Goal: Task Accomplishment & Management: Manage account settings

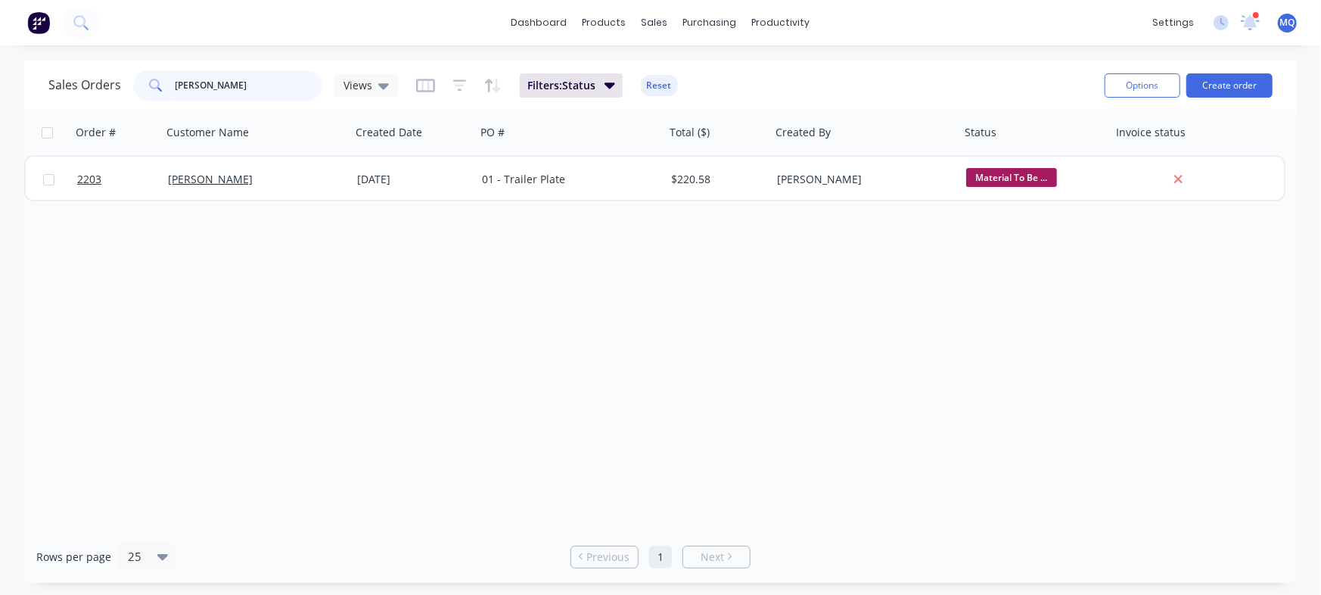
drag, startPoint x: 268, startPoint y: 92, endPoint x: 114, endPoint y: 73, distance: 154.7
click at [114, 73] on div "Sales Orders [PERSON_NAME] Views" at bounding box center [223, 85] width 350 height 30
type input "southeast"
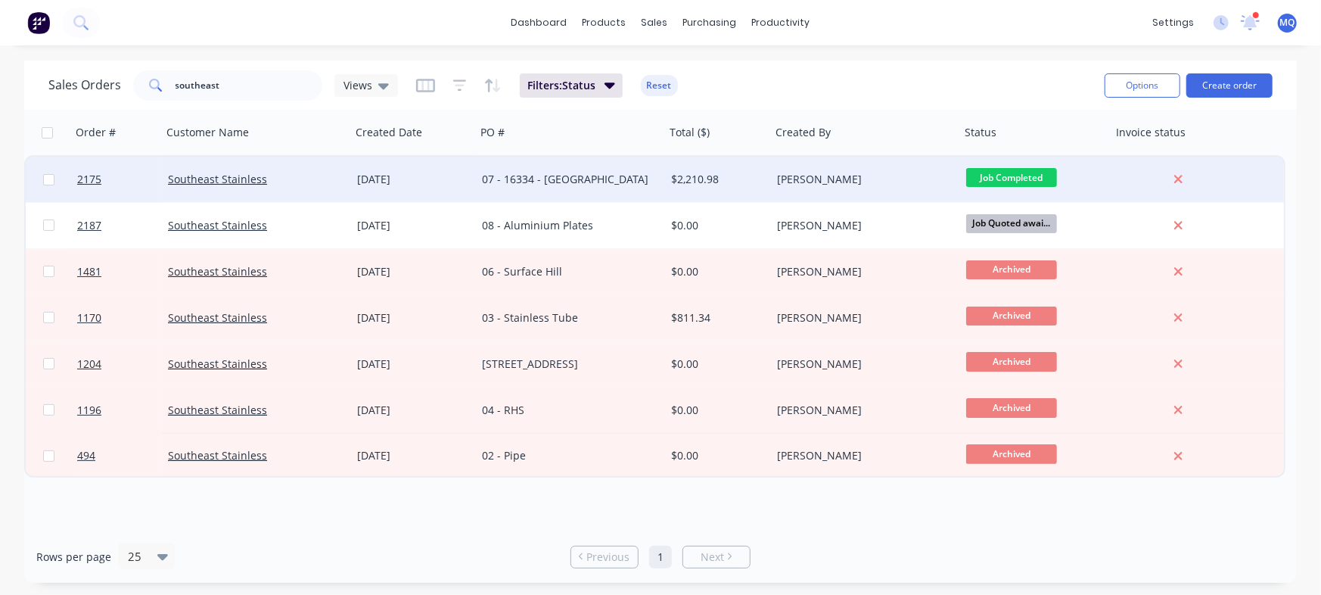
click at [496, 173] on div "07 - 16334 - [GEOGRAPHIC_DATA]" at bounding box center [566, 179] width 168 height 15
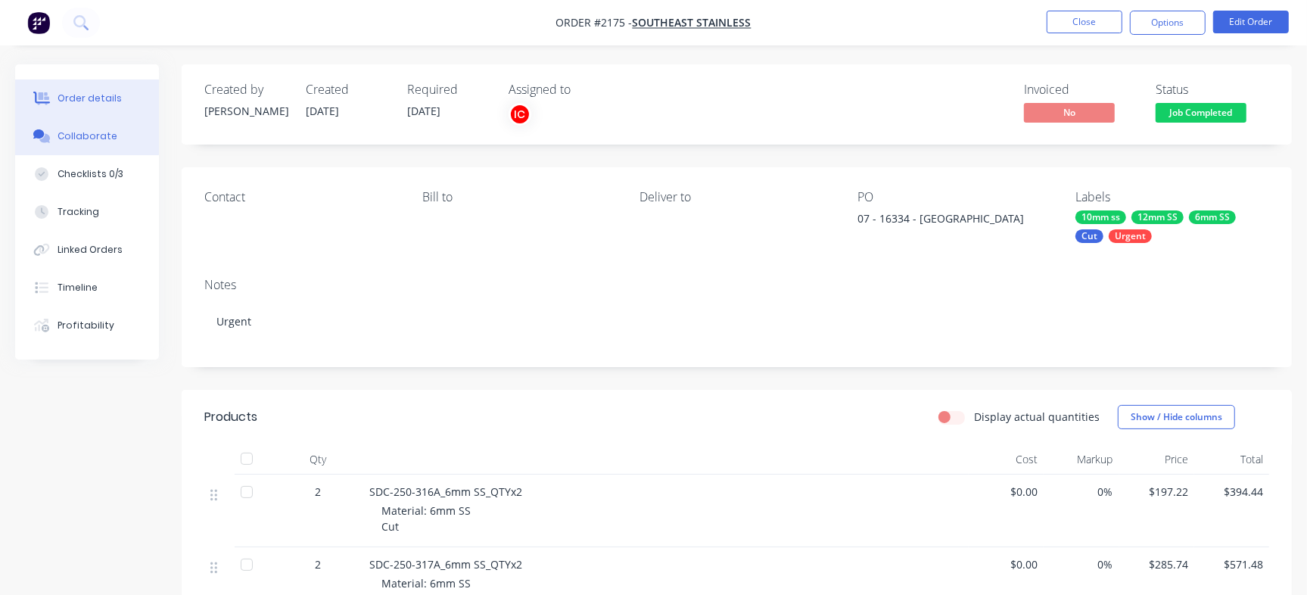
click at [106, 138] on div "Collaborate" at bounding box center [88, 136] width 60 height 14
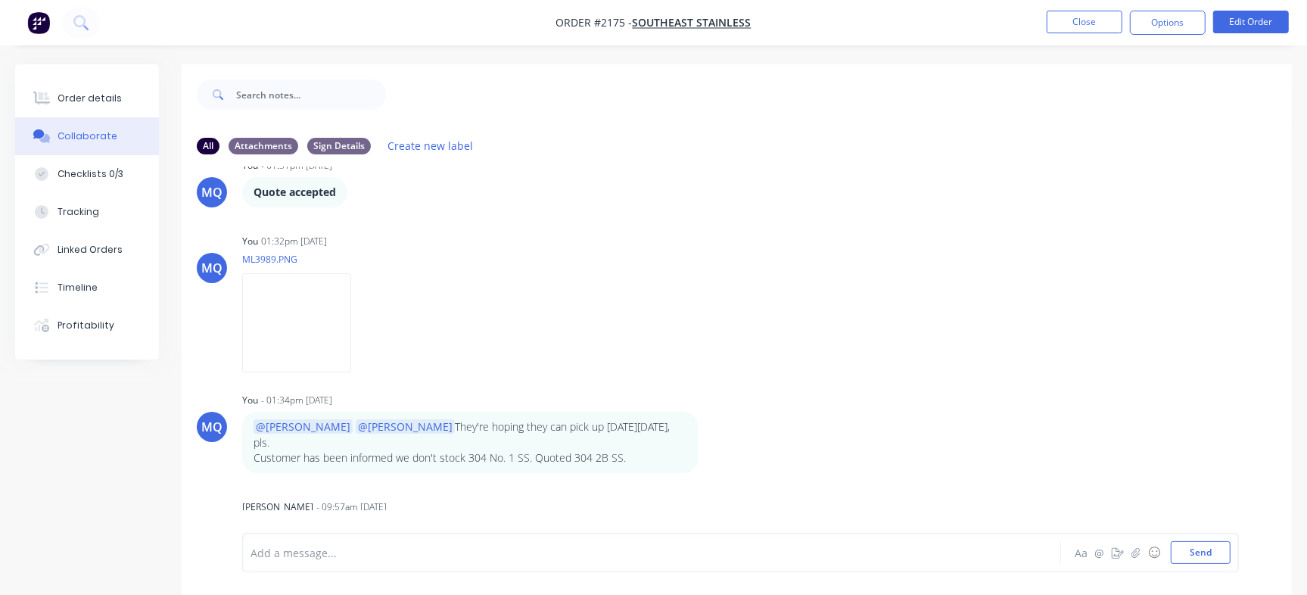
scroll to position [23, 0]
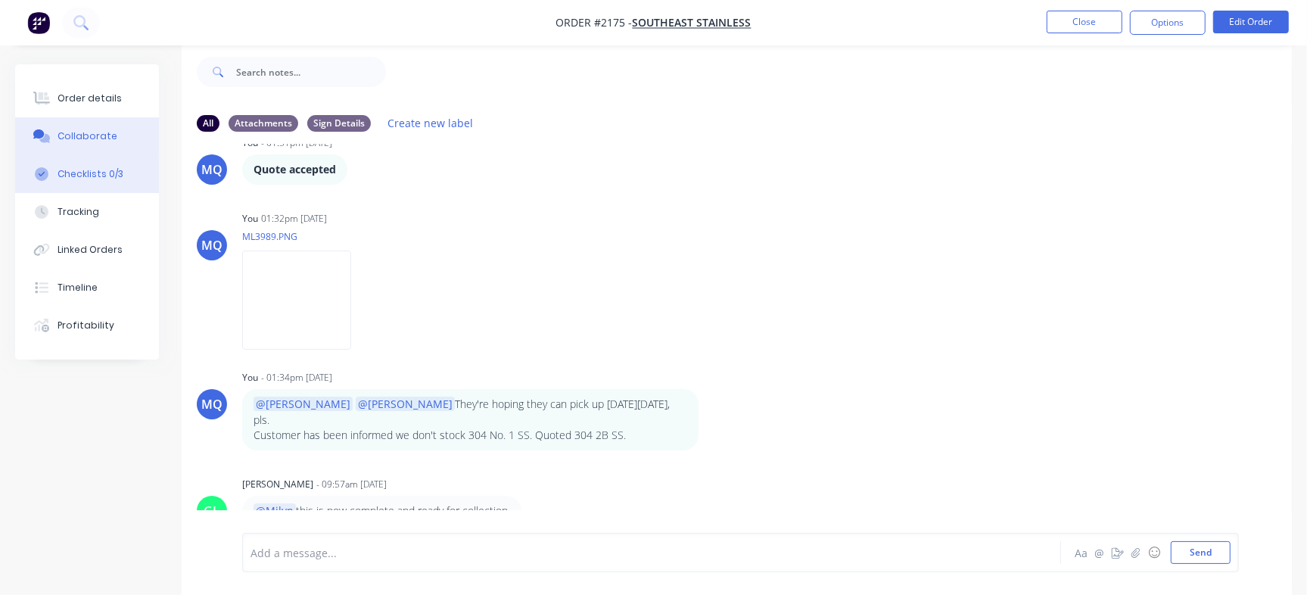
click at [96, 174] on div "Checklists 0/3" at bounding box center [91, 174] width 66 height 14
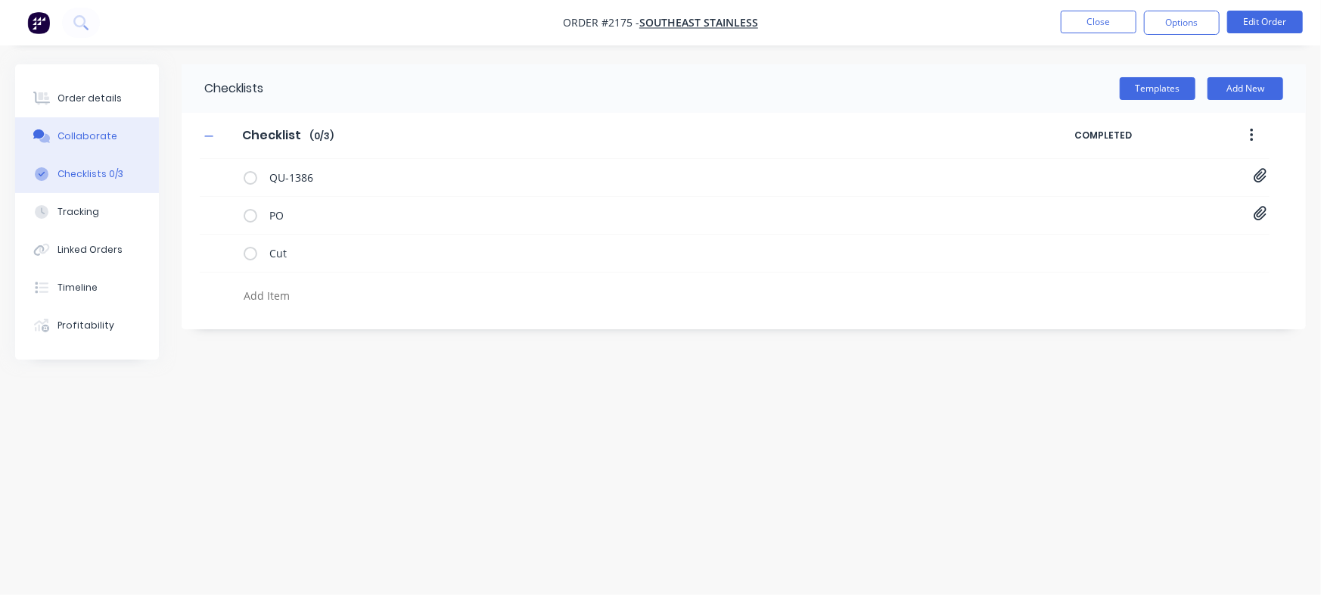
click at [89, 127] on button "Collaborate" at bounding box center [87, 136] width 144 height 38
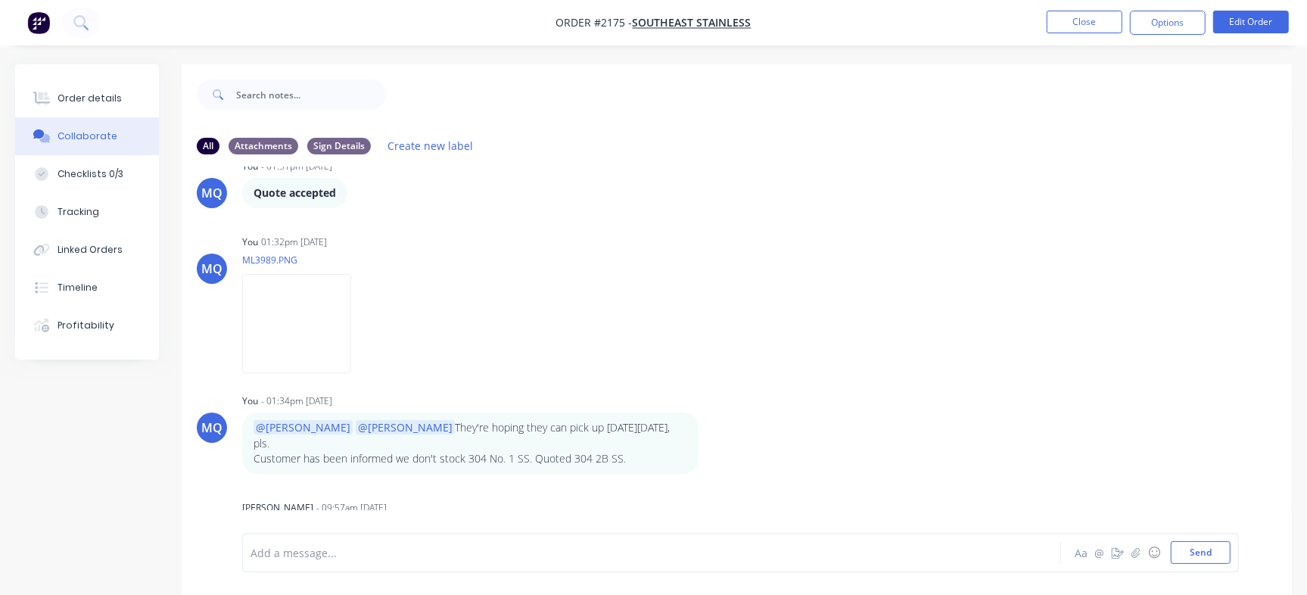
scroll to position [1937, 0]
click at [108, 186] on button "Checklists 0/3" at bounding box center [87, 174] width 144 height 38
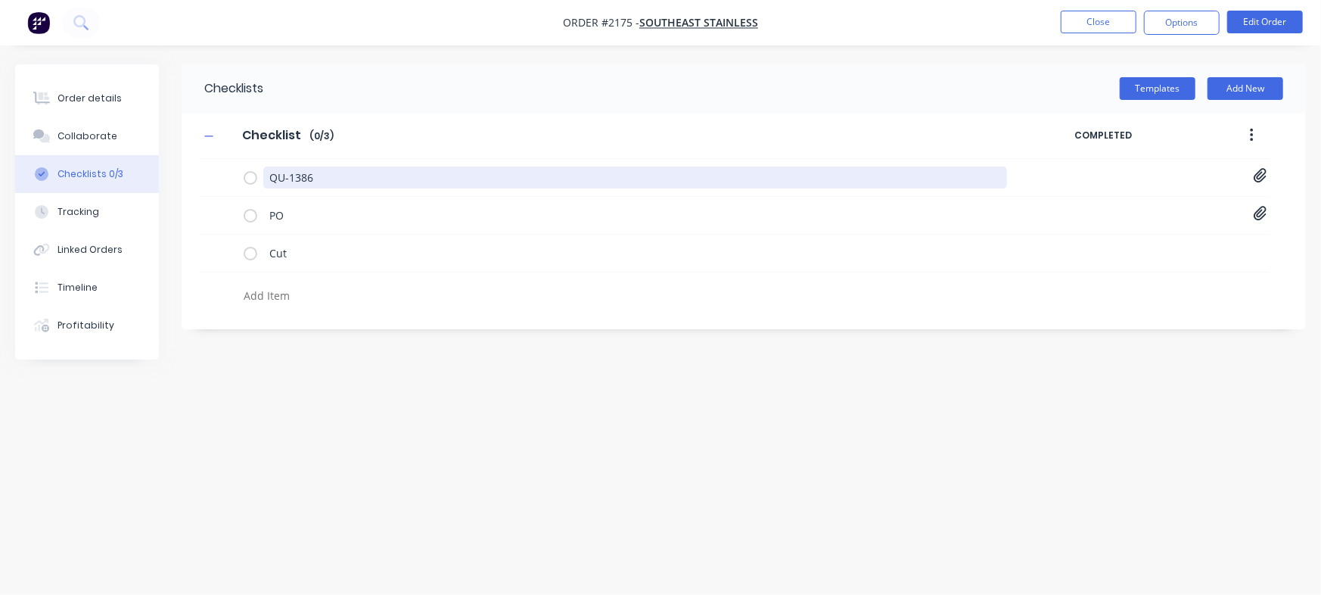
click at [163, 121] on div "Order details Collaborate Checklists 0/3 Tracking Linked Orders Timeline Profit…" at bounding box center [660, 268] width 1321 height 409
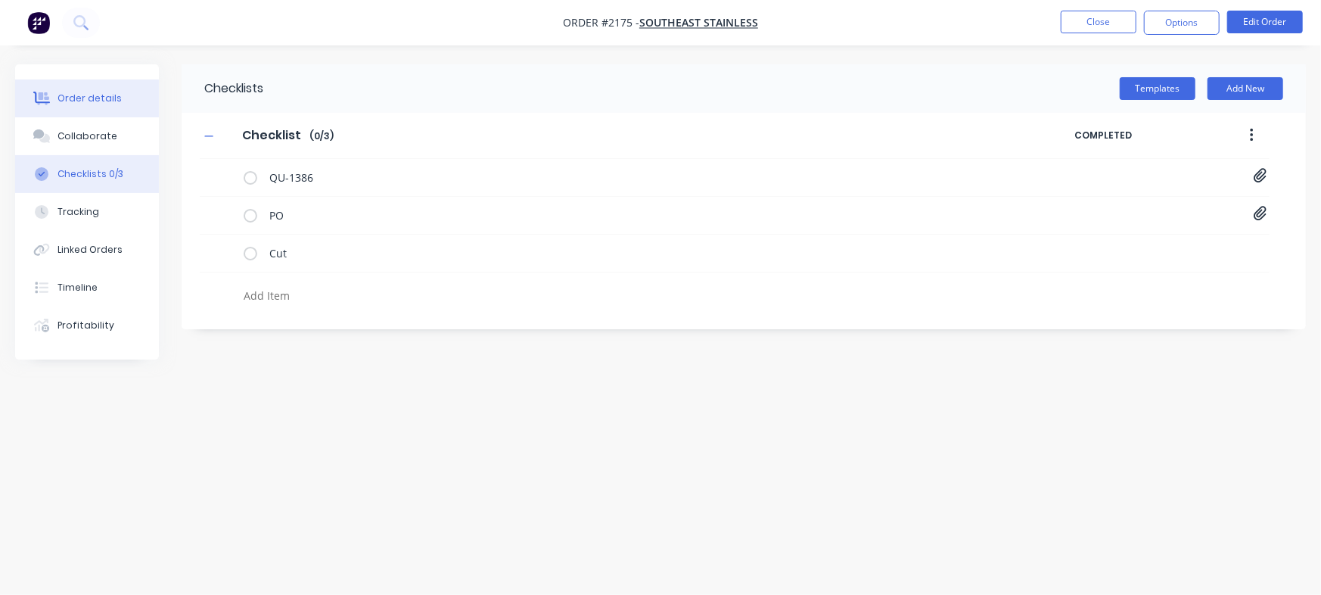
click at [95, 95] on div "Order details" at bounding box center [90, 99] width 64 height 14
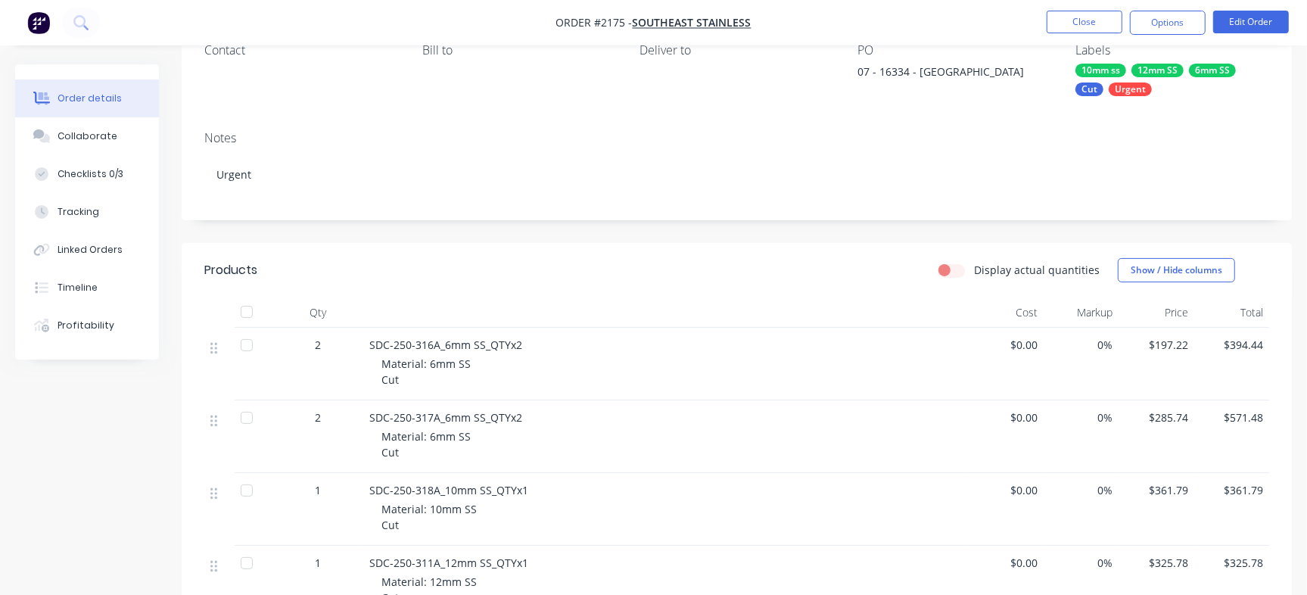
scroll to position [148, 0]
click at [123, 170] on button "Checklists 0/3" at bounding box center [87, 174] width 144 height 38
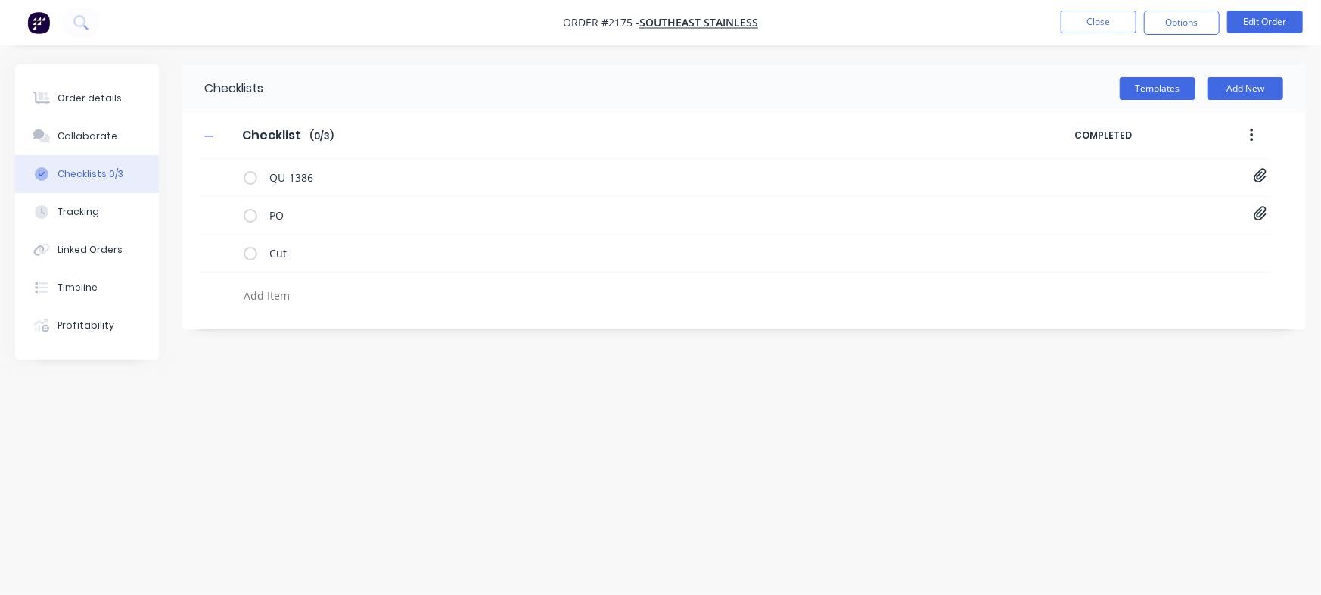
click at [321, 287] on textarea at bounding box center [582, 296] width 689 height 22
paste textarea "INV-2964"
type textarea "x"
type textarea "INV-2964"
type textarea "x"
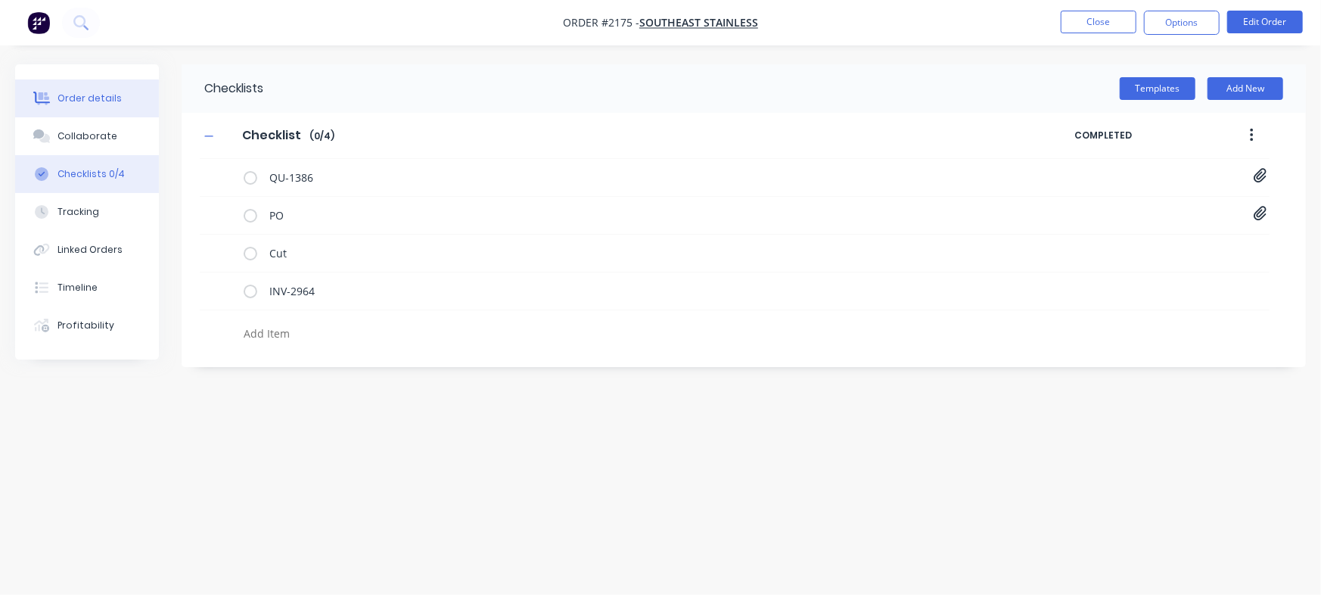
click at [98, 81] on button "Order details" at bounding box center [87, 98] width 144 height 38
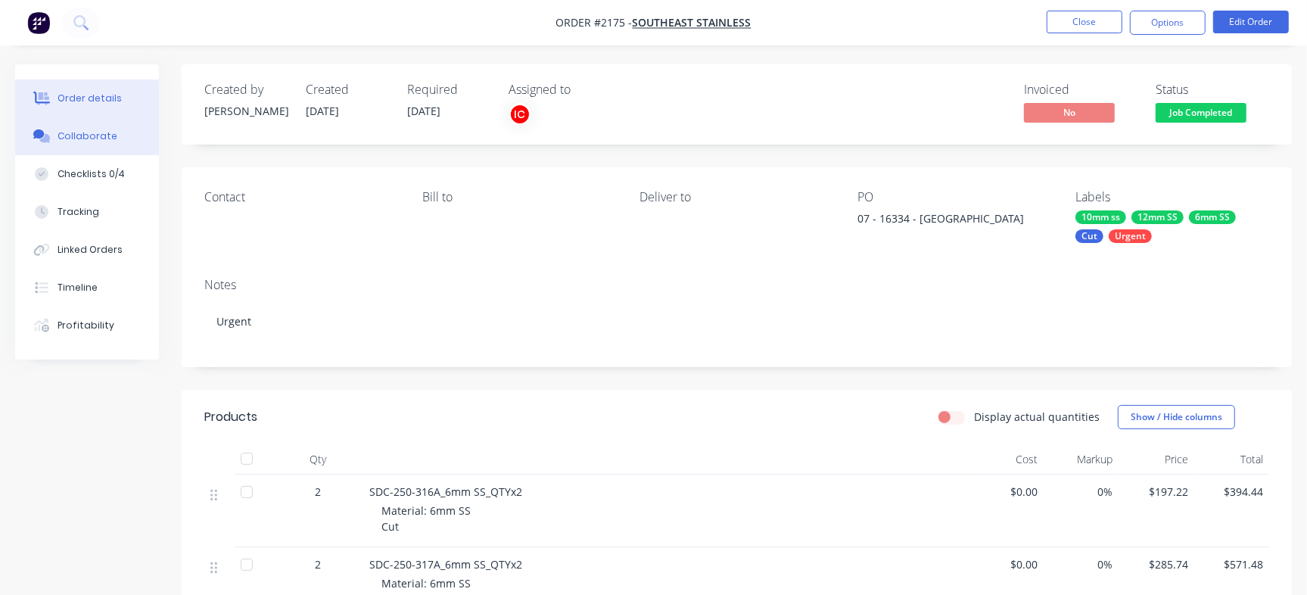
click at [123, 138] on button "Collaborate" at bounding box center [87, 136] width 144 height 38
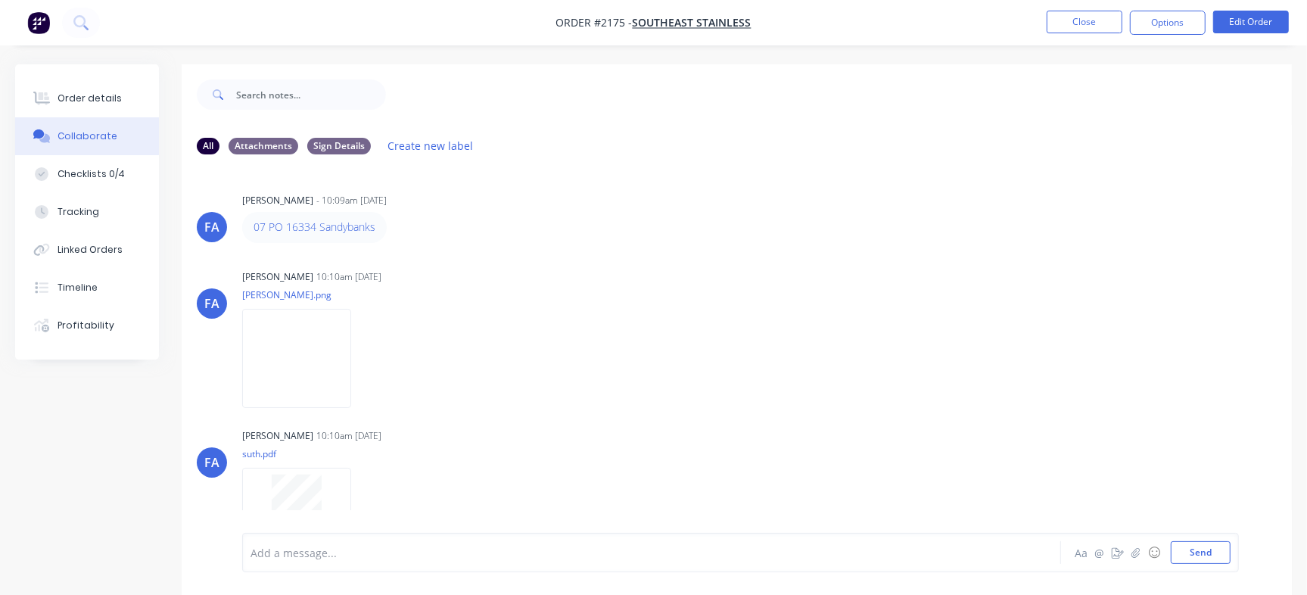
drag, startPoint x: 119, startPoint y: 174, endPoint x: 181, endPoint y: 201, distance: 67.8
click at [118, 173] on div "Checklists 0/4" at bounding box center [91, 174] width 67 height 14
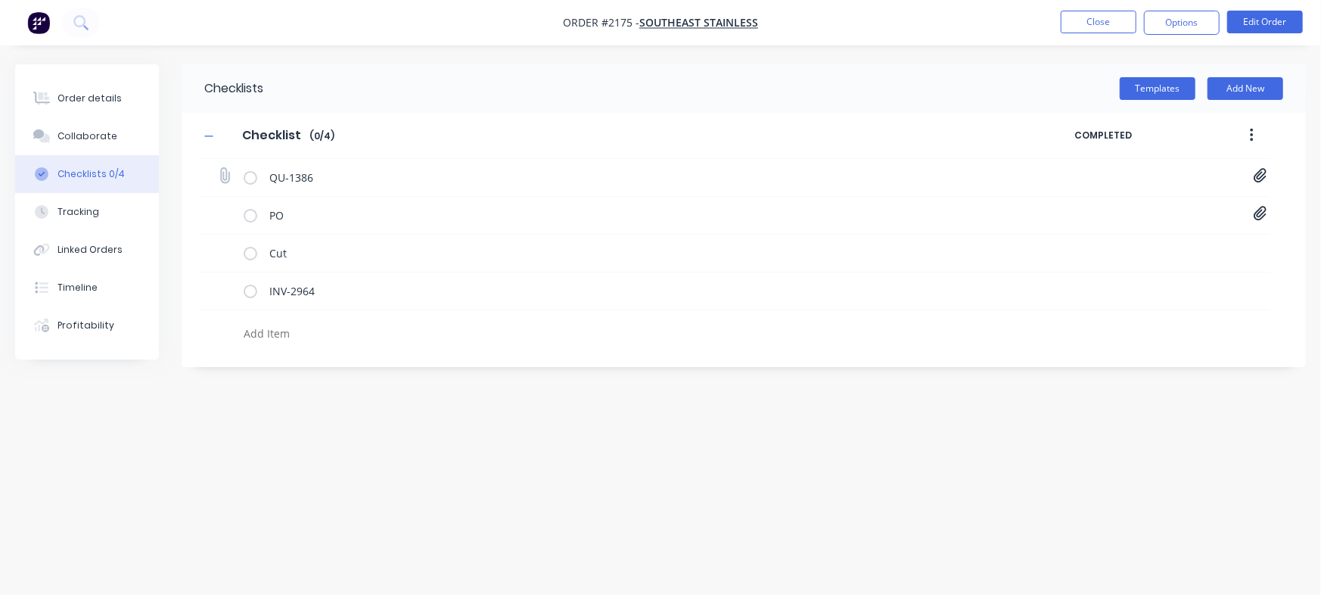
click at [1262, 170] on icon at bounding box center [1261, 175] width 14 height 15
click at [779, 467] on div "Checklists Templates Add New Checklist Checklist Enter Checklist name ( 0 / 4 )…" at bounding box center [660, 268] width 1291 height 409
click at [1265, 209] on icon at bounding box center [1260, 214] width 13 height 14
click at [1146, 252] on link "PO 16334 - [PERSON_NAME] - PLINTH - Q 14966 - REV 2 - VARIOUS (1).pdf" at bounding box center [1138, 247] width 176 height 16
click at [114, 98] on div "Order details" at bounding box center [90, 99] width 64 height 14
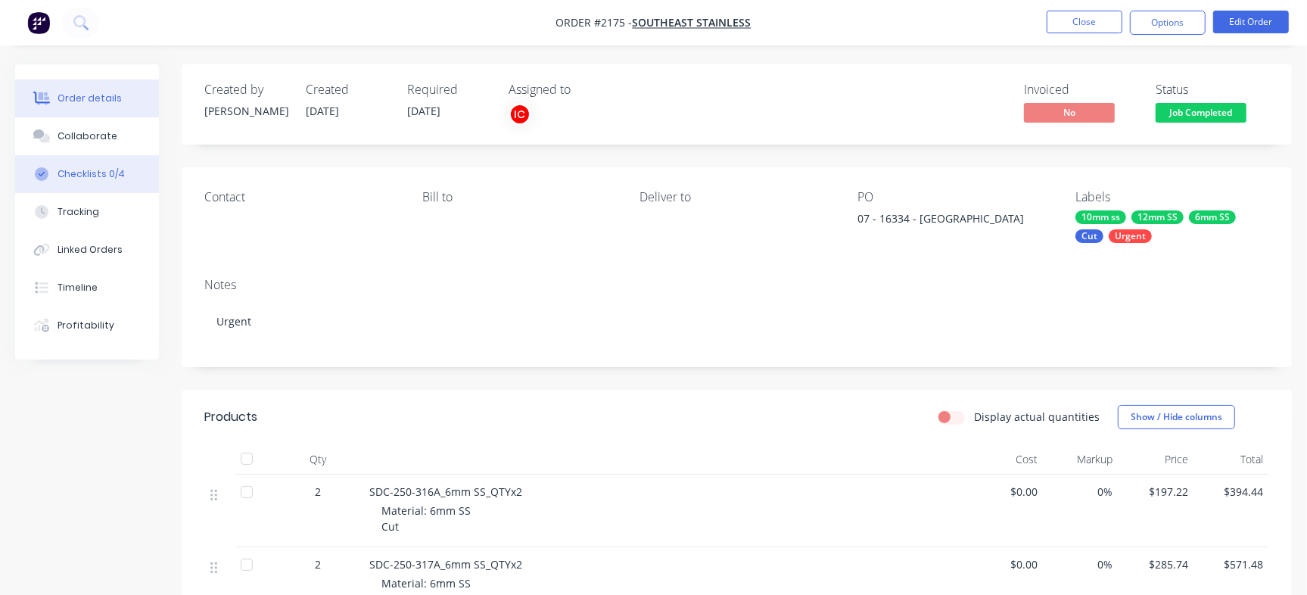
click at [104, 179] on div "Checklists 0/4" at bounding box center [91, 174] width 67 height 14
type textarea "x"
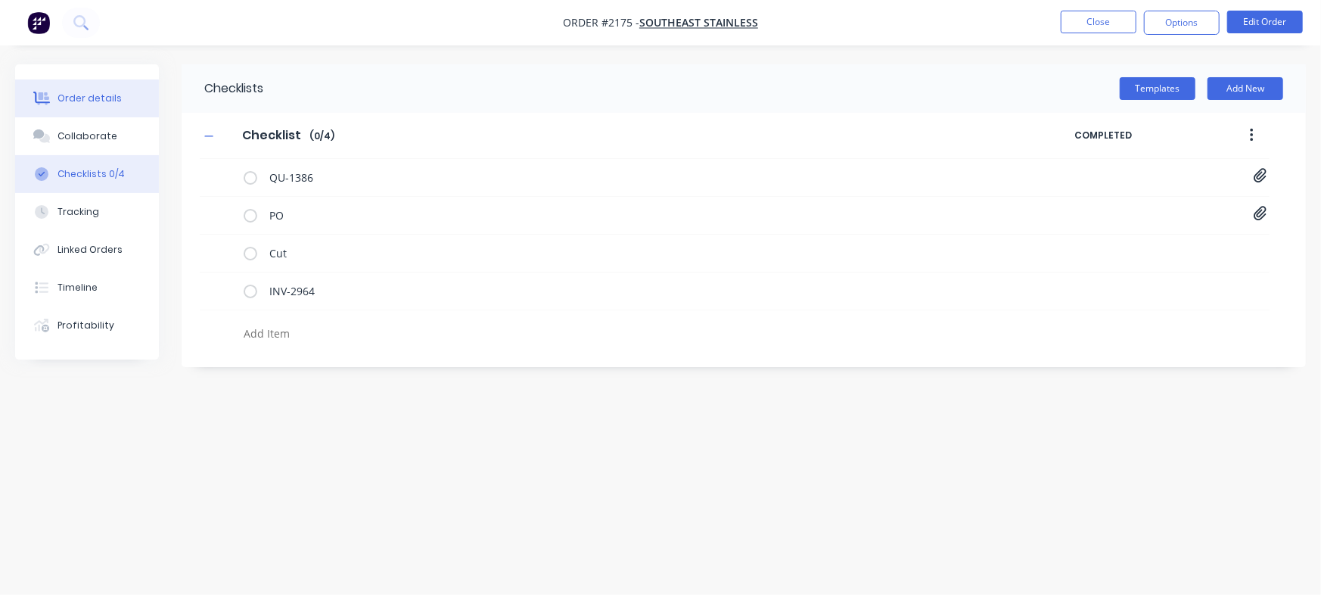
click at [82, 92] on div "Order details" at bounding box center [90, 99] width 64 height 14
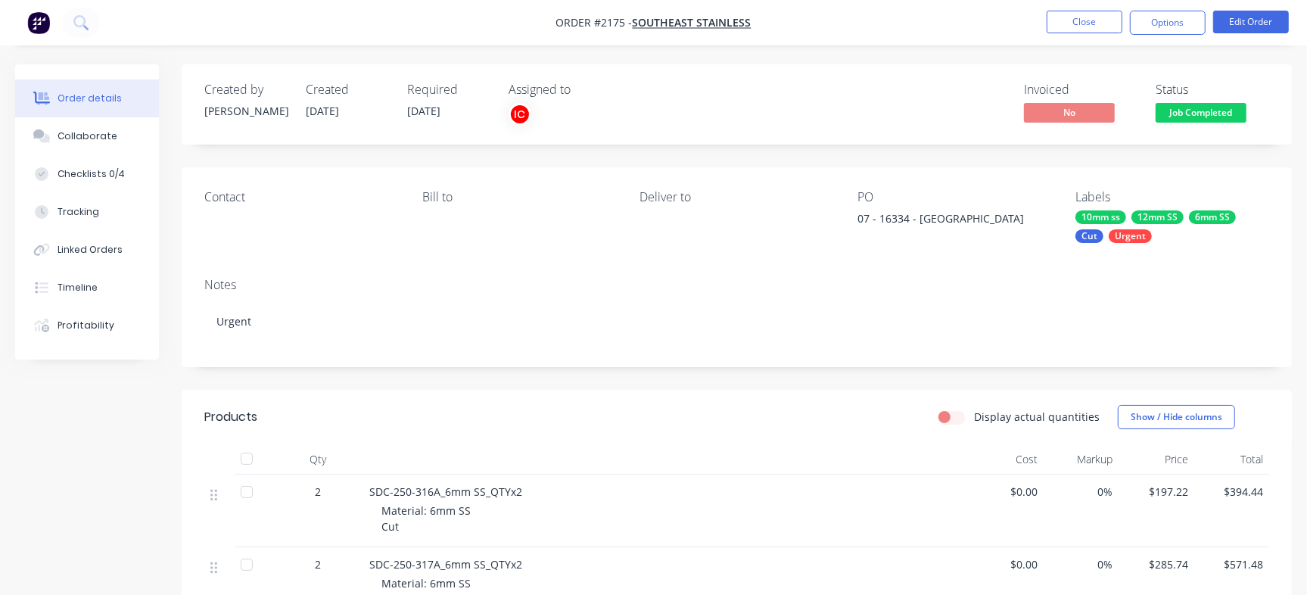
click at [1223, 120] on span "Job Completed" at bounding box center [1200, 112] width 91 height 19
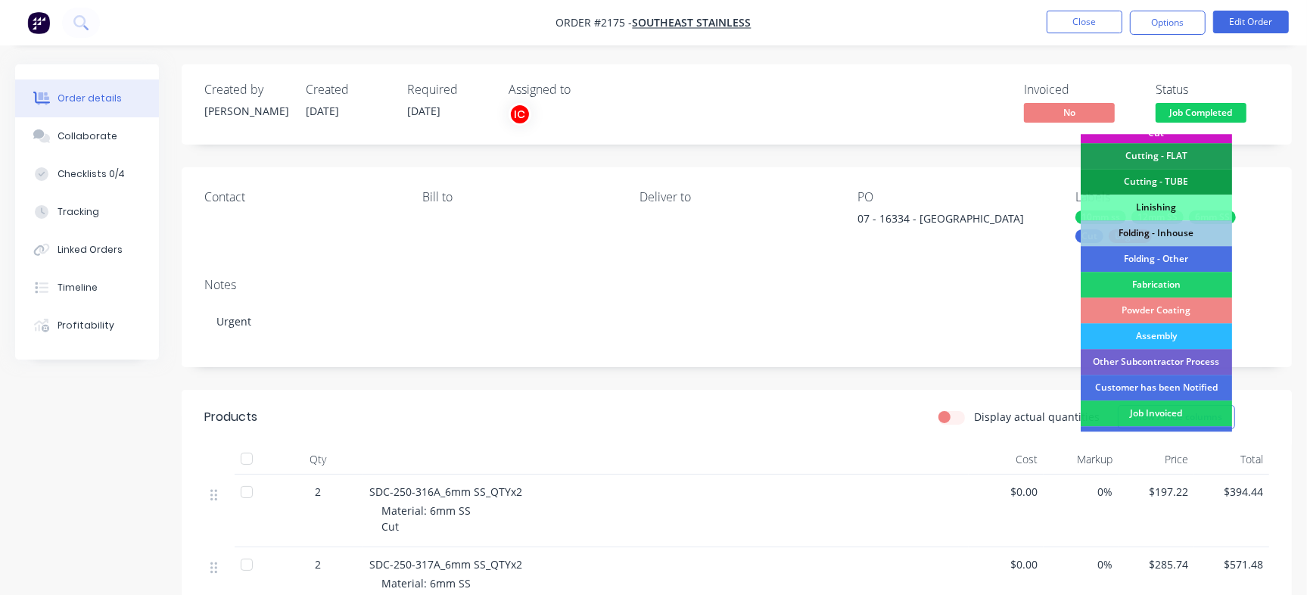
scroll to position [424, 0]
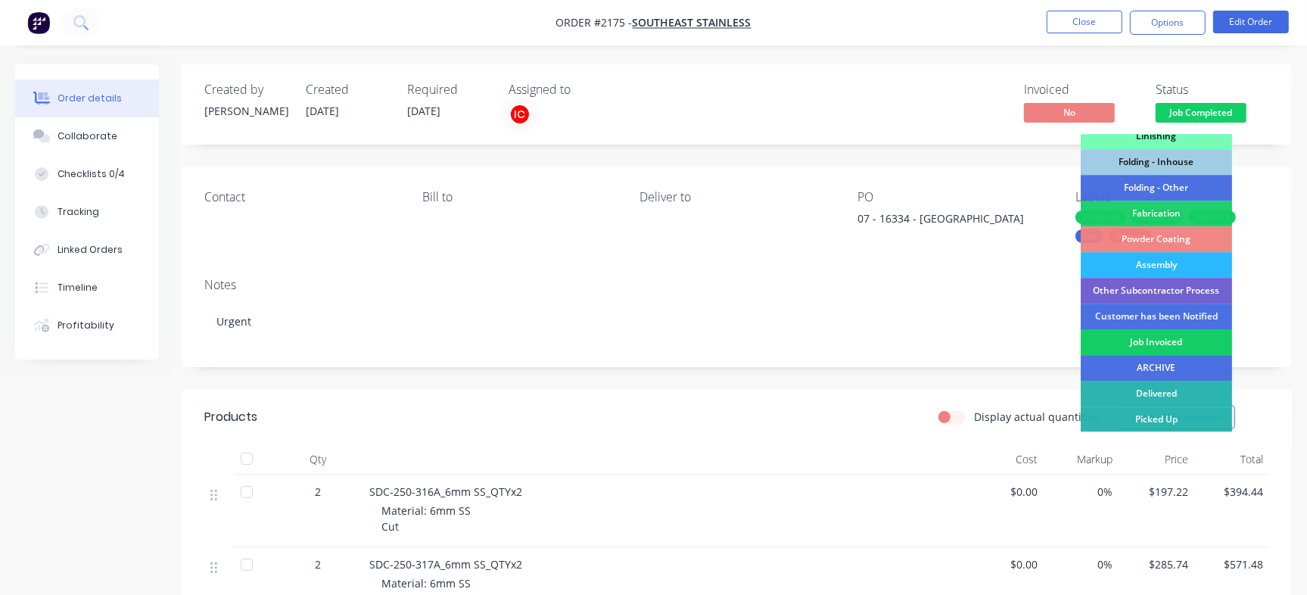
click at [1158, 336] on div "Job Invoiced" at bounding box center [1156, 342] width 151 height 26
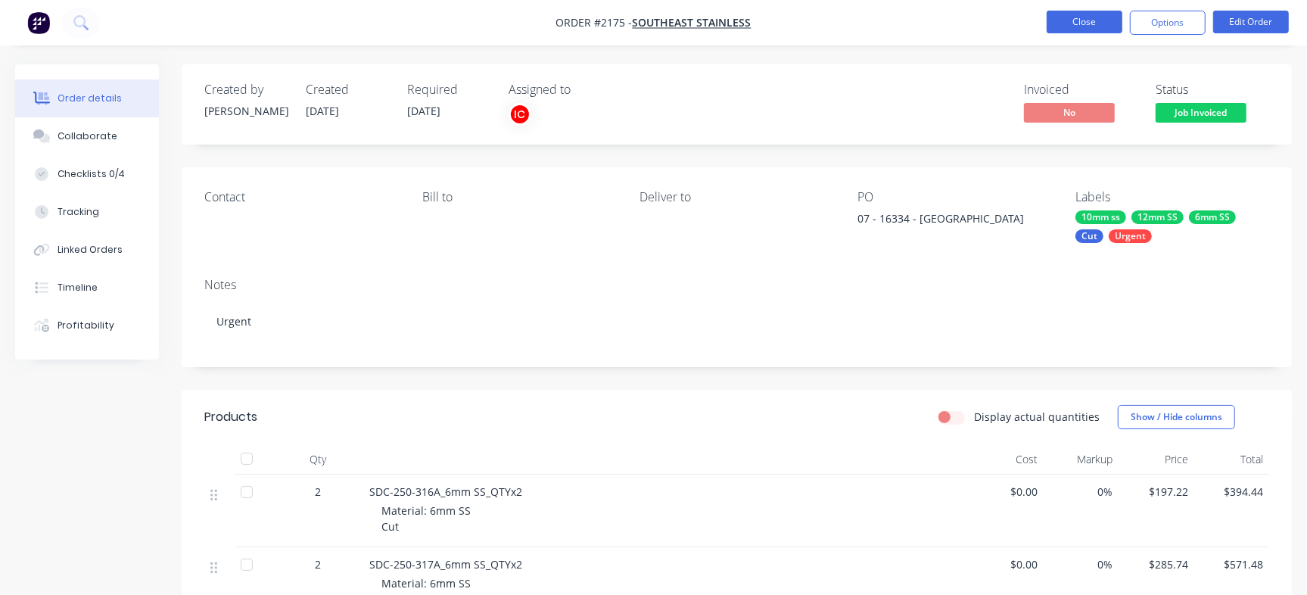
click at [1115, 32] on button "Close" at bounding box center [1085, 22] width 76 height 23
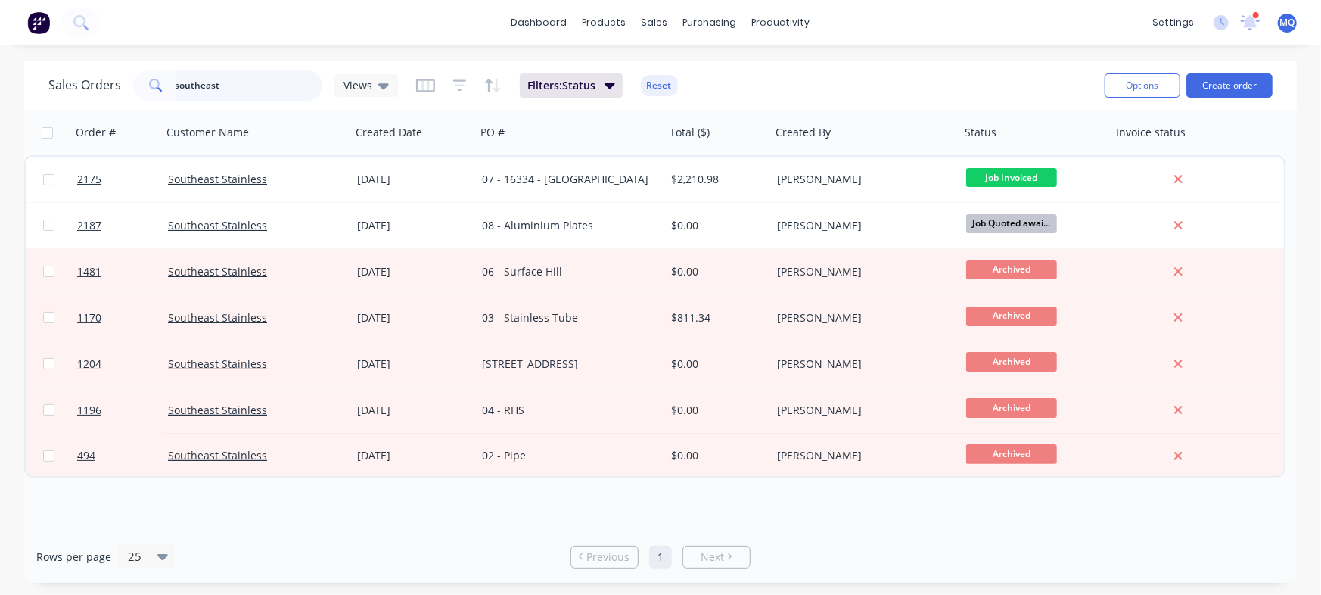
click at [257, 82] on input "southeast" at bounding box center [250, 85] width 148 height 30
click at [378, 80] on icon at bounding box center [383, 85] width 11 height 17
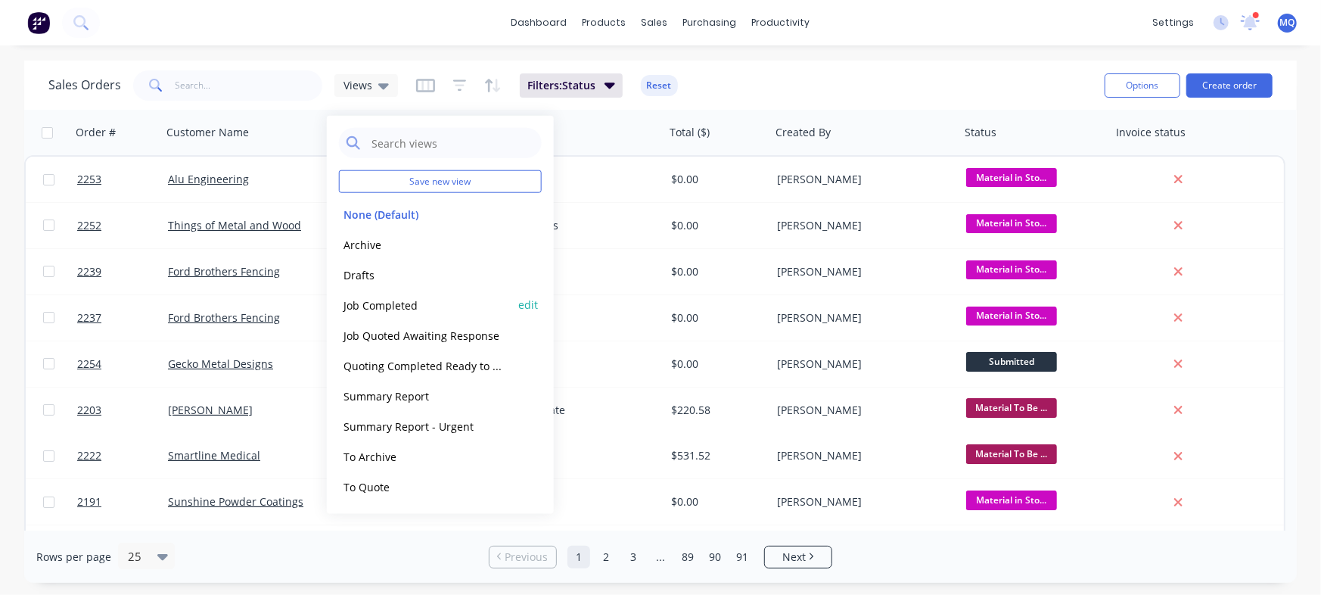
click at [400, 302] on button "Job Completed" at bounding box center [425, 304] width 173 height 17
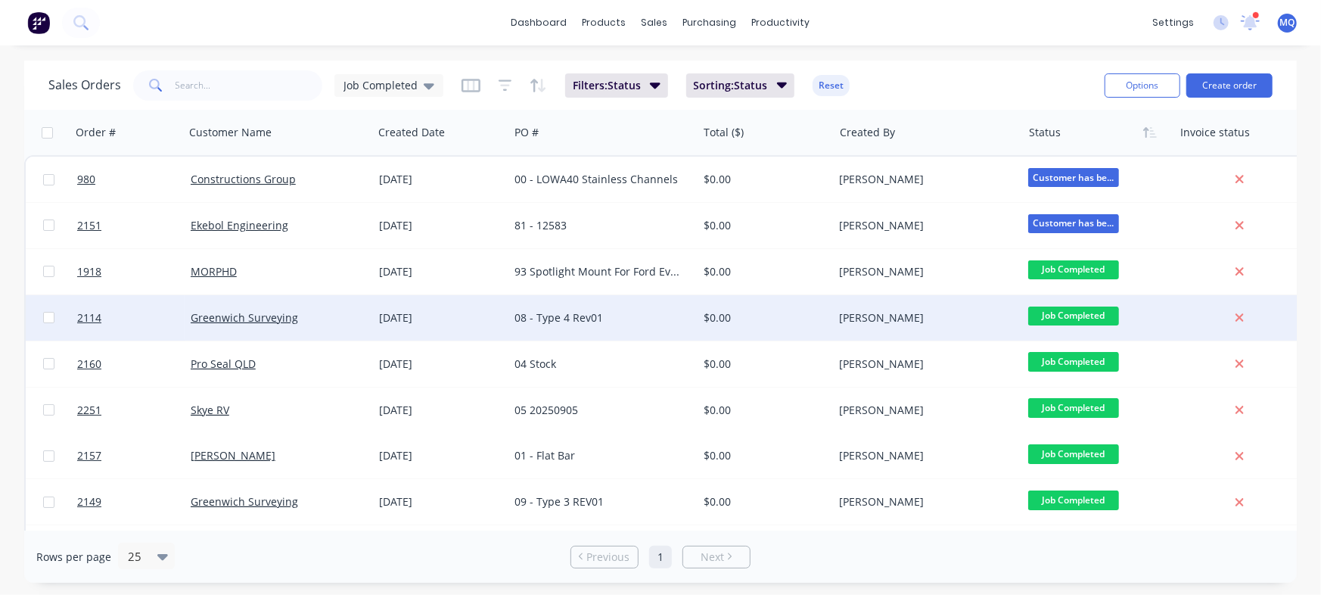
click at [692, 325] on div "08 - Type 4 Rev01" at bounding box center [603, 317] width 188 height 45
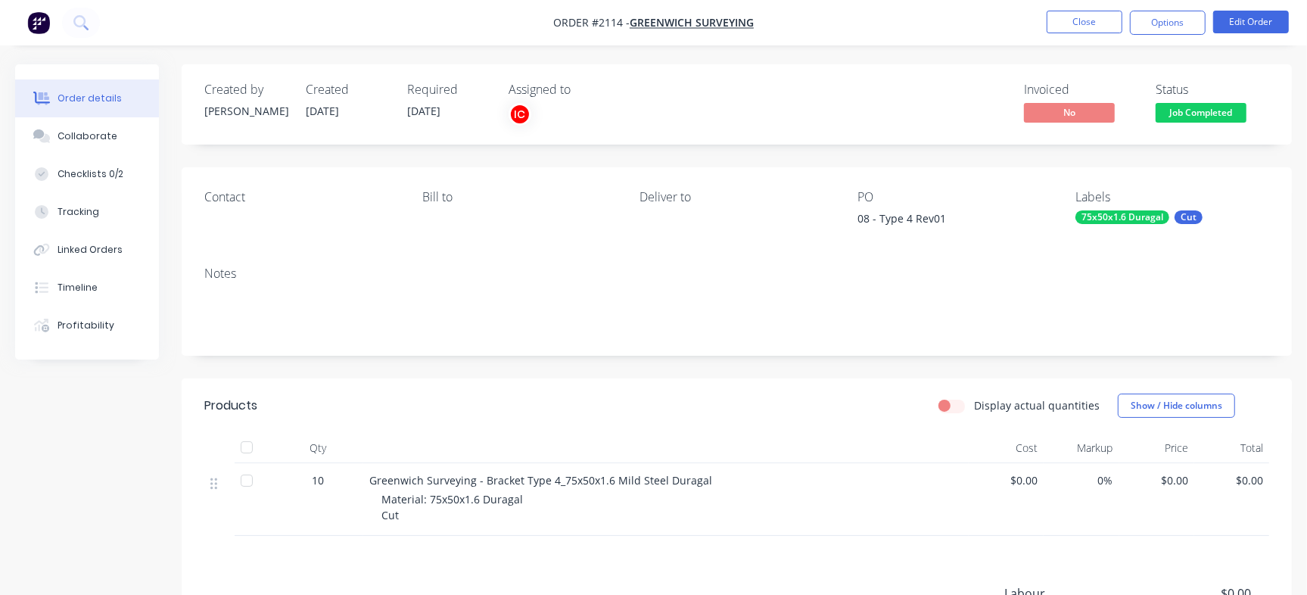
click at [1097, 36] on nav "Order #2114 - Greenwich Surveying Close Options Edit Order" at bounding box center [653, 22] width 1307 height 45
click at [1097, 28] on button "Close" at bounding box center [1085, 22] width 76 height 23
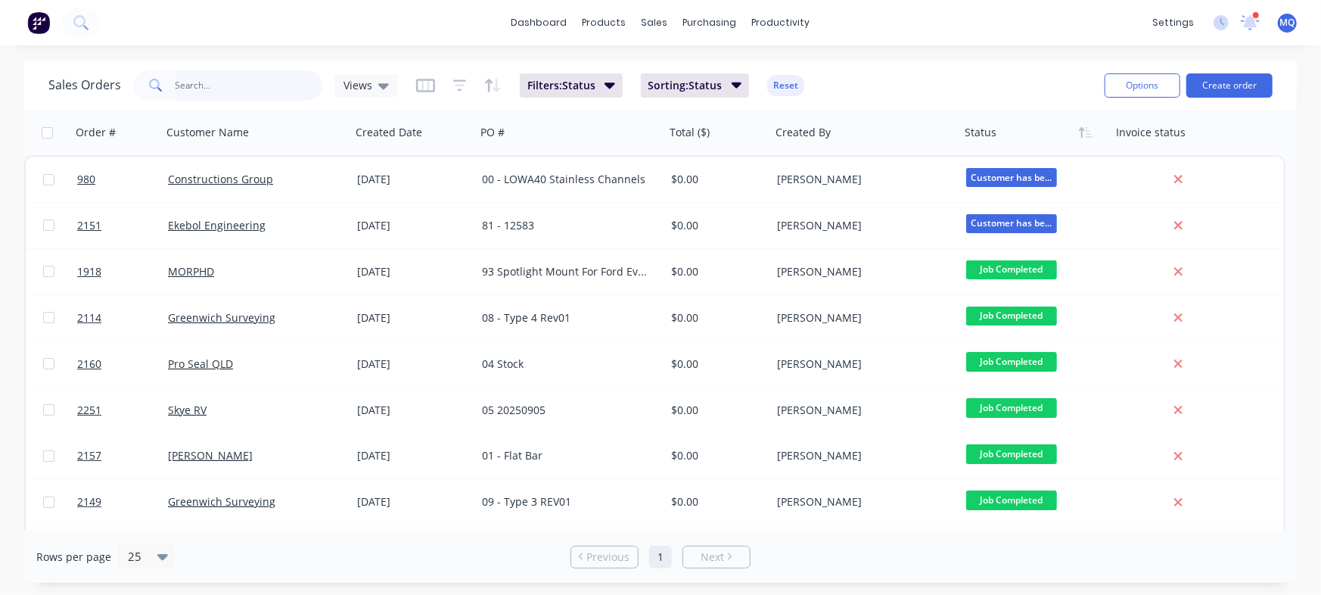
click at [252, 82] on input "text" at bounding box center [250, 85] width 148 height 30
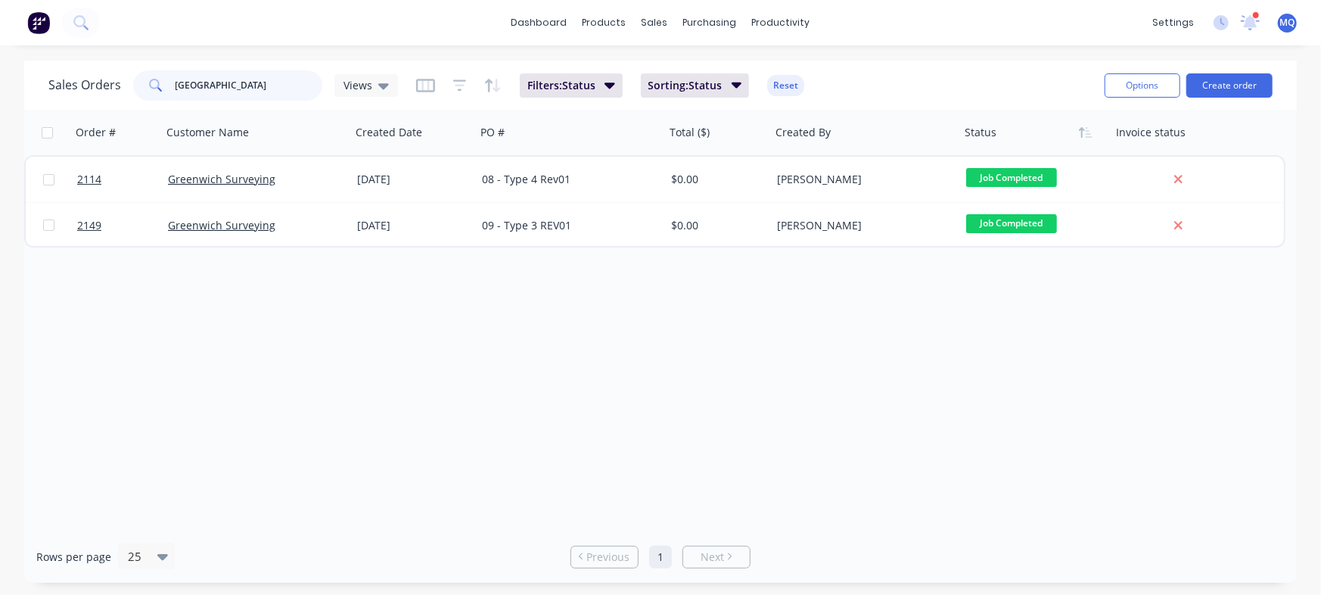
click at [204, 83] on input "[GEOGRAPHIC_DATA]" at bounding box center [250, 85] width 148 height 30
type input "stirling"
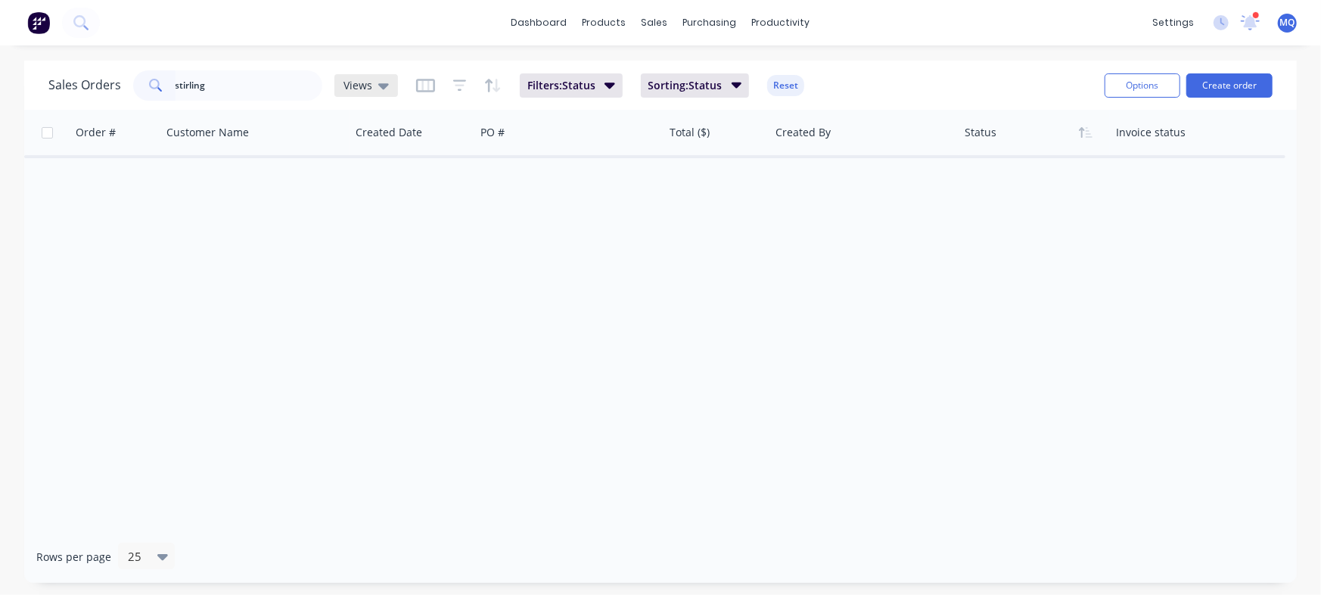
click at [363, 81] on span "Views" at bounding box center [358, 85] width 29 height 16
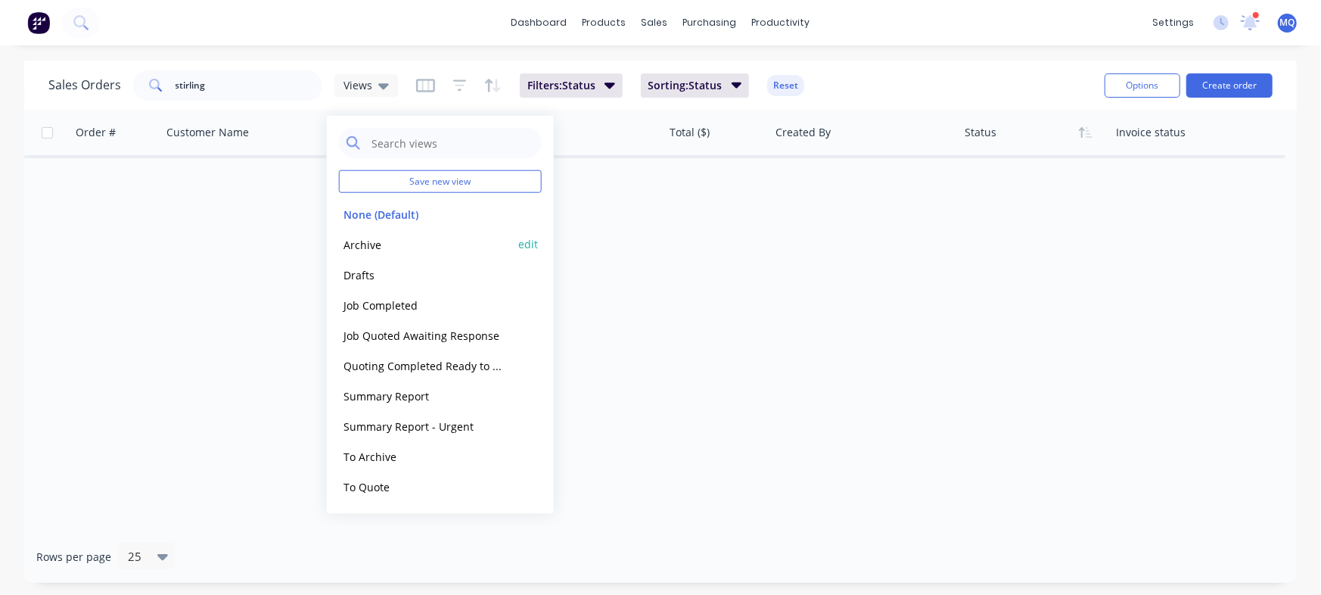
click at [370, 246] on button "Archive" at bounding box center [425, 243] width 173 height 17
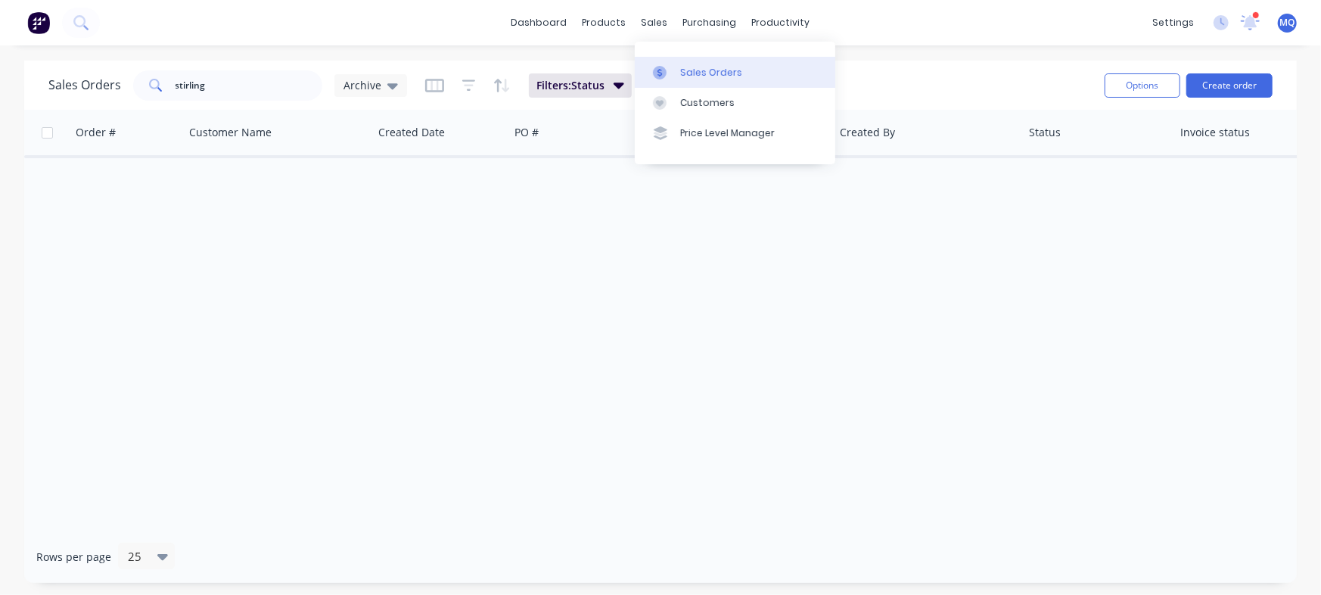
click at [652, 65] on link "Sales Orders" at bounding box center [735, 72] width 201 height 30
click at [235, 89] on input "stirling" at bounding box center [250, 85] width 148 height 30
type input "[PERSON_NAME]"
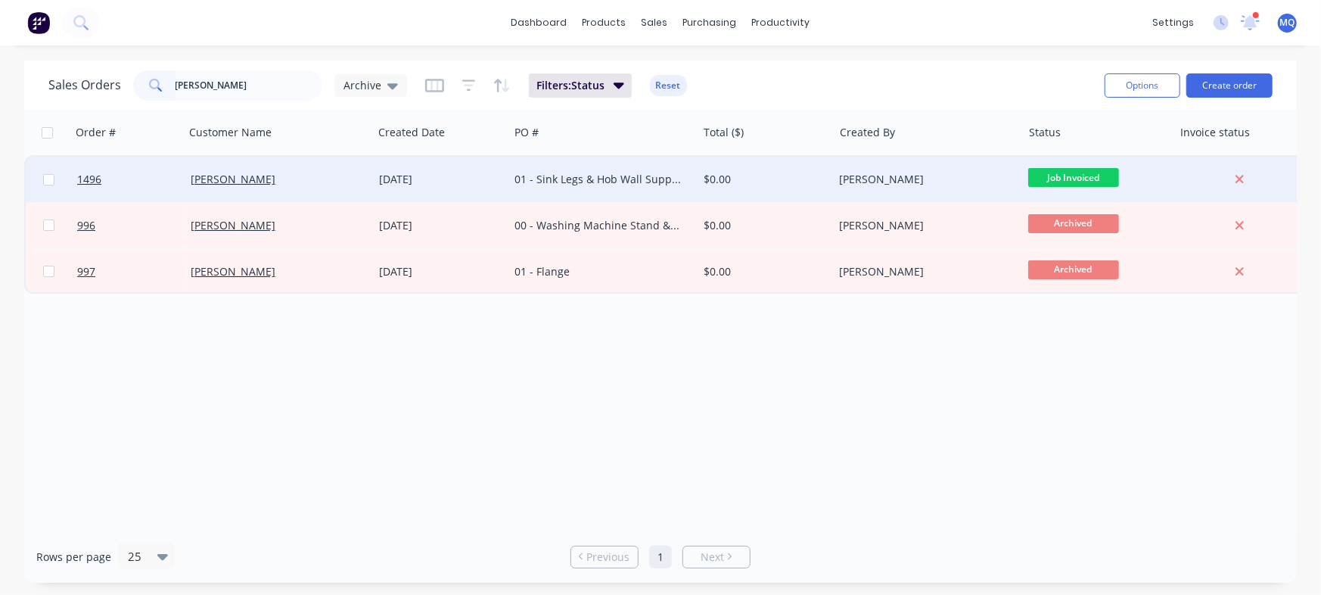
click at [532, 186] on div "01 - Sink Legs & Hob Wall Support" at bounding box center [599, 179] width 168 height 15
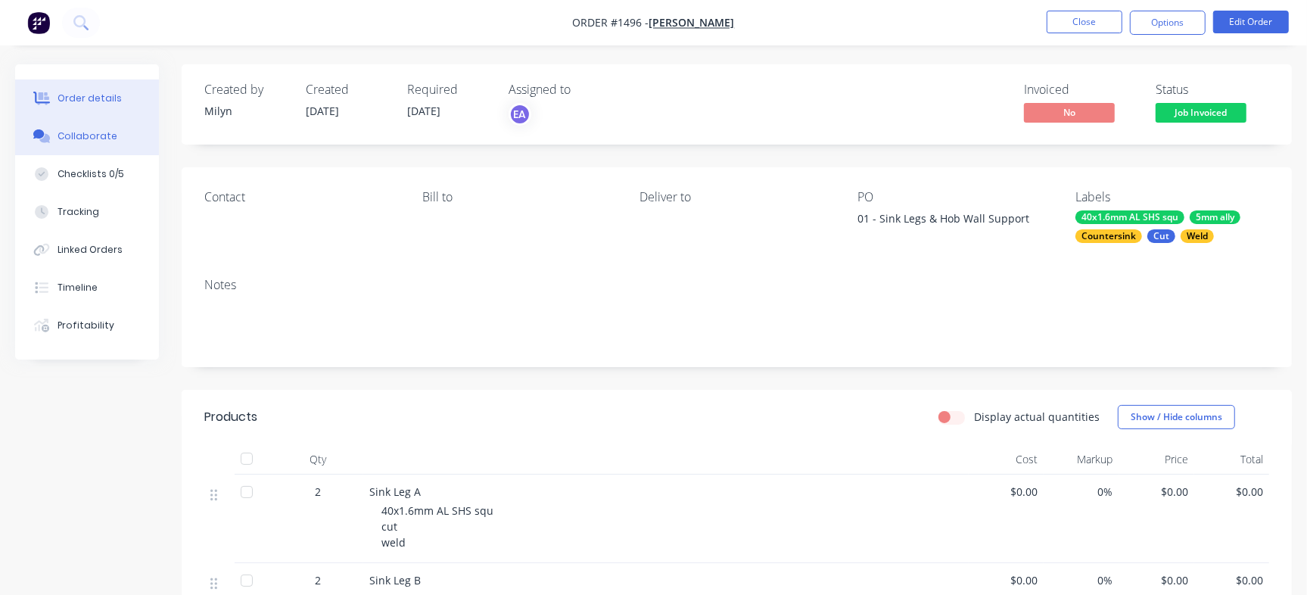
click at [67, 126] on button "Collaborate" at bounding box center [87, 136] width 144 height 38
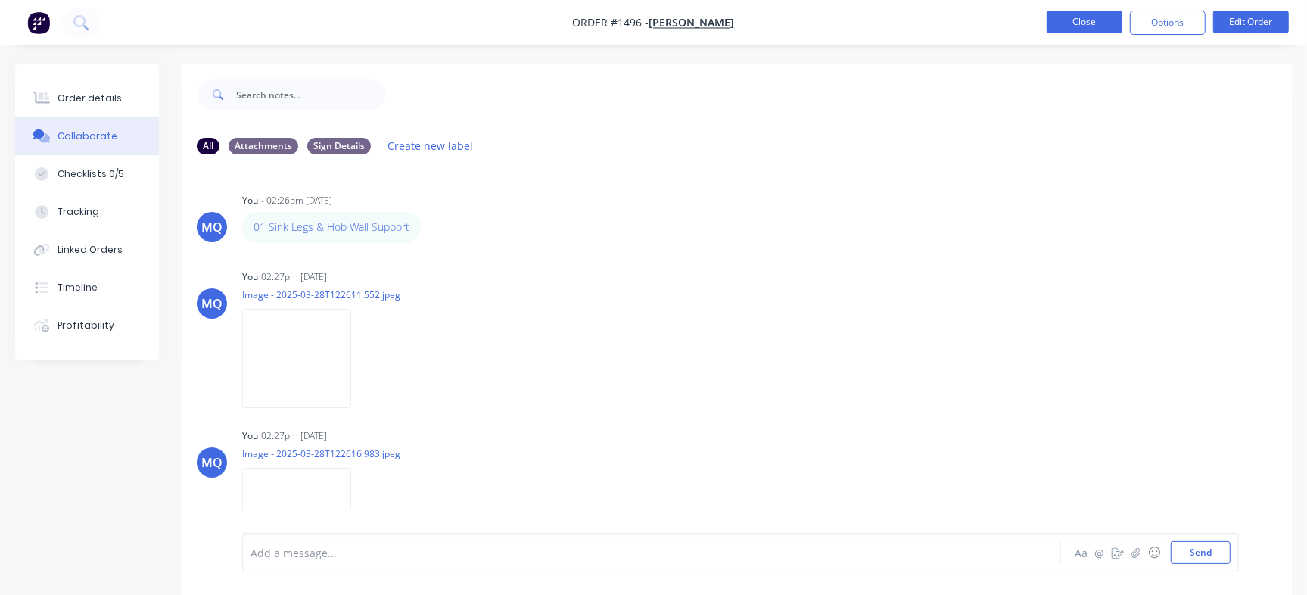
click at [1083, 20] on button "Close" at bounding box center [1085, 22] width 76 height 23
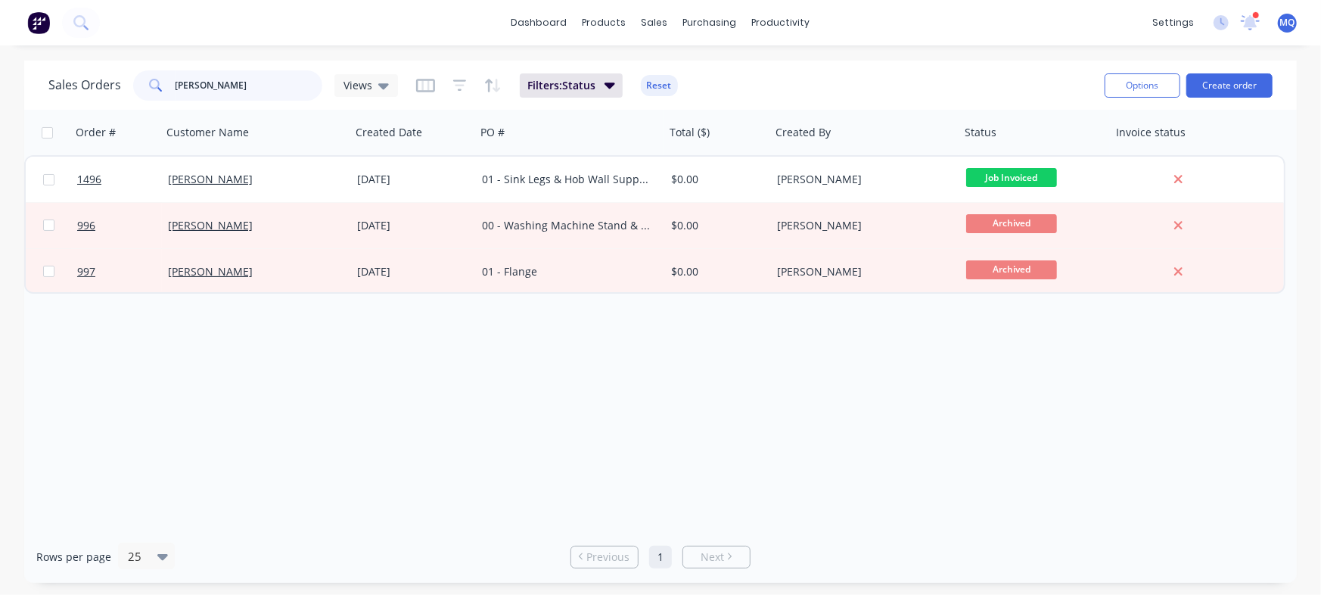
drag, startPoint x: 280, startPoint y: 90, endPoint x: 15, endPoint y: 51, distance: 267.8
click at [0, 50] on div "dashboard products sales purchasing productivity dashboard products Product Cat…" at bounding box center [660, 297] width 1321 height 595
click at [397, 82] on div "Sales Orders Views Filters: Status Reset" at bounding box center [570, 85] width 1044 height 37
click at [361, 86] on span "Views" at bounding box center [358, 85] width 29 height 16
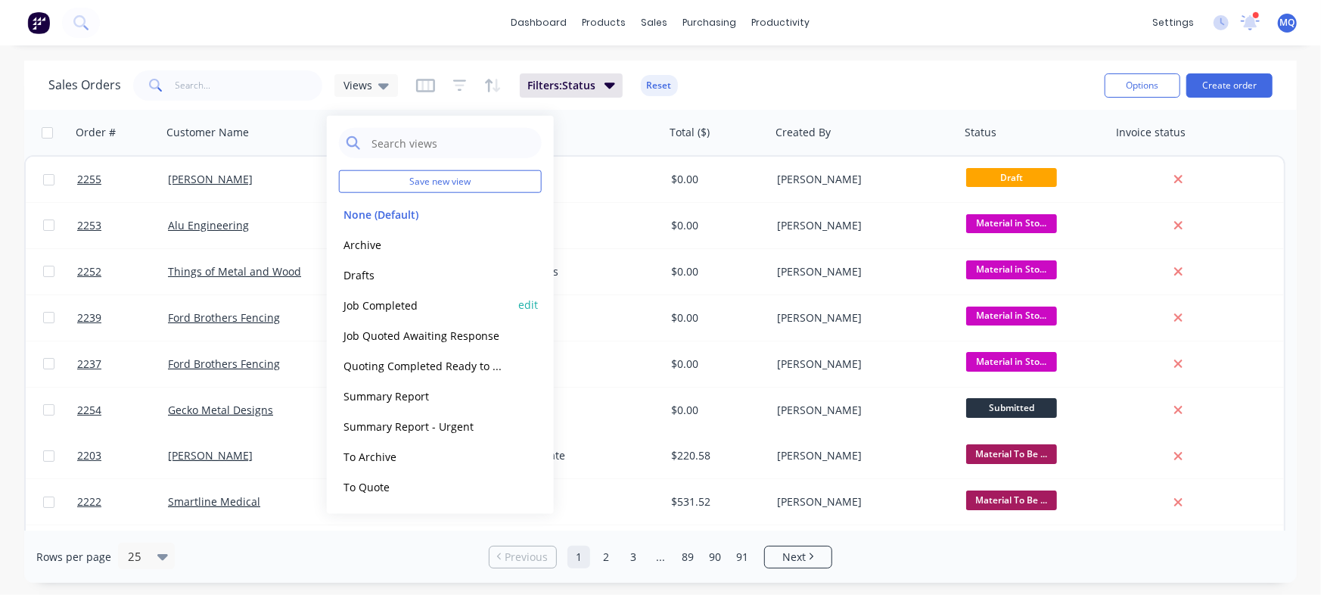
click at [414, 300] on button "Job Completed" at bounding box center [425, 304] width 173 height 17
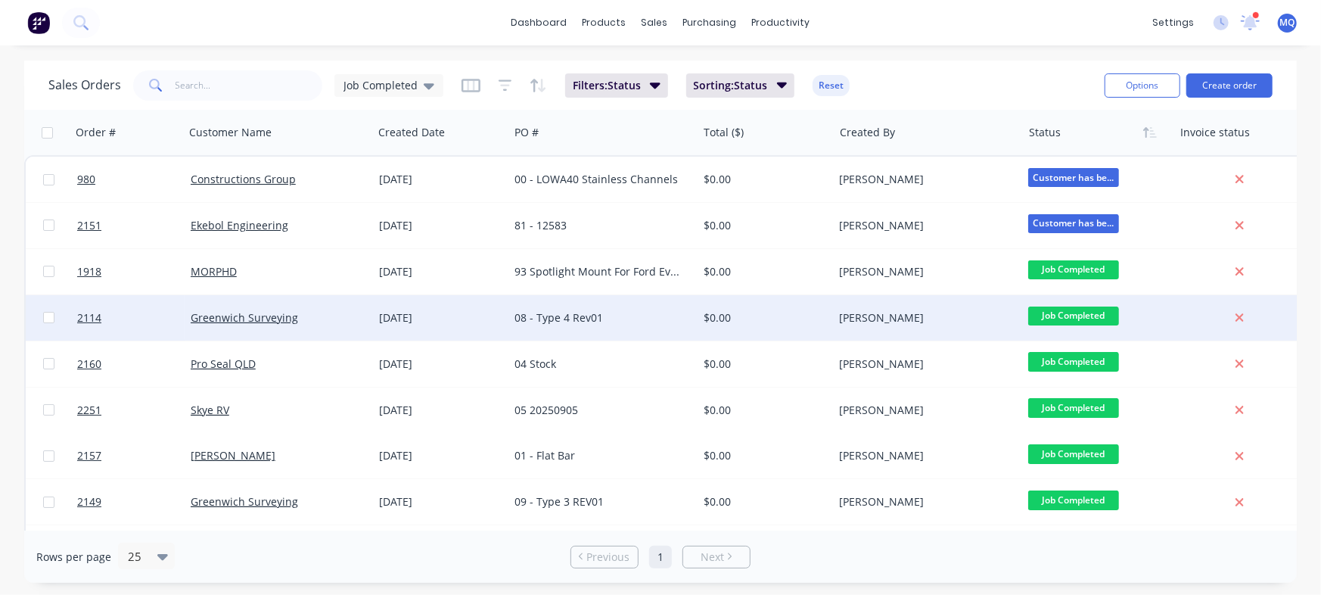
click at [486, 320] on div "[DATE]" at bounding box center [441, 317] width 124 height 15
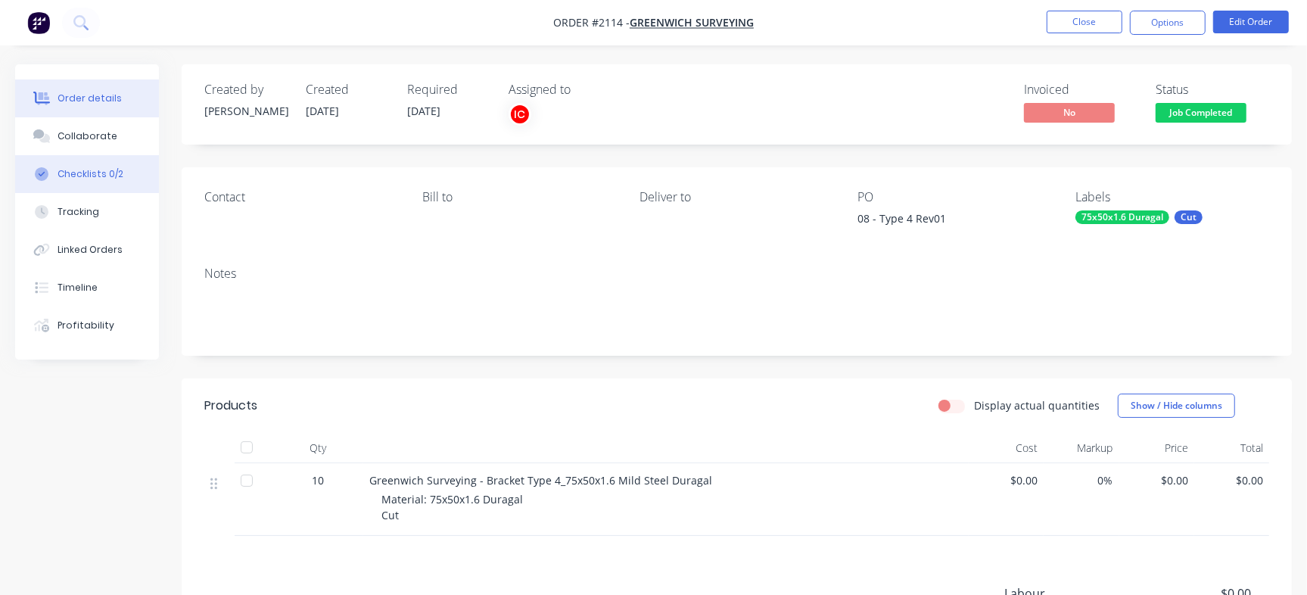
click at [105, 172] on div "Checklists 0/2" at bounding box center [91, 174] width 66 height 14
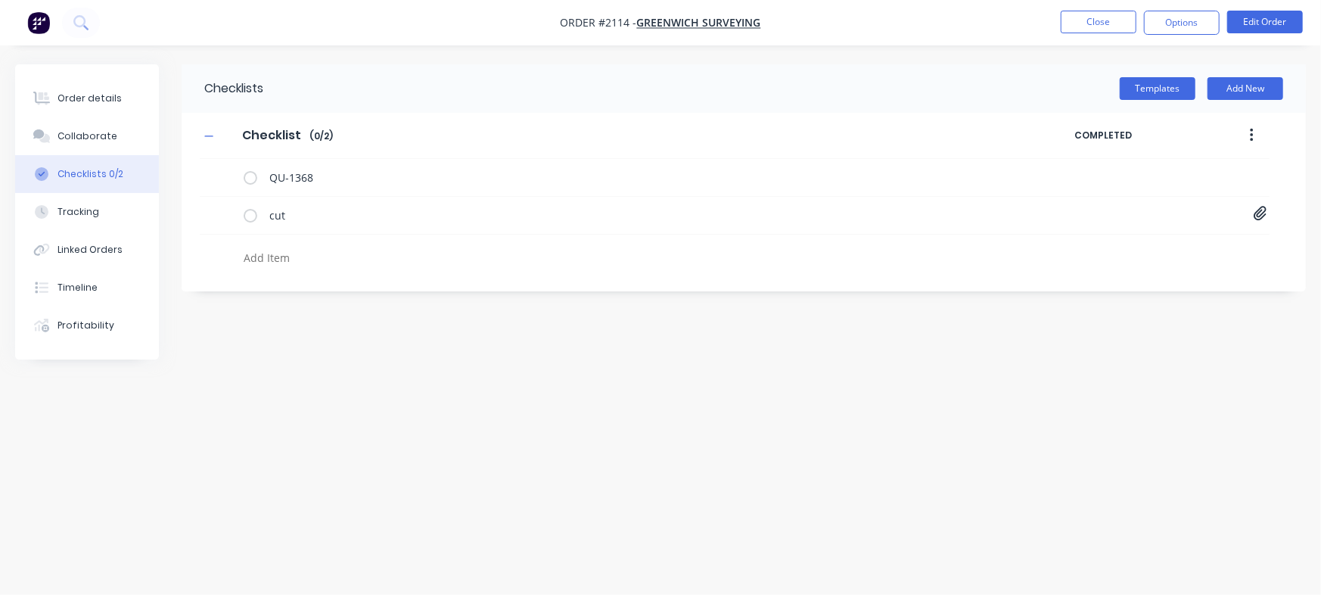
click at [312, 265] on textarea at bounding box center [582, 258] width 689 height 22
paste textarea "INV-2965"
type textarea "x"
type textarea "INV-2965"
type textarea "x"
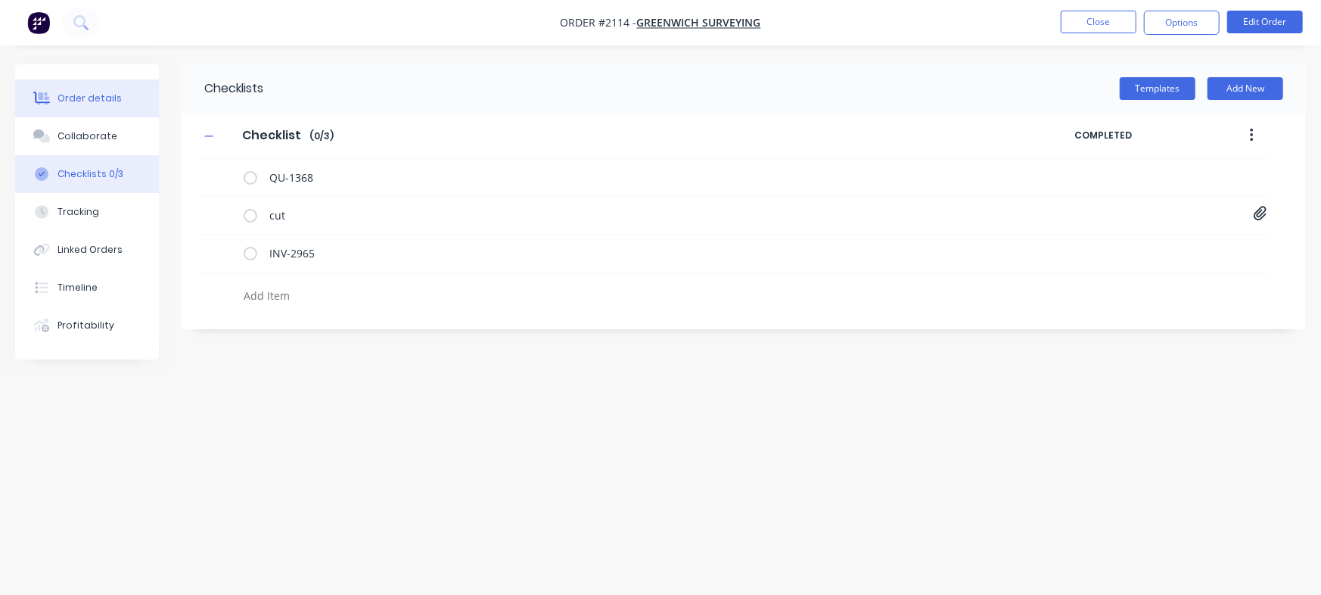
click at [121, 103] on button "Order details" at bounding box center [87, 98] width 144 height 38
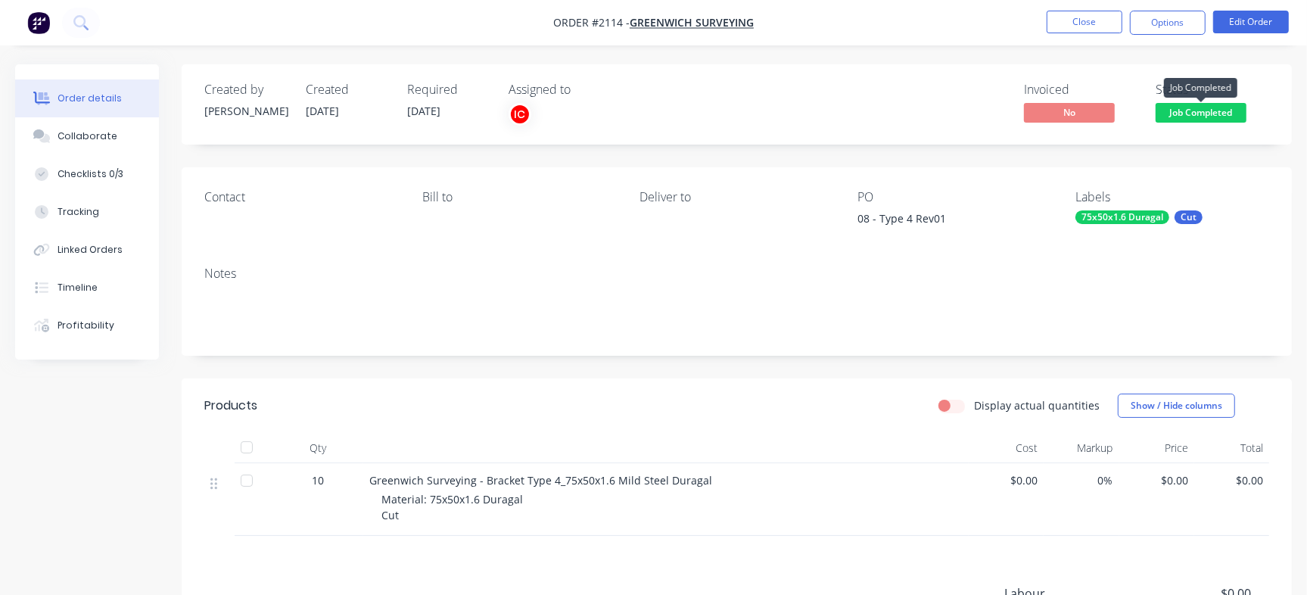
click at [1230, 113] on span "Job Completed" at bounding box center [1200, 112] width 91 height 19
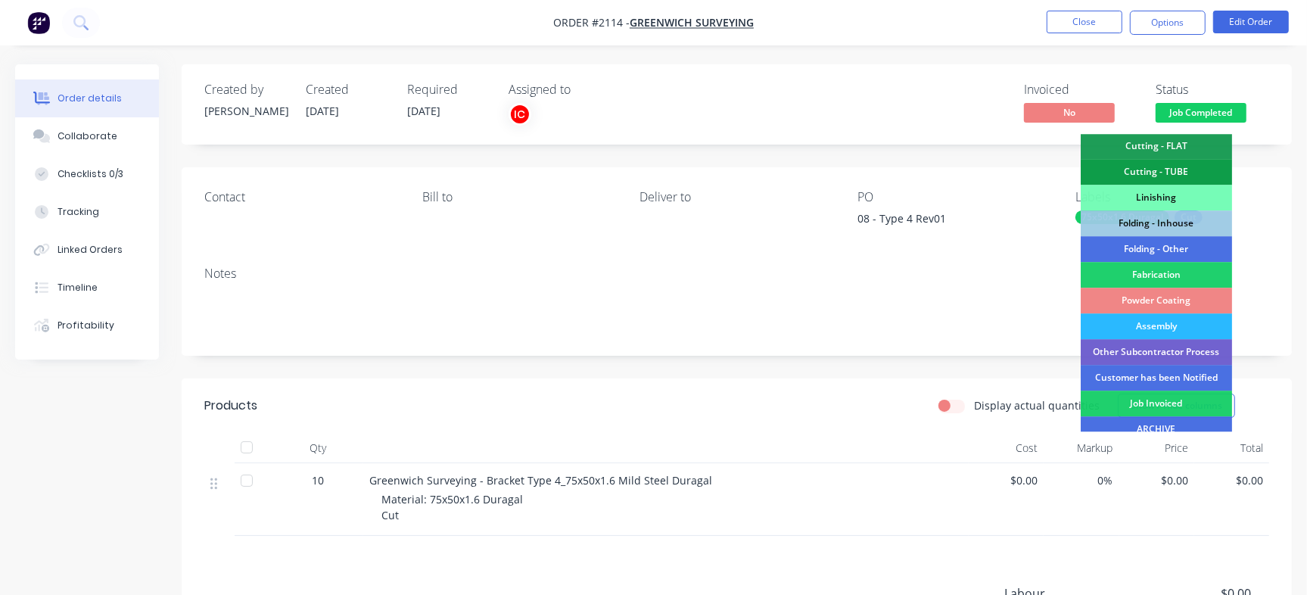
scroll to position [424, 0]
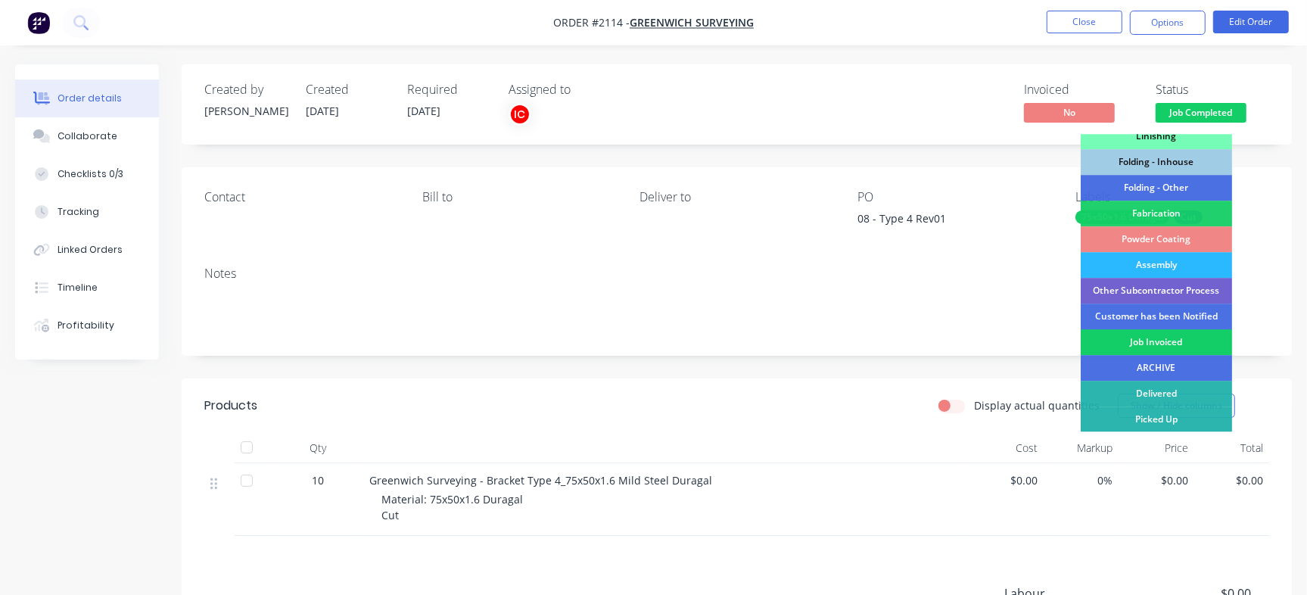
click at [1184, 341] on div "Job Invoiced" at bounding box center [1156, 342] width 151 height 26
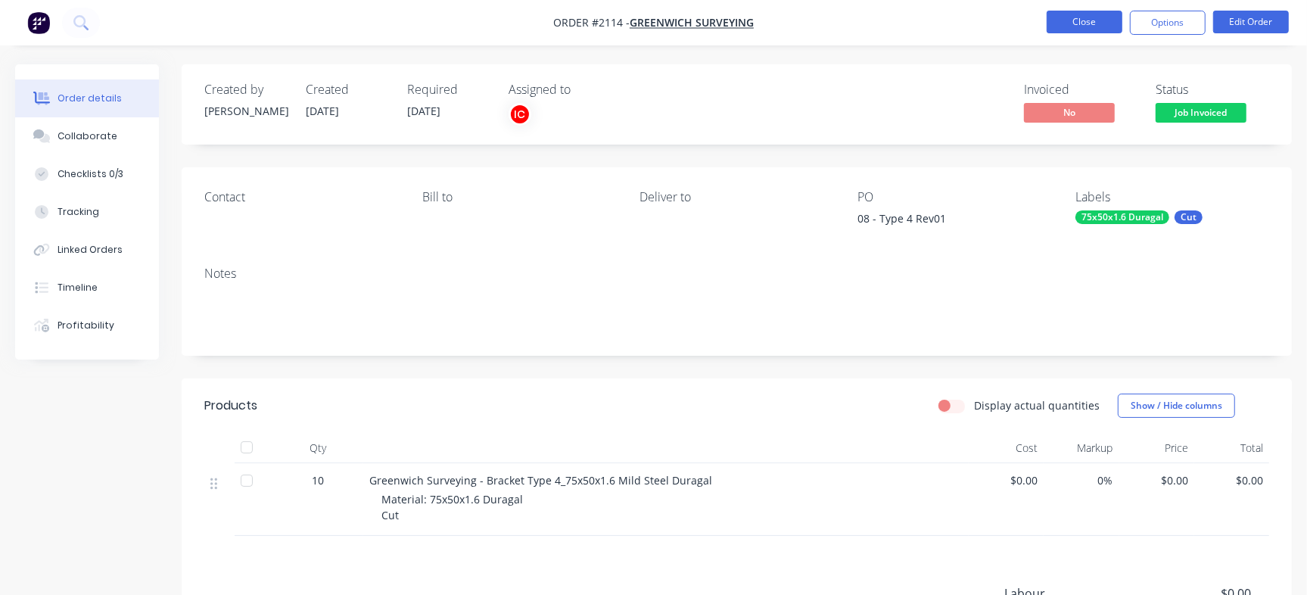
click at [1071, 23] on button "Close" at bounding box center [1085, 22] width 76 height 23
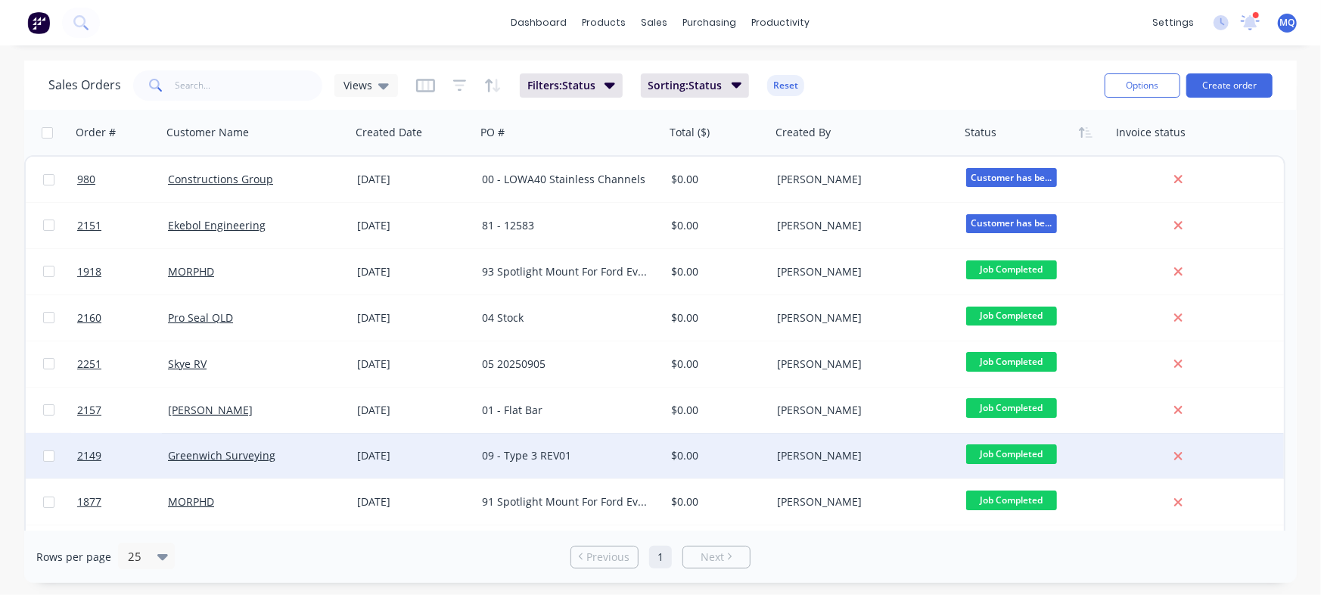
click at [575, 452] on div "09 - Type 3 REV01" at bounding box center [566, 455] width 168 height 15
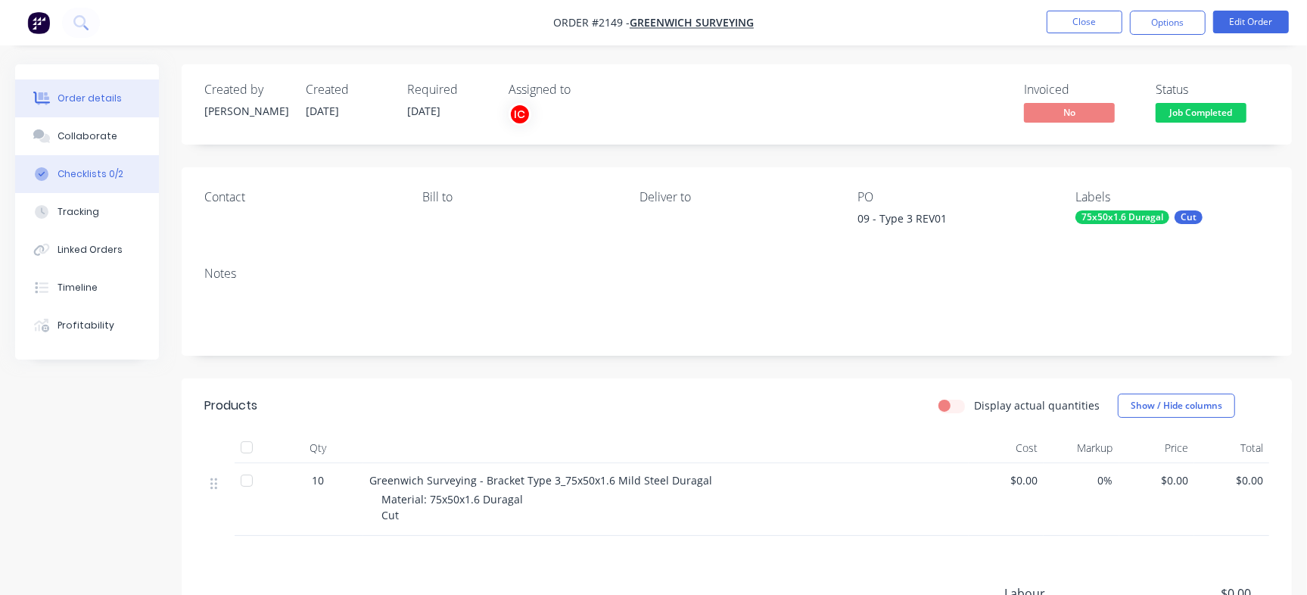
click at [101, 175] on div "Checklists 0/2" at bounding box center [91, 174] width 66 height 14
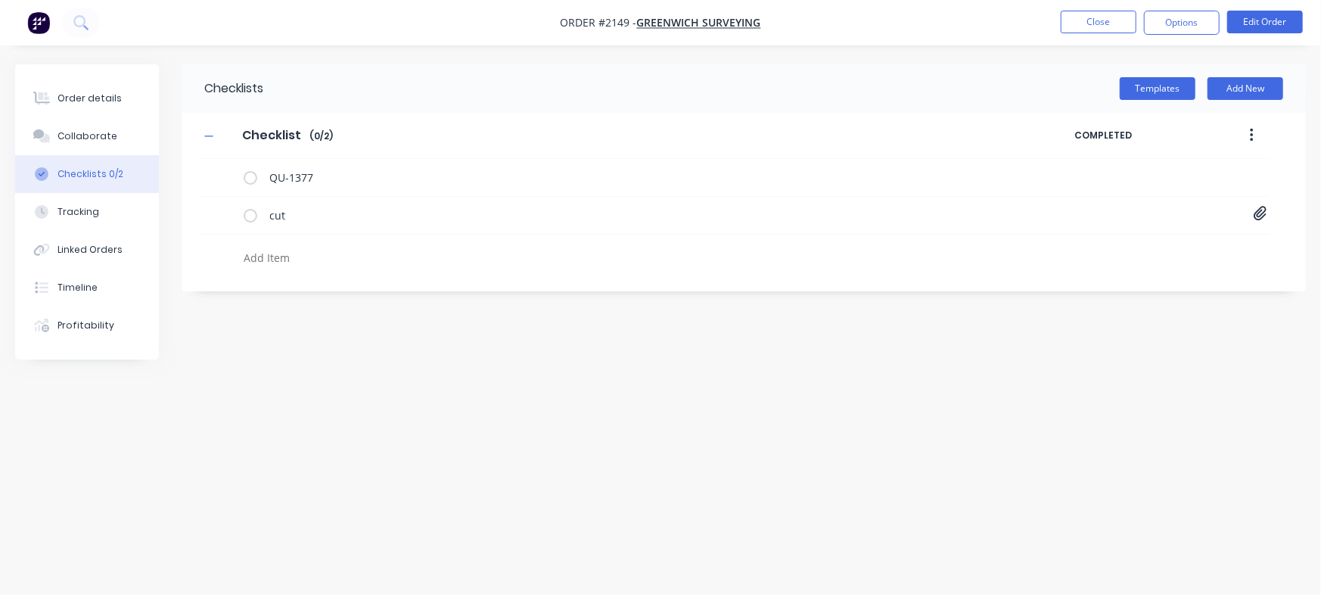
type textarea "x"
click at [282, 259] on textarea at bounding box center [582, 258] width 689 height 22
paste textarea "INV-2965"
type textarea "INV-2965"
type textarea "x"
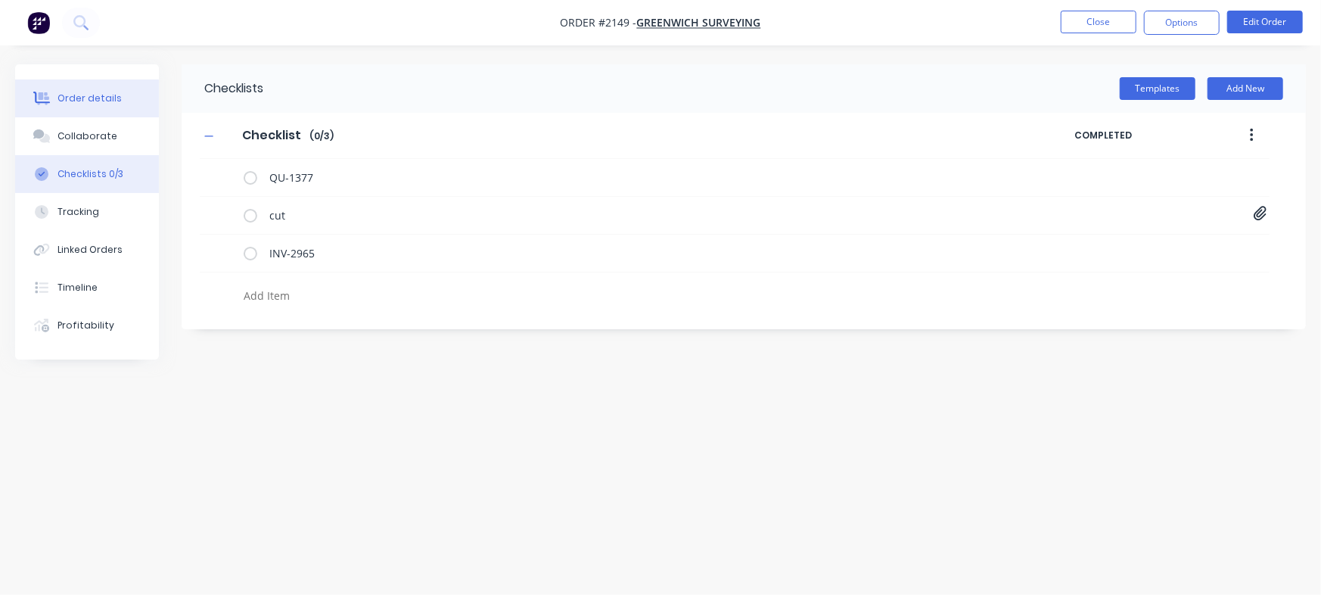
type textarea "x"
click at [114, 92] on div "Order details" at bounding box center [90, 99] width 64 height 14
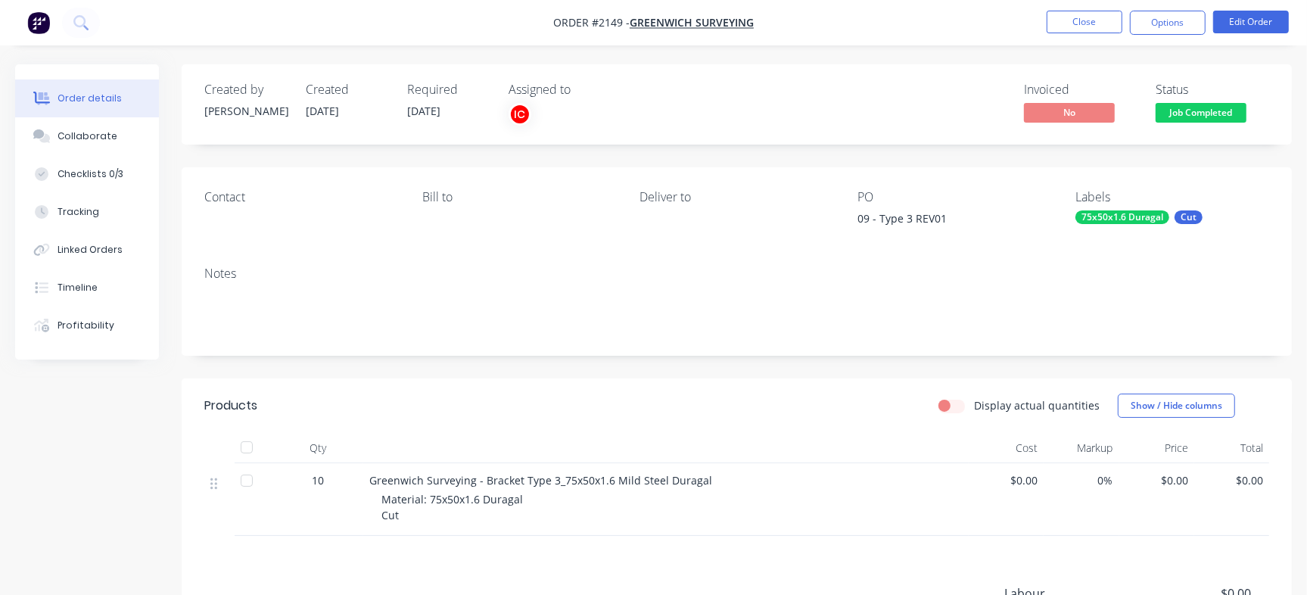
click at [1199, 124] on button "Job Completed" at bounding box center [1200, 114] width 91 height 23
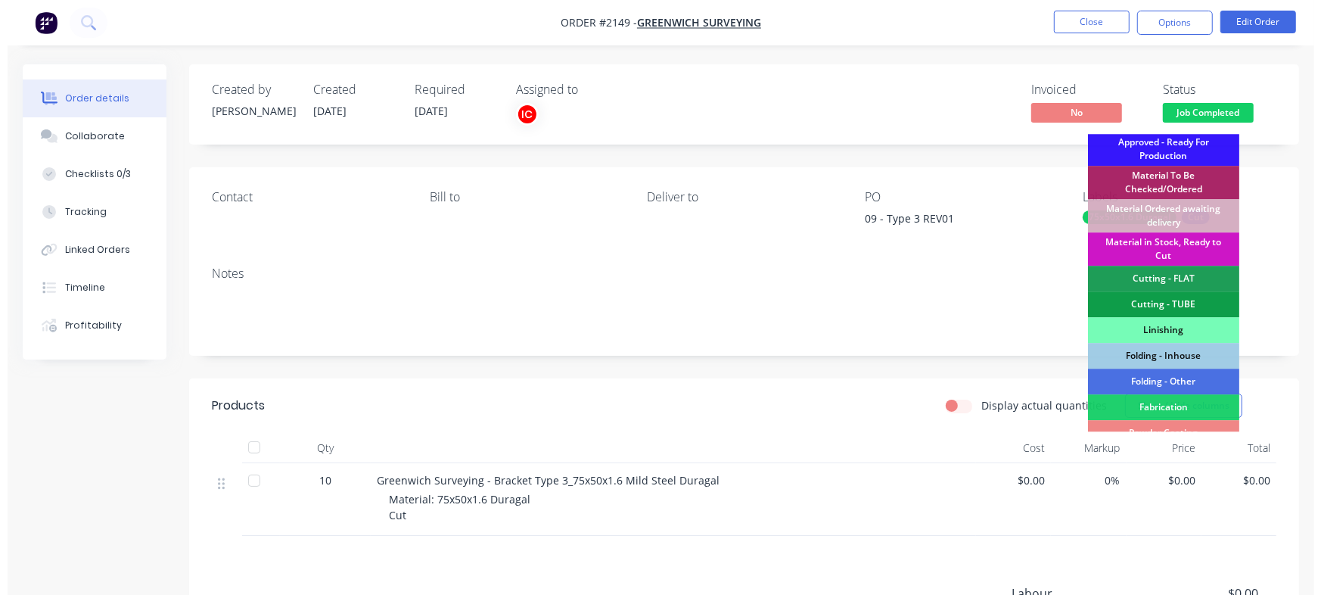
scroll to position [424, 0]
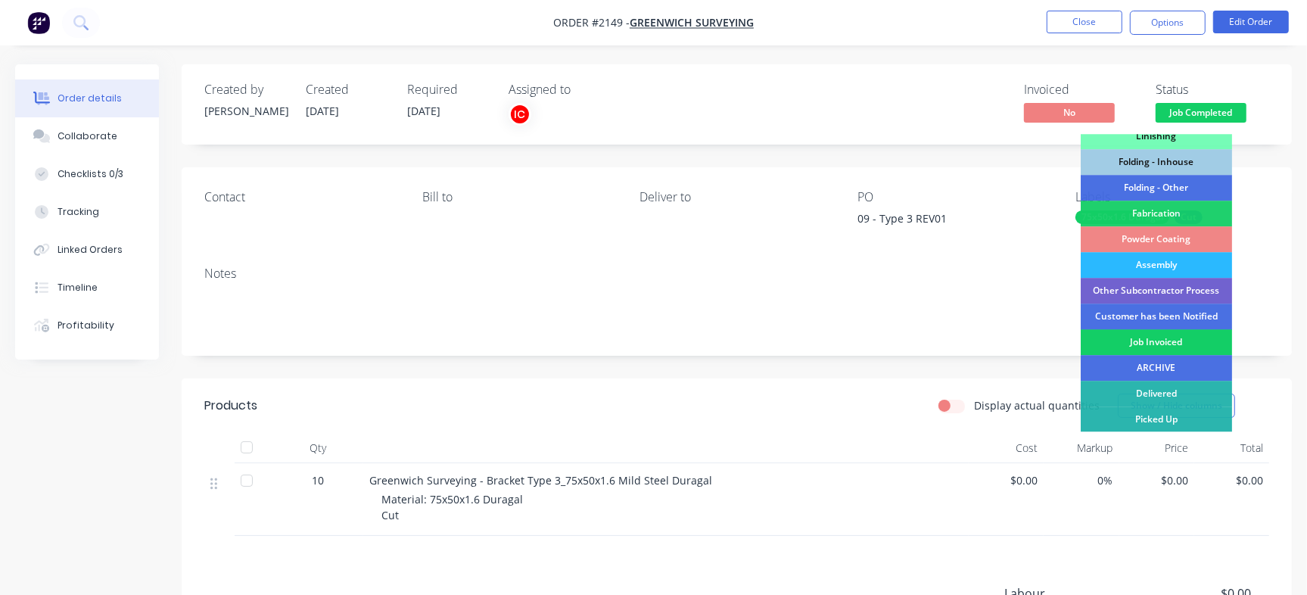
click at [1170, 332] on div "Job Invoiced" at bounding box center [1156, 342] width 151 height 26
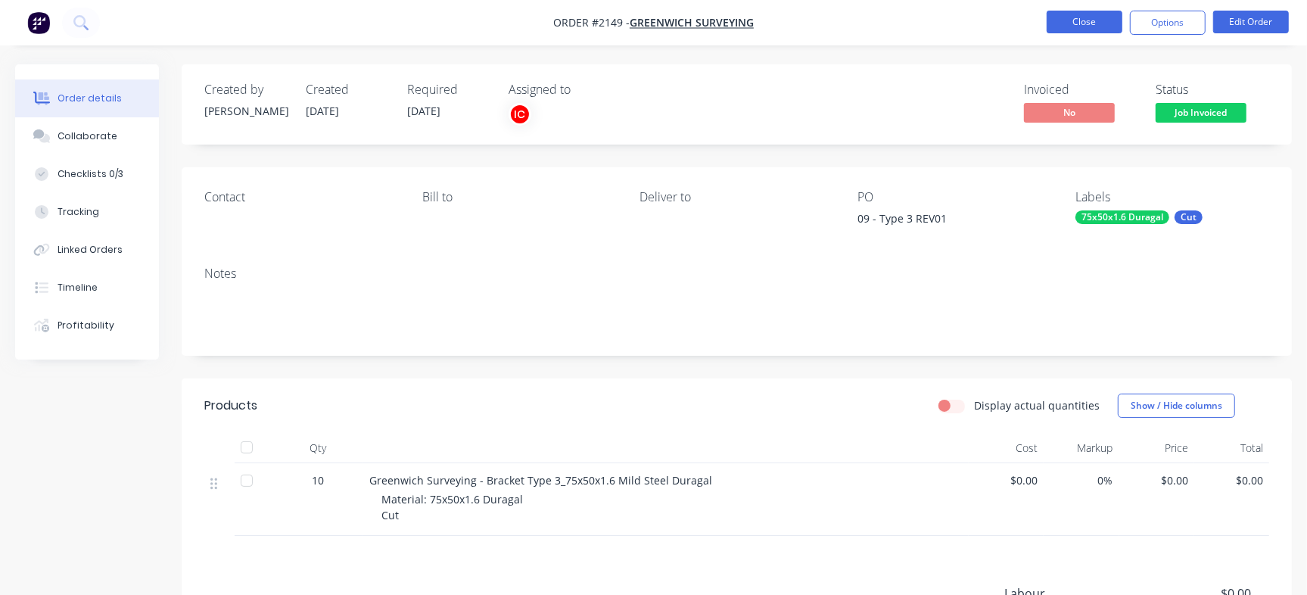
click at [1087, 23] on button "Close" at bounding box center [1085, 22] width 76 height 23
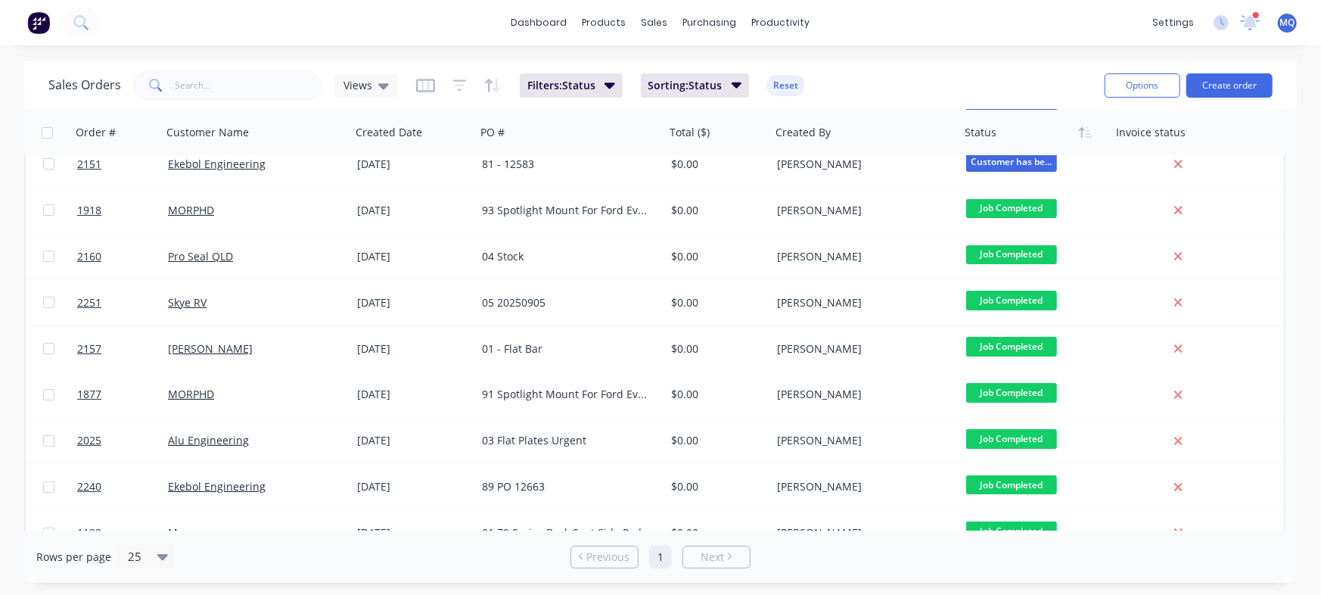
scroll to position [44, 0]
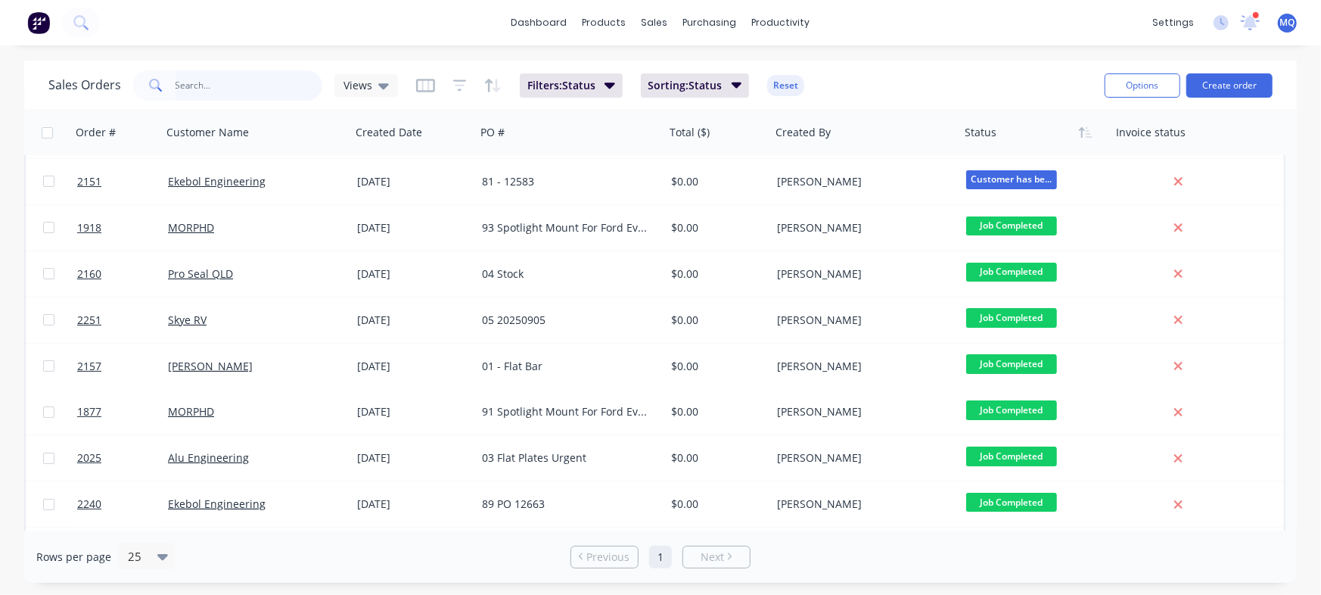
click at [257, 82] on input "text" at bounding box center [250, 85] width 148 height 30
click at [364, 74] on div "Views" at bounding box center [366, 85] width 64 height 23
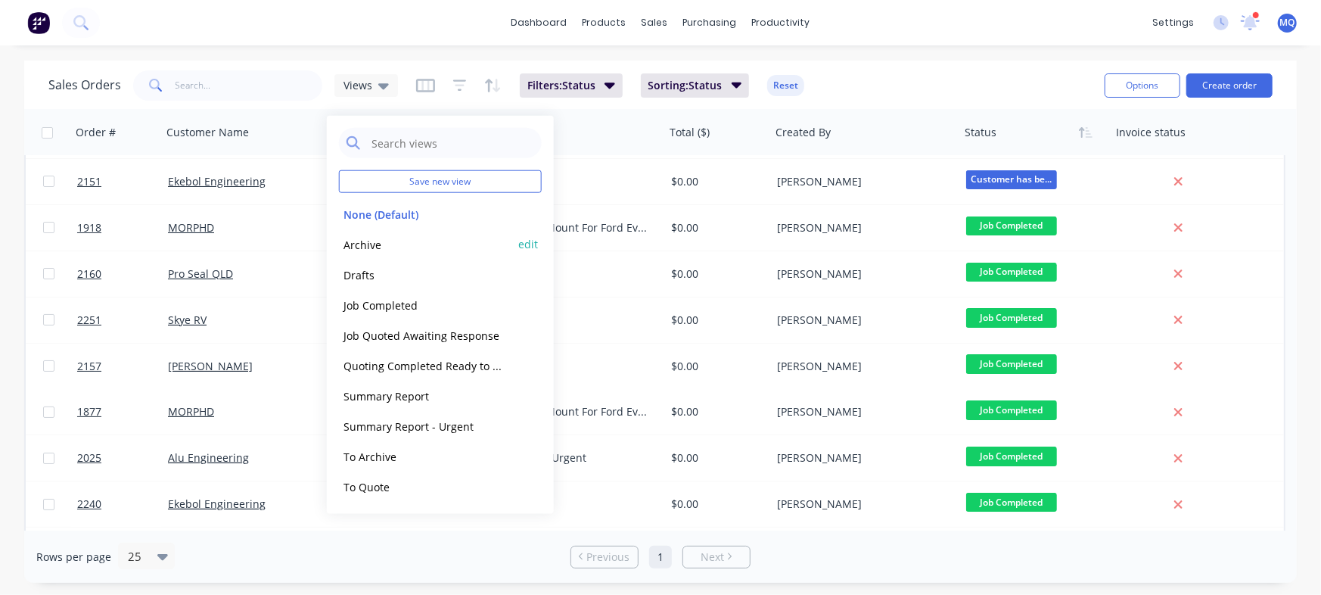
click at [347, 239] on button "Archive" at bounding box center [425, 243] width 173 height 17
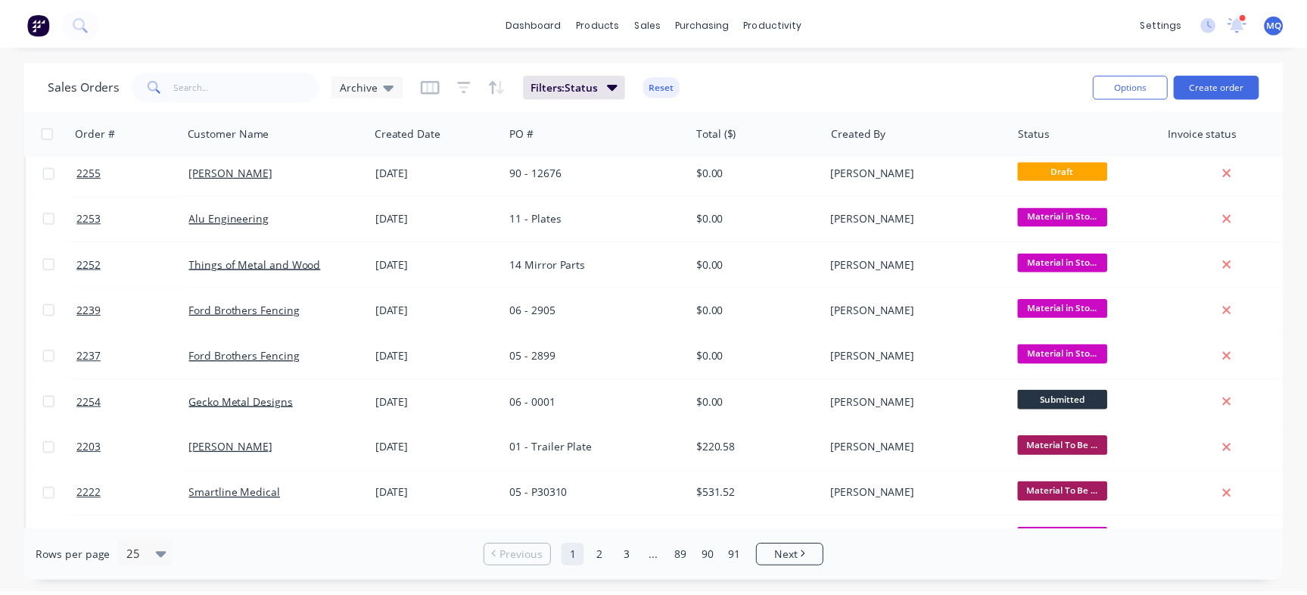
scroll to position [0, 0]
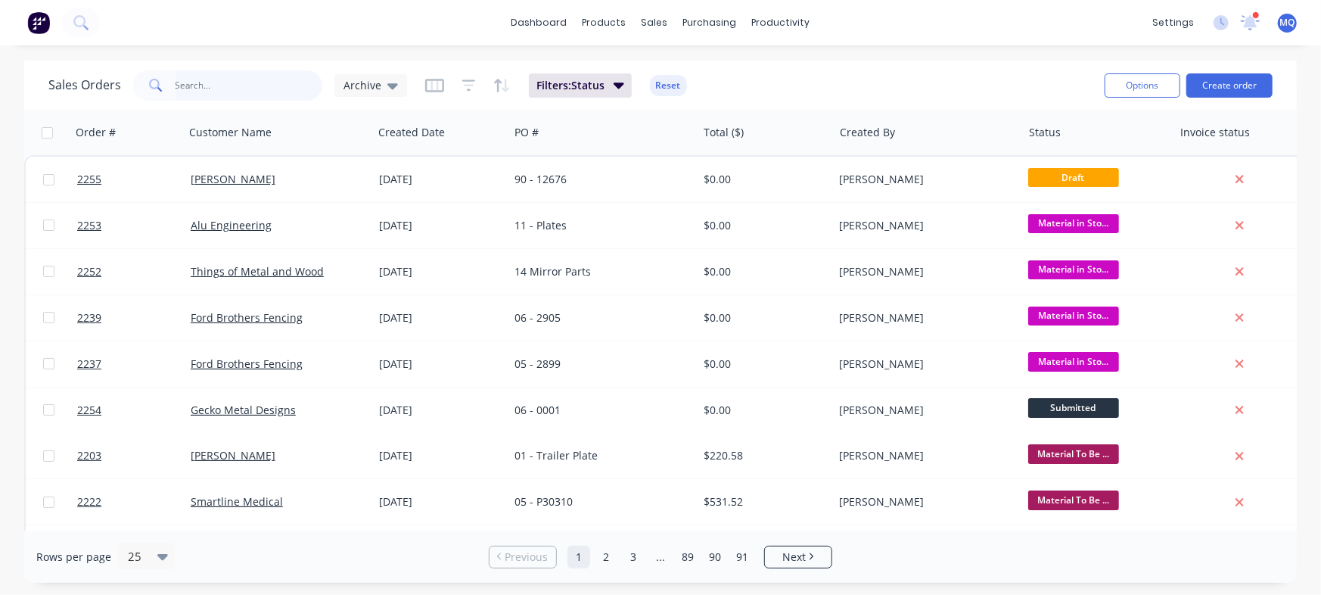
click at [250, 86] on input "text" at bounding box center [250, 85] width 148 height 30
type input "[GEOGRAPHIC_DATA]"
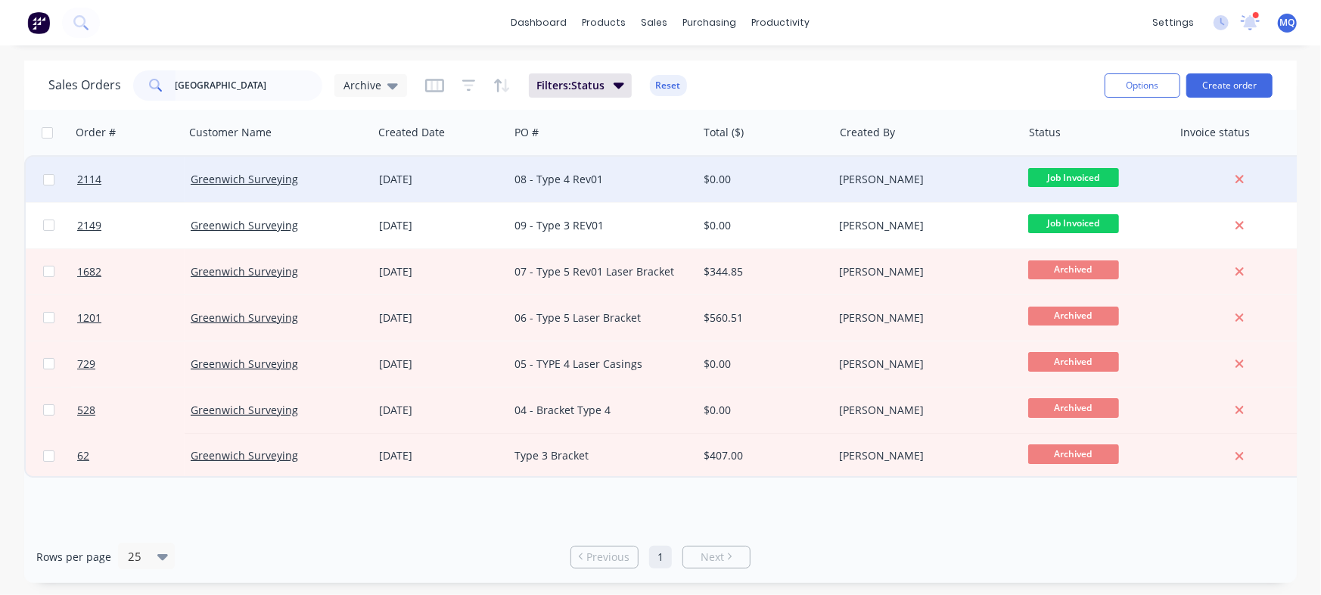
click at [599, 186] on div "08 - Type 4 Rev01" at bounding box center [599, 179] width 168 height 15
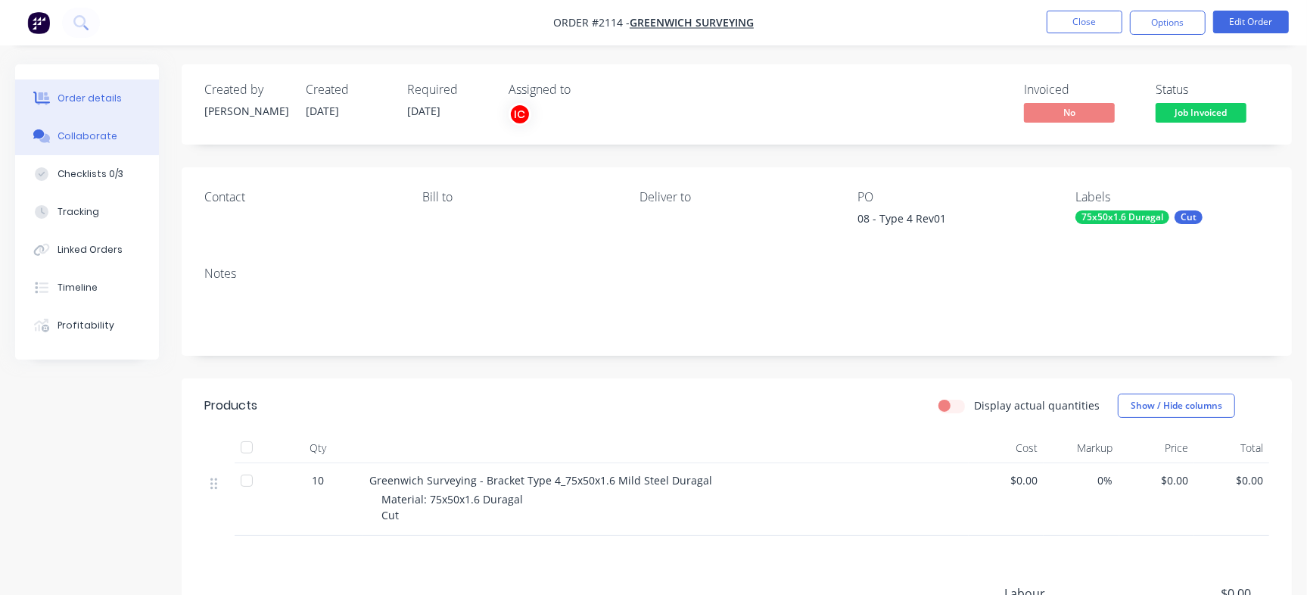
click at [124, 144] on button "Collaborate" at bounding box center [87, 136] width 144 height 38
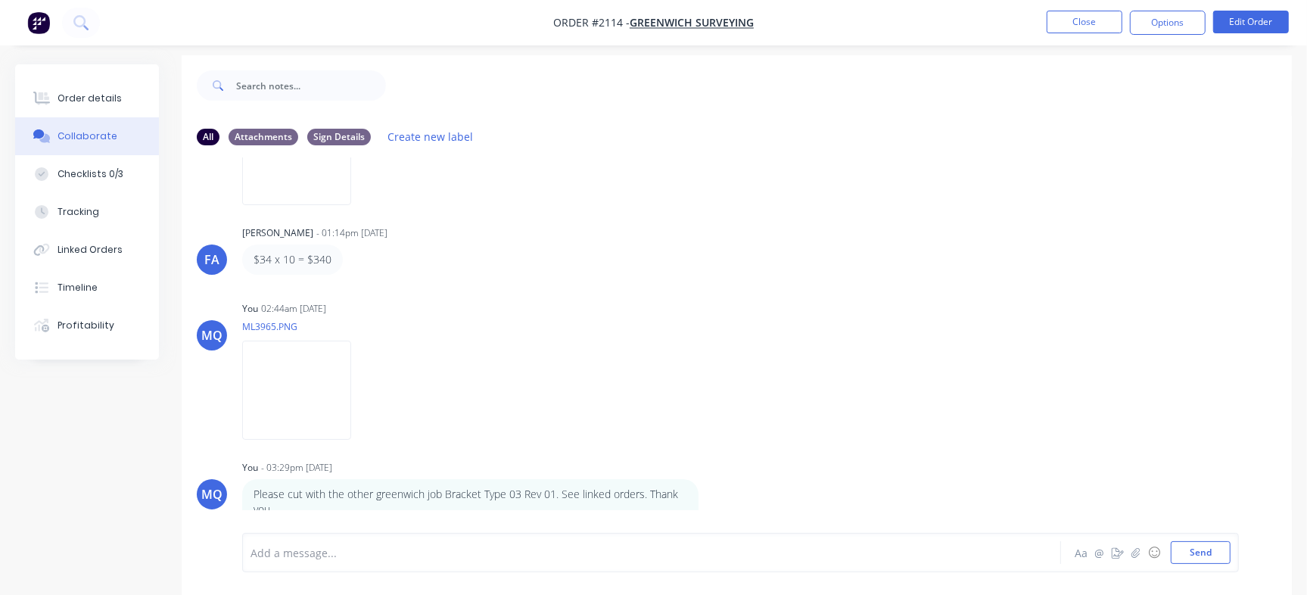
scroll to position [23, 0]
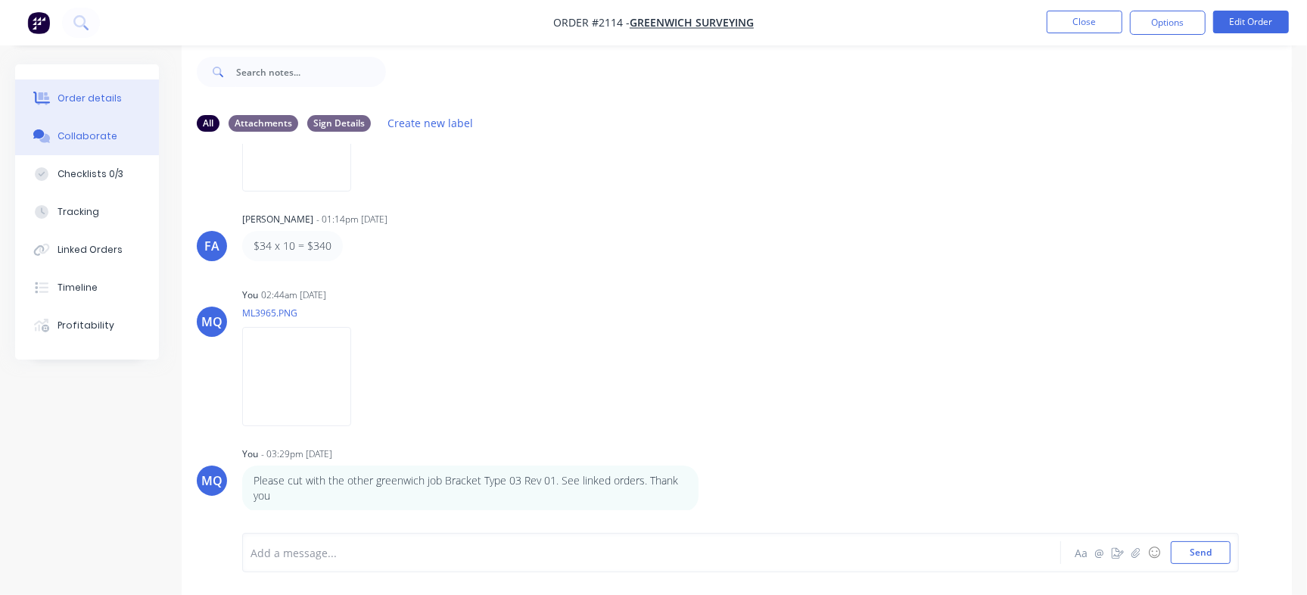
drag, startPoint x: 98, startPoint y: 85, endPoint x: 110, endPoint y: 87, distance: 12.3
click at [110, 87] on button "Order details" at bounding box center [87, 98] width 144 height 38
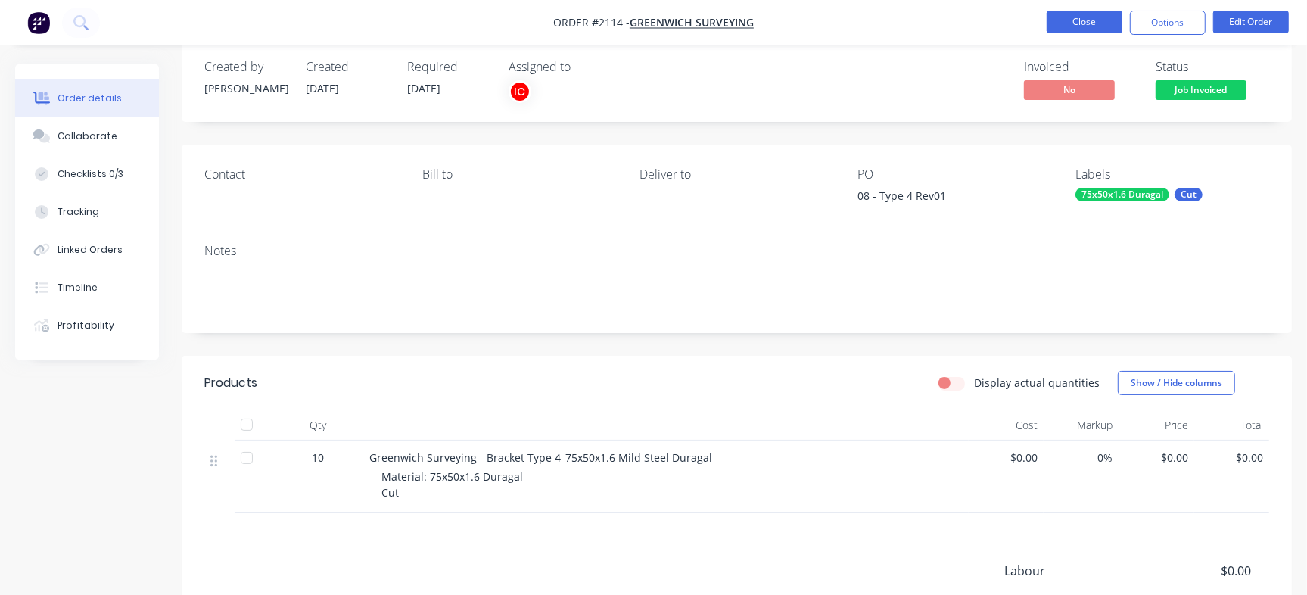
click at [1075, 22] on button "Close" at bounding box center [1085, 22] width 76 height 23
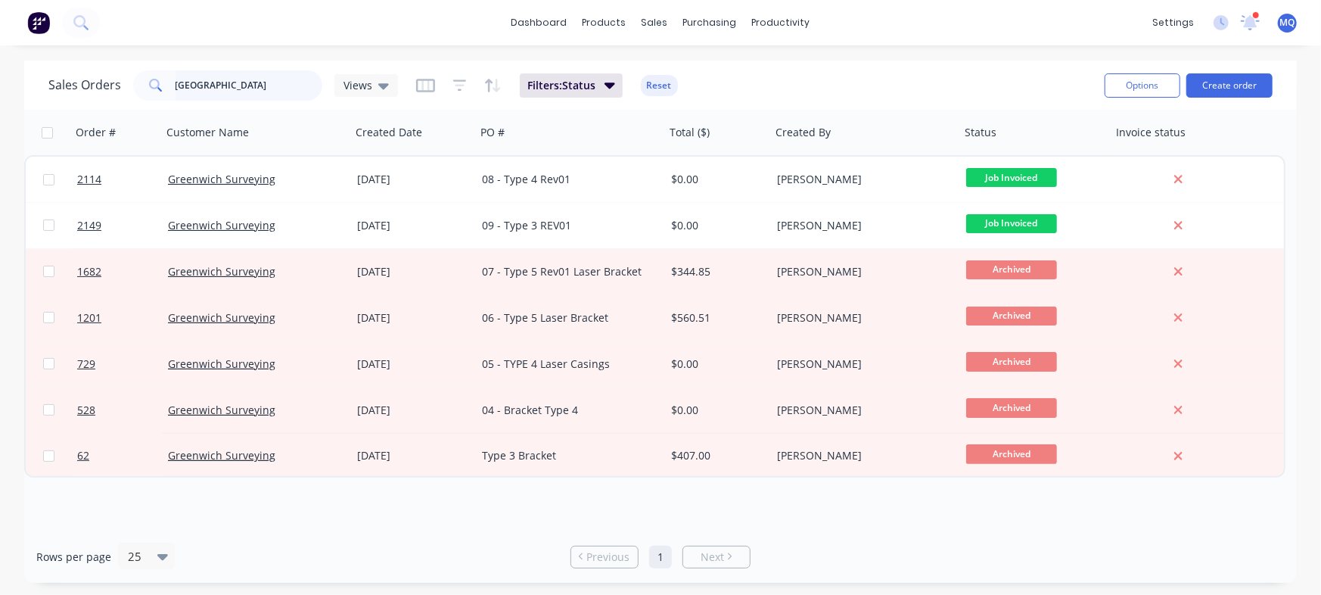
drag, startPoint x: 104, startPoint y: 64, endPoint x: 6, endPoint y: 64, distance: 97.6
click at [6, 64] on div "Sales Orders greenwich Views Filters: Status Reset Options Create order Order #…" at bounding box center [660, 322] width 1321 height 522
click at [361, 82] on span "Views" at bounding box center [358, 85] width 29 height 16
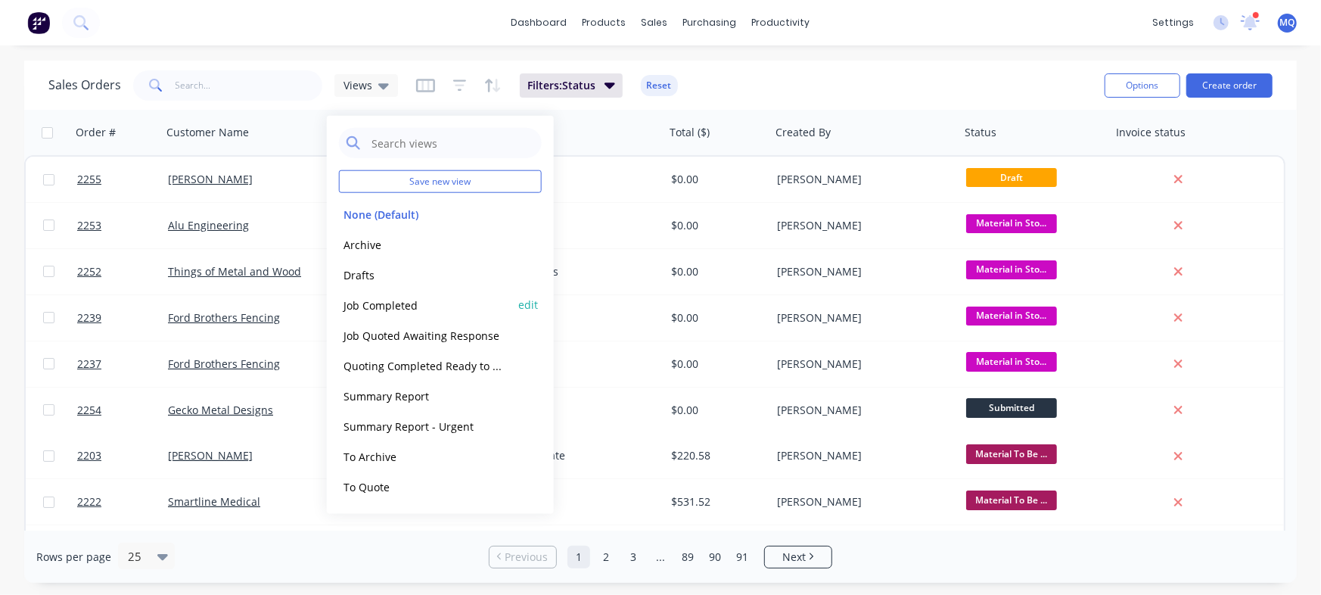
click at [384, 305] on button "Job Completed" at bounding box center [425, 304] width 173 height 17
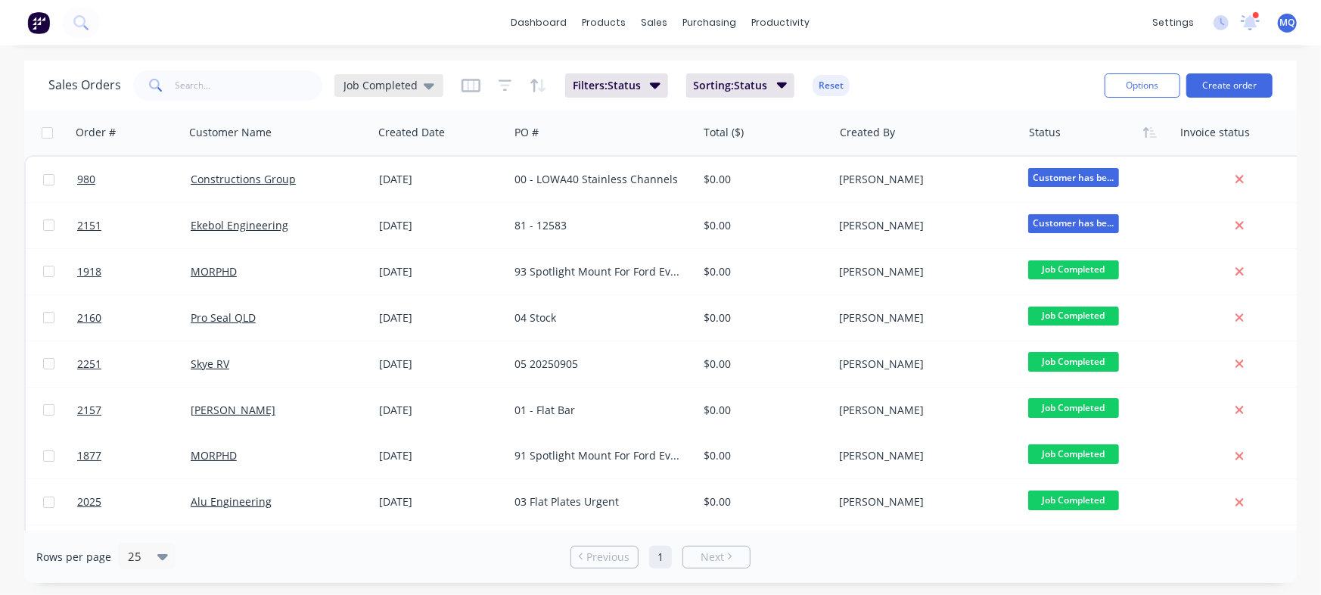
click at [378, 82] on span "Job Completed" at bounding box center [381, 85] width 74 height 16
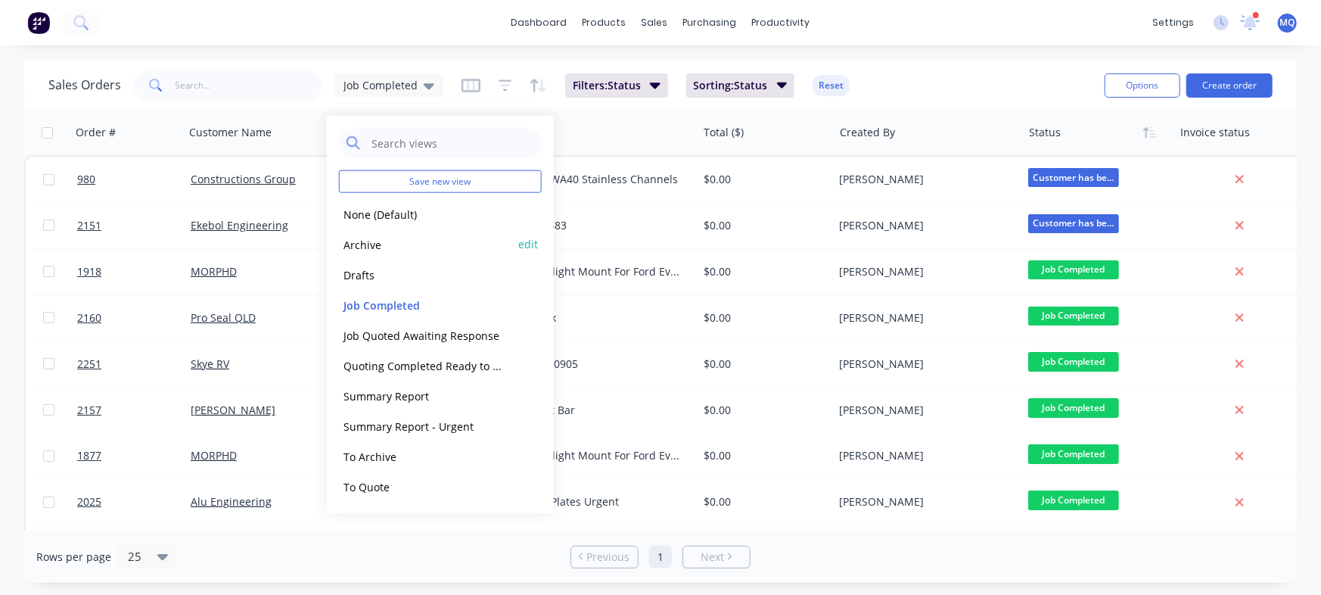
click at [353, 244] on button "Archive" at bounding box center [425, 243] width 173 height 17
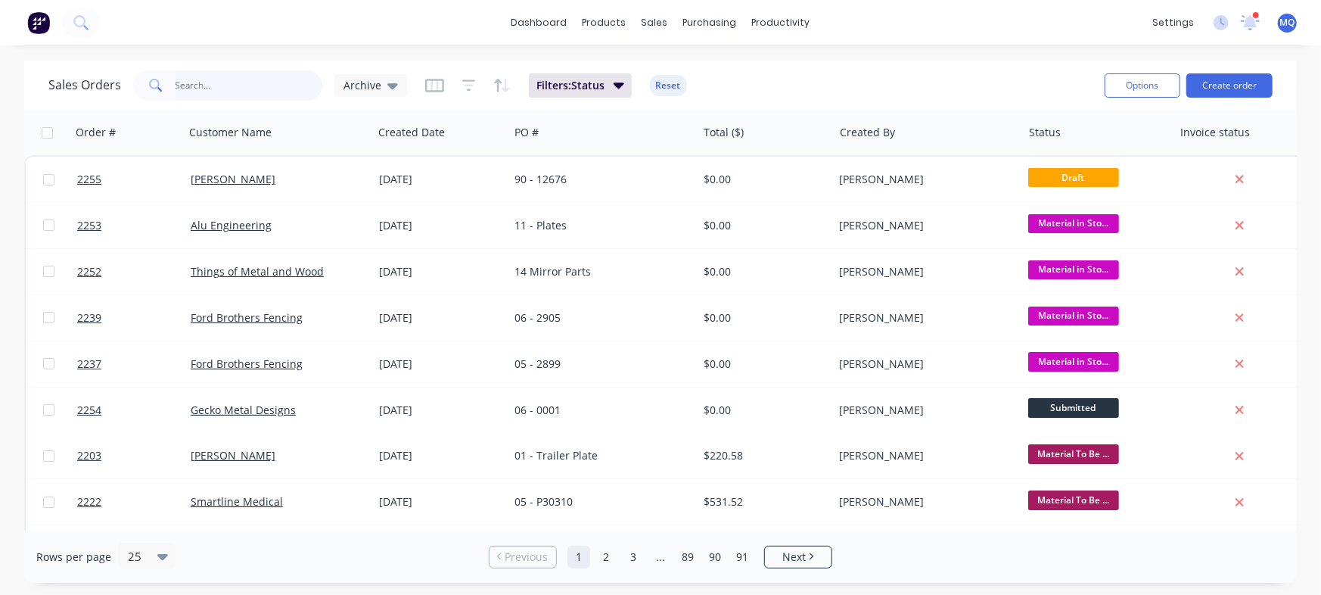
click at [237, 88] on input "text" at bounding box center [250, 85] width 148 height 30
type input "the signery"
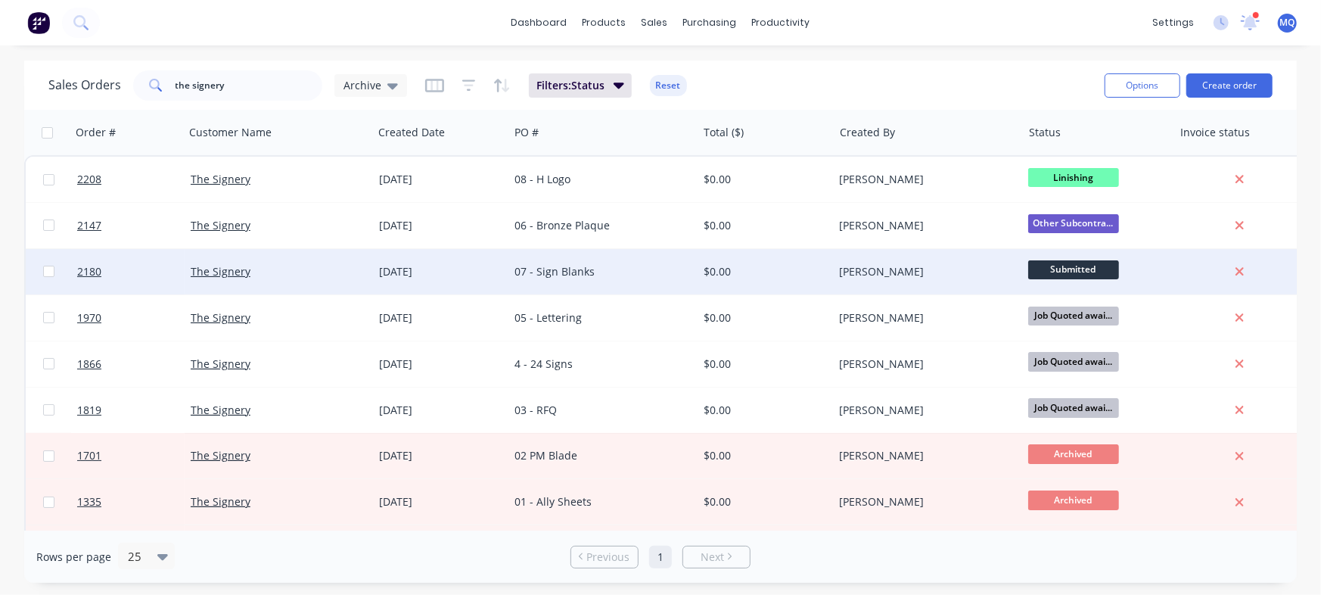
click at [597, 270] on div "07 - Sign Blanks" at bounding box center [599, 271] width 168 height 15
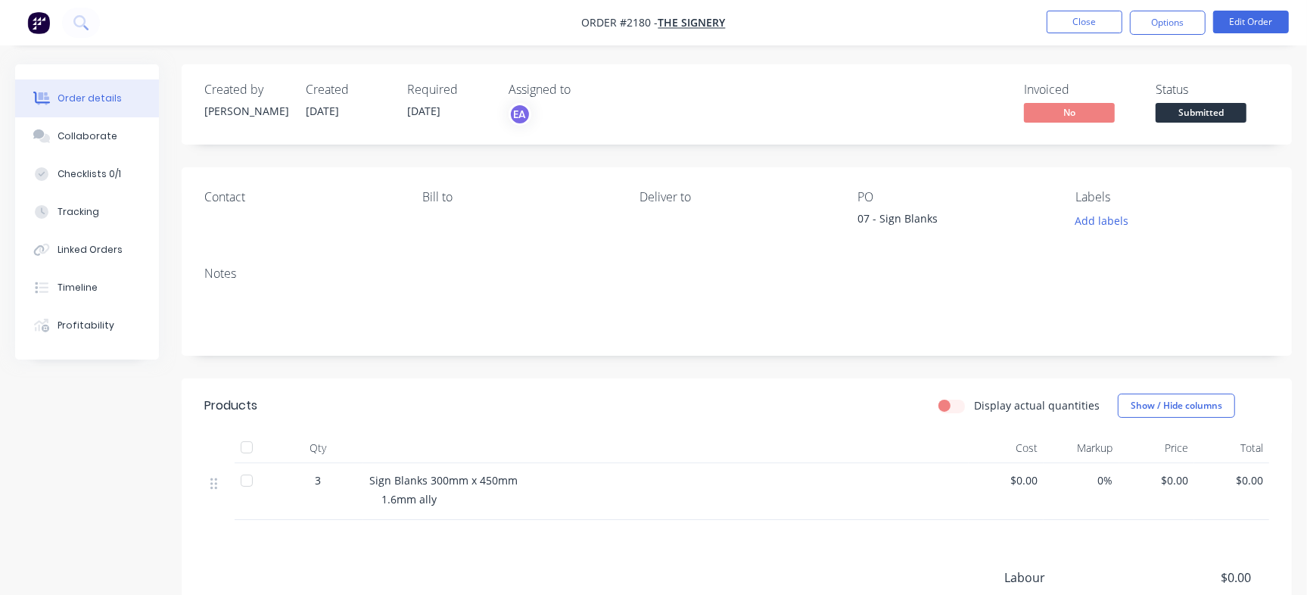
drag, startPoint x: 123, startPoint y: 142, endPoint x: 217, endPoint y: 194, distance: 107.4
click at [123, 142] on button "Collaborate" at bounding box center [87, 136] width 144 height 38
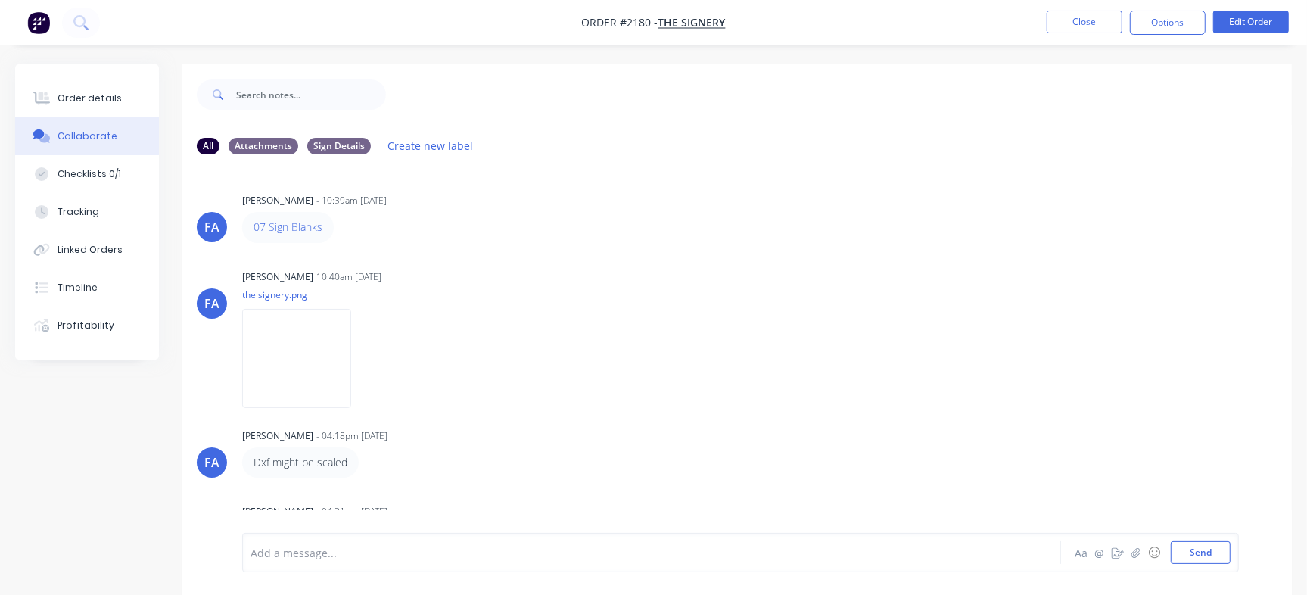
drag, startPoint x: 99, startPoint y: 103, endPoint x: 159, endPoint y: 117, distance: 61.5
click at [99, 103] on div "Order details" at bounding box center [90, 99] width 64 height 14
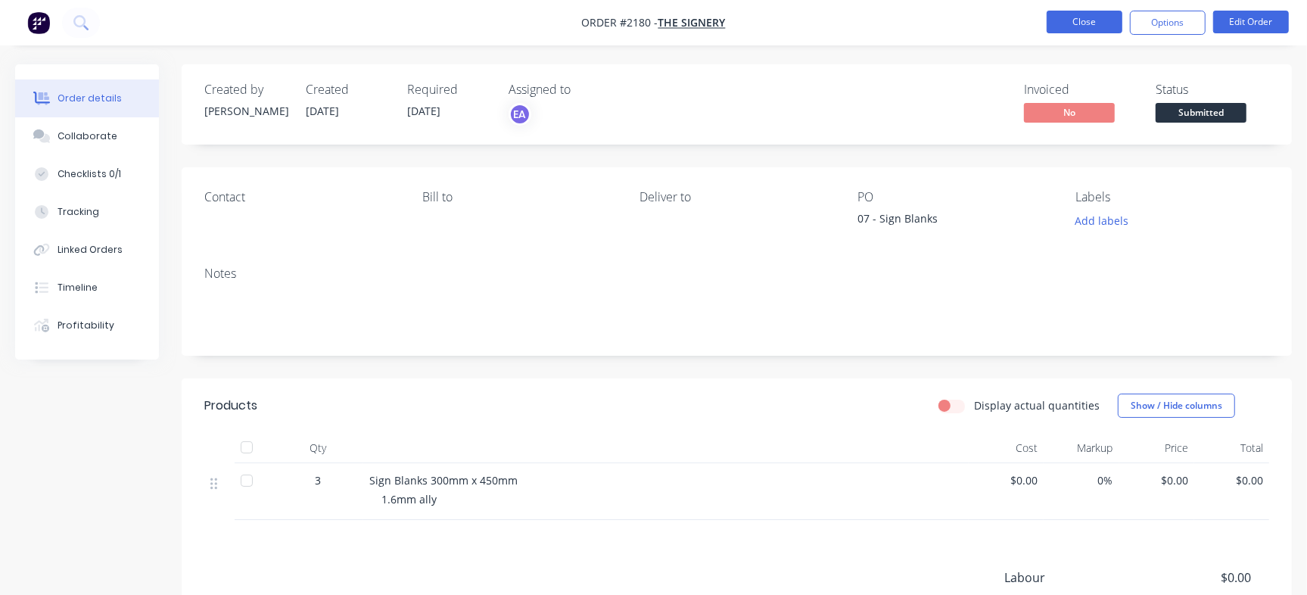
click at [1077, 16] on button "Close" at bounding box center [1085, 22] width 76 height 23
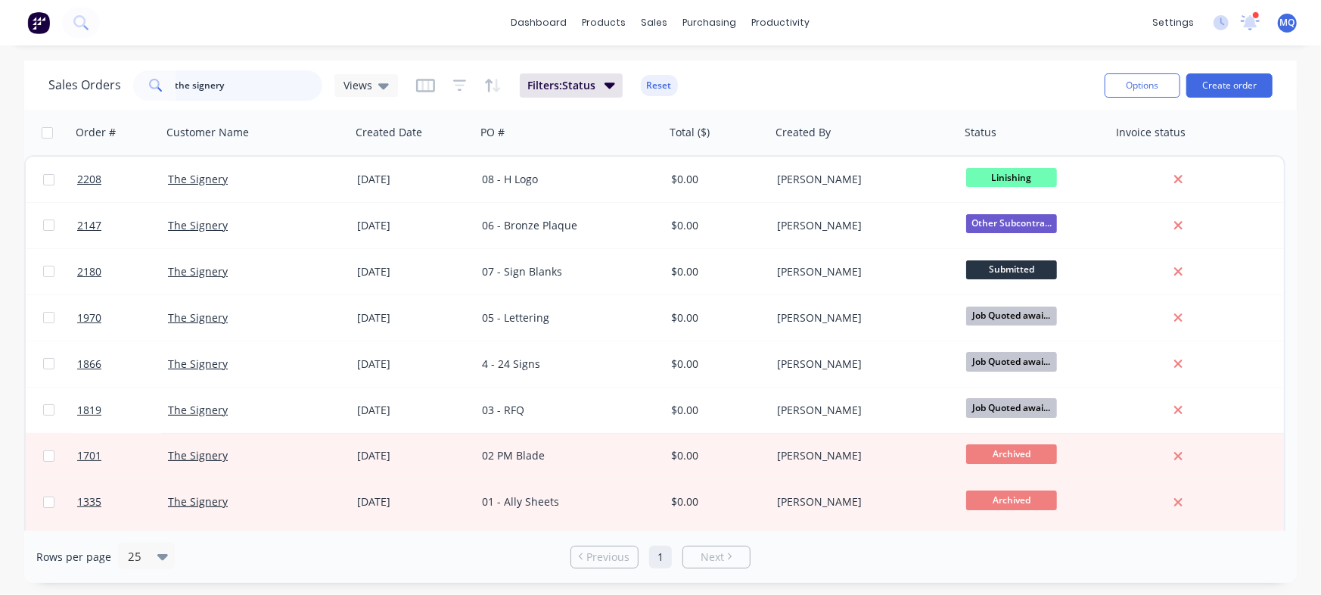
drag, startPoint x: 281, startPoint y: 88, endPoint x: 173, endPoint y: 91, distance: 108.3
click at [30, 27] on div "dashboard products sales purchasing productivity dashboard products Product Cat…" at bounding box center [660, 297] width 1321 height 595
type input "[PERSON_NAME]"
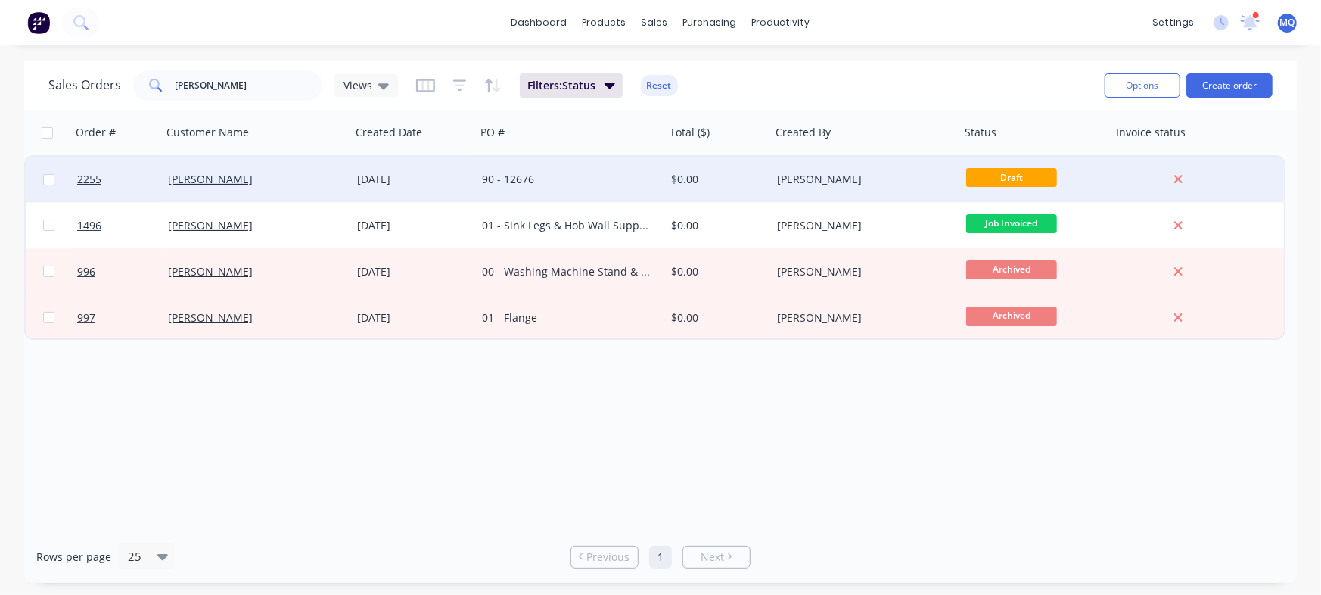
click at [563, 169] on div "90 - 12676" at bounding box center [570, 179] width 189 height 45
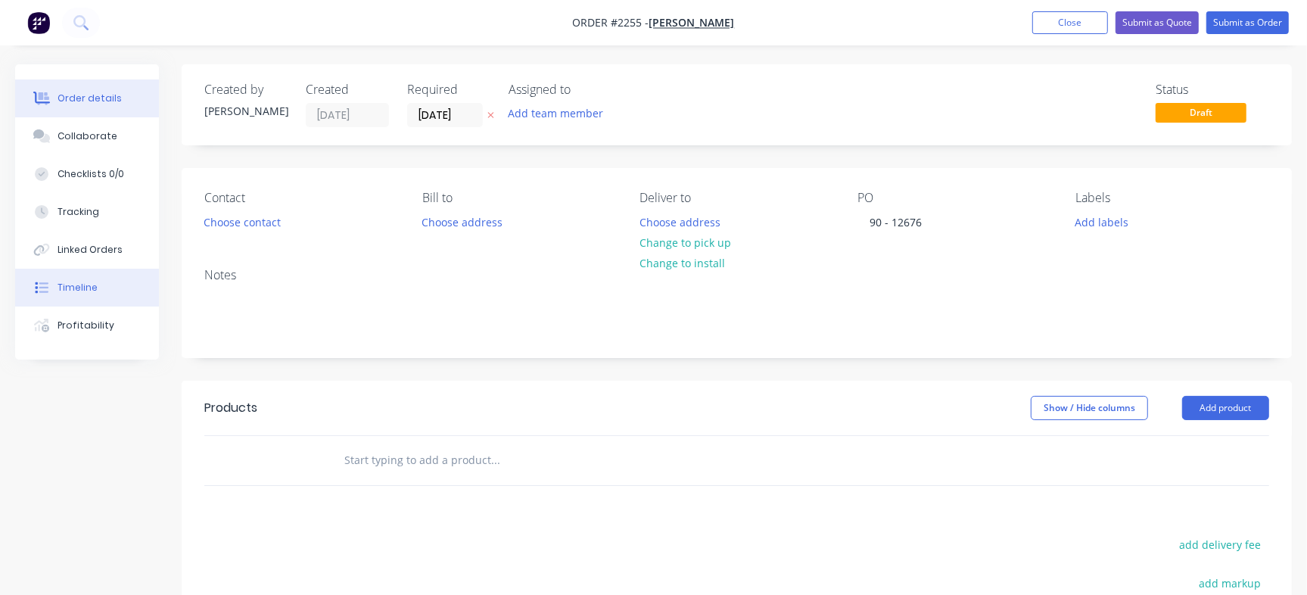
click at [95, 283] on button "Timeline" at bounding box center [87, 288] width 144 height 38
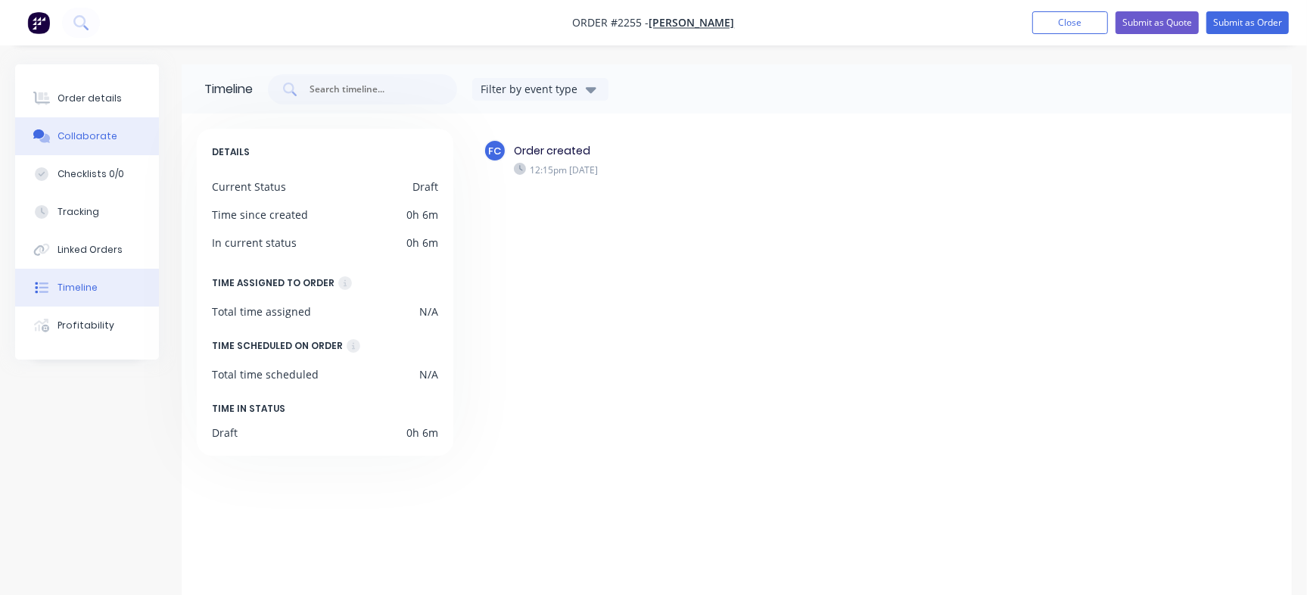
click at [92, 139] on div "Collaborate" at bounding box center [88, 136] width 60 height 14
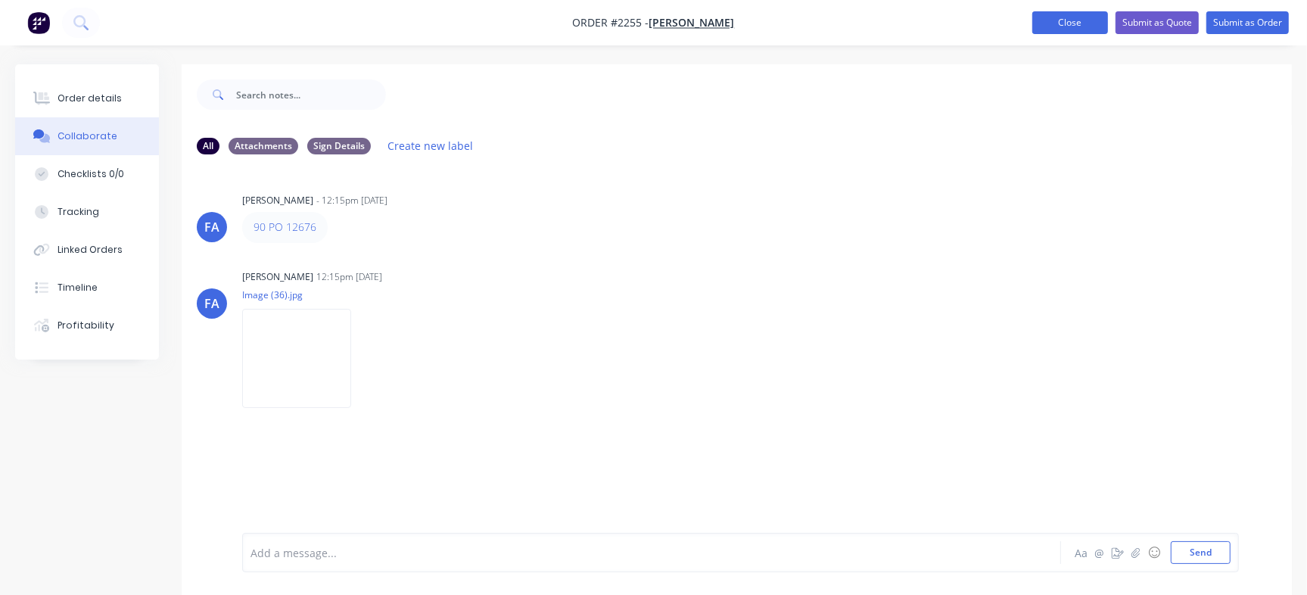
click at [1065, 23] on button "Close" at bounding box center [1070, 22] width 76 height 23
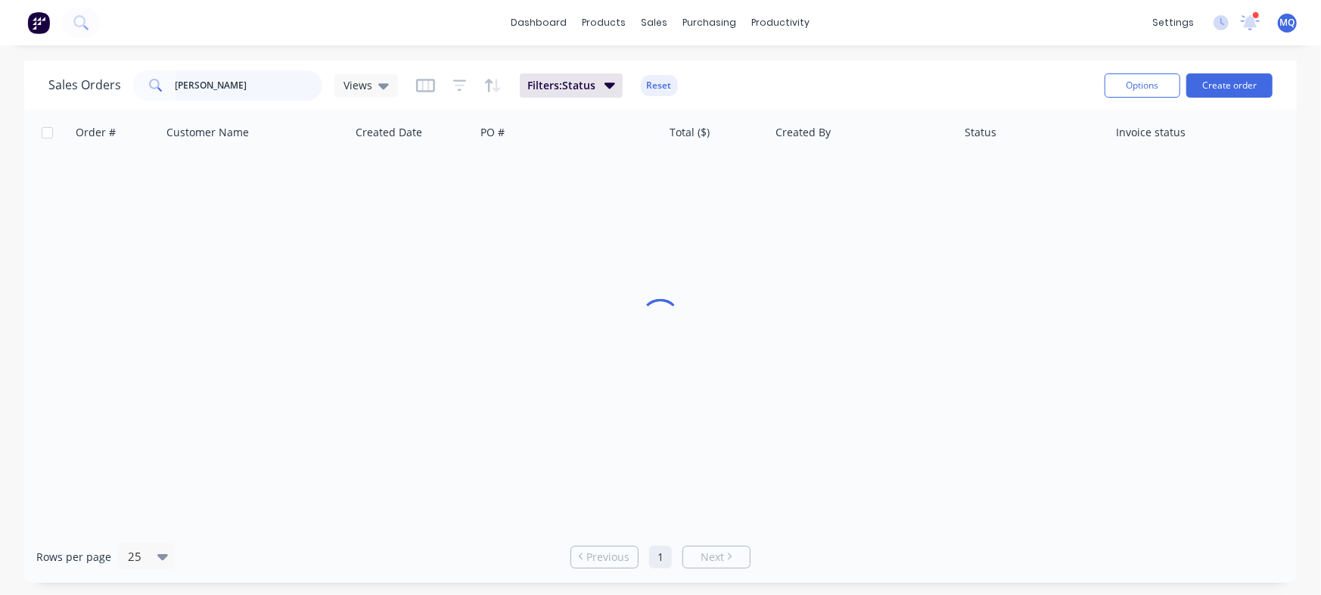
click at [247, 84] on input "[PERSON_NAME]" at bounding box center [250, 85] width 148 height 30
drag, startPoint x: 269, startPoint y: 86, endPoint x: 0, endPoint y: 5, distance: 281.1
click at [0, 7] on div "dashboard products sales purchasing productivity dashboard products Product Cat…" at bounding box center [660, 297] width 1321 height 595
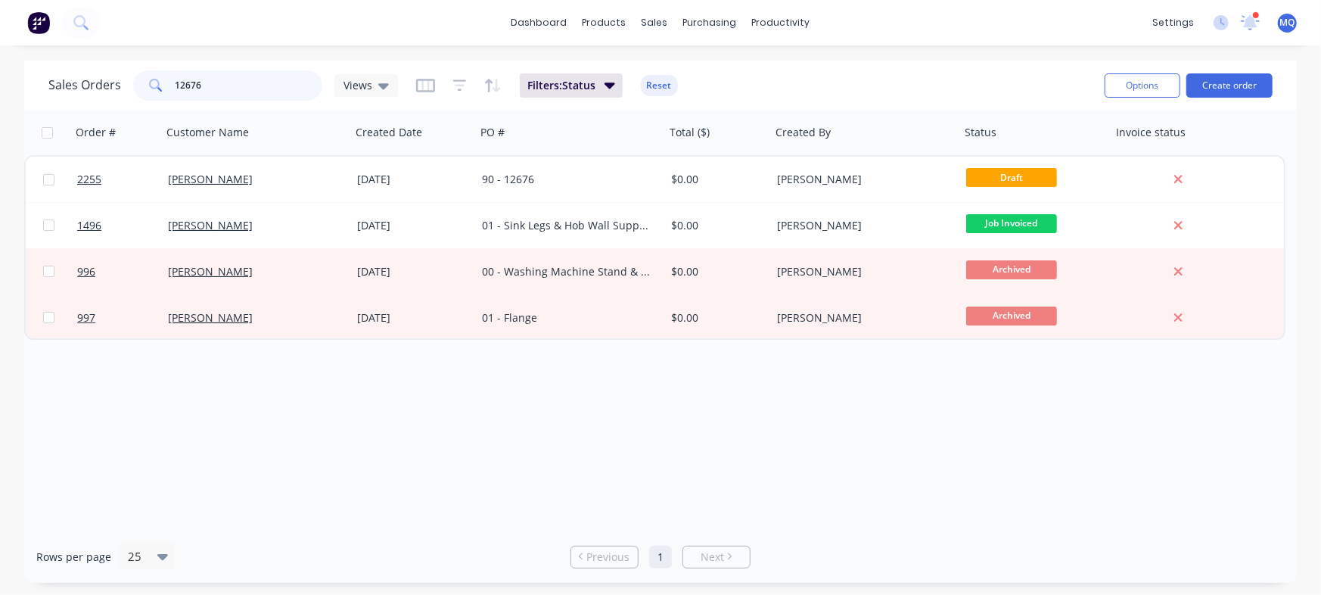
type input "12676"
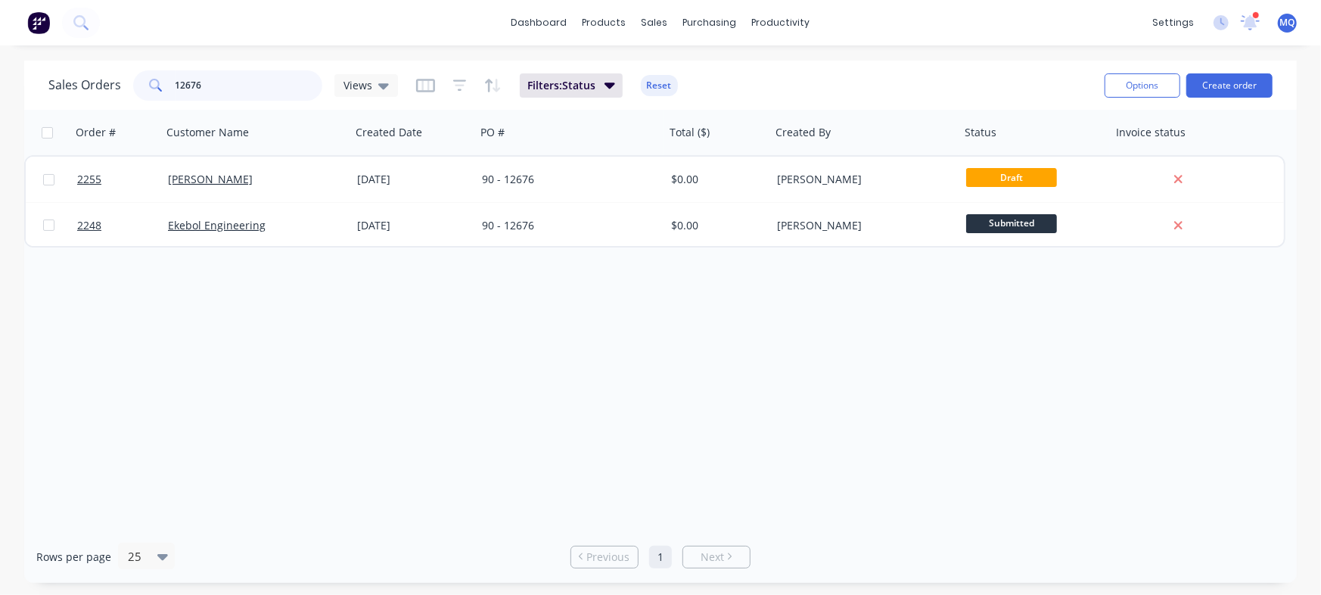
click at [247, 95] on input "12676" at bounding box center [250, 85] width 148 height 30
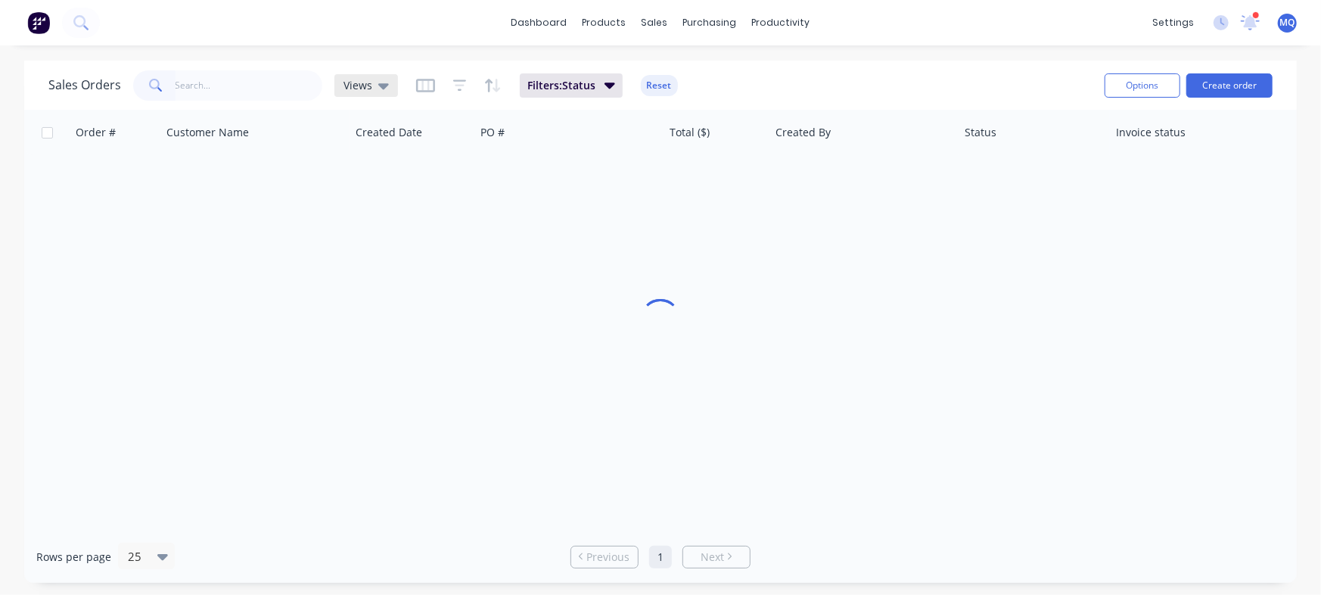
click at [378, 83] on icon at bounding box center [383, 86] width 11 height 6
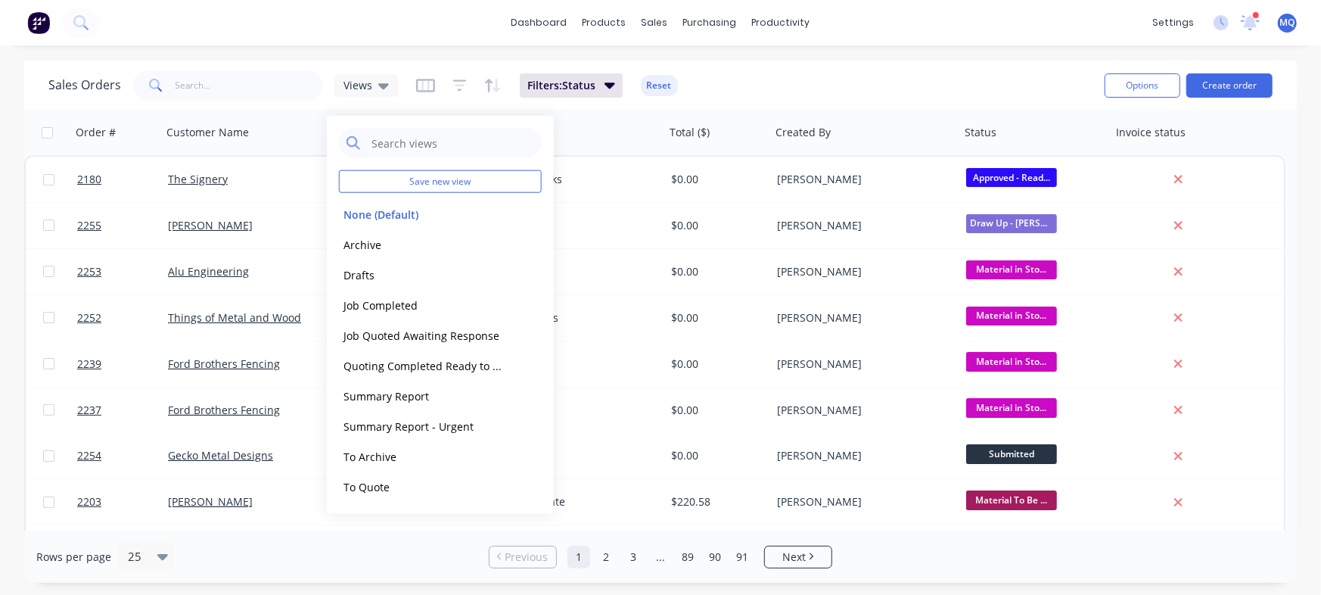
click at [822, 78] on div "Sales Orders Views Filters: Status Reset" at bounding box center [570, 85] width 1044 height 37
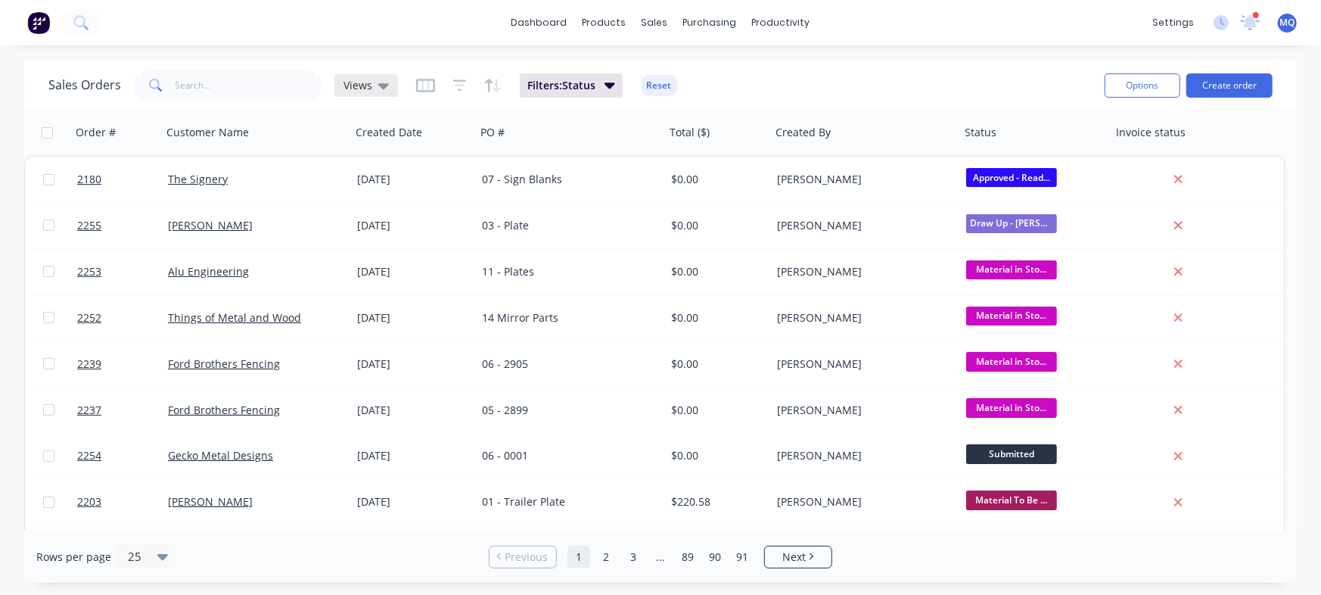
click at [348, 83] on span "Views" at bounding box center [358, 85] width 29 height 16
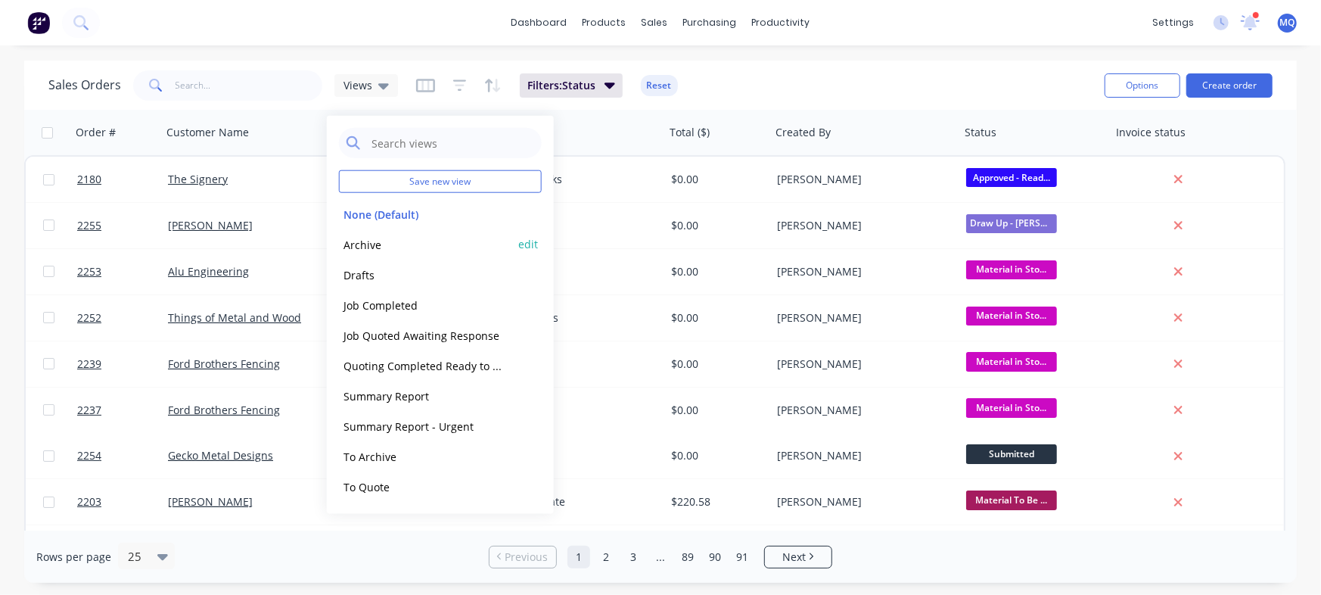
click at [362, 244] on button "Archive" at bounding box center [425, 243] width 173 height 17
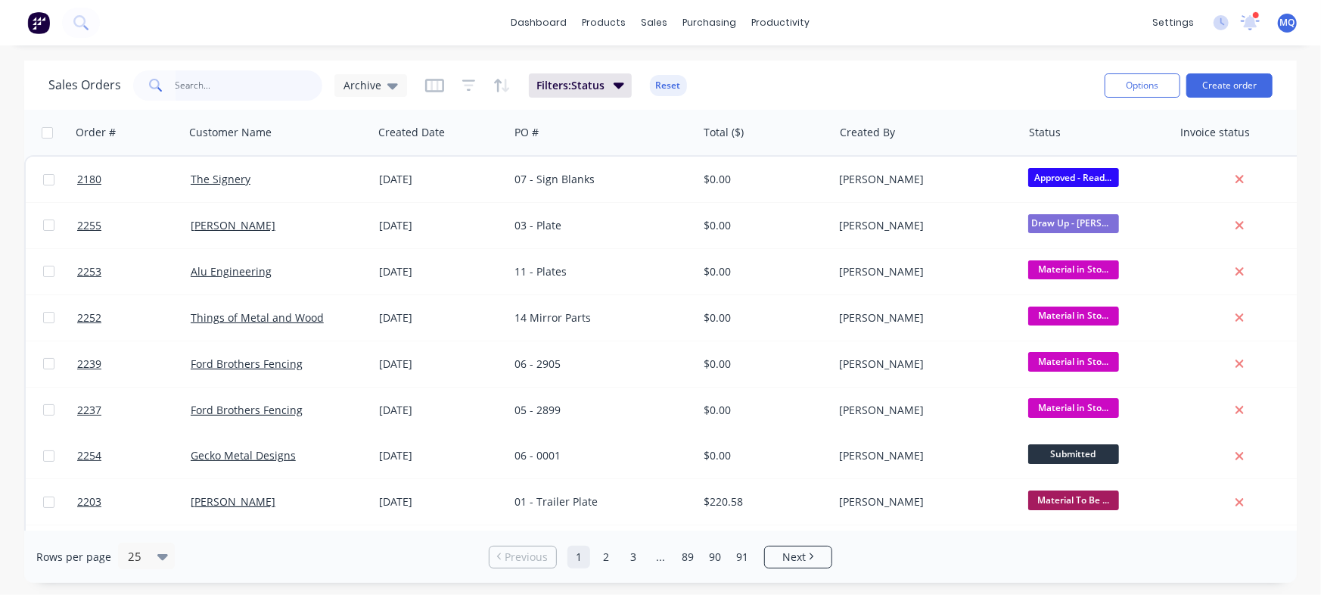
click at [236, 82] on input "text" at bounding box center [250, 85] width 148 height 30
type input "carly"
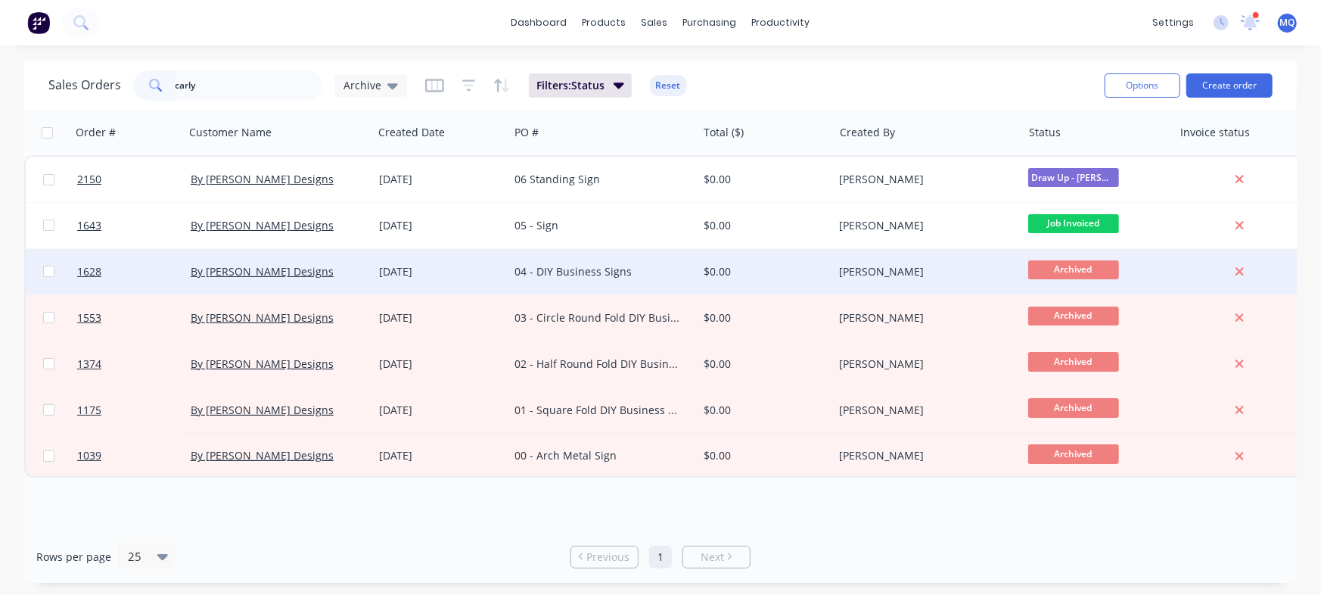
click at [543, 266] on div "04 - DIY Business Signs" at bounding box center [599, 271] width 168 height 15
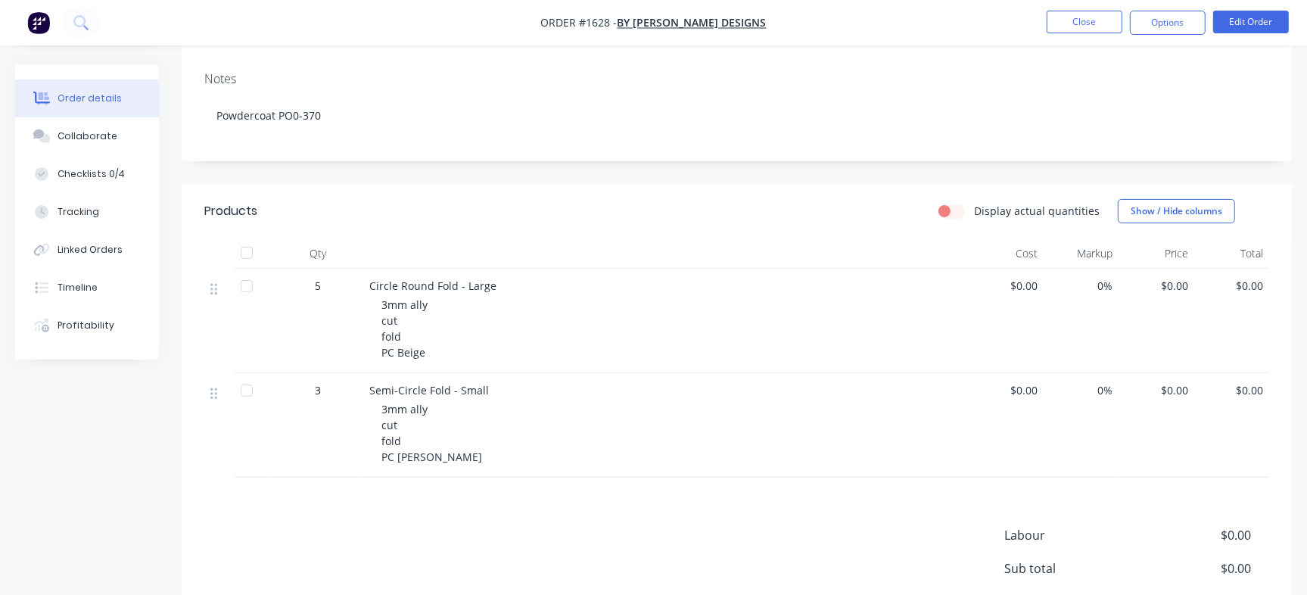
scroll to position [197, 0]
drag, startPoint x: 364, startPoint y: 291, endPoint x: 568, endPoint y: 319, distance: 206.1
click at [562, 301] on div "Circle Round Fold - Large 3mm ally cut fold PC Beige" at bounding box center [665, 318] width 605 height 104
click at [577, 357] on div "3mm ally cut fold PC Beige" at bounding box center [671, 326] width 581 height 64
drag, startPoint x: 368, startPoint y: 297, endPoint x: 604, endPoint y: 308, distance: 236.3
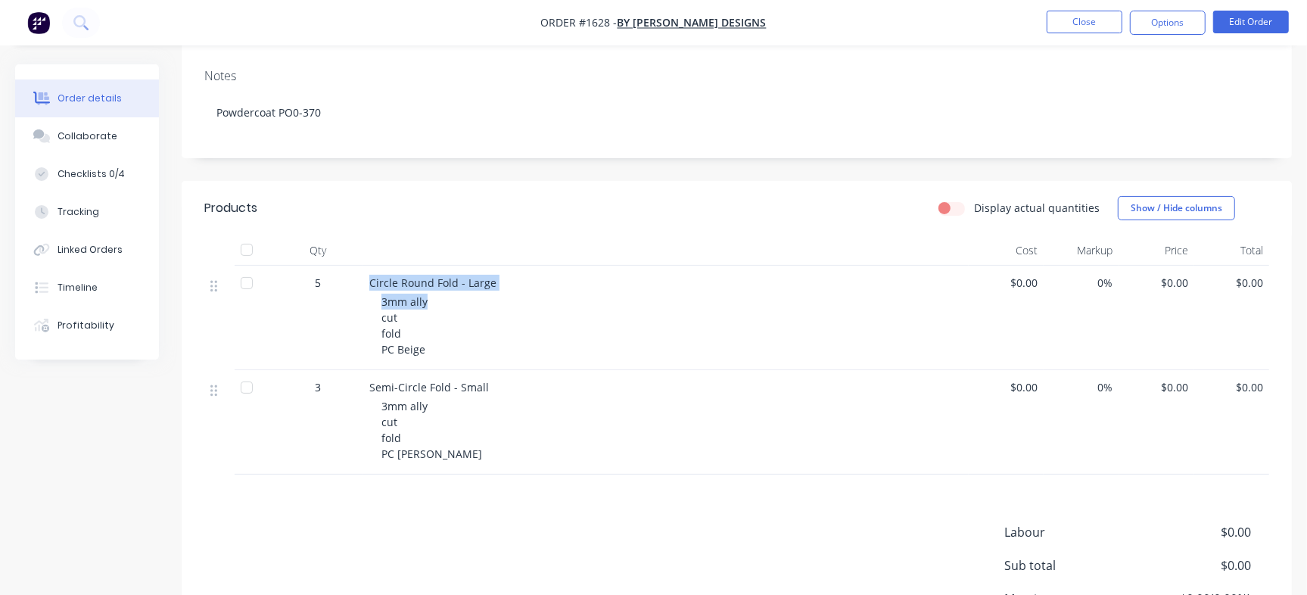
click at [604, 306] on div "Circle Round Fold - Large 3mm ally cut fold PC Beige" at bounding box center [665, 318] width 605 height 104
click at [608, 370] on div "Circle Round Fold - Large 3mm ally cut fold PC Beige" at bounding box center [665, 318] width 605 height 104
click at [446, 330] on div "3mm ally cut fold PC Beige" at bounding box center [671, 326] width 581 height 64
drag, startPoint x: 371, startPoint y: 292, endPoint x: 518, endPoint y: 291, distance: 147.6
click at [518, 291] on div "Circle Round Fold - Large" at bounding box center [665, 283] width 593 height 16
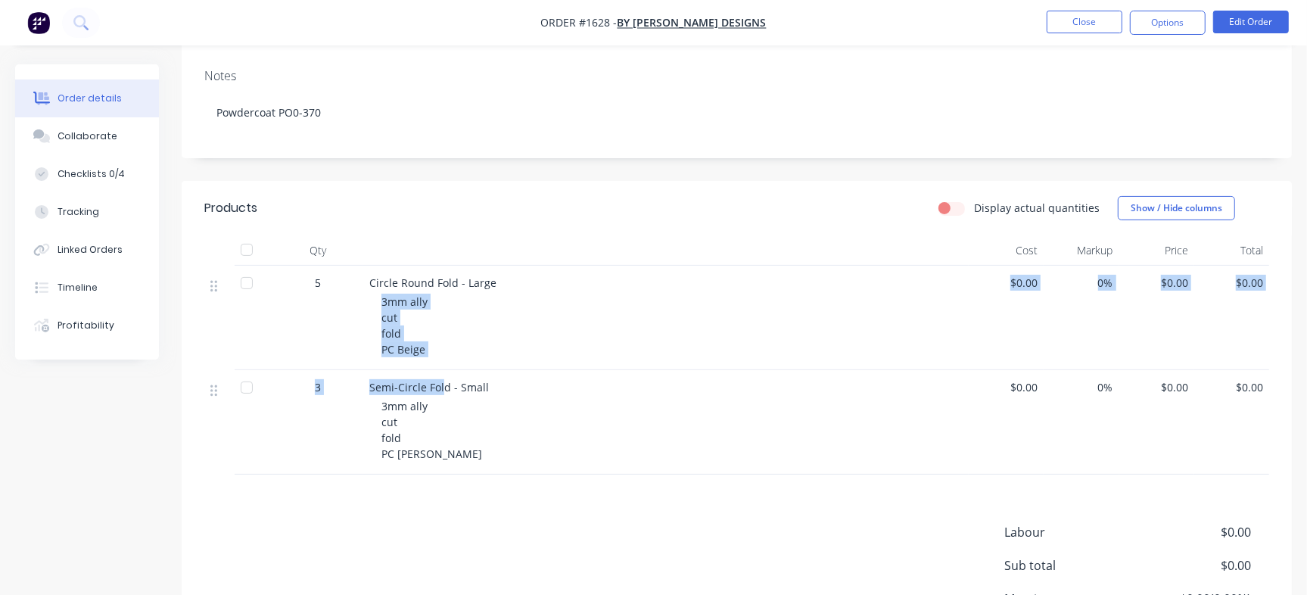
drag, startPoint x: 370, startPoint y: 306, endPoint x: 441, endPoint y: 385, distance: 106.1
click at [441, 385] on div "5 Circle Round Fold - Large 3mm ally cut fold PC Beige $0.00 0% $0.00 $0.00 3 S…" at bounding box center [736, 370] width 1065 height 209
click at [545, 342] on div "3mm ally cut fold PC Beige" at bounding box center [671, 326] width 581 height 64
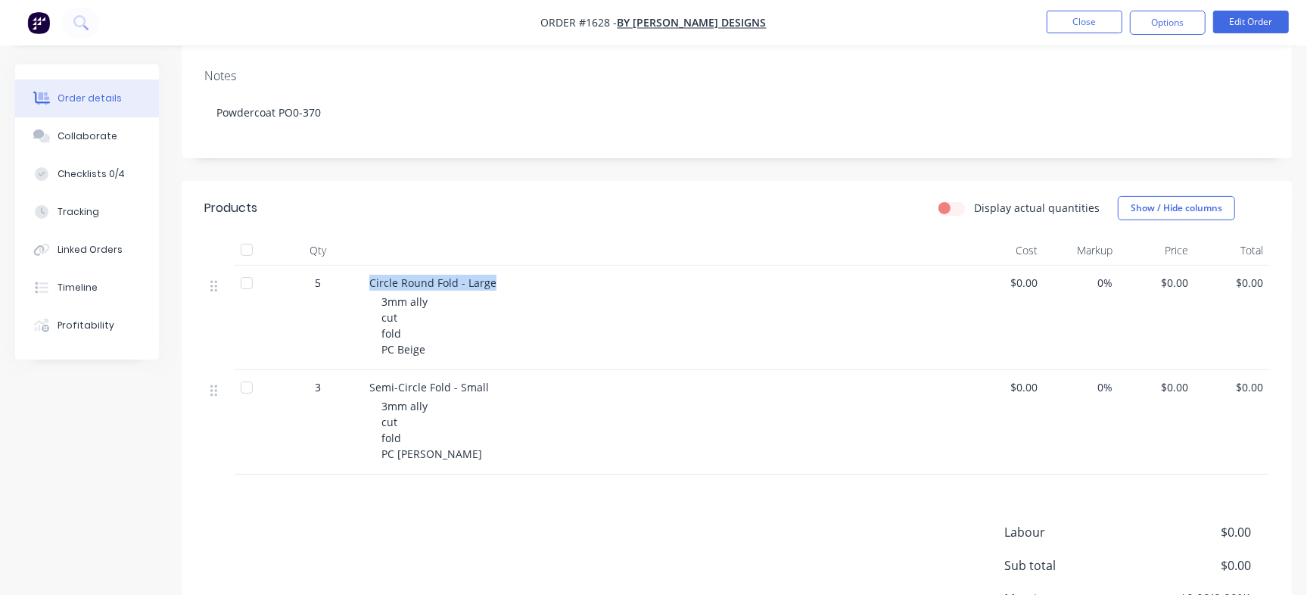
drag, startPoint x: 362, startPoint y: 292, endPoint x: 524, endPoint y: 300, distance: 162.1
click at [524, 300] on div "Circle Round Fold - Large 3mm ally cut fold PC Beige" at bounding box center [665, 318] width 605 height 104
click at [431, 290] on span "Circle Round Fold - Large" at bounding box center [432, 282] width 127 height 14
drag, startPoint x: 370, startPoint y: 293, endPoint x: 614, endPoint y: 292, distance: 244.4
click at [614, 291] on div "Circle Round Fold - Large" at bounding box center [665, 283] width 593 height 16
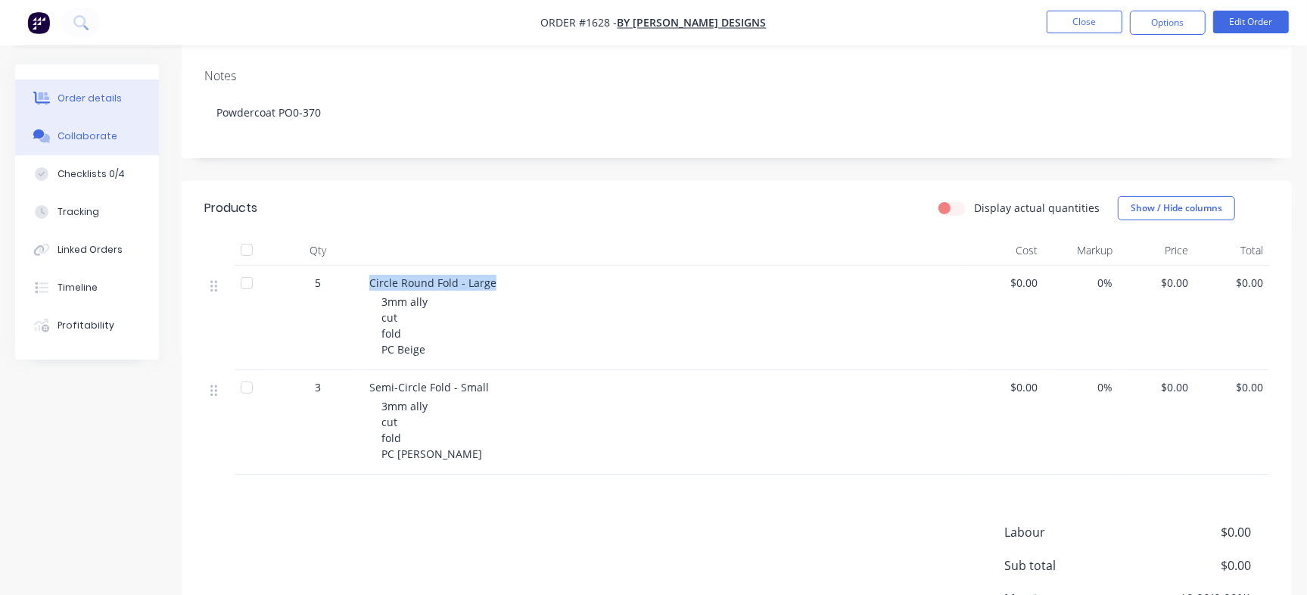
click at [82, 129] on div "Collaborate" at bounding box center [88, 136] width 60 height 14
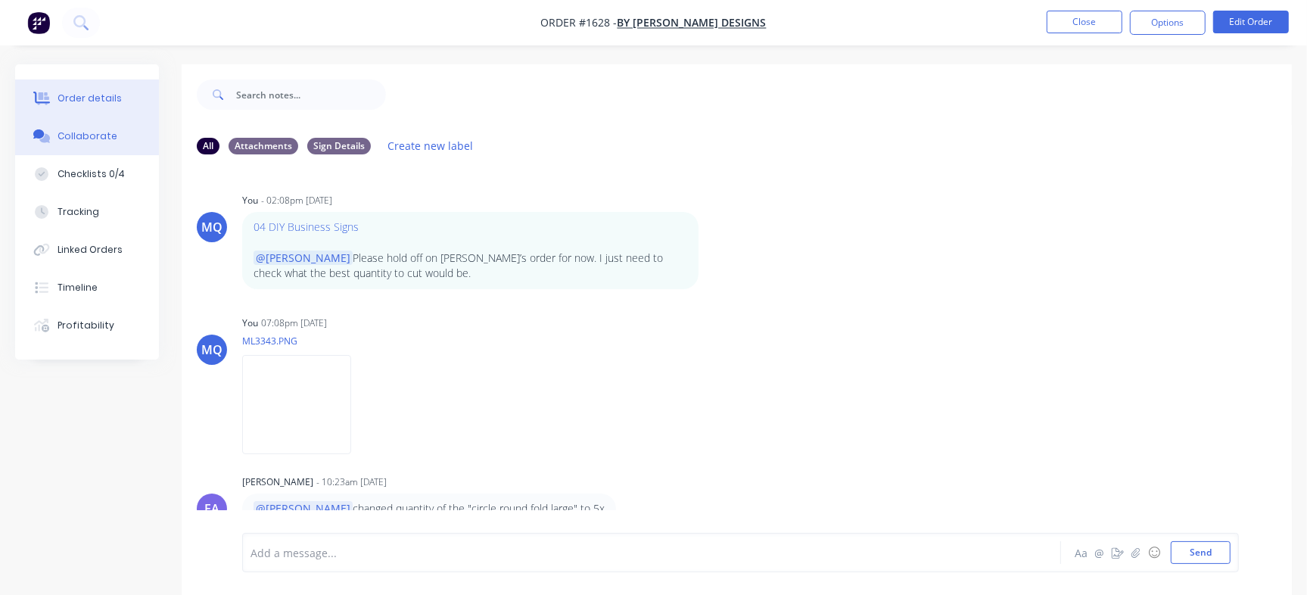
click at [106, 98] on div "Order details" at bounding box center [90, 99] width 64 height 14
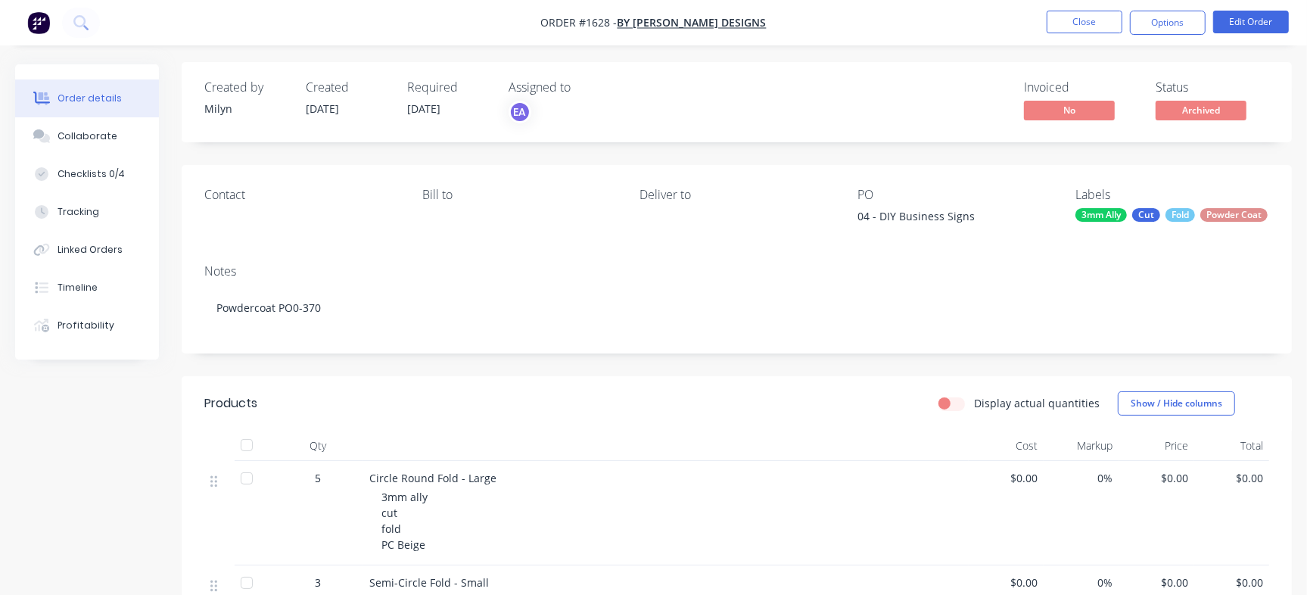
scroll to position [1, 0]
click at [114, 133] on button "Collaborate" at bounding box center [87, 136] width 144 height 38
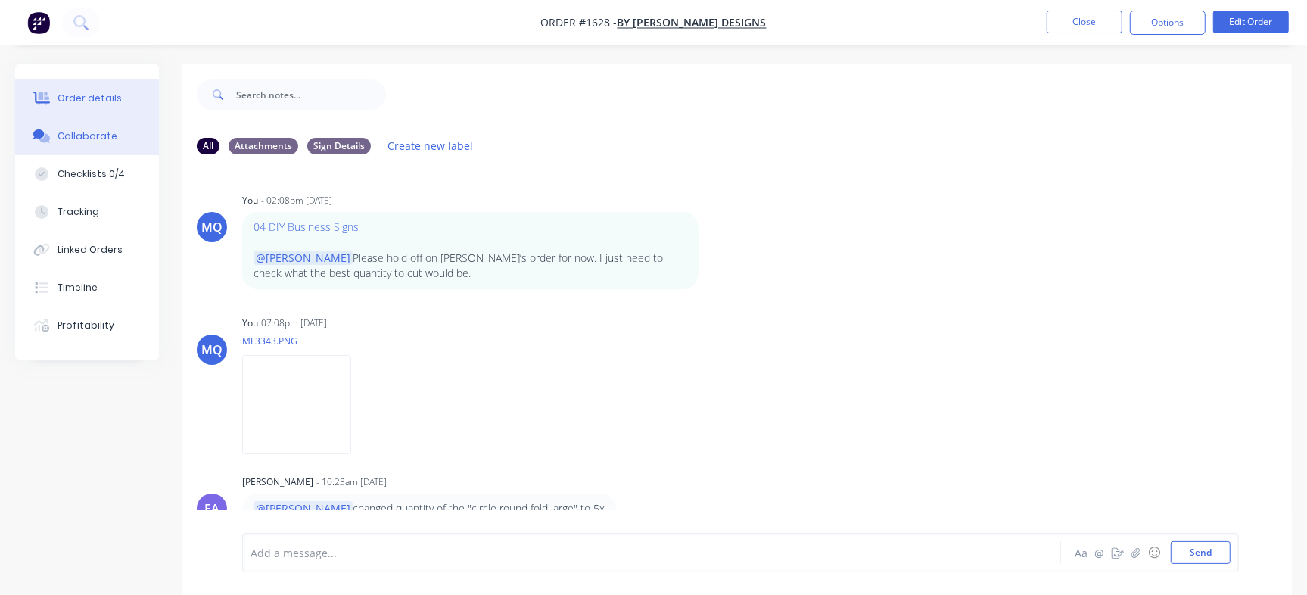
click at [100, 81] on button "Order details" at bounding box center [87, 98] width 144 height 38
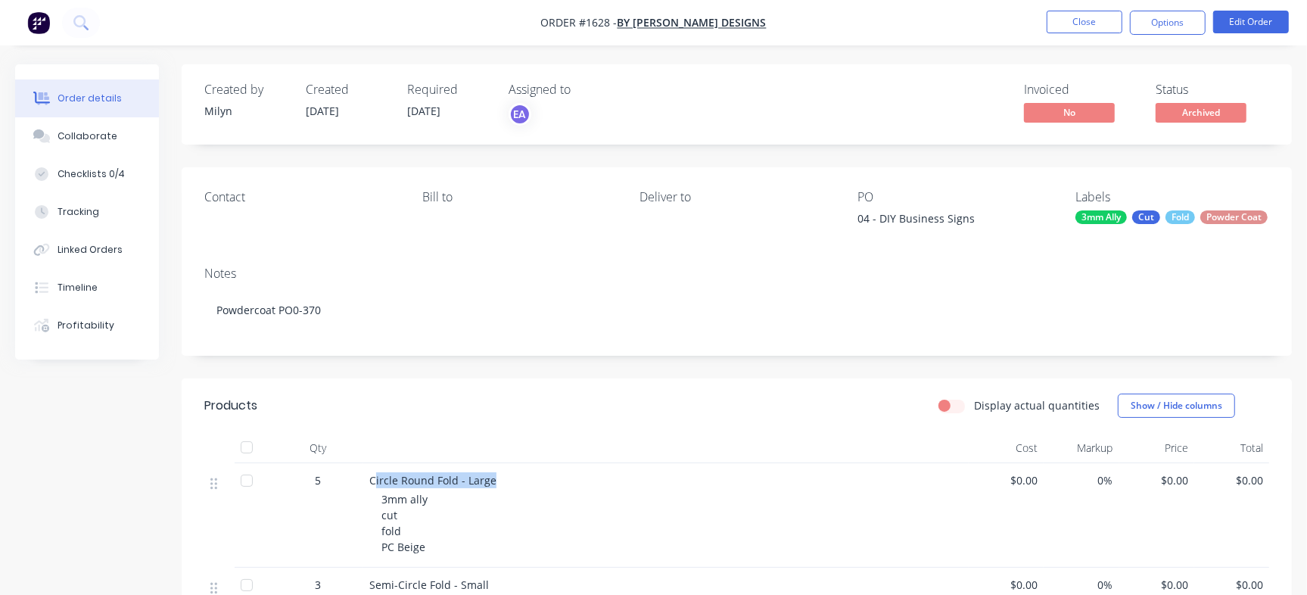
drag, startPoint x: 374, startPoint y: 496, endPoint x: 518, endPoint y: 484, distance: 144.3
click at [518, 484] on div "Circle Round Fold - Large" at bounding box center [665, 480] width 593 height 16
click at [499, 488] on div "Circle Round Fold - Large" at bounding box center [665, 480] width 593 height 16
drag, startPoint x: 361, startPoint y: 497, endPoint x: 524, endPoint y: 497, distance: 162.7
click at [524, 497] on div "5 Circle Round Fold - Large 3mm ally cut fold PC Beige $0.00 0% $0.00 $0.00" at bounding box center [736, 515] width 1065 height 104
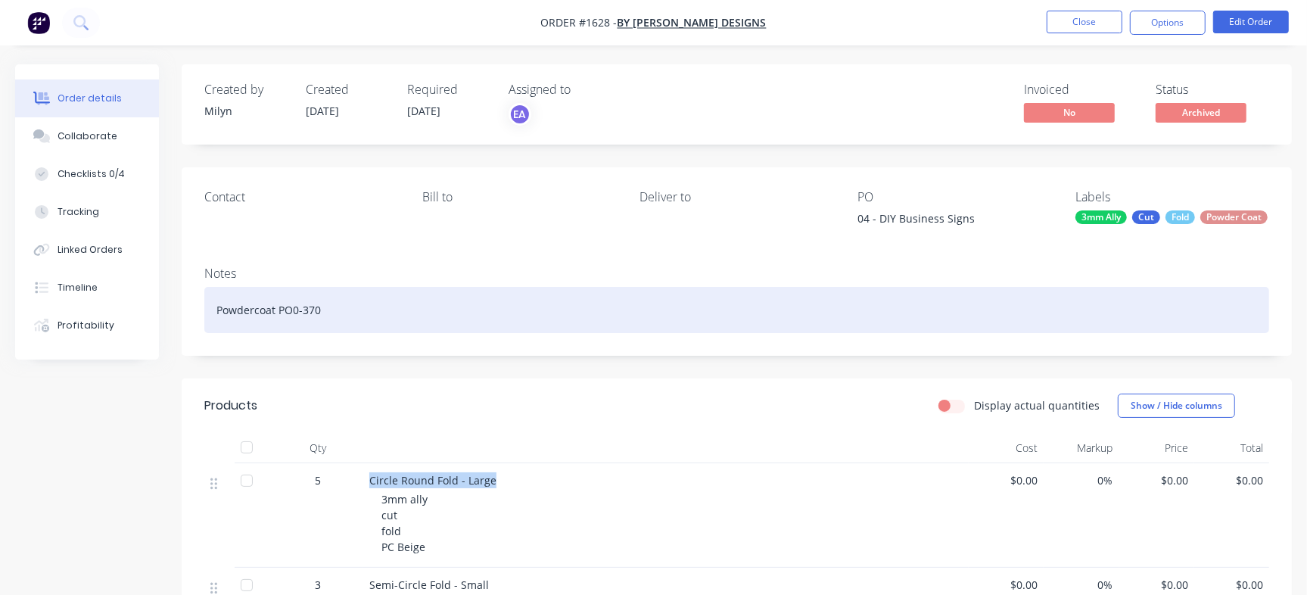
copy div "Circle Round Fold - Large"
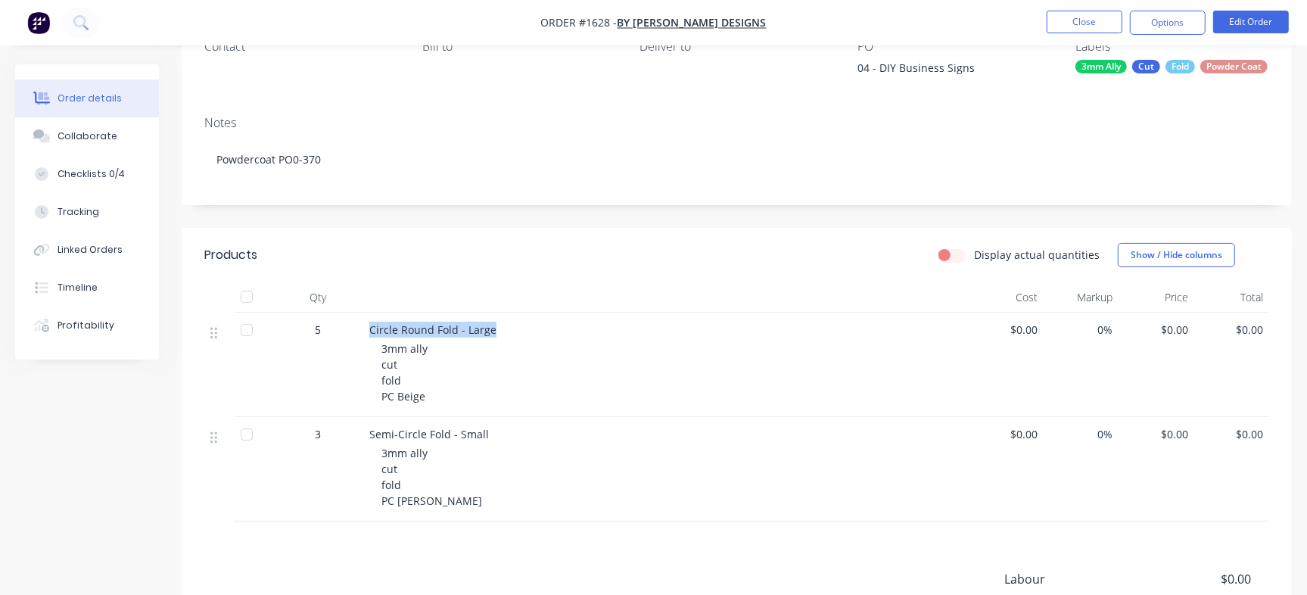
scroll to position [149, 0]
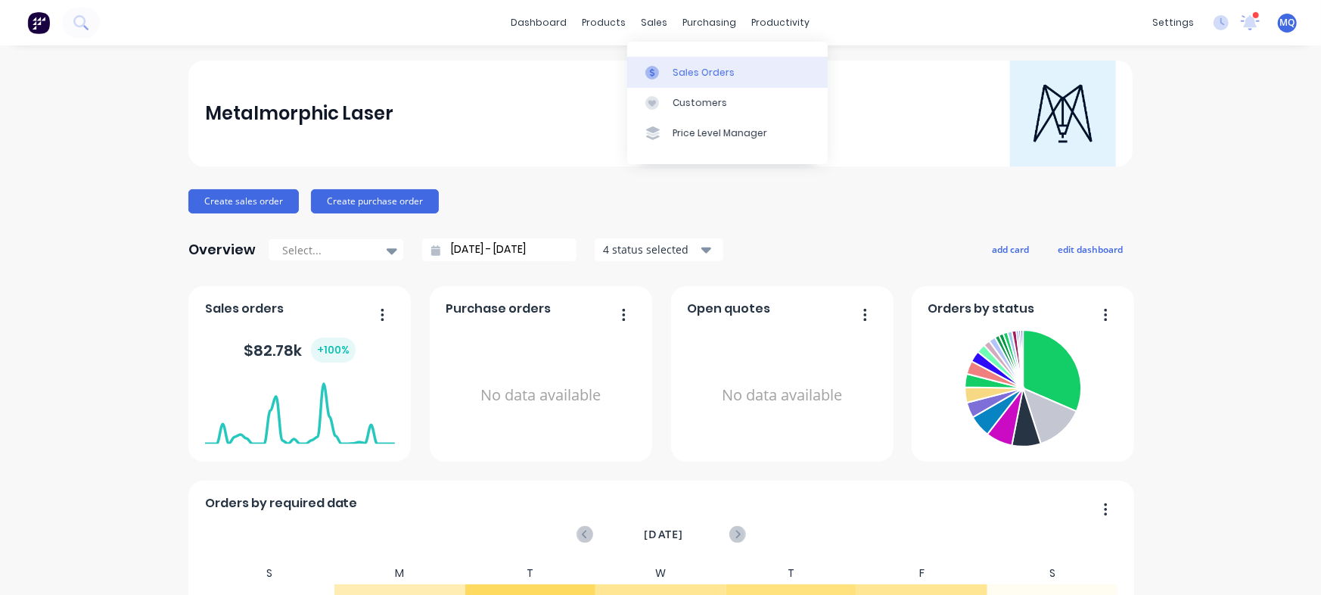
click at [663, 67] on div at bounding box center [656, 73] width 23 height 14
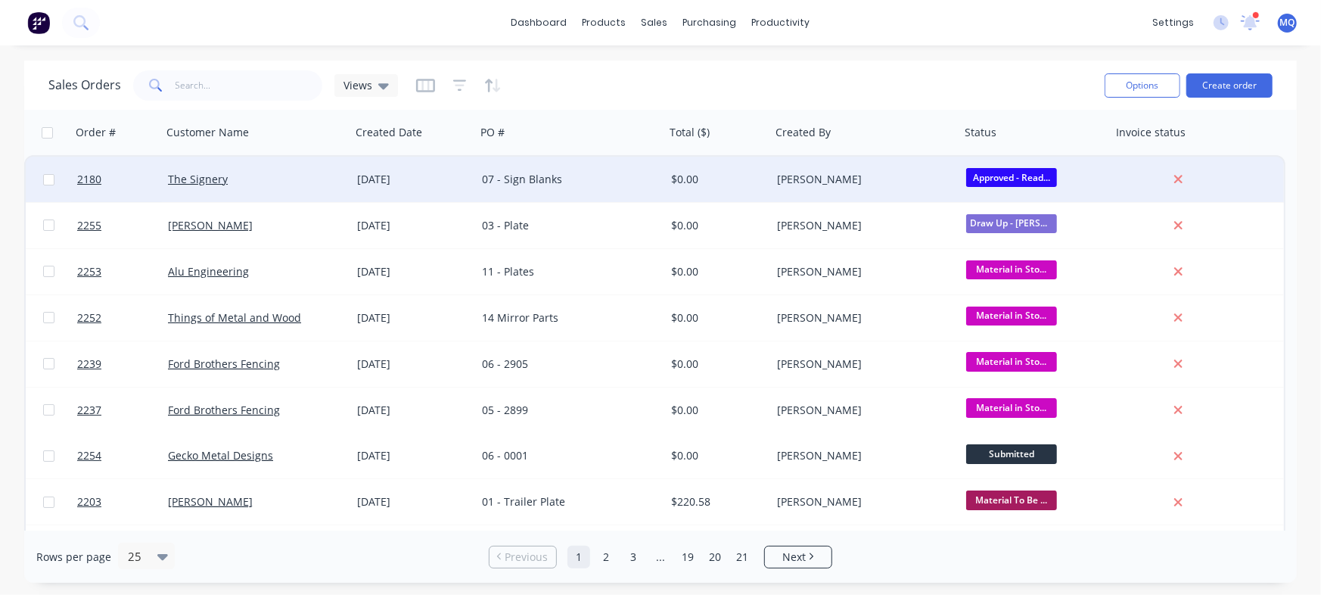
click at [446, 177] on div "[DATE]" at bounding box center [413, 179] width 113 height 15
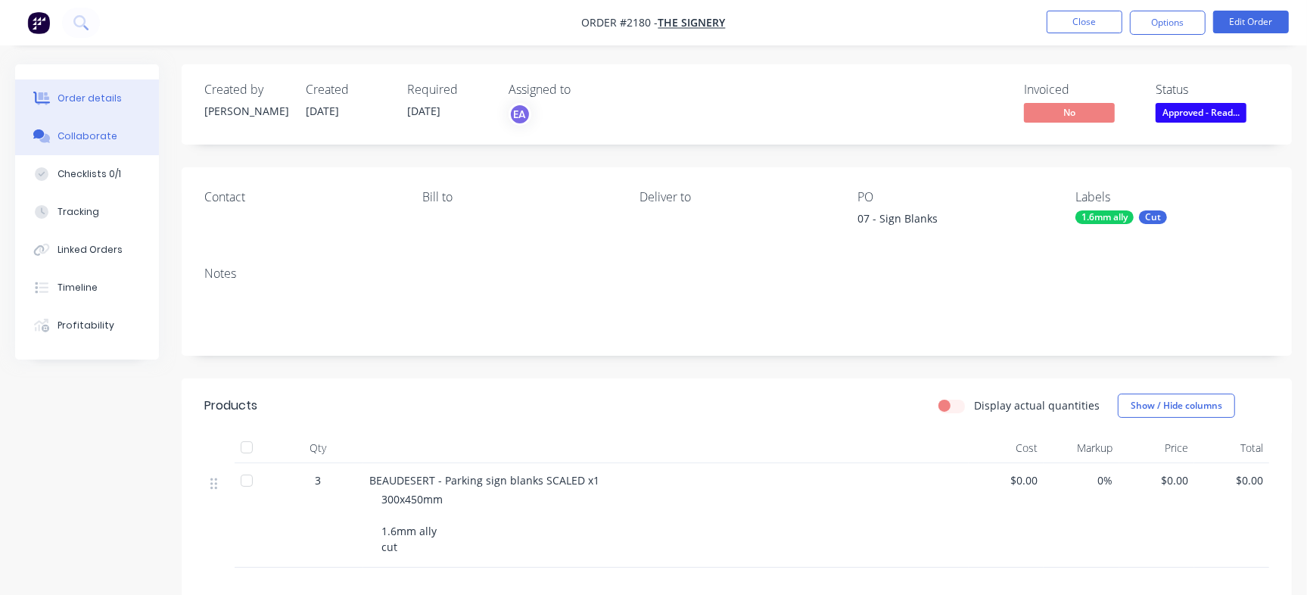
click at [93, 132] on div "Collaborate" at bounding box center [88, 136] width 60 height 14
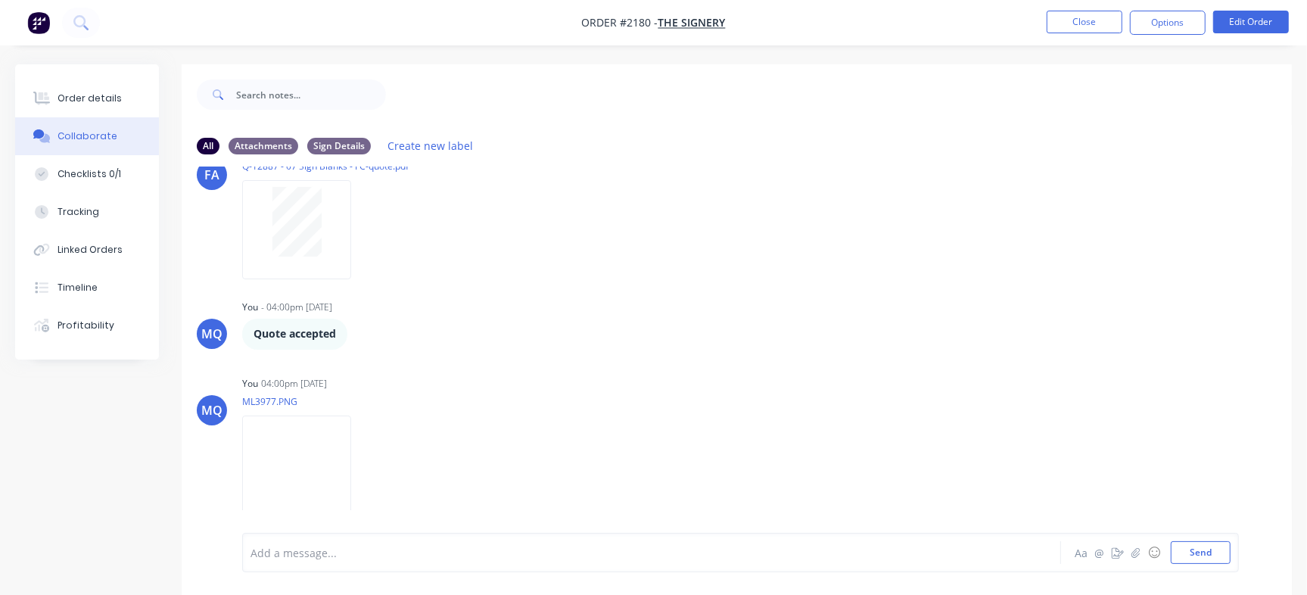
scroll to position [23, 0]
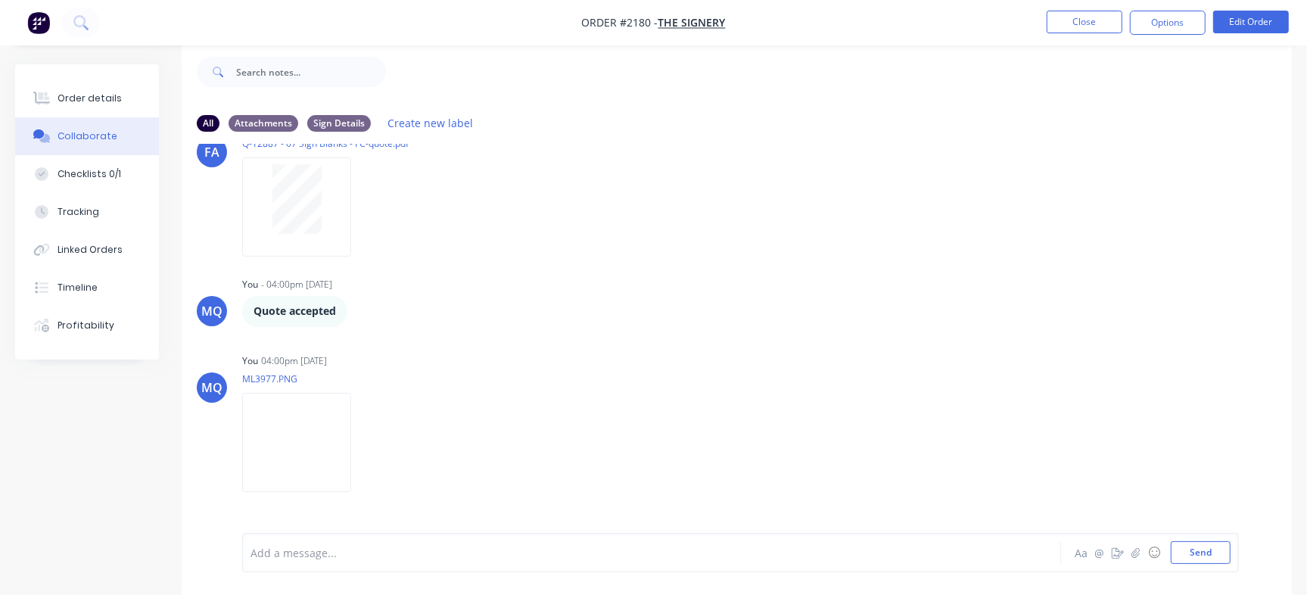
click at [465, 553] on div at bounding box center [618, 553] width 734 height 16
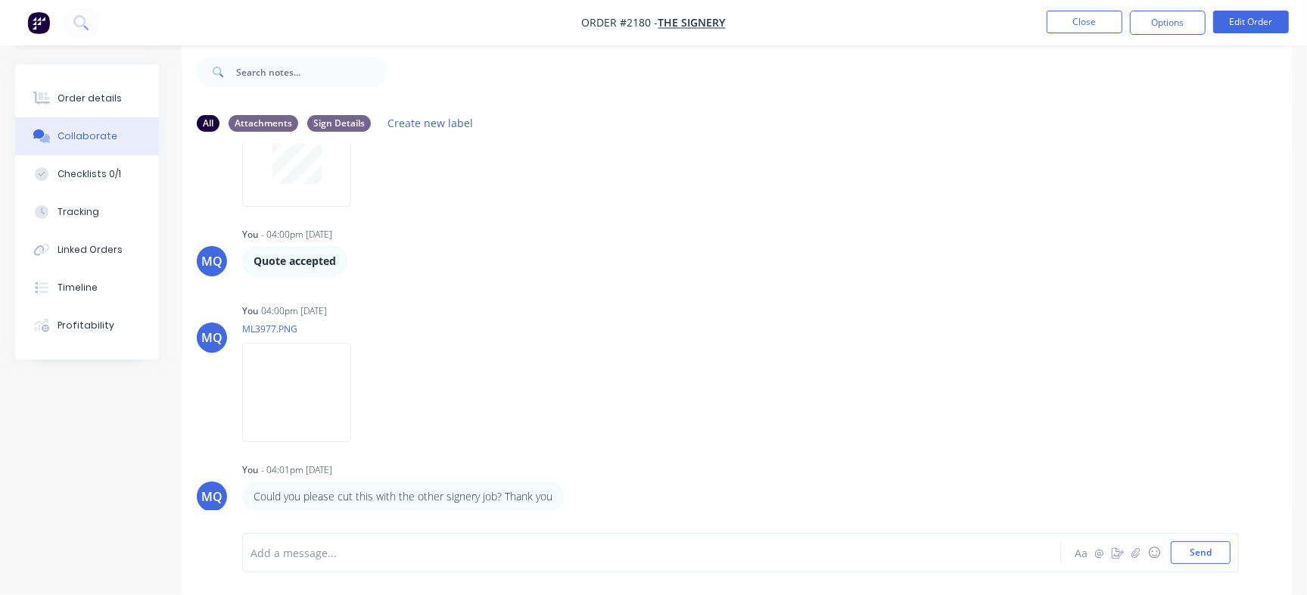
scroll to position [580, 0]
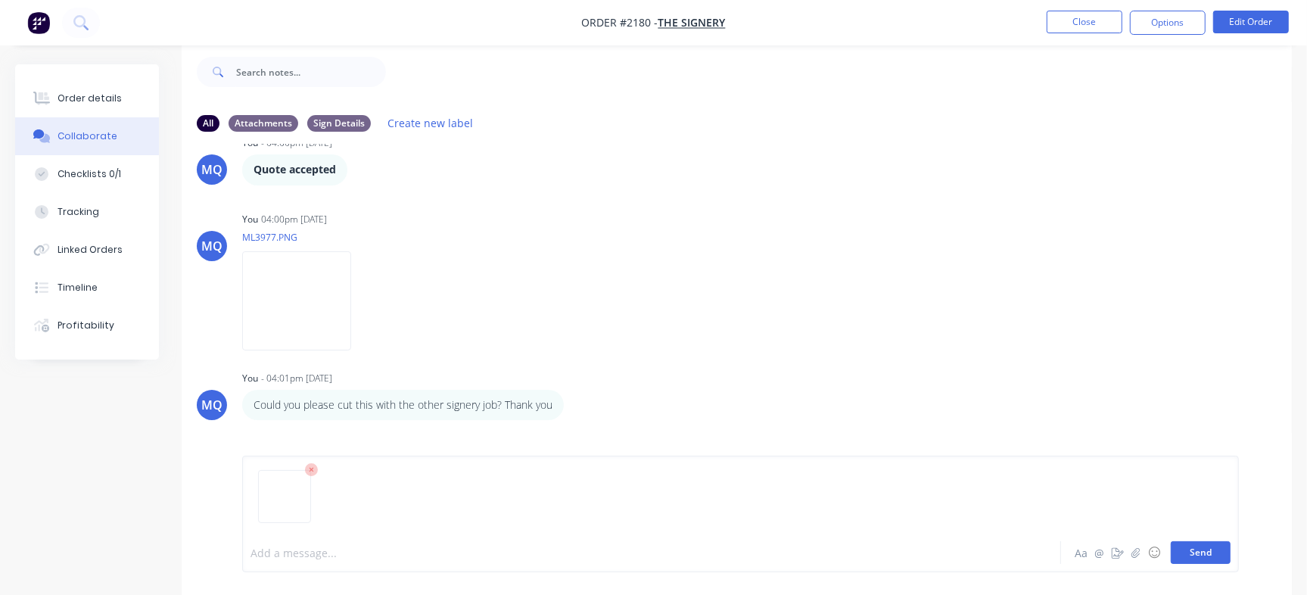
click at [1212, 555] on button "Send" at bounding box center [1201, 552] width 60 height 23
click at [1193, 549] on button "Send" at bounding box center [1201, 552] width 60 height 23
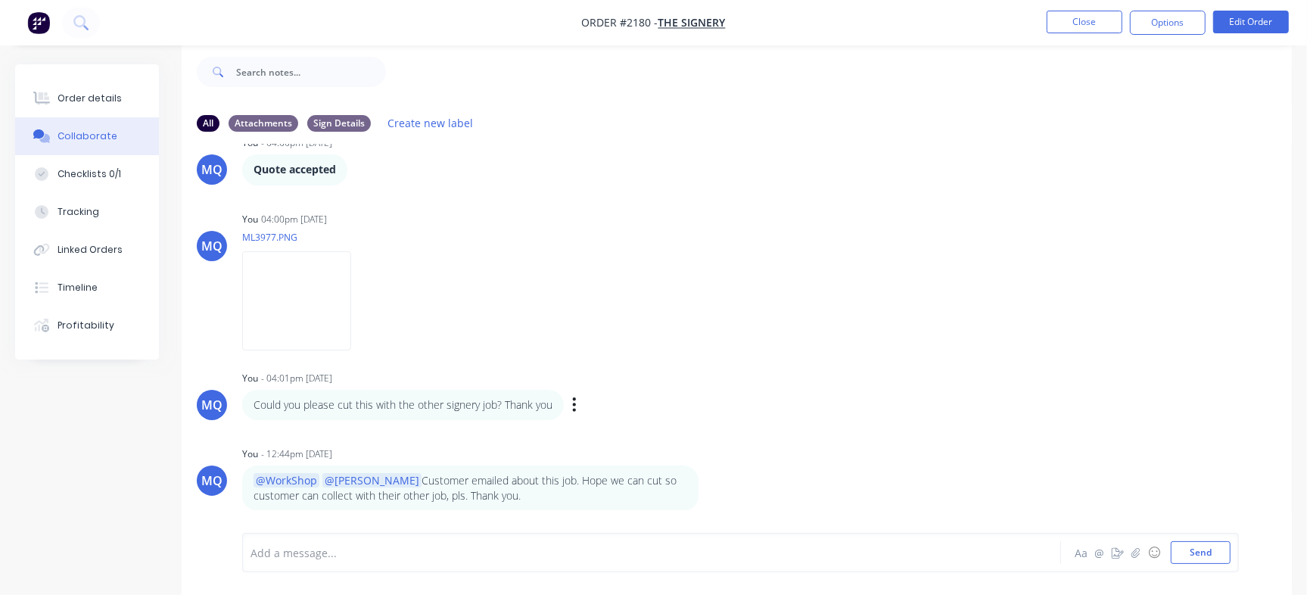
scroll to position [753, 0]
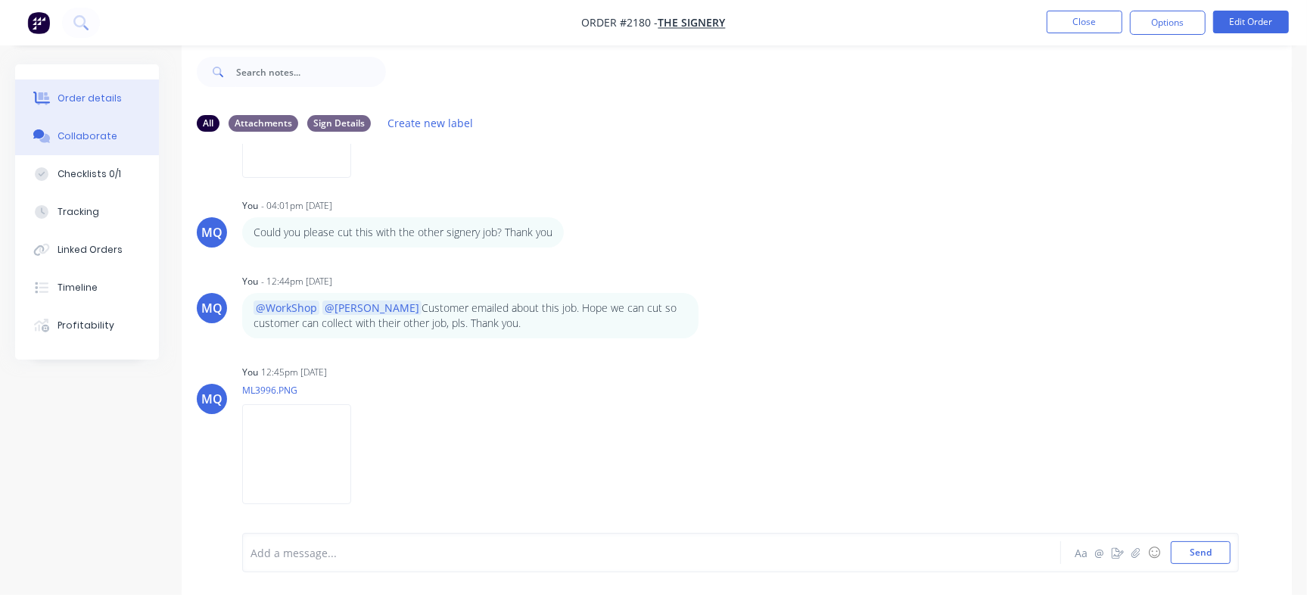
click at [113, 107] on button "Order details" at bounding box center [87, 98] width 144 height 38
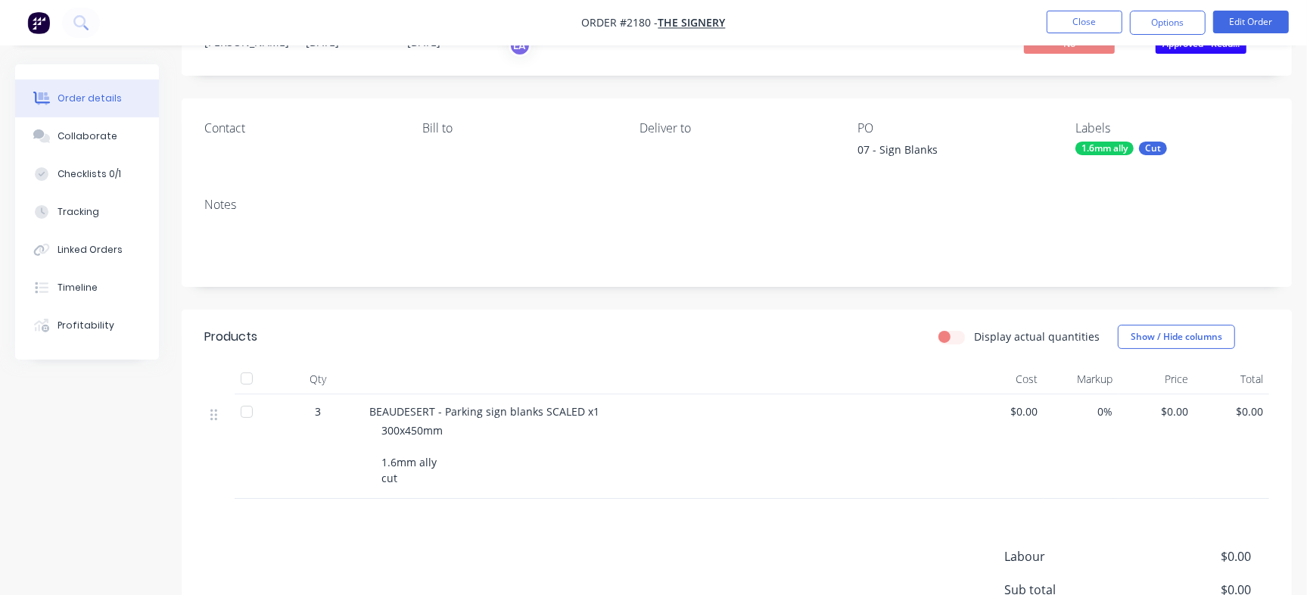
scroll to position [32, 0]
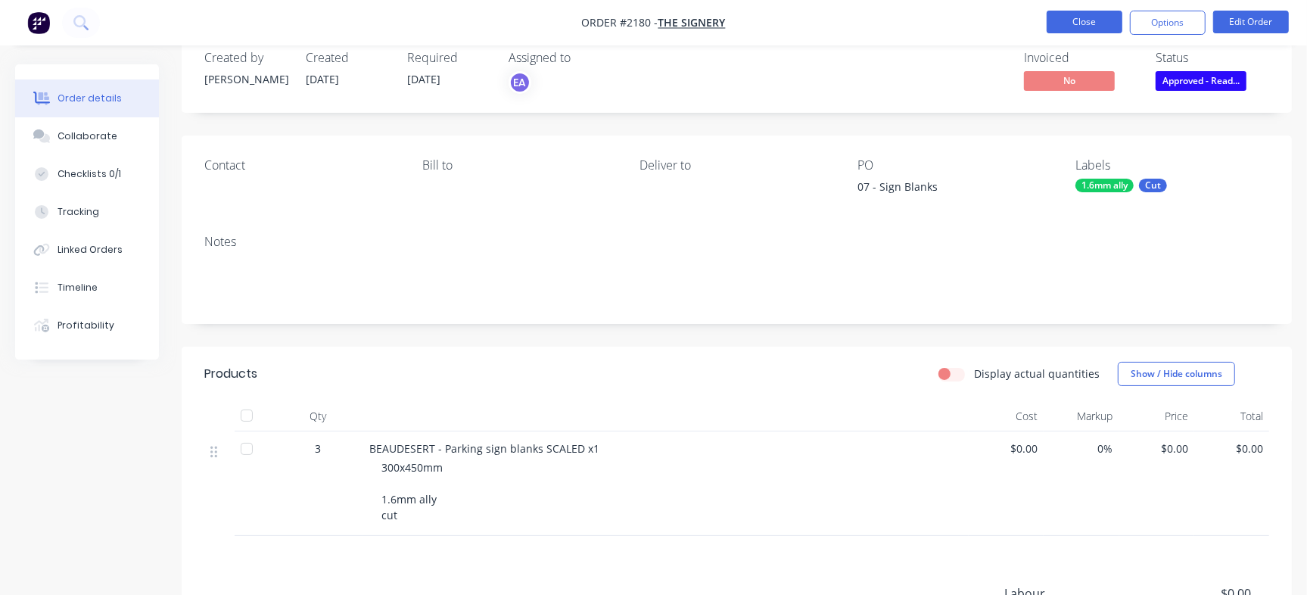
click at [1053, 22] on button "Close" at bounding box center [1085, 22] width 76 height 23
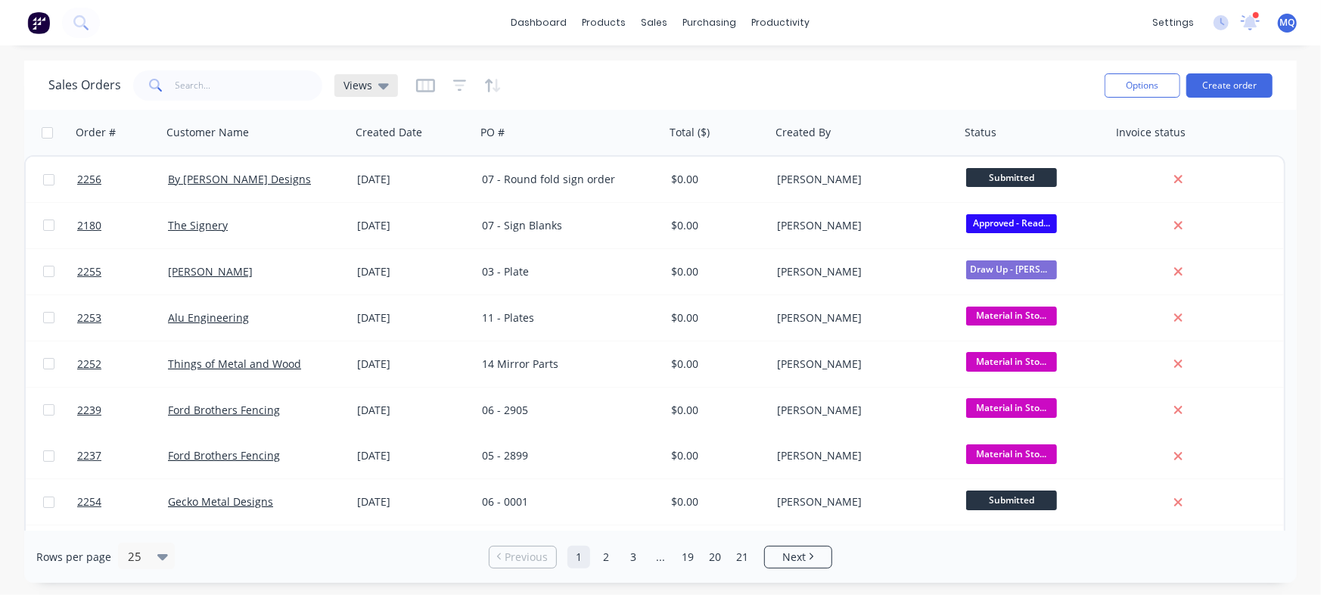
click at [357, 92] on div "Views" at bounding box center [366, 85] width 64 height 23
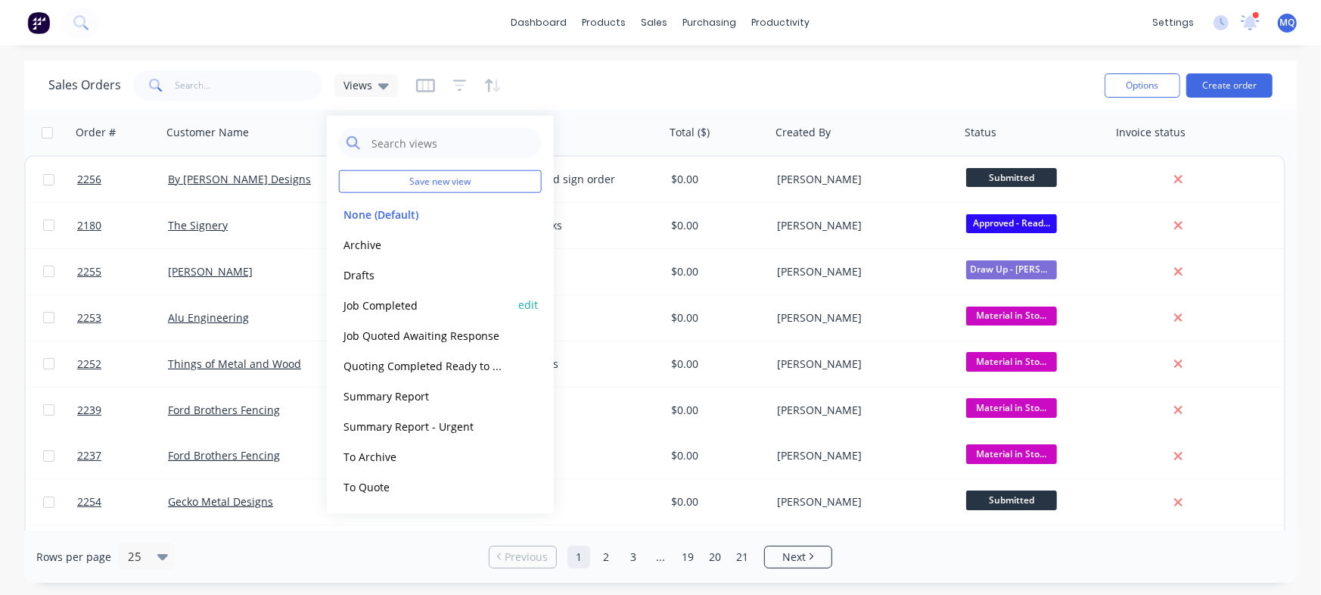
click at [393, 303] on button "Job Completed" at bounding box center [425, 304] width 173 height 17
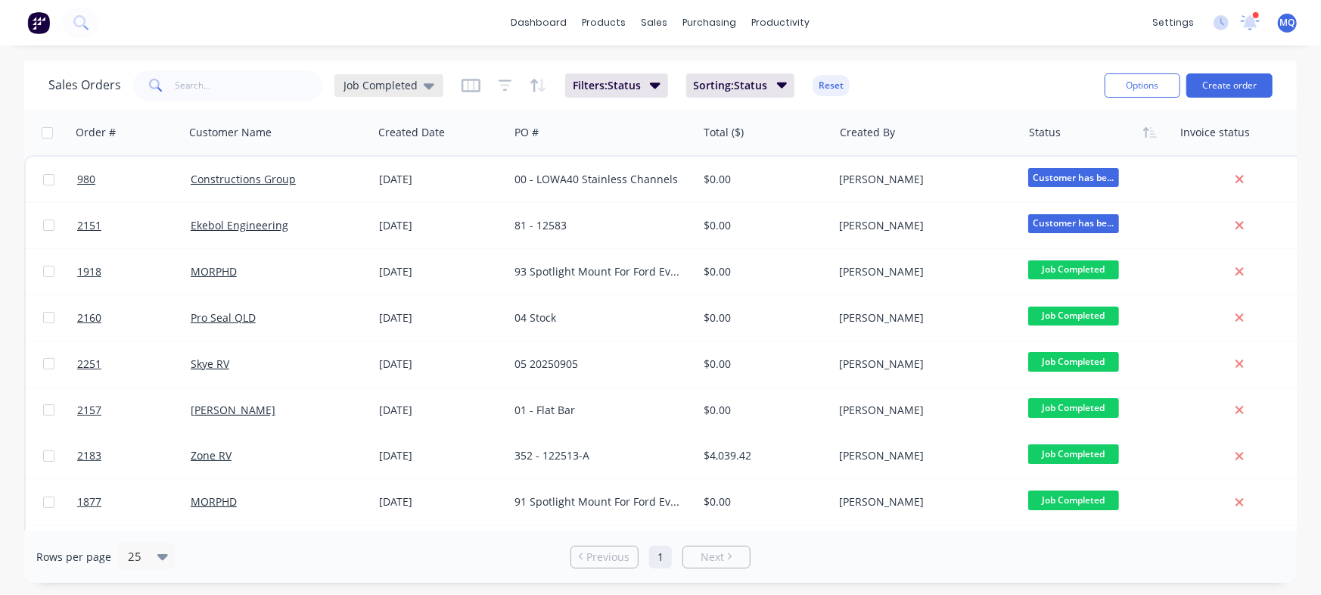
click at [369, 93] on div "Job Completed" at bounding box center [388, 85] width 109 height 23
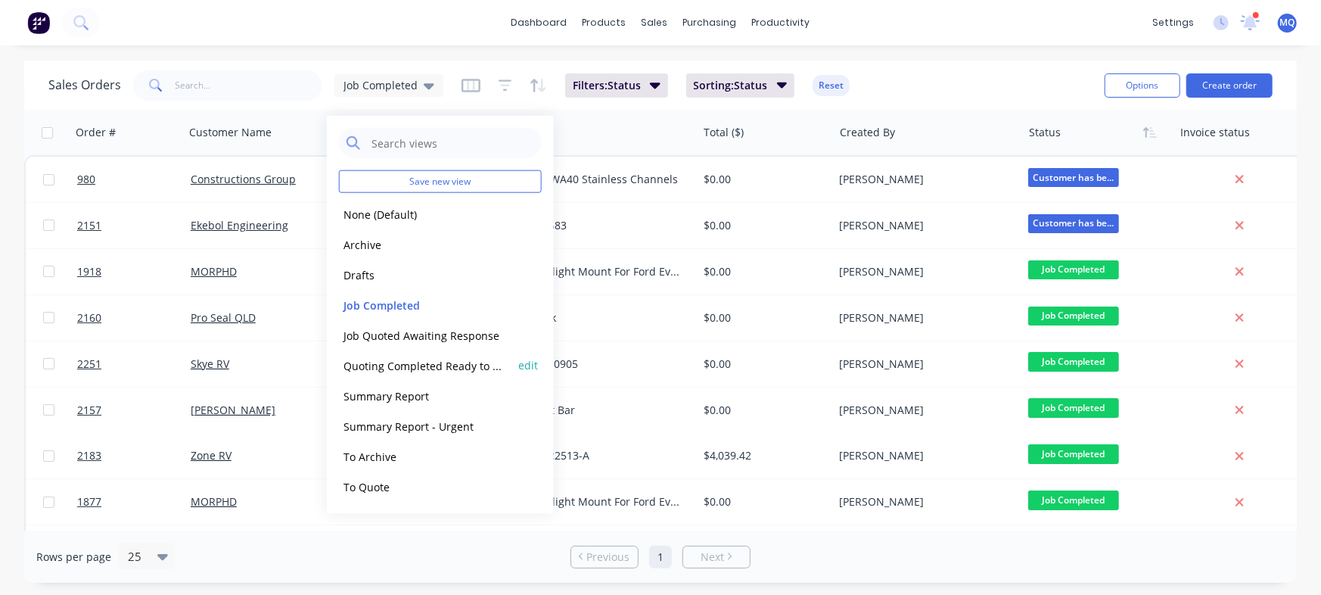
click at [396, 365] on button "Quoting Completed Ready to Send" at bounding box center [425, 364] width 173 height 17
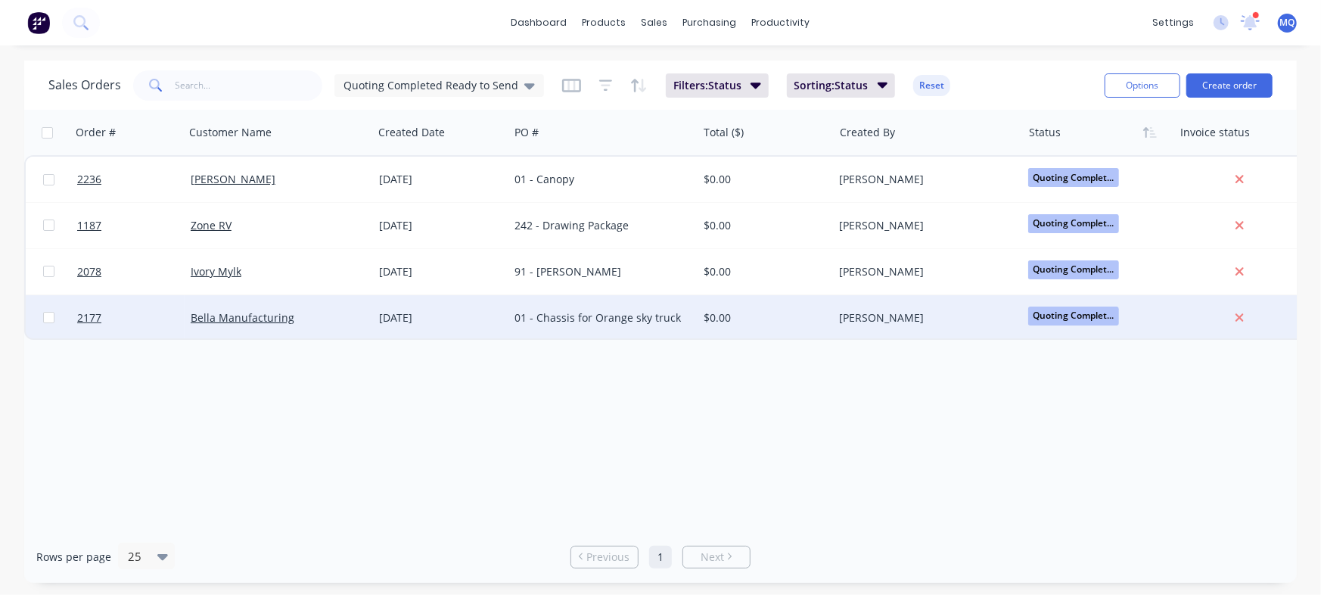
click at [446, 308] on div "[DATE]" at bounding box center [441, 317] width 136 height 45
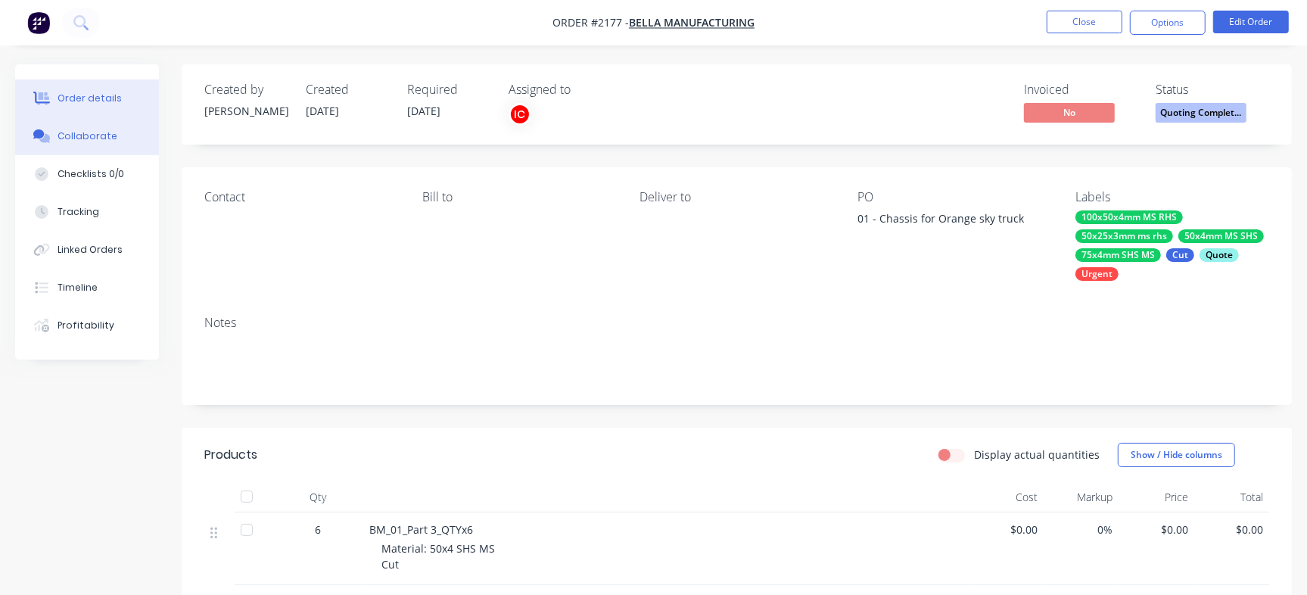
click at [113, 146] on button "Collaborate" at bounding box center [87, 136] width 144 height 38
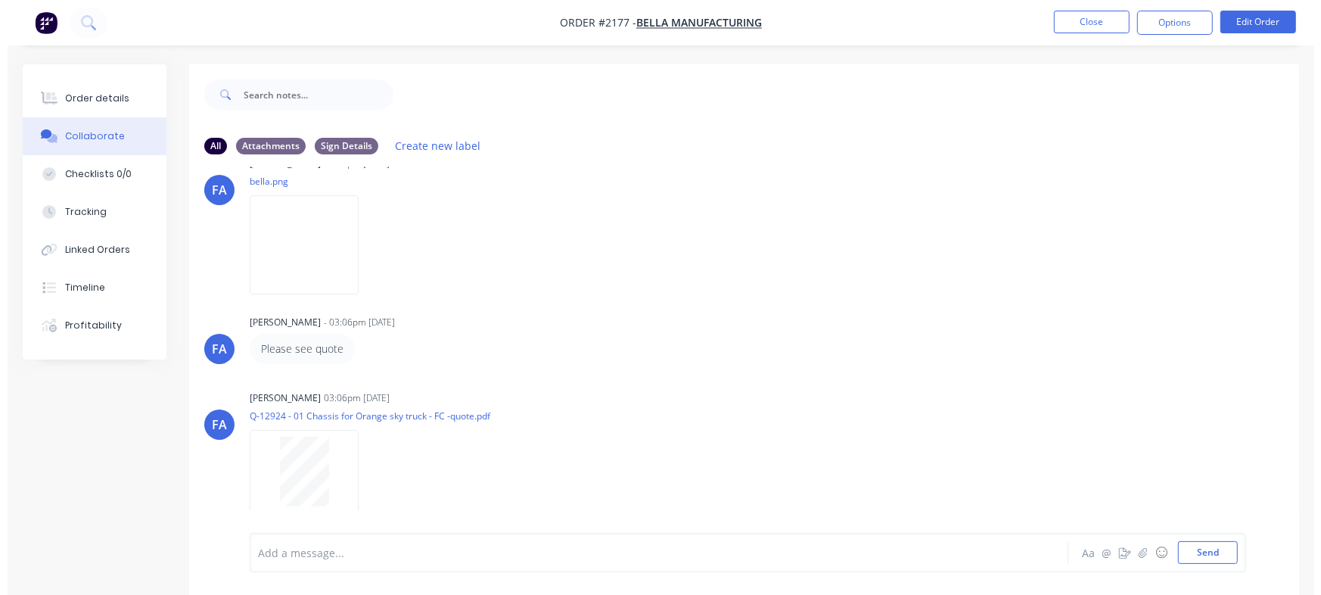
scroll to position [116, 0]
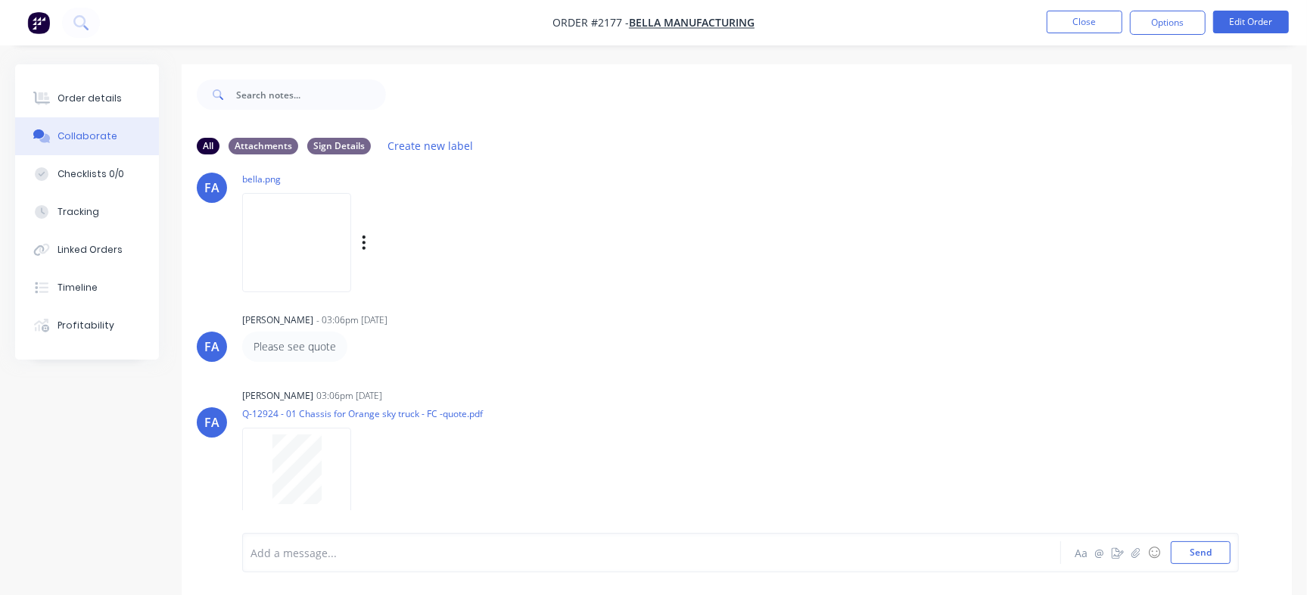
click at [314, 251] on img at bounding box center [296, 242] width 109 height 99
click at [136, 179] on button "Checklists 0/0" at bounding box center [87, 174] width 144 height 38
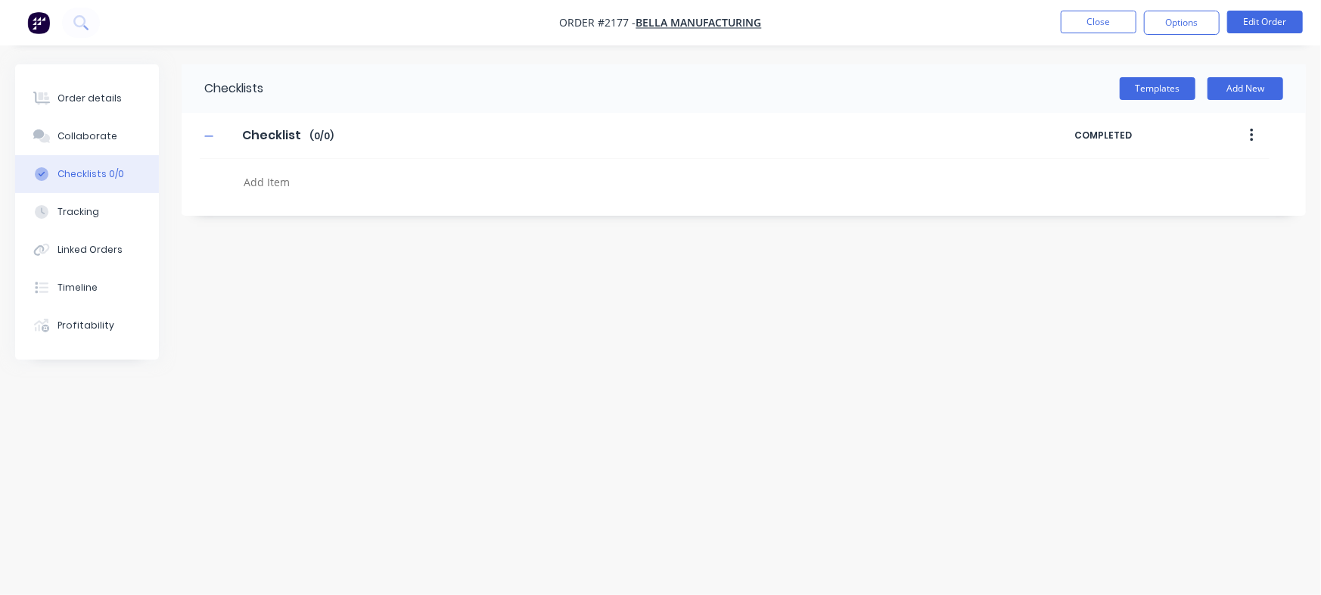
click at [303, 188] on textarea at bounding box center [582, 182] width 689 height 22
paste textarea "QU-1403"
type textarea "x"
type textarea "QU-1403"
type textarea "x"
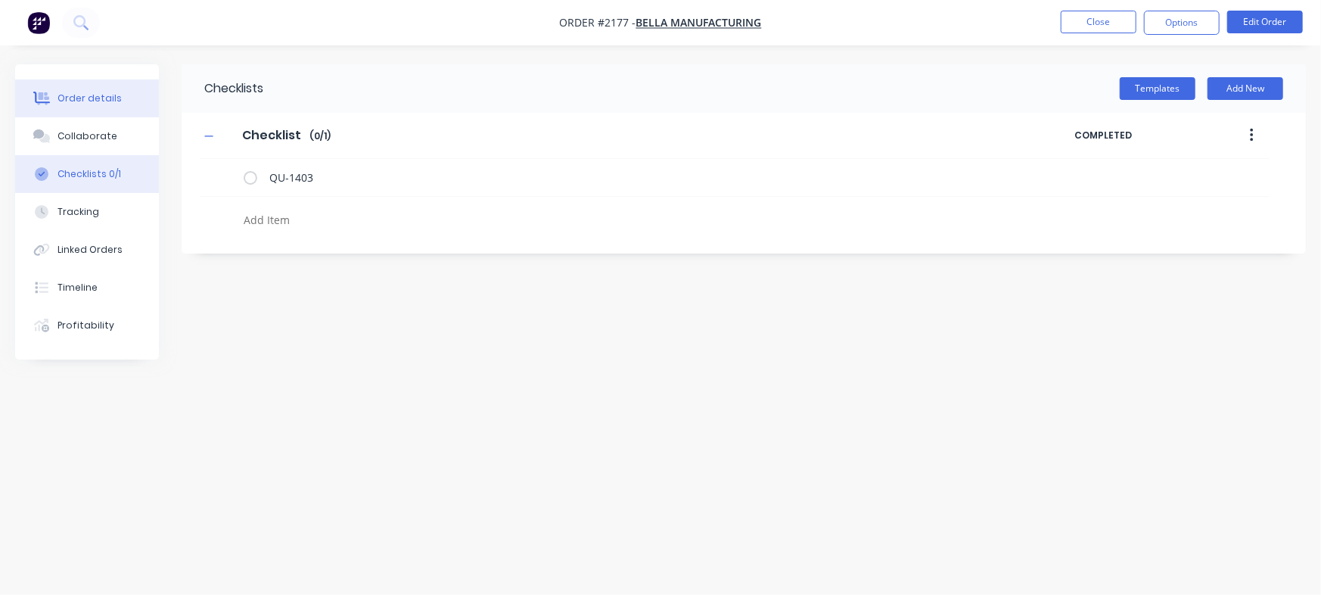
type textarea "x"
click at [104, 87] on button "Order details" at bounding box center [87, 98] width 144 height 38
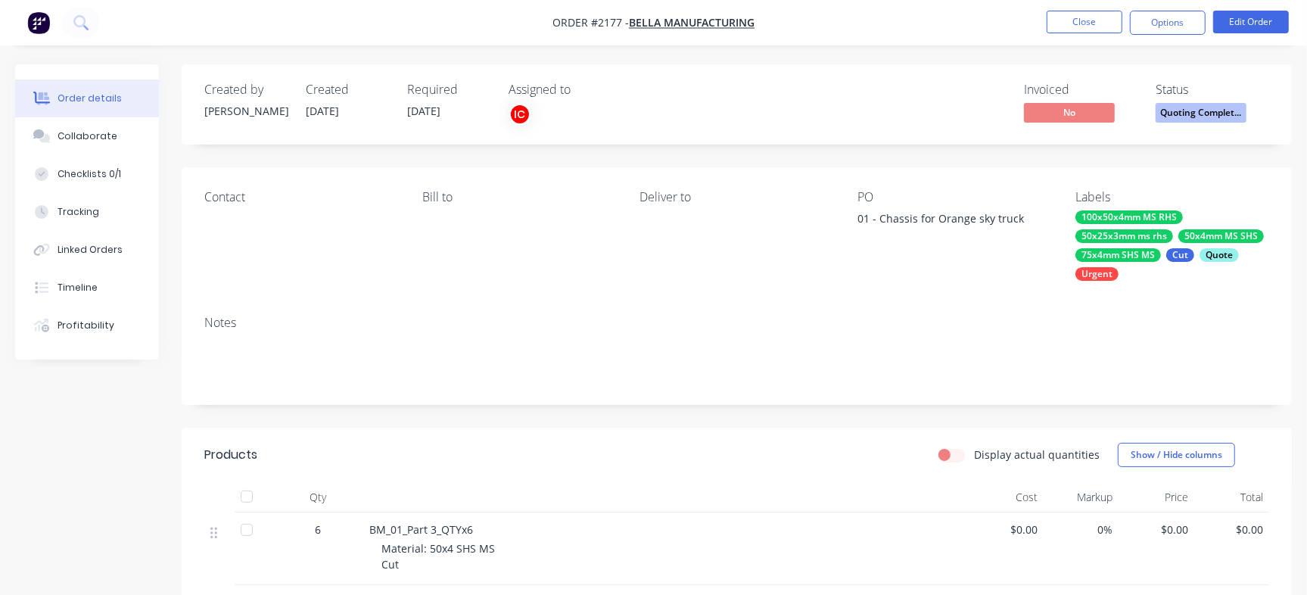
click at [1219, 111] on span "Quoting Complet..." at bounding box center [1200, 112] width 91 height 19
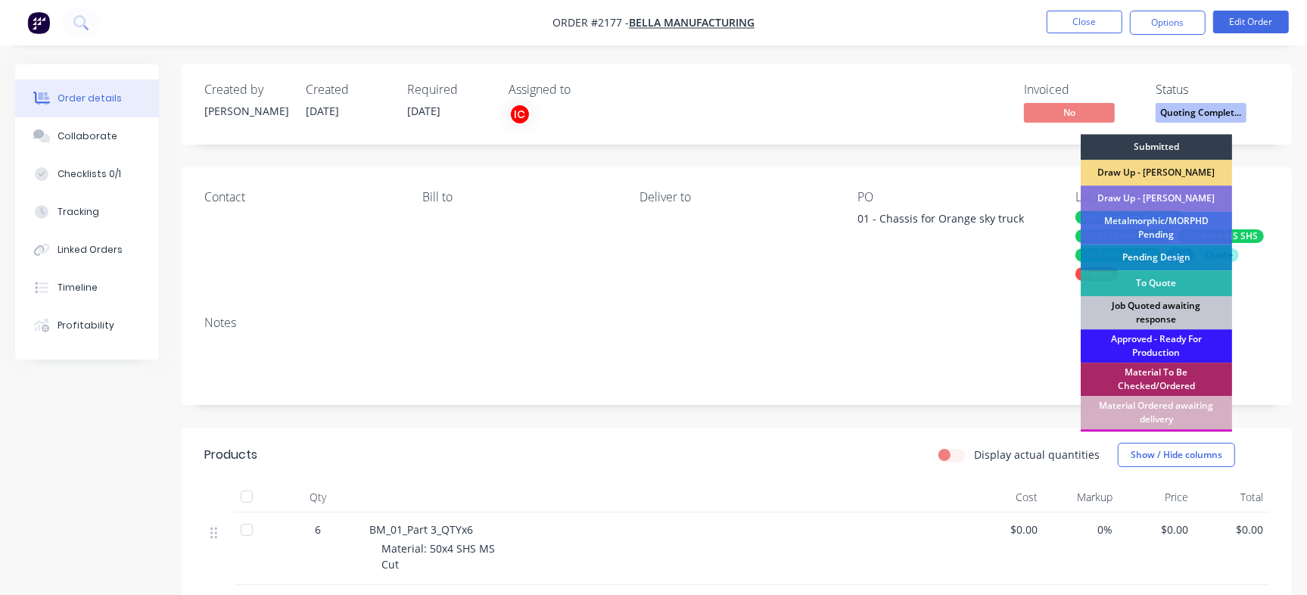
click at [1149, 319] on div "Job Quoted awaiting response" at bounding box center [1156, 312] width 151 height 33
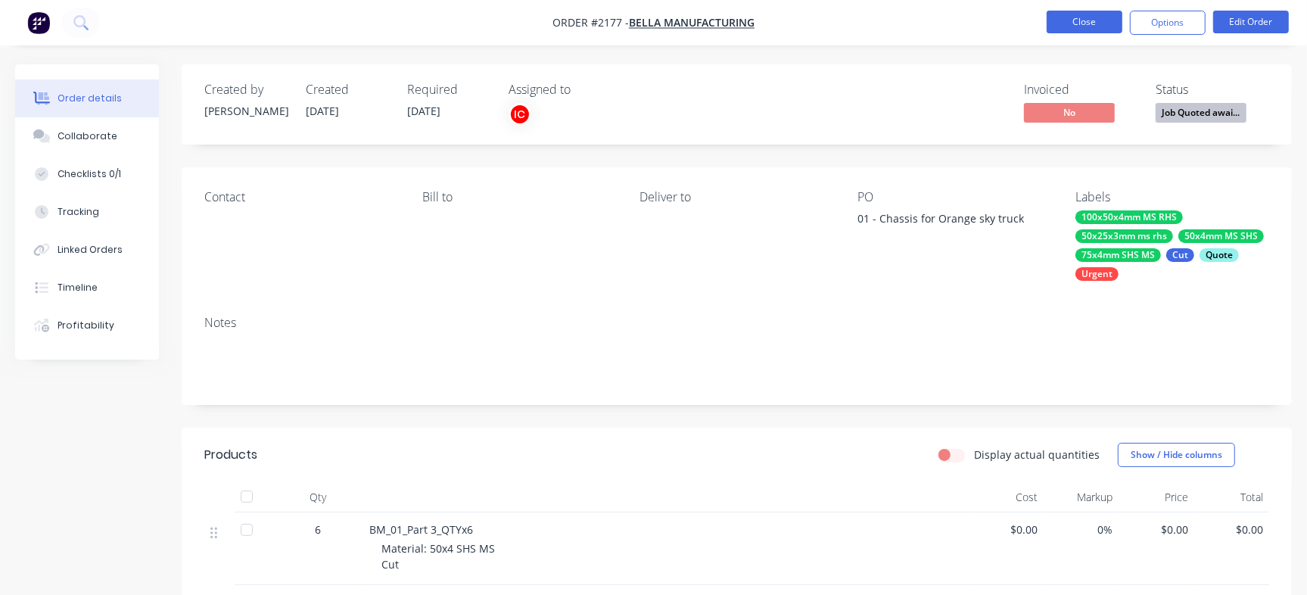
click at [1078, 15] on button "Close" at bounding box center [1085, 22] width 76 height 23
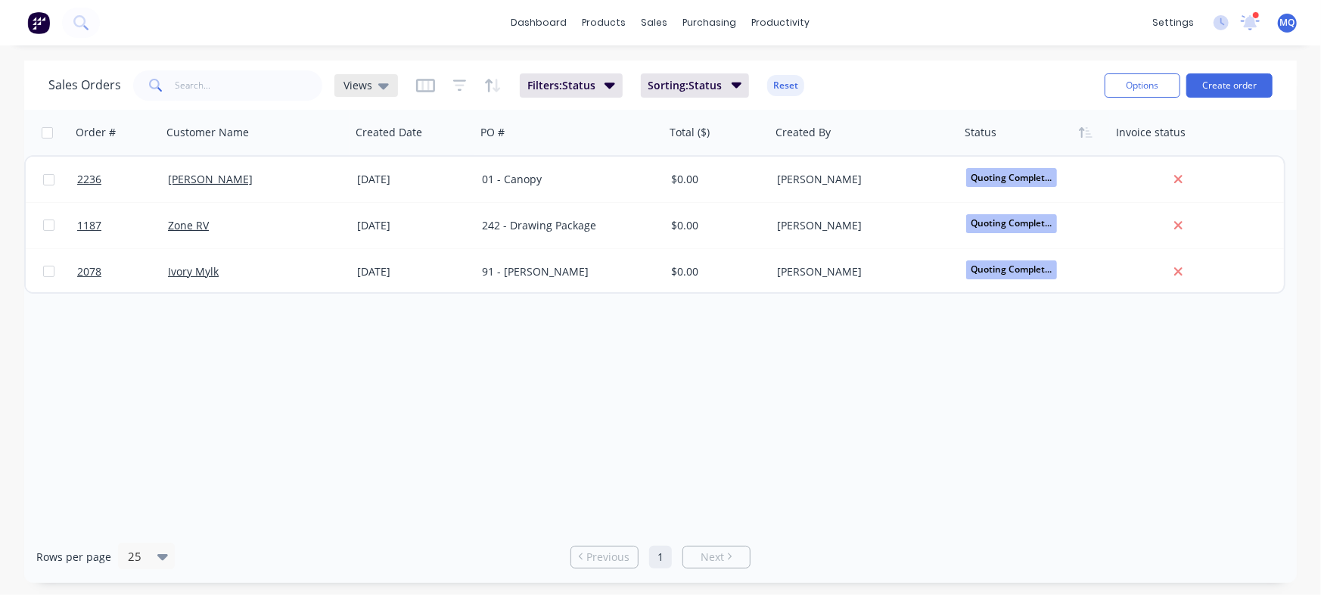
click at [372, 84] on div "Views" at bounding box center [366, 86] width 45 height 14
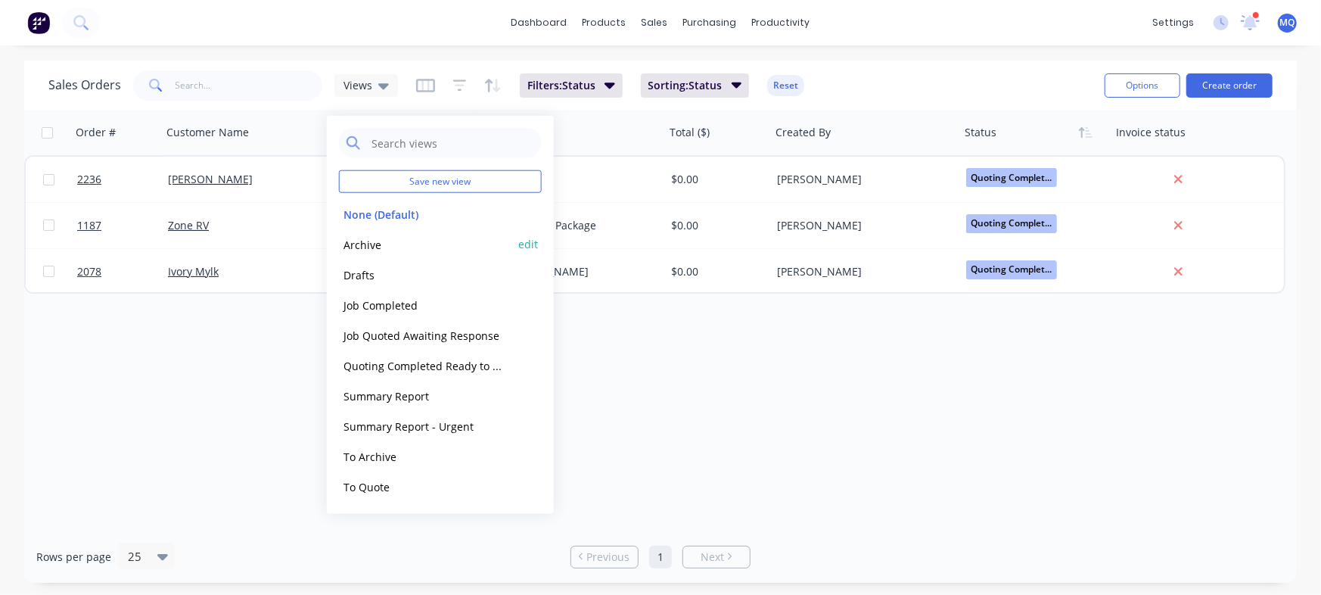
click at [376, 244] on button "Archive" at bounding box center [425, 243] width 173 height 17
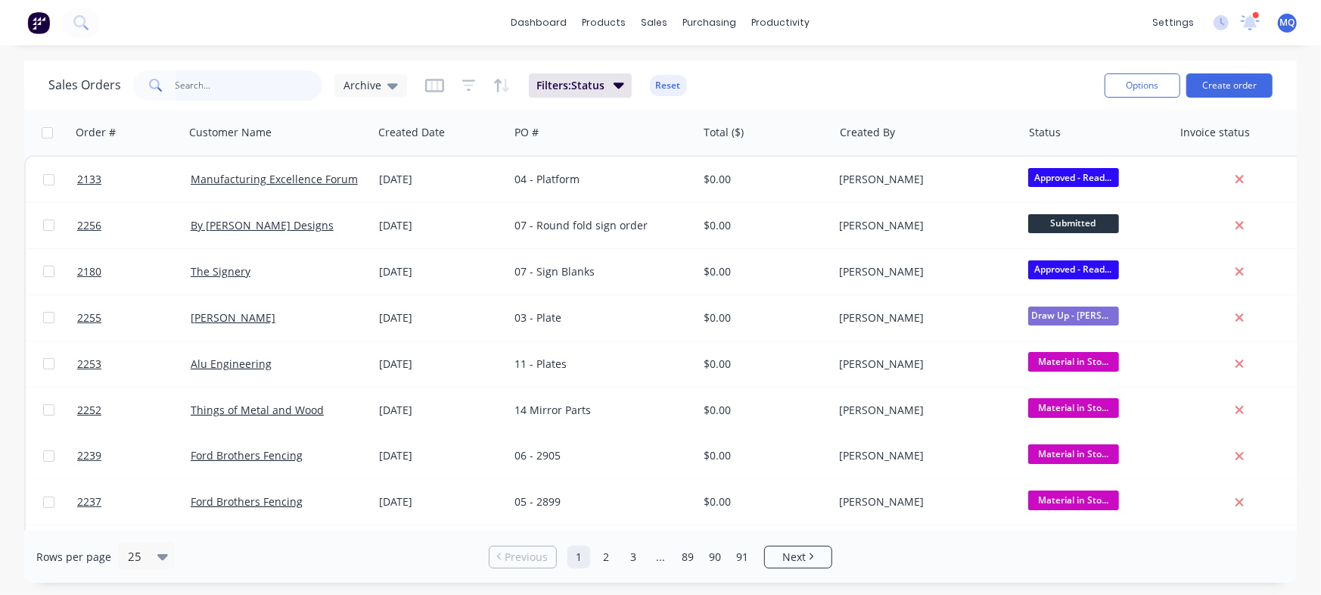
click at [234, 85] on input "text" at bounding box center [250, 85] width 148 height 30
type input "ford"
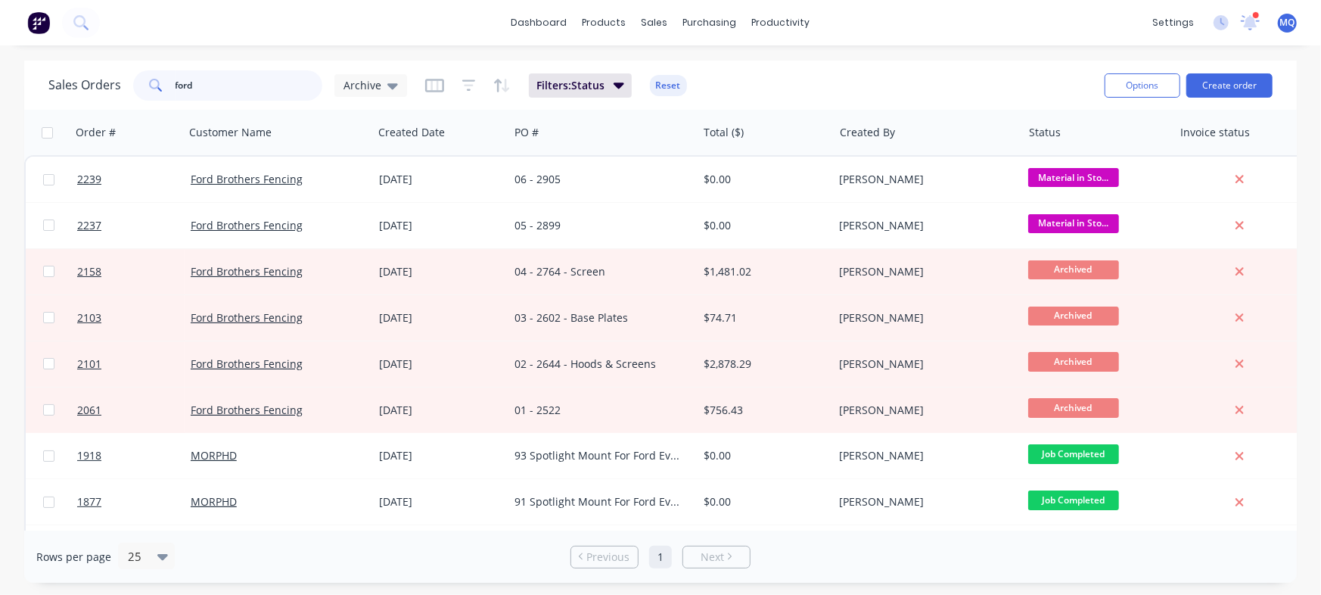
click at [232, 85] on input "ford" at bounding box center [250, 85] width 148 height 30
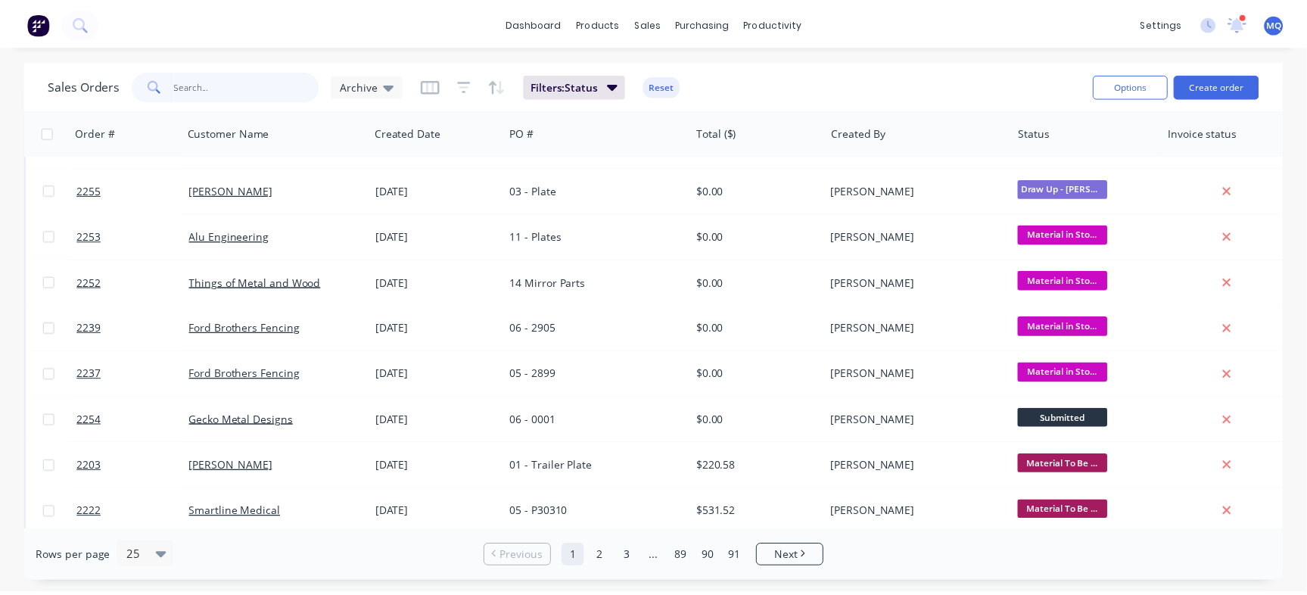
scroll to position [135, 0]
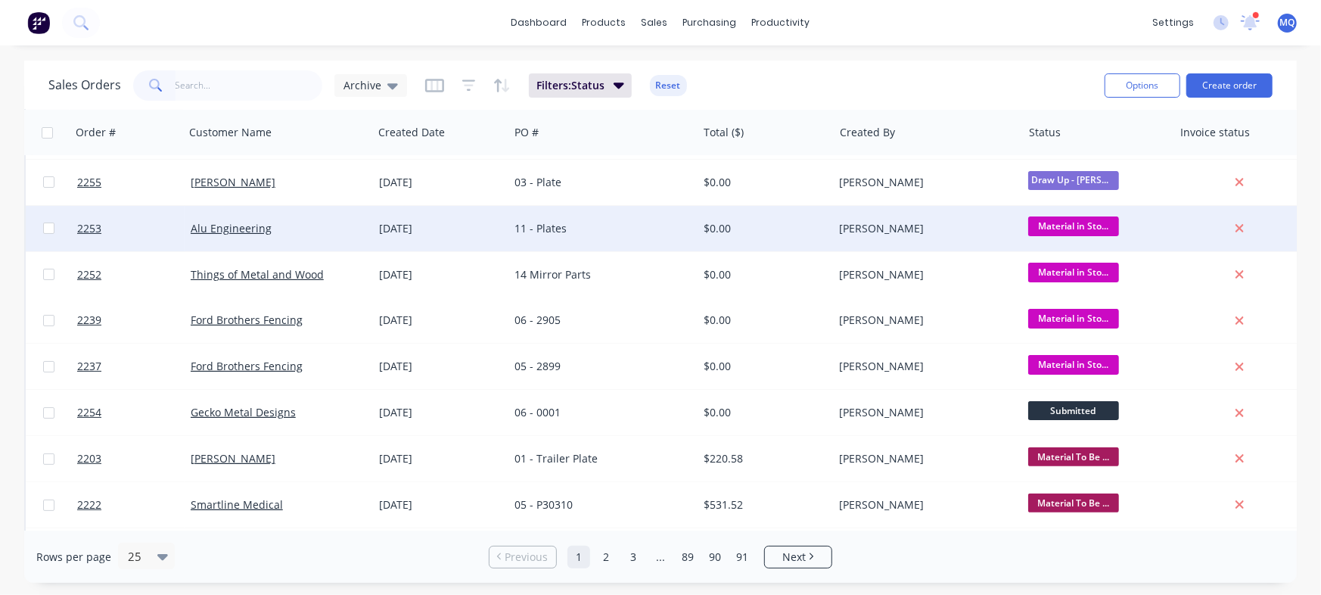
click at [708, 230] on div "$0.00" at bounding box center [762, 228] width 117 height 15
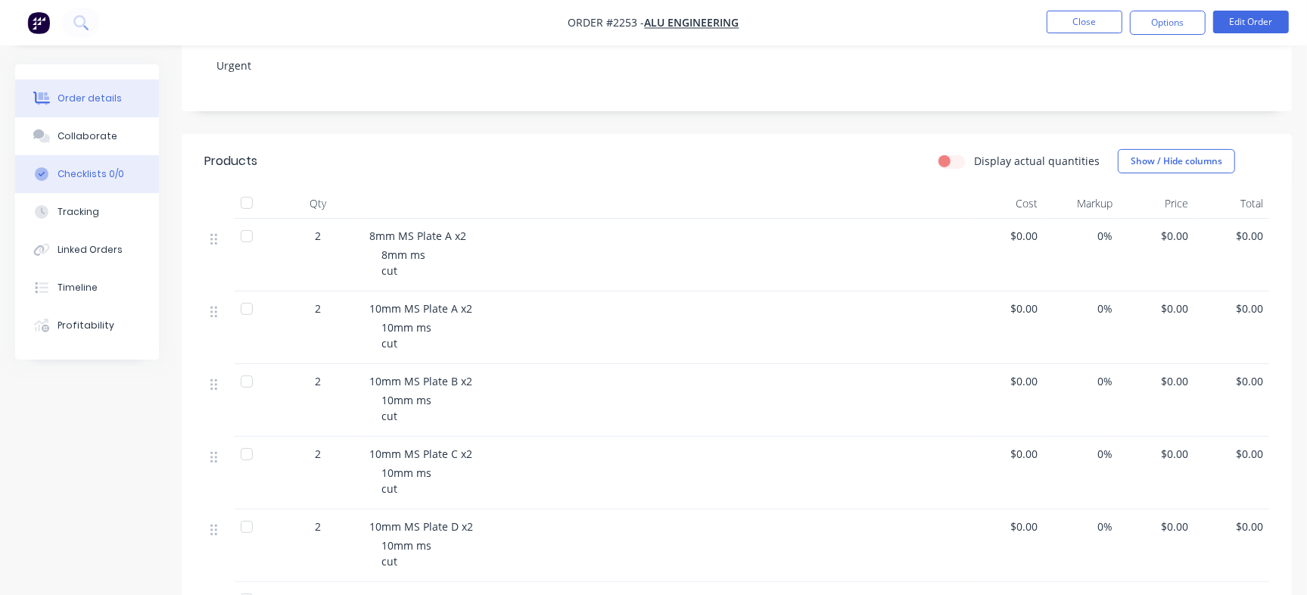
scroll to position [261, 0]
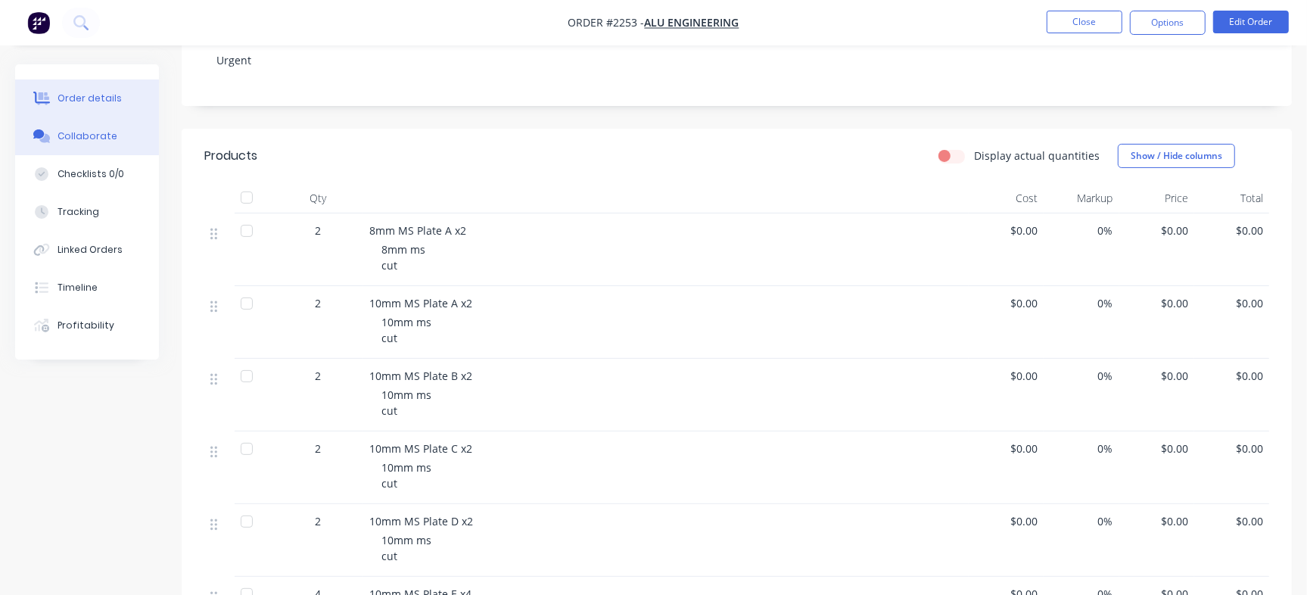
click at [67, 135] on div "Collaborate" at bounding box center [88, 136] width 60 height 14
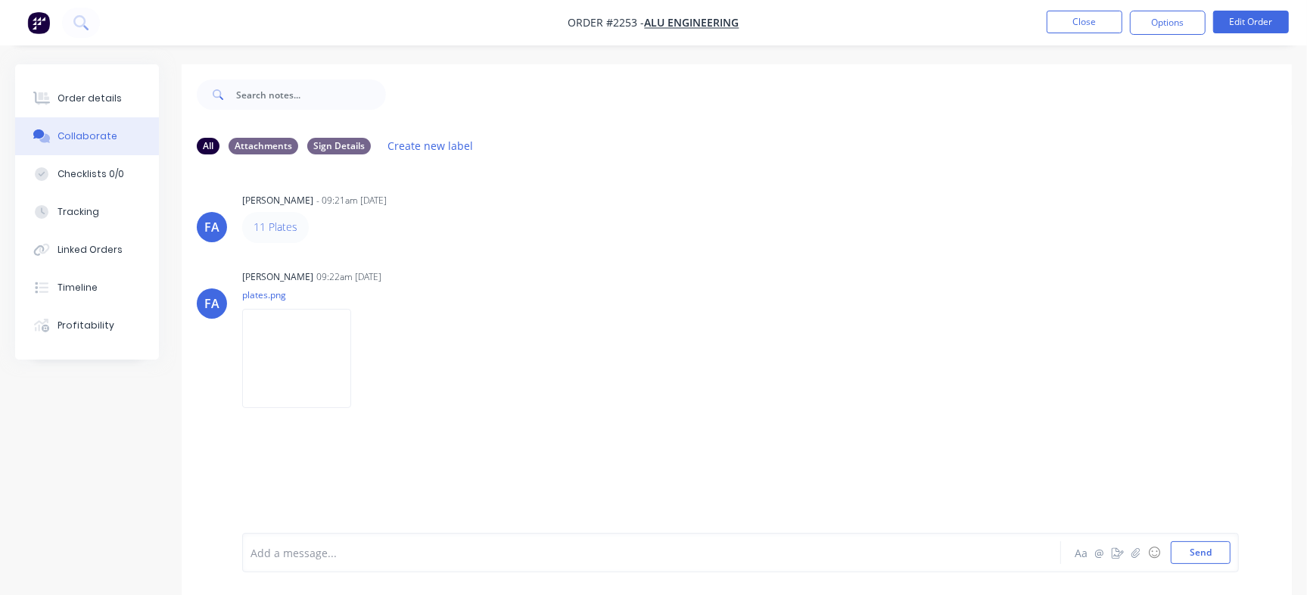
click at [499, 552] on div at bounding box center [618, 553] width 734 height 16
drag, startPoint x: 421, startPoint y: 555, endPoint x: 484, endPoint y: 520, distance: 71.8
click at [420, 555] on span "Pls take note of qty update. Thank you" at bounding box center [500, 553] width 194 height 14
click at [678, 566] on div "@Greg @Emma Pls take note of the qty update. Thank you Aa @ ☺ Send" at bounding box center [740, 552] width 997 height 39
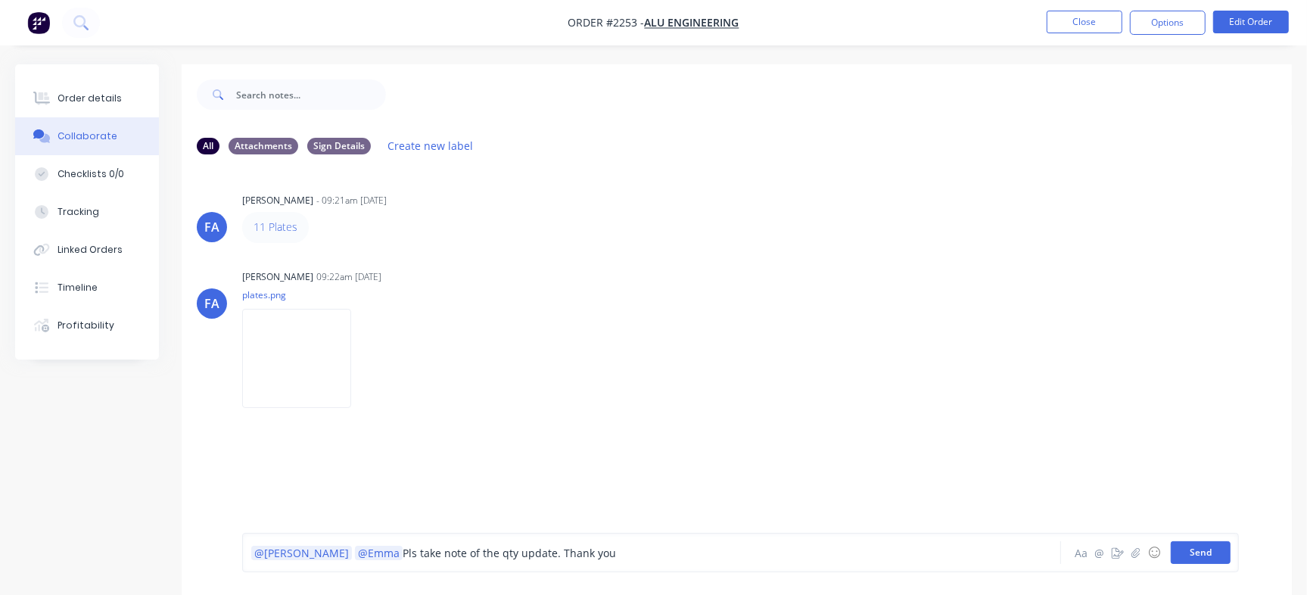
click at [1200, 561] on button "Send" at bounding box center [1201, 552] width 60 height 23
click at [1202, 554] on button "Send" at bounding box center [1201, 552] width 60 height 23
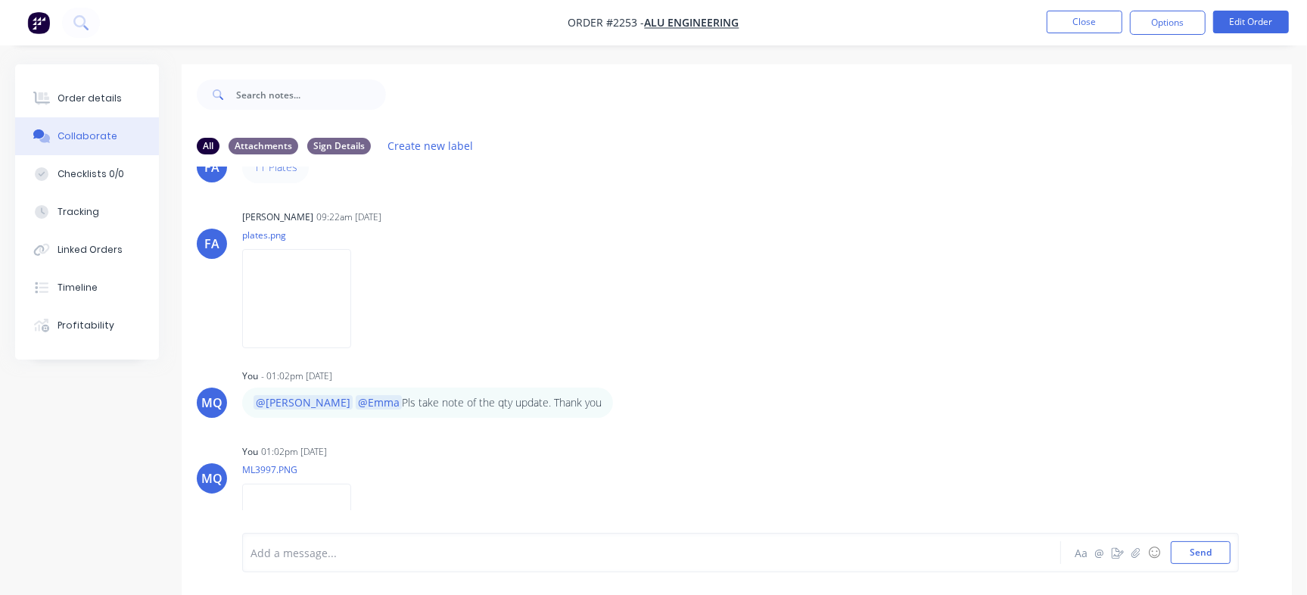
scroll to position [116, 0]
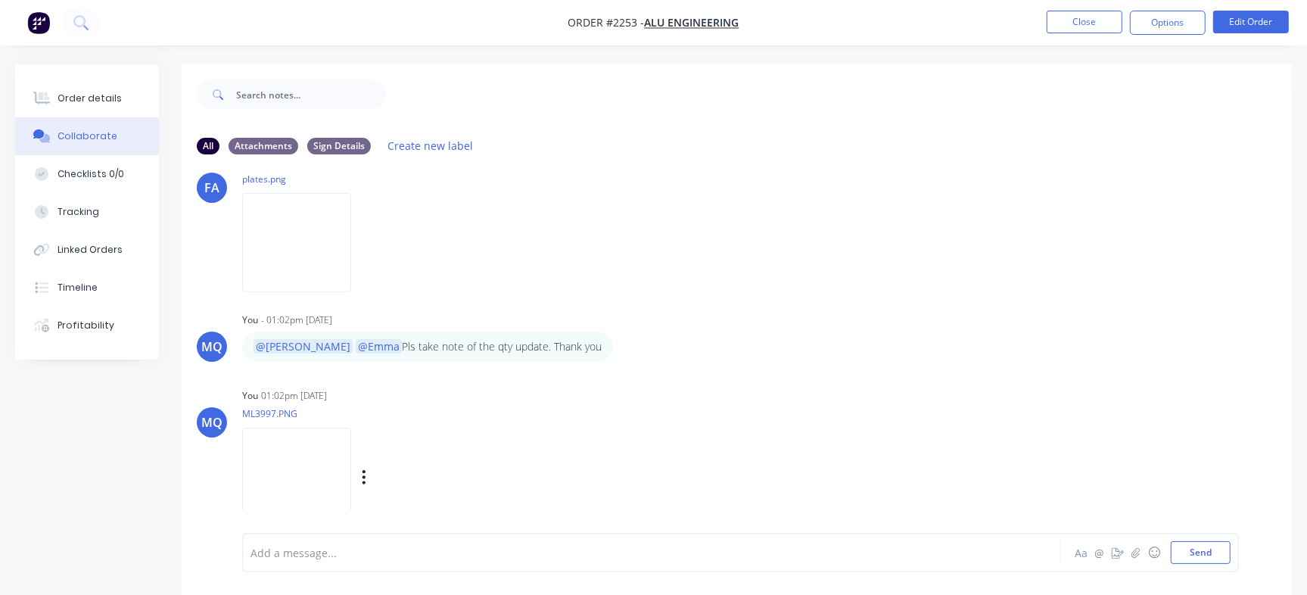
click at [332, 485] on img at bounding box center [296, 477] width 109 height 99
click at [106, 99] on div "Order details" at bounding box center [90, 99] width 64 height 14
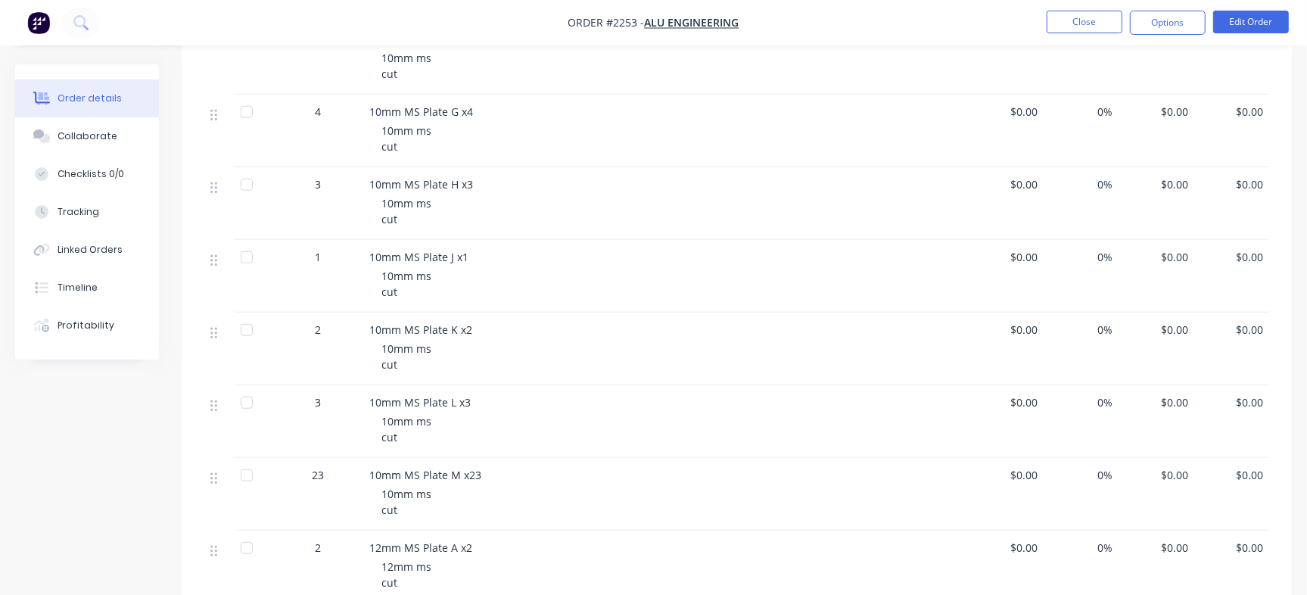
scroll to position [893, 0]
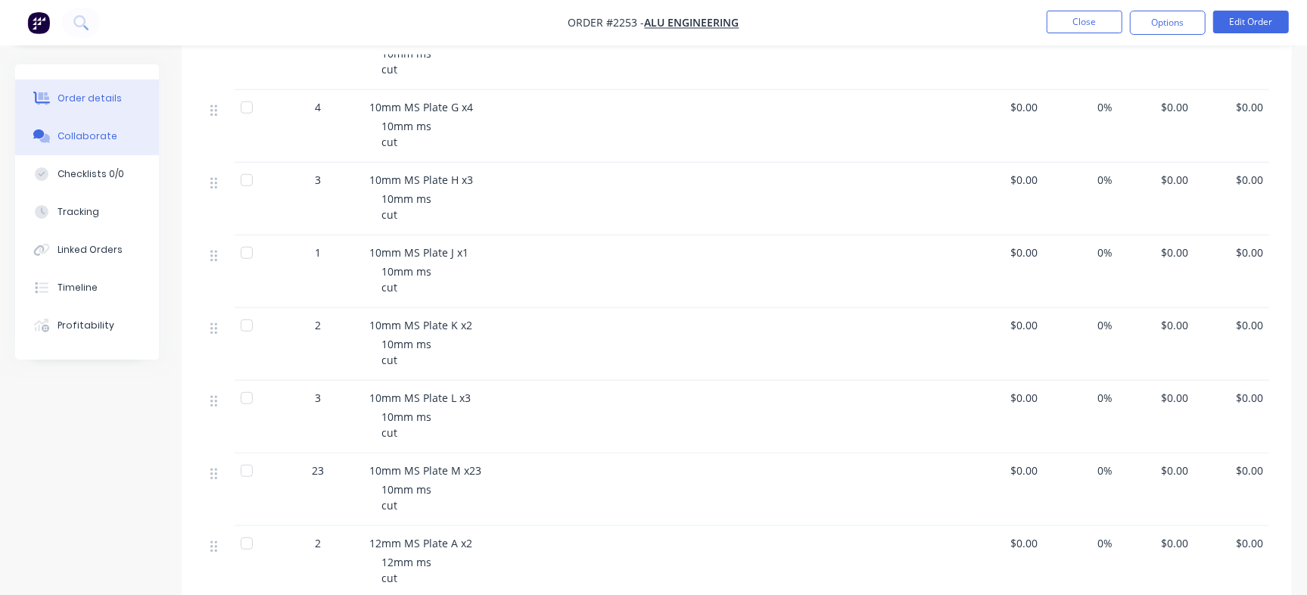
click at [90, 147] on button "Collaborate" at bounding box center [87, 136] width 144 height 38
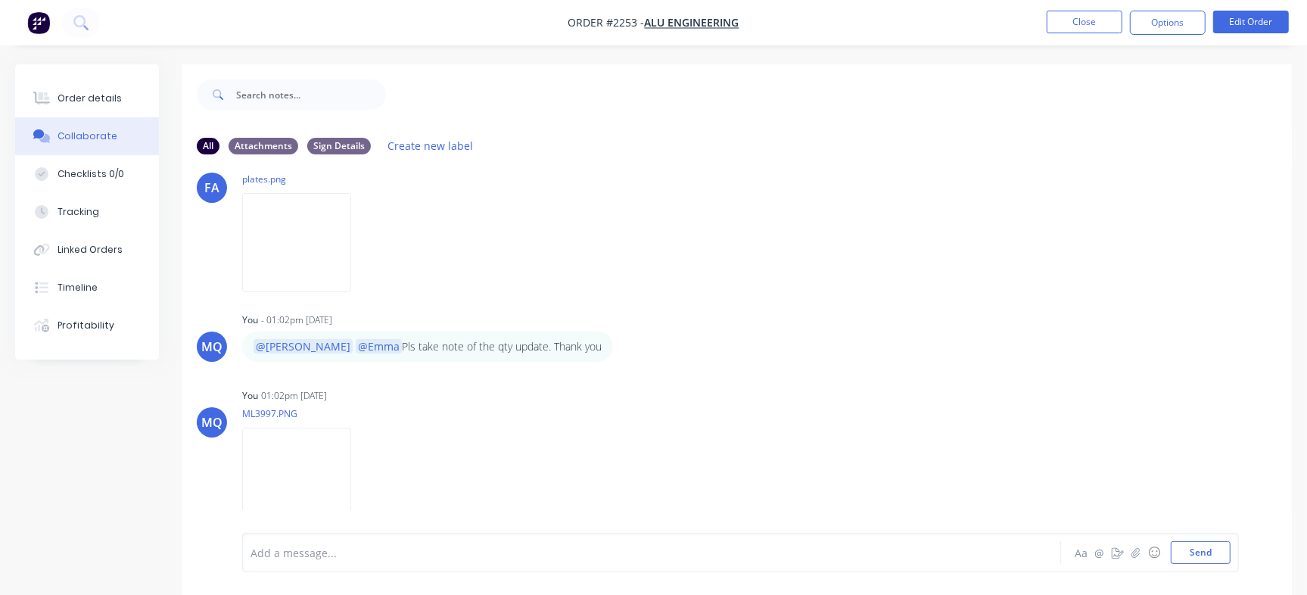
scroll to position [23, 0]
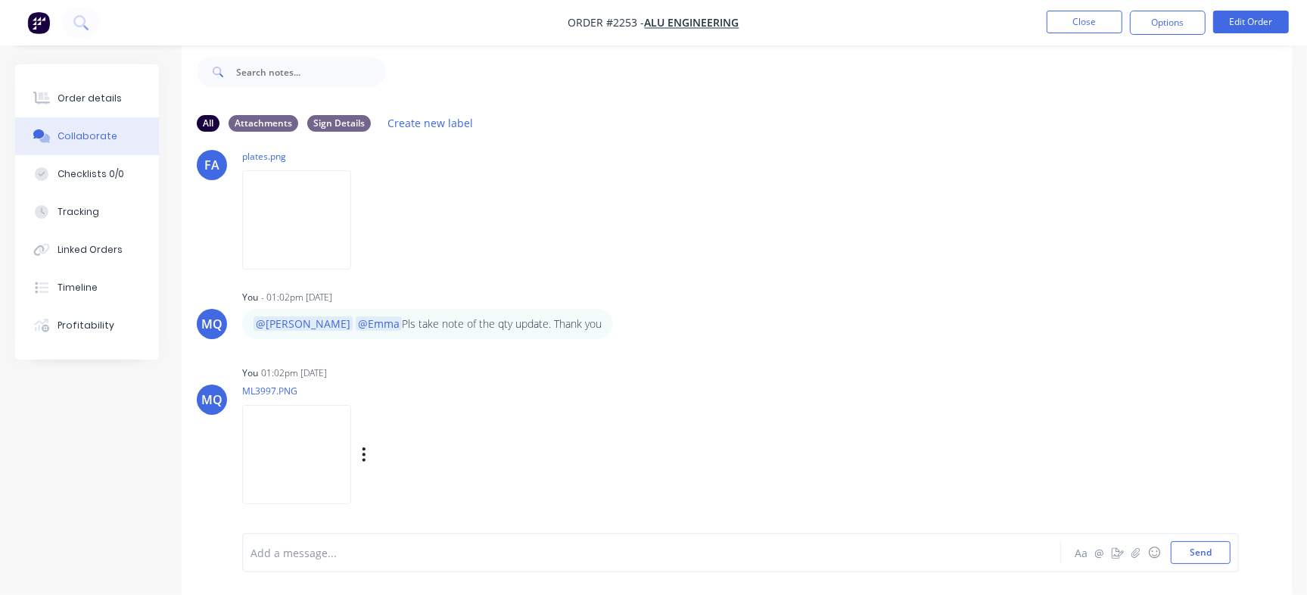
click at [351, 449] on img at bounding box center [296, 454] width 109 height 99
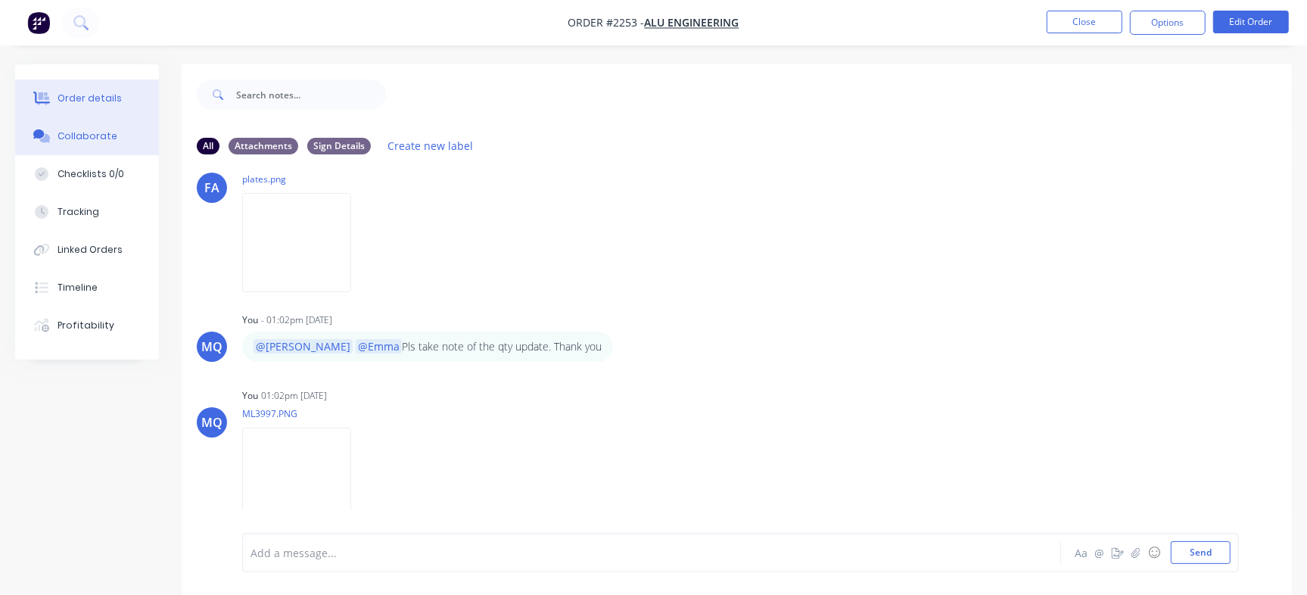
click at [116, 103] on button "Order details" at bounding box center [87, 98] width 144 height 38
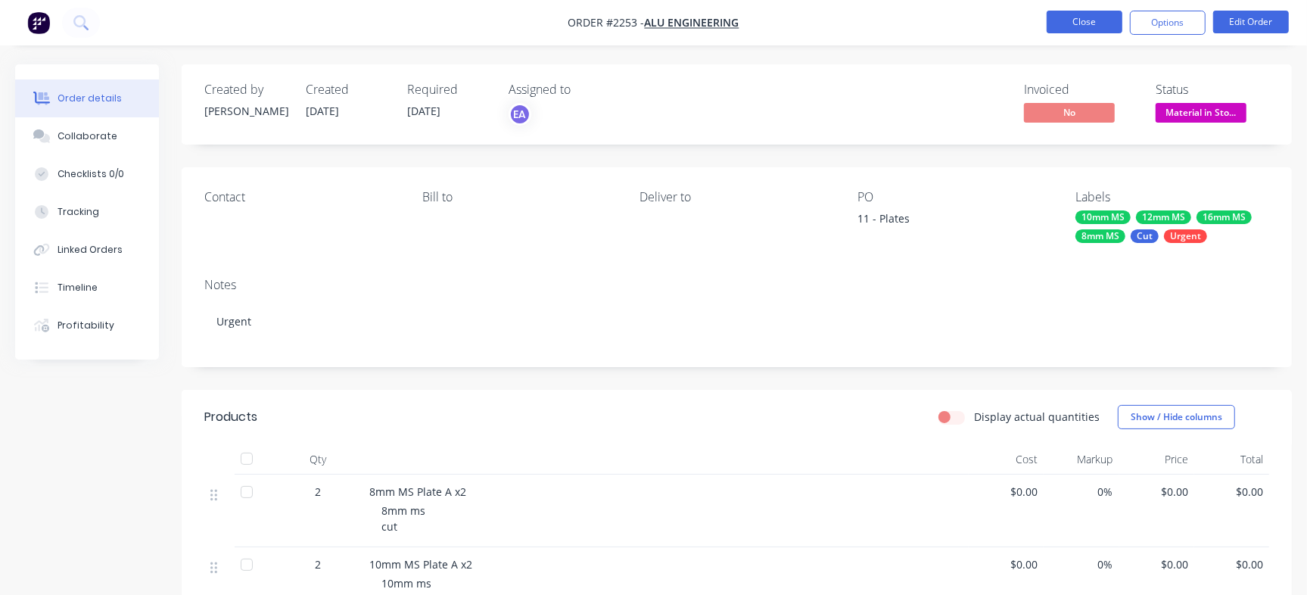
click at [1097, 19] on button "Close" at bounding box center [1085, 22] width 76 height 23
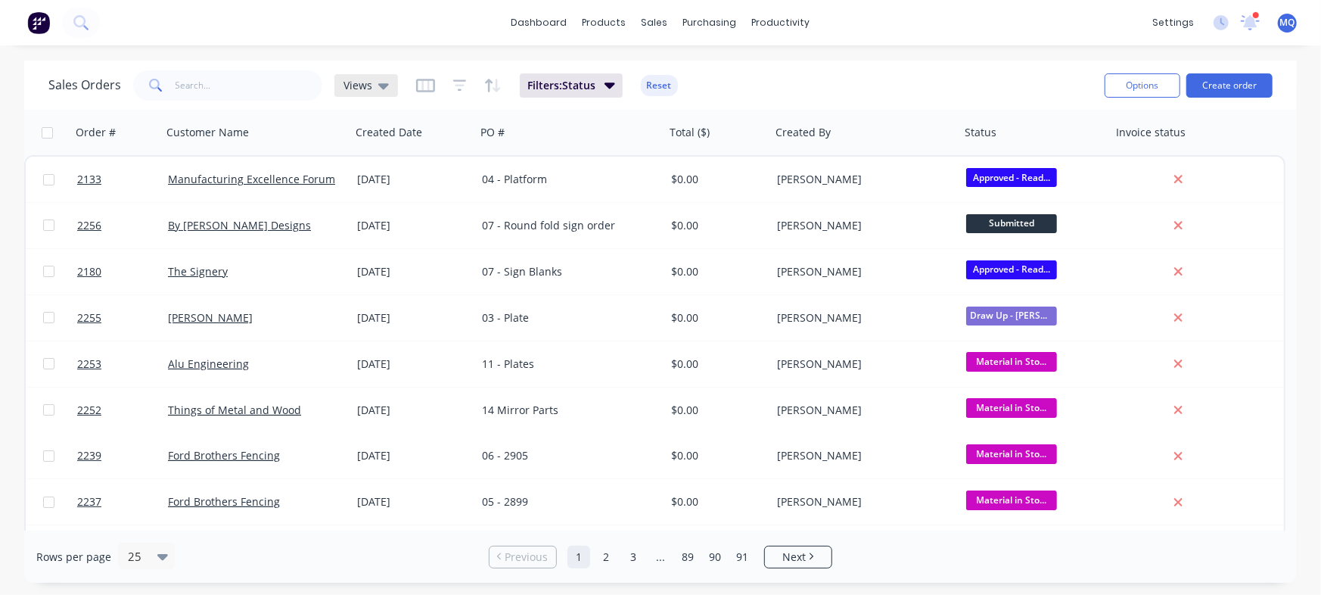
click at [361, 88] on span "Views" at bounding box center [358, 85] width 29 height 16
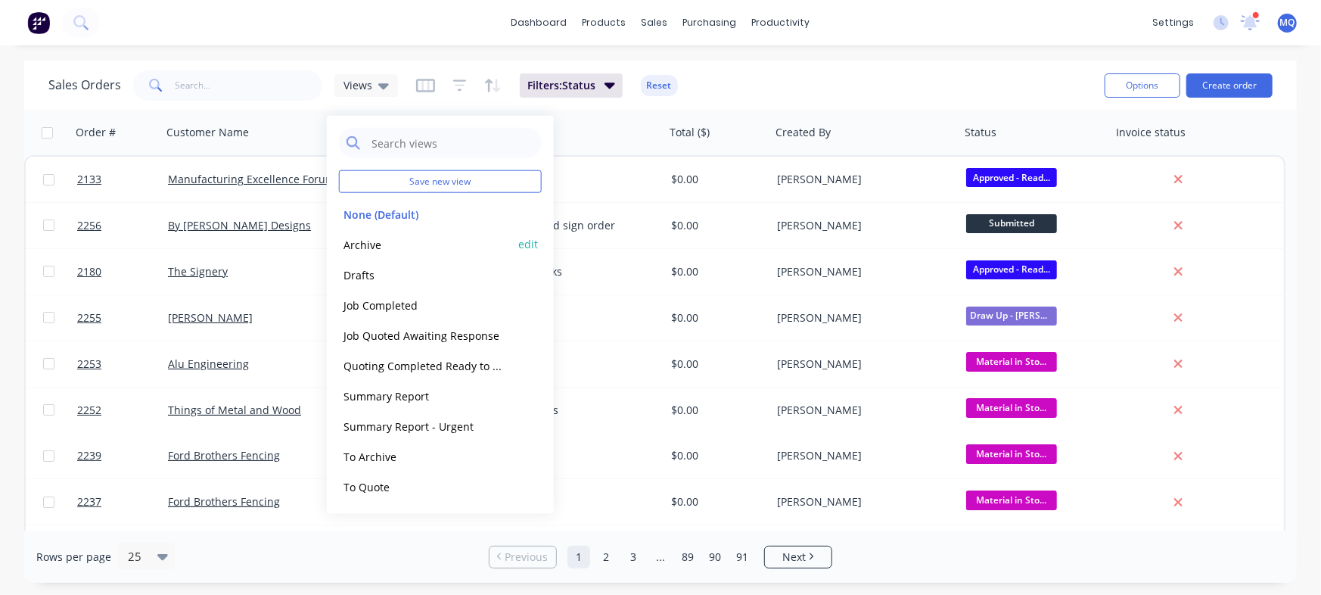
click at [362, 247] on button "Archive" at bounding box center [425, 243] width 173 height 17
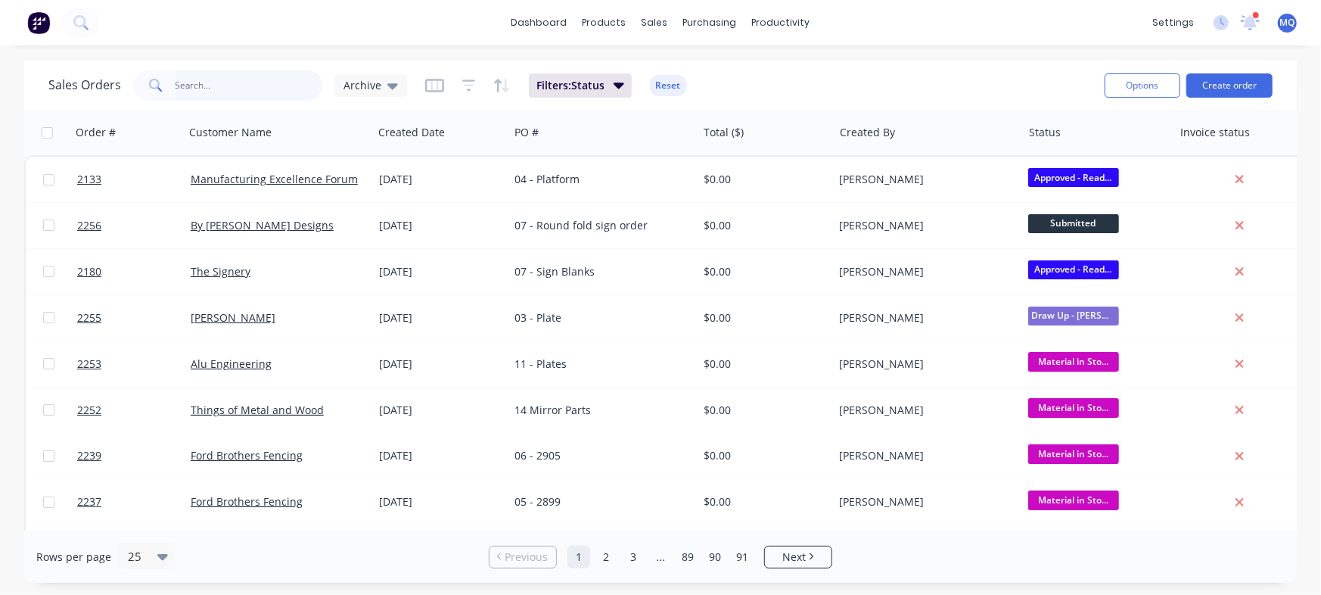
click at [229, 88] on input "text" at bounding box center [250, 85] width 148 height 30
type input "manufacturing"
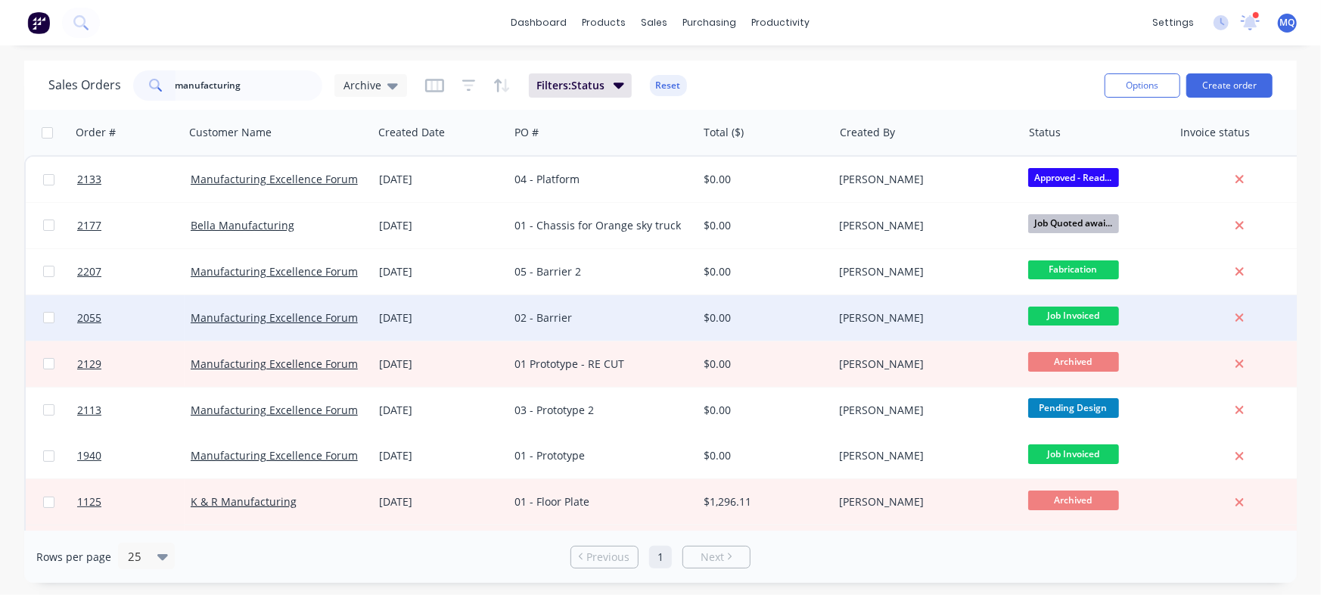
click at [598, 316] on div "02 - Barrier" at bounding box center [599, 317] width 168 height 15
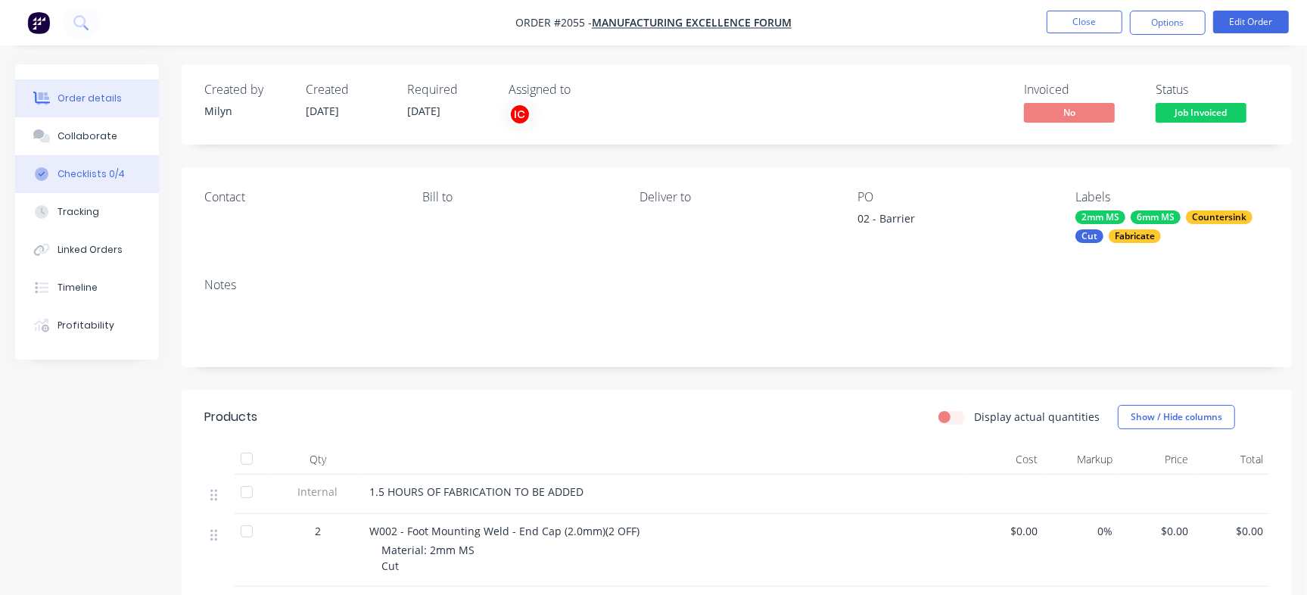
click at [103, 163] on button "Checklists 0/4" at bounding box center [87, 174] width 144 height 38
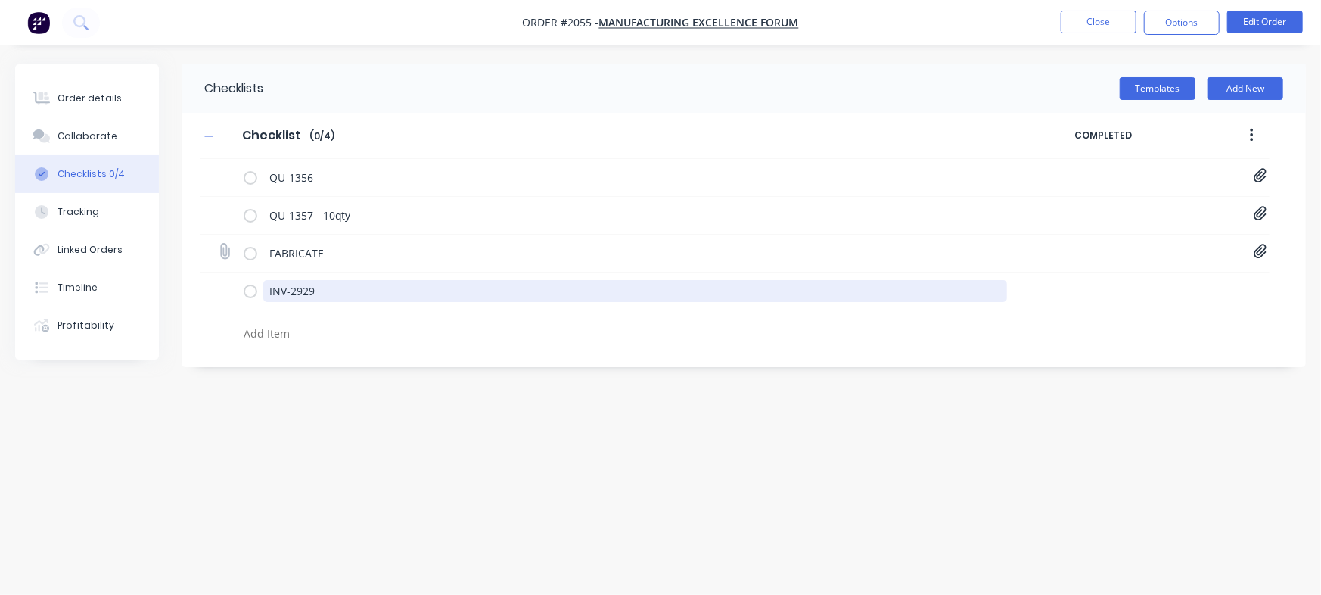
drag, startPoint x: 353, startPoint y: 289, endPoint x: 244, endPoint y: 261, distance: 111.8
click at [140, 278] on div "Order details Collaborate Checklists 0/4 Tracking Linked Orders Timeline Profit…" at bounding box center [660, 268] width 1321 height 409
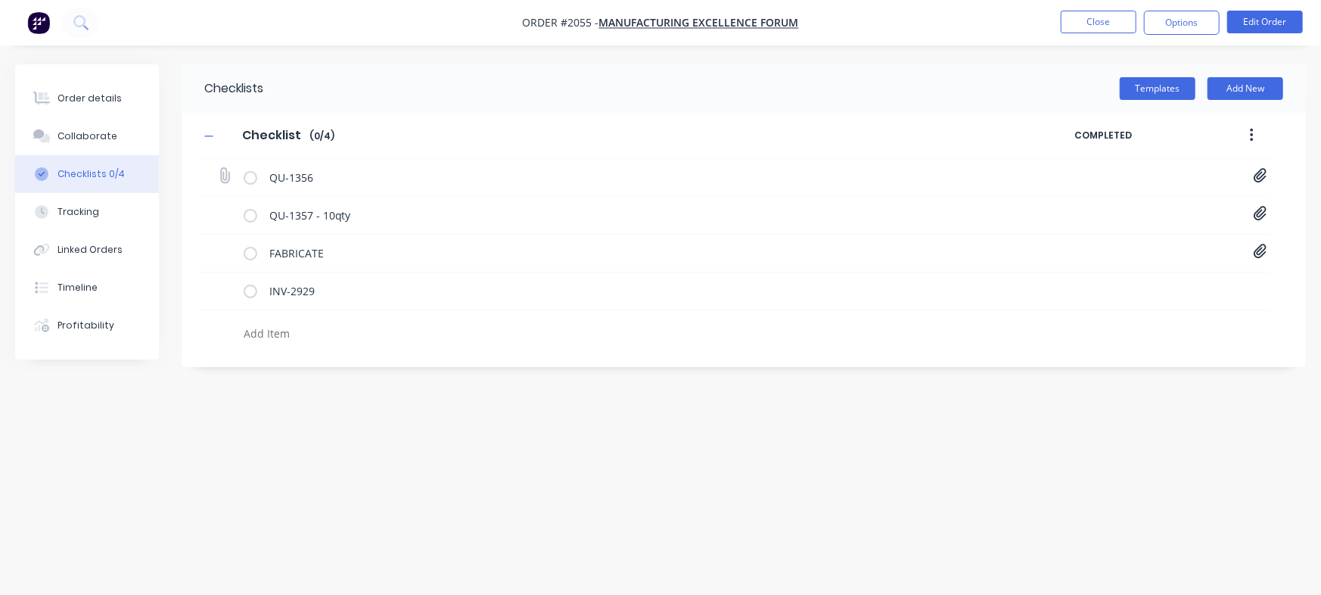
click at [369, 190] on div "QU-1356" at bounding box center [635, 179] width 744 height 26
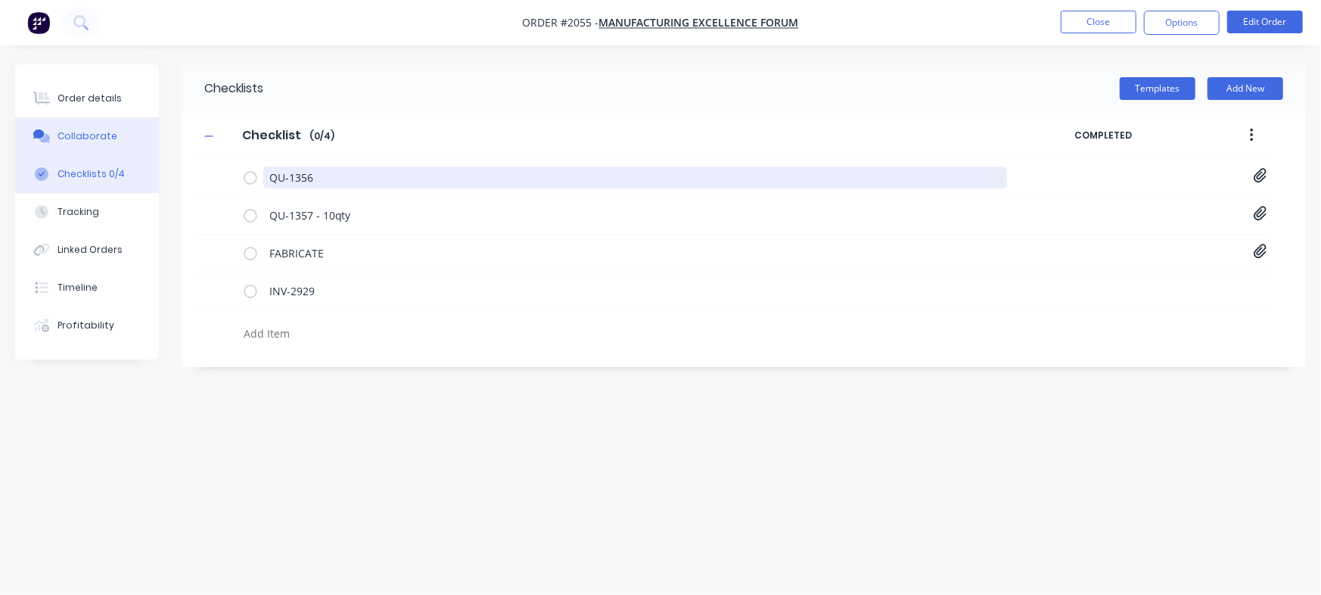
drag, startPoint x: 403, startPoint y: 179, endPoint x: 117, endPoint y: 125, distance: 291.0
click at [117, 125] on div "Order details Collaborate Checklists 0/4 Tracking Linked Orders Timeline Profit…" at bounding box center [660, 268] width 1321 height 409
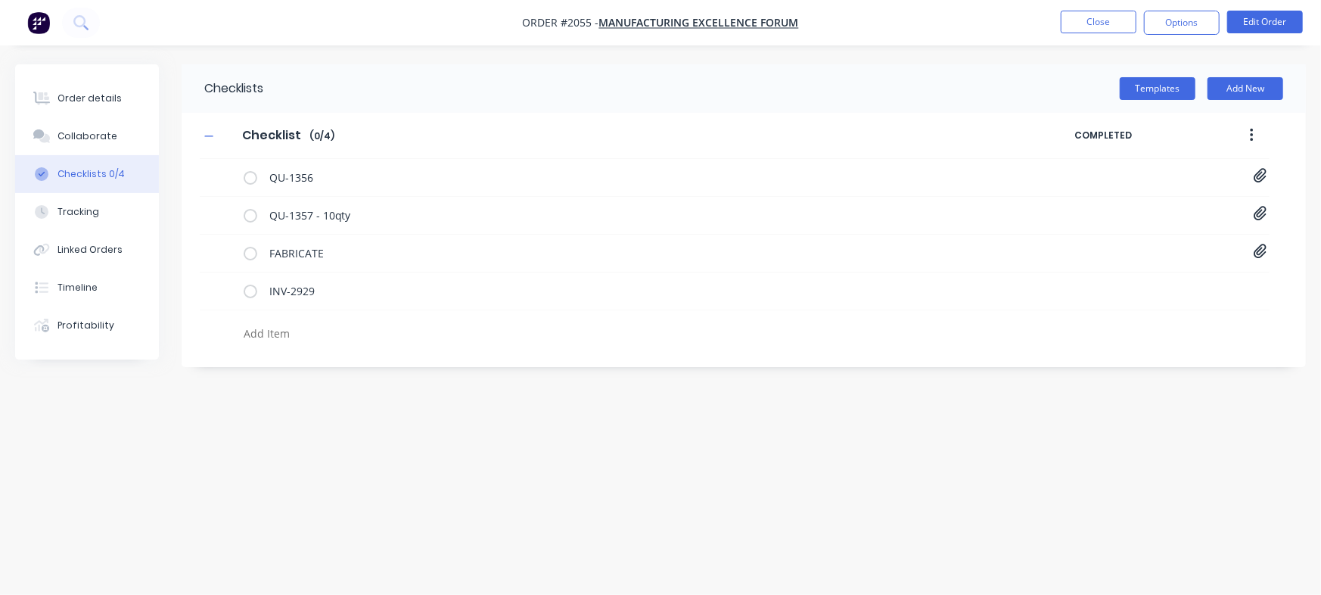
click at [976, 428] on div "Checklists Templates Add New Checklist Checklist Enter Checklist name ( 0 / 4 )…" at bounding box center [660, 268] width 1291 height 409
click at [1093, 28] on button "Close" at bounding box center [1099, 22] width 76 height 23
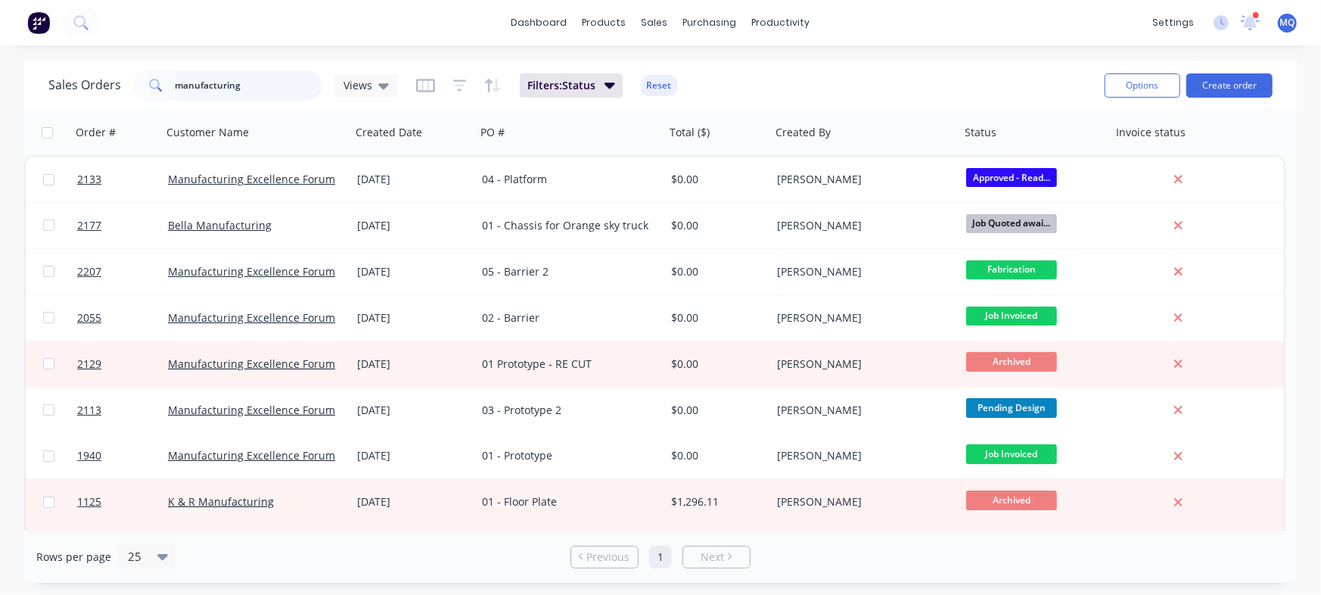
drag, startPoint x: 253, startPoint y: 88, endPoint x: 215, endPoint y: 82, distance: 38.2
click at [53, 62] on div "Sales Orders manufacturing Views Filters: Status Reset Options Create order" at bounding box center [660, 85] width 1273 height 49
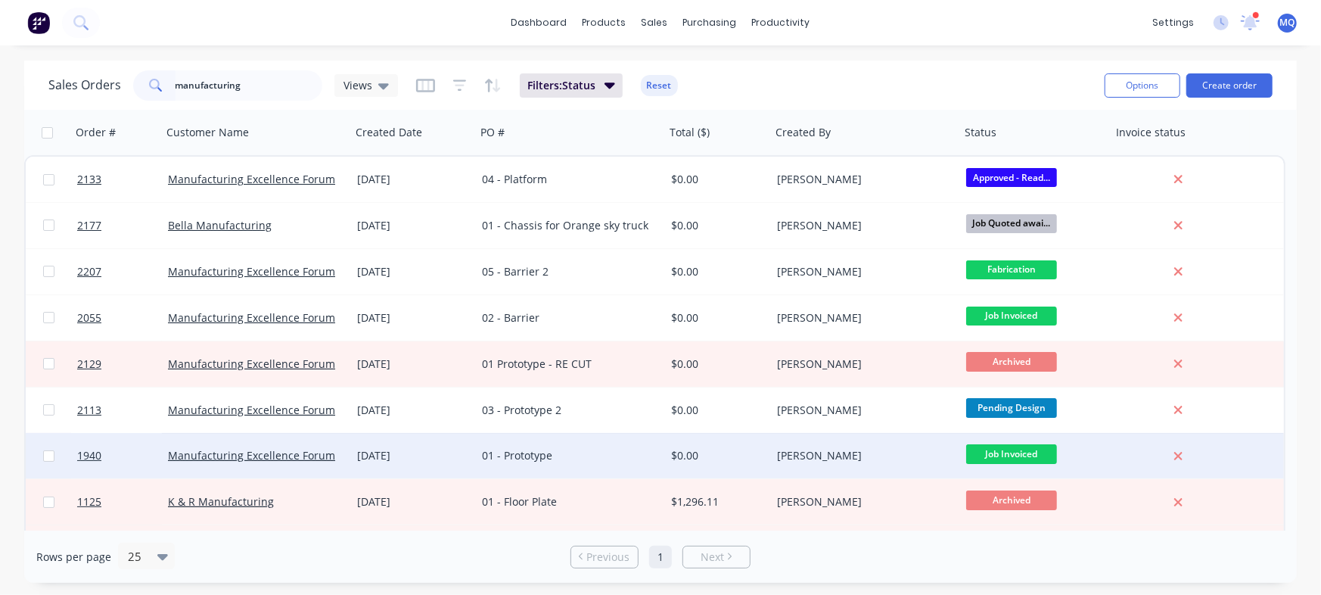
click at [521, 450] on div "01 - Prototype" at bounding box center [566, 455] width 168 height 15
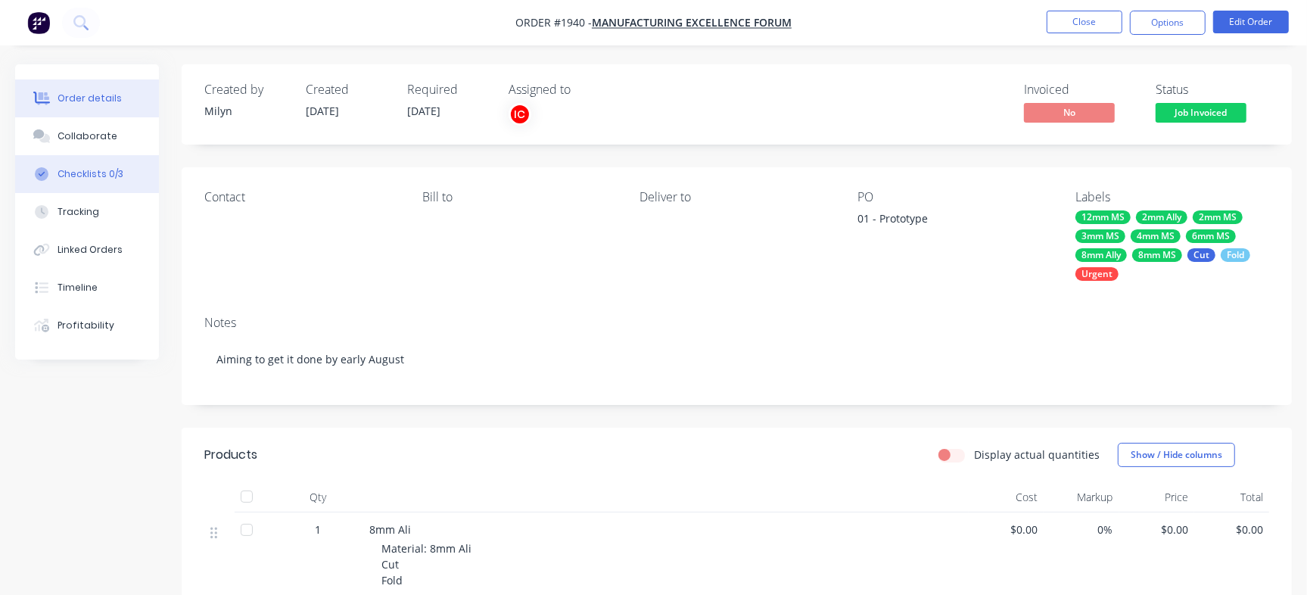
click at [110, 171] on div "Checklists 0/3" at bounding box center [91, 174] width 66 height 14
type textarea "x"
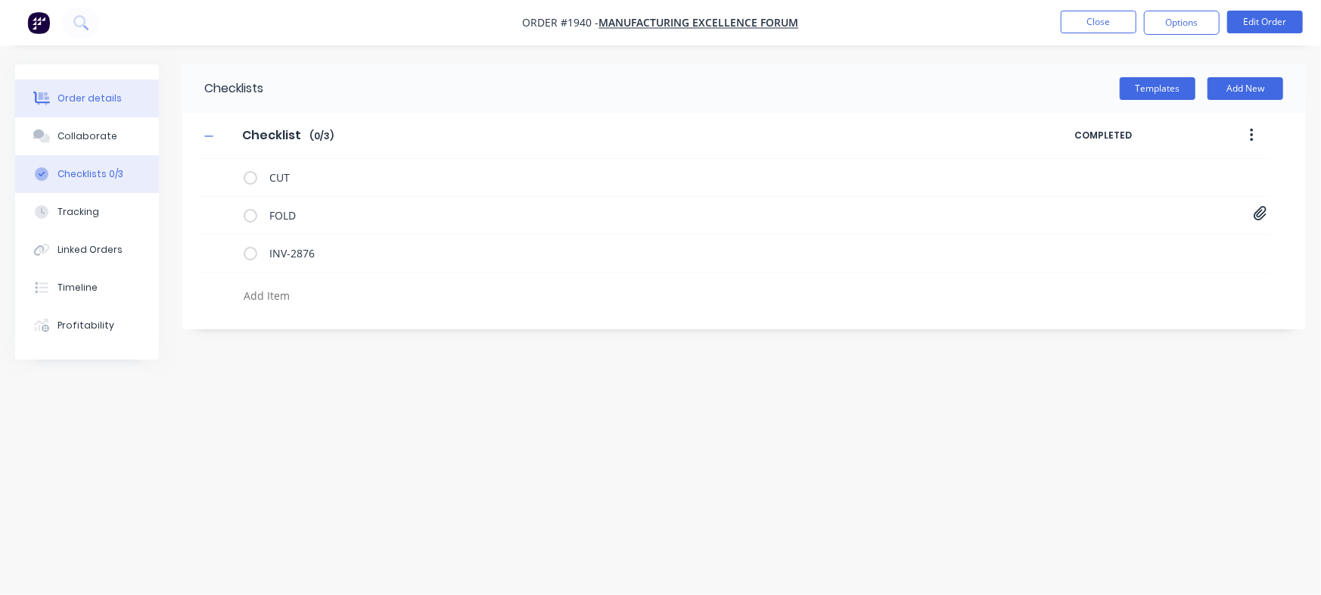
click at [98, 104] on div "Order details" at bounding box center [90, 99] width 64 height 14
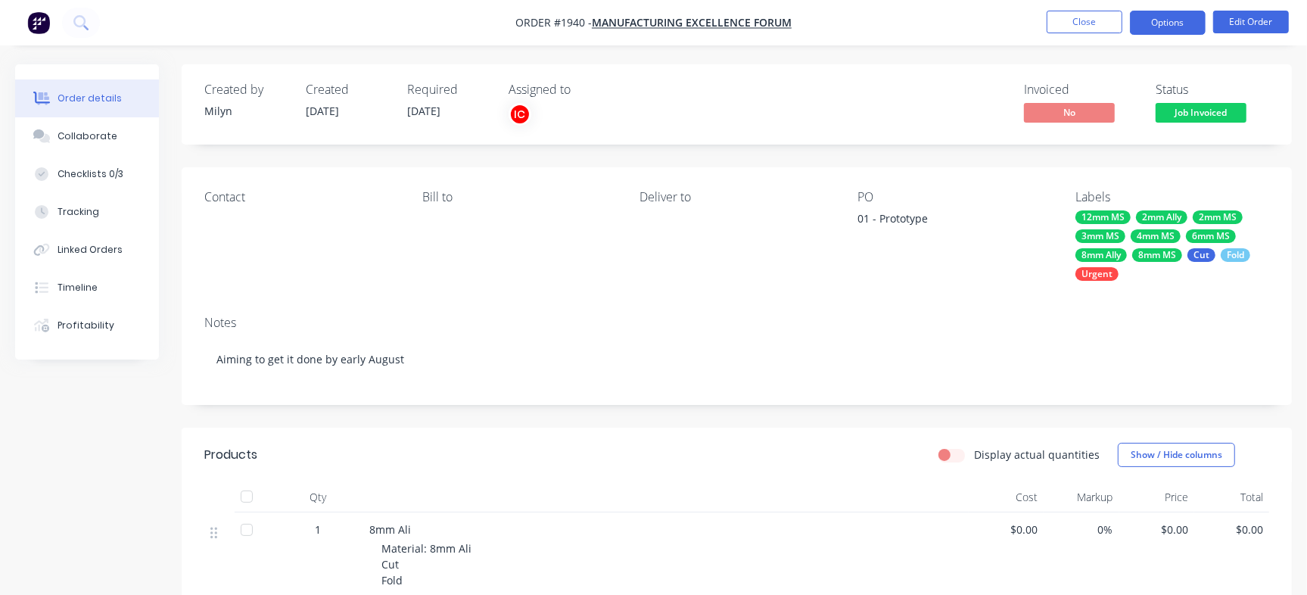
click at [1168, 22] on button "Options" at bounding box center [1168, 23] width 76 height 24
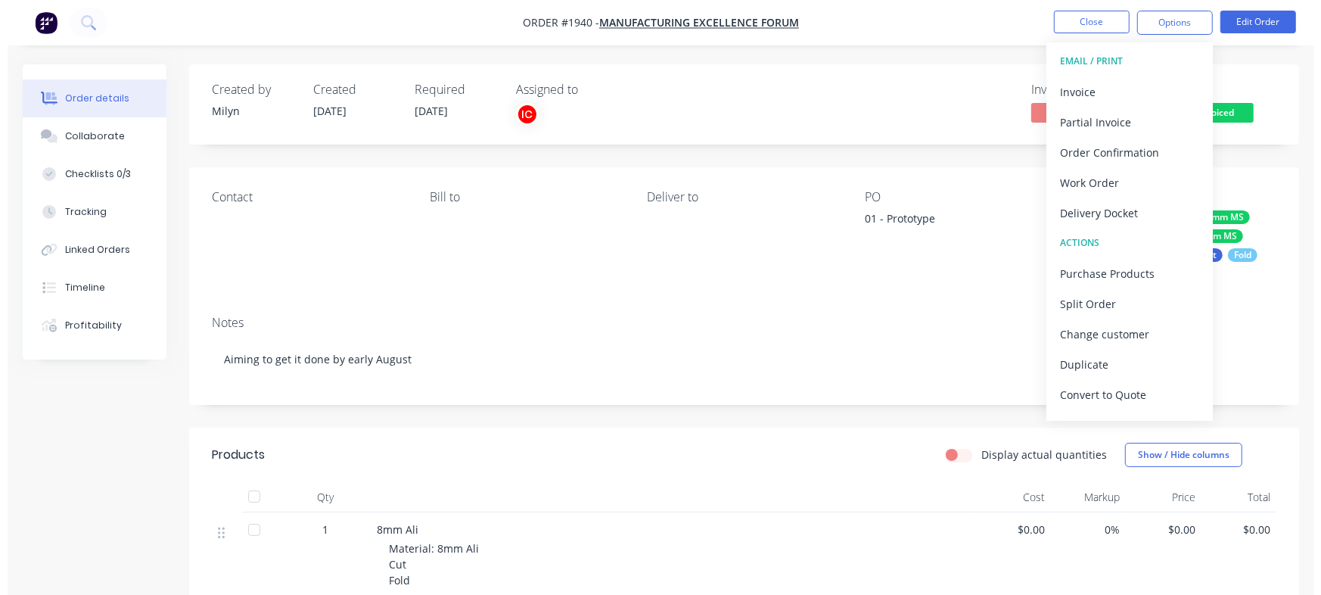
scroll to position [23, 0]
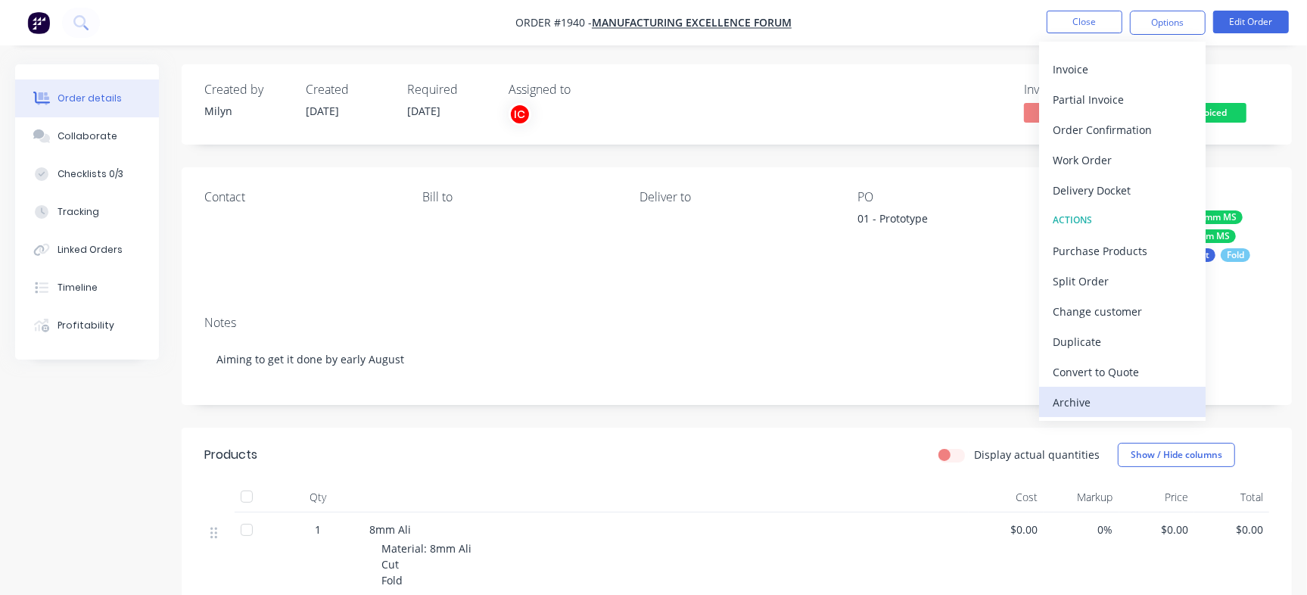
click at [1078, 390] on button "Archive" at bounding box center [1122, 402] width 166 height 30
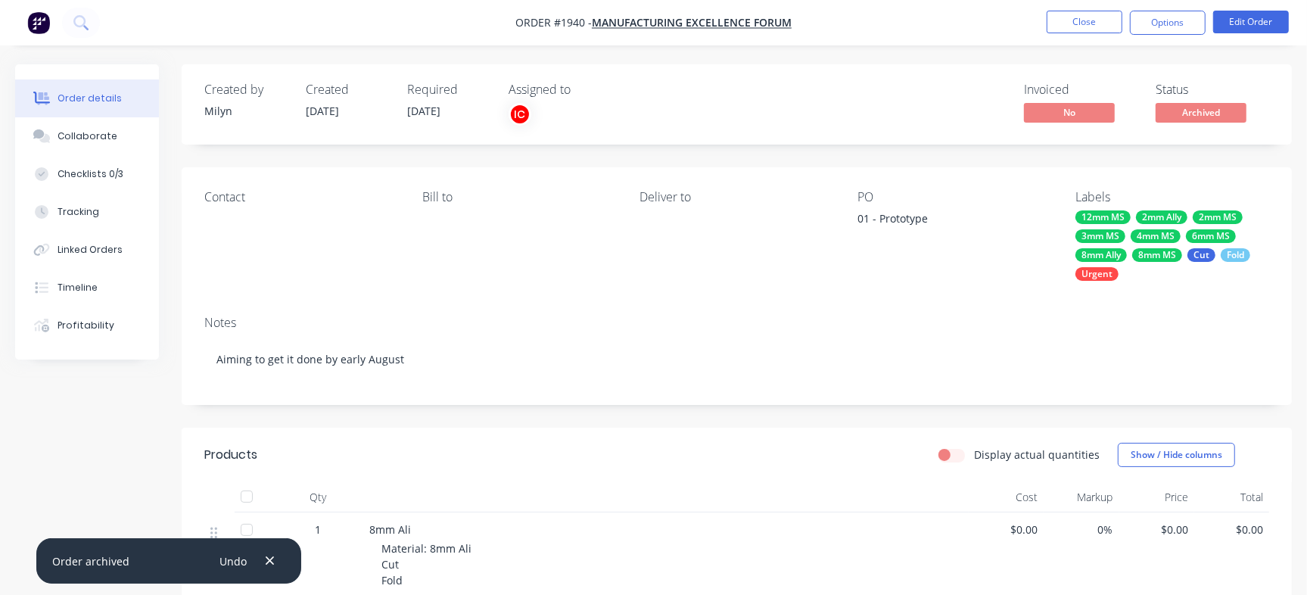
click at [1099, 42] on nav "Order #1940 - Manufacturing Excellence Forum Close Options Edit Order" at bounding box center [653, 22] width 1307 height 45
click at [1101, 31] on button "Close" at bounding box center [1085, 22] width 76 height 23
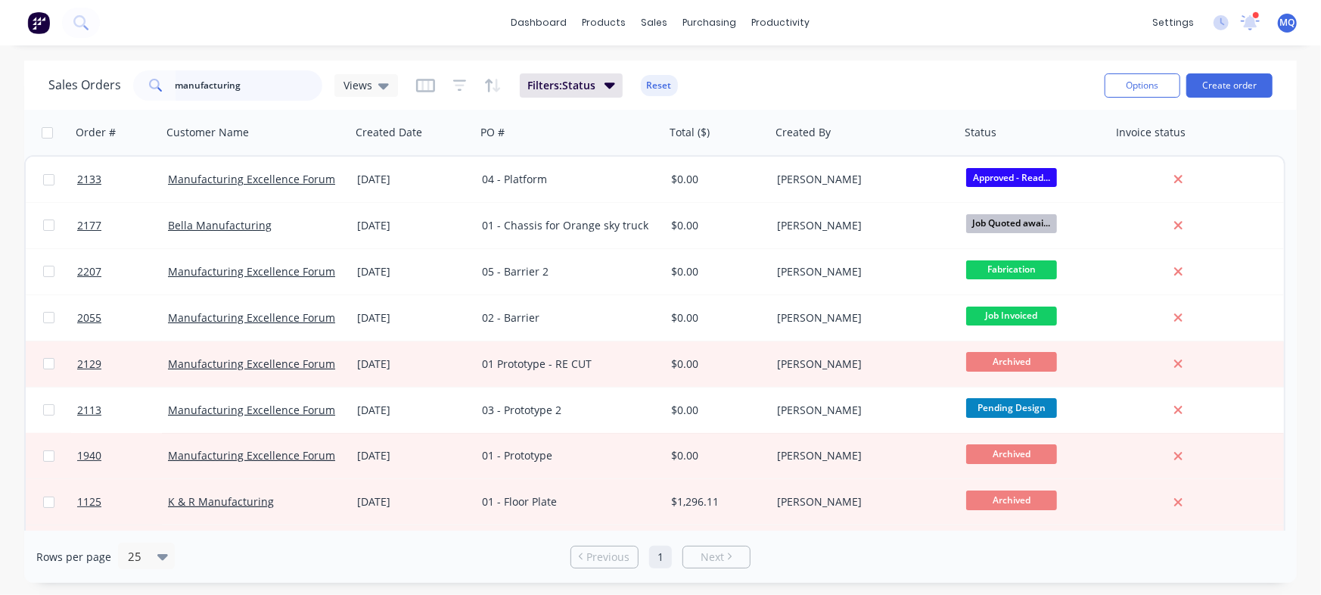
click at [110, 74] on div "Sales Orders manufacturing Views" at bounding box center [223, 85] width 350 height 30
click at [378, 89] on icon at bounding box center [383, 85] width 11 height 17
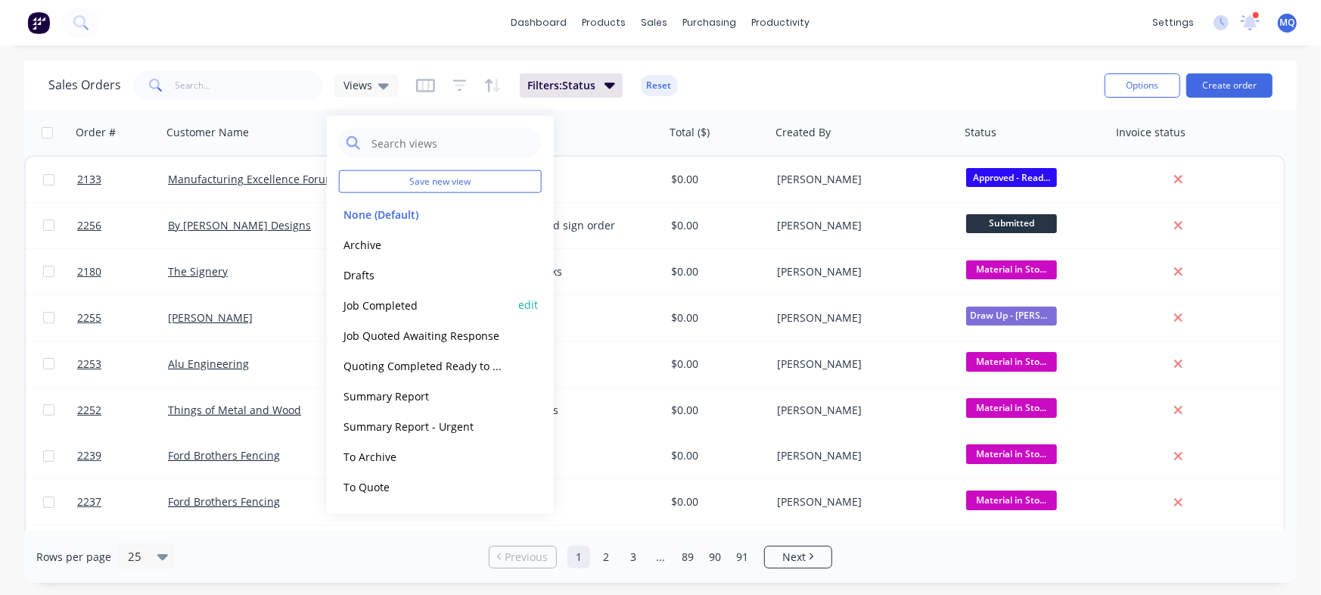
click at [381, 302] on button "Job Completed" at bounding box center [425, 304] width 173 height 17
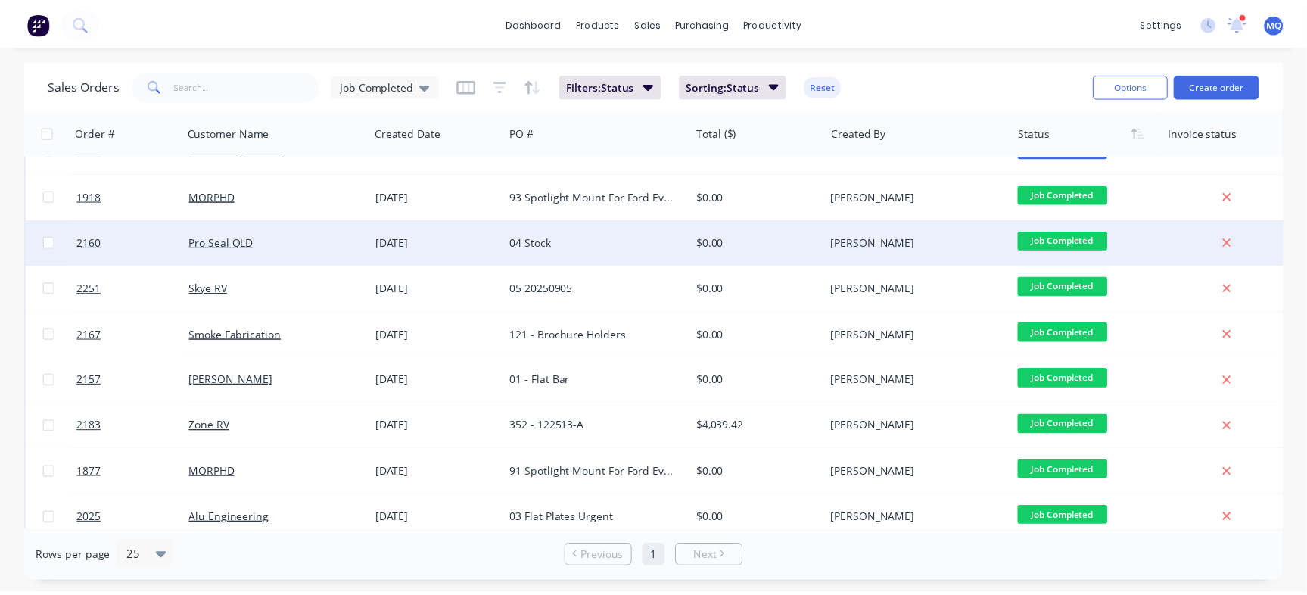
scroll to position [78, 0]
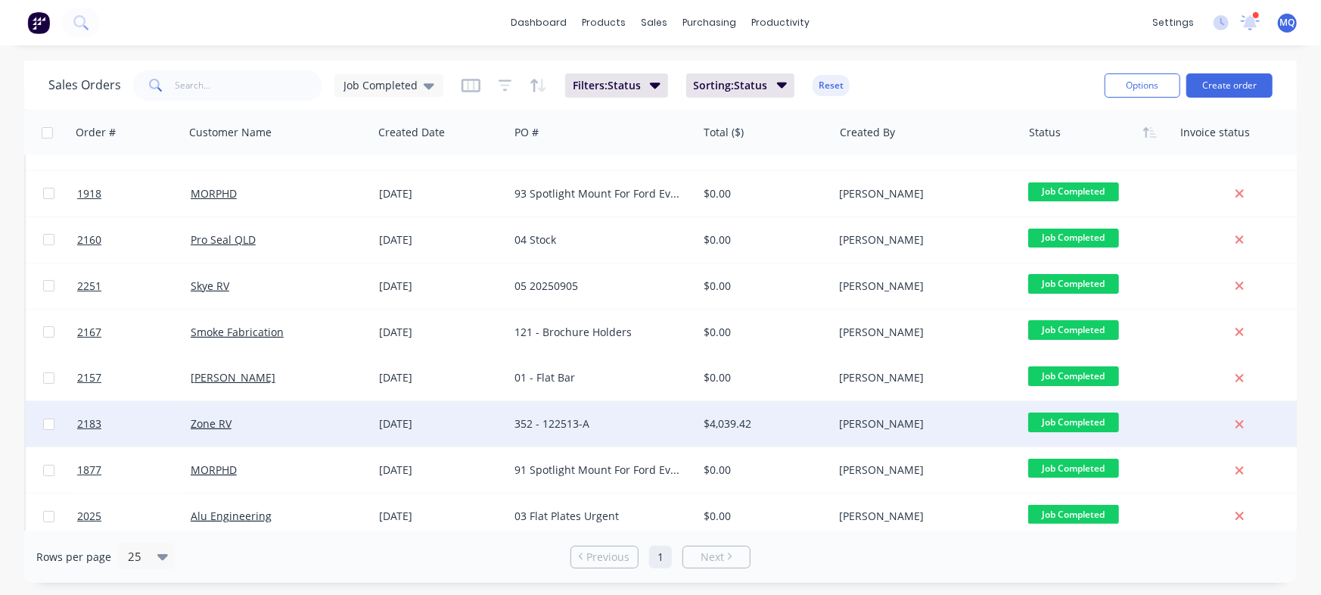
click at [492, 433] on div "[DATE]" at bounding box center [441, 423] width 136 height 45
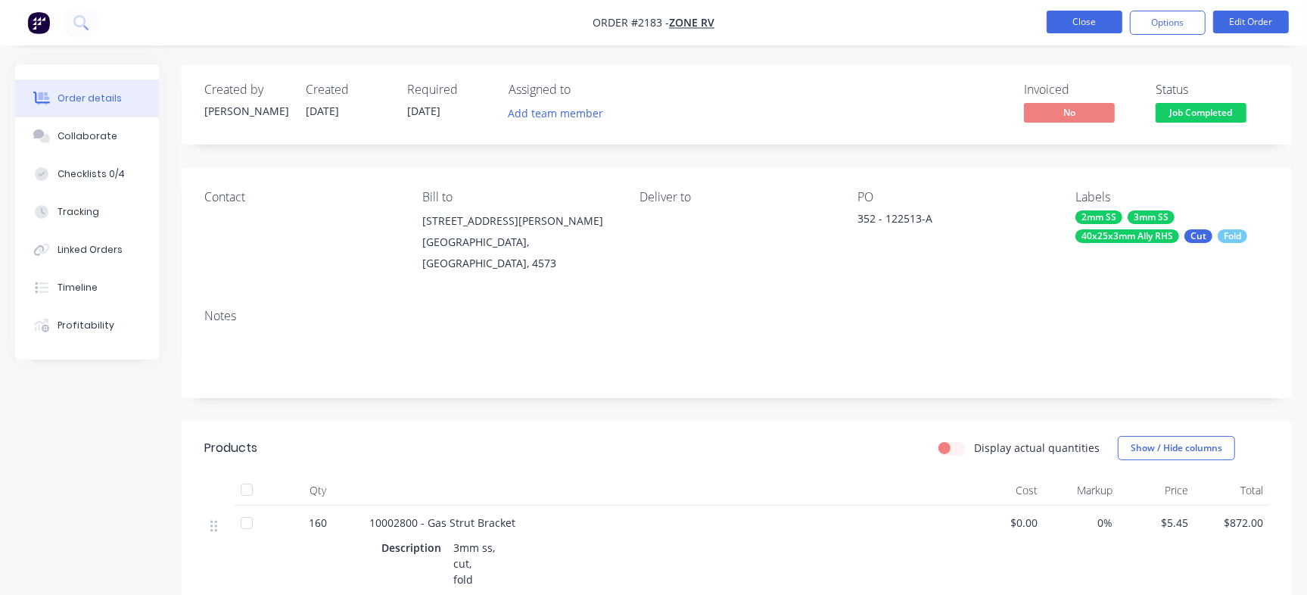
click at [1093, 23] on button "Close" at bounding box center [1085, 22] width 76 height 23
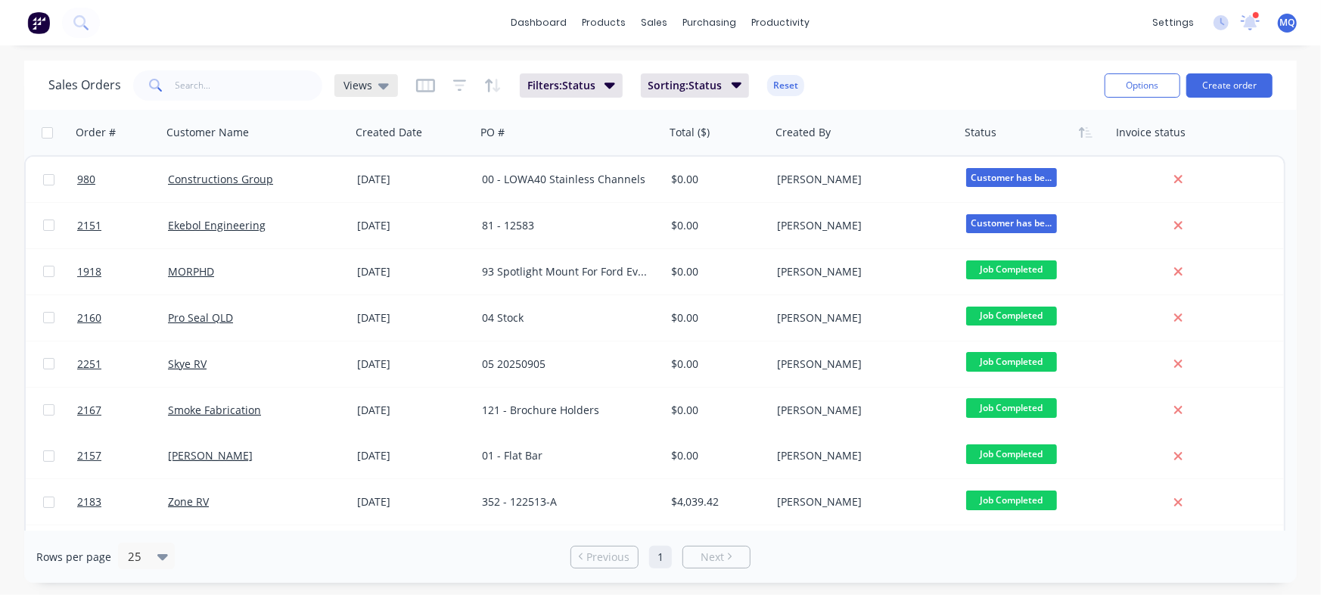
drag, startPoint x: 365, startPoint y: 80, endPoint x: 367, endPoint y: 88, distance: 7.9
click at [365, 80] on span "Views" at bounding box center [358, 85] width 29 height 16
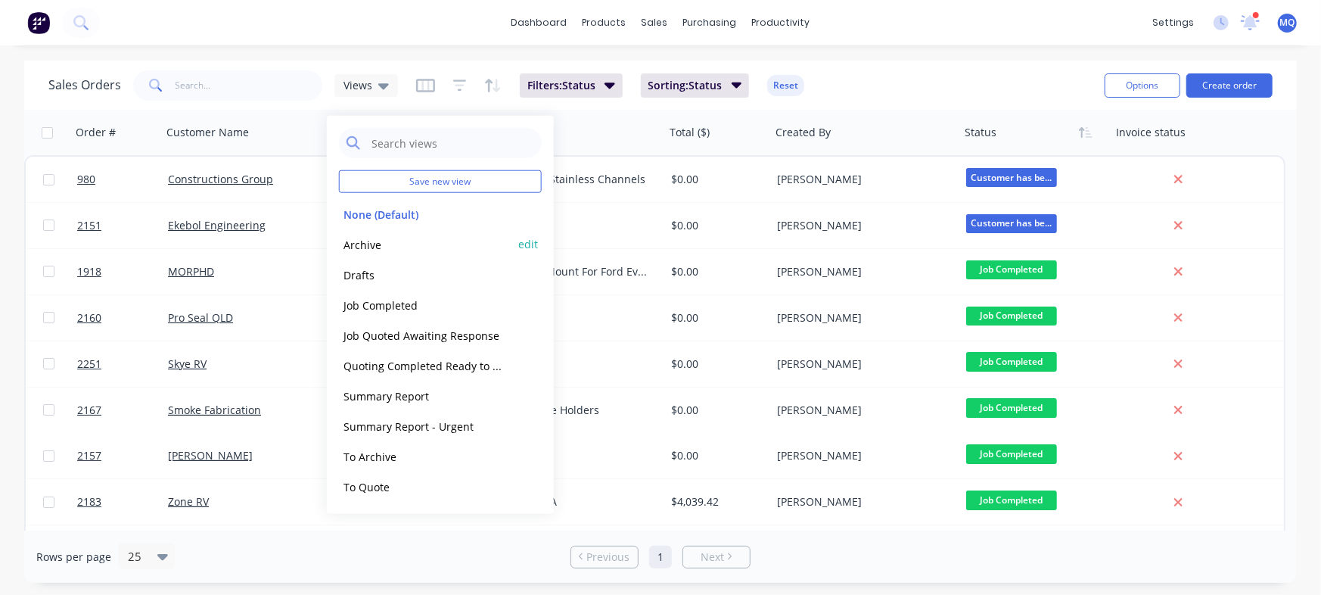
click at [368, 249] on button "Archive" at bounding box center [425, 243] width 173 height 17
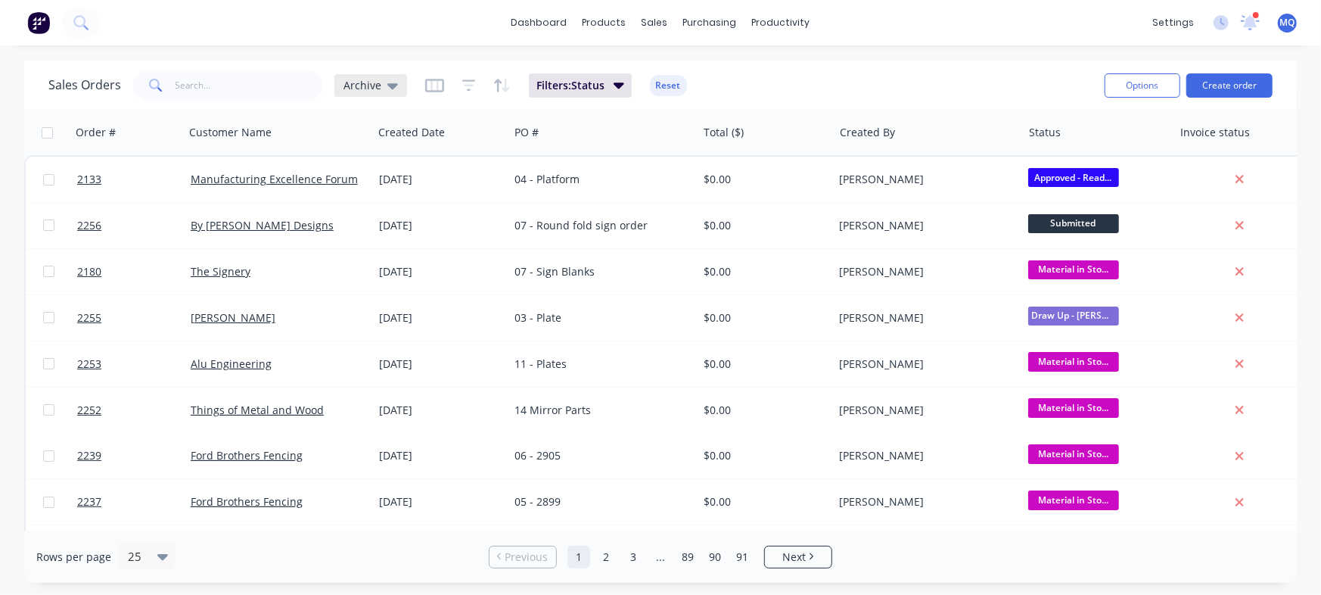
click at [355, 82] on span "Archive" at bounding box center [363, 85] width 38 height 16
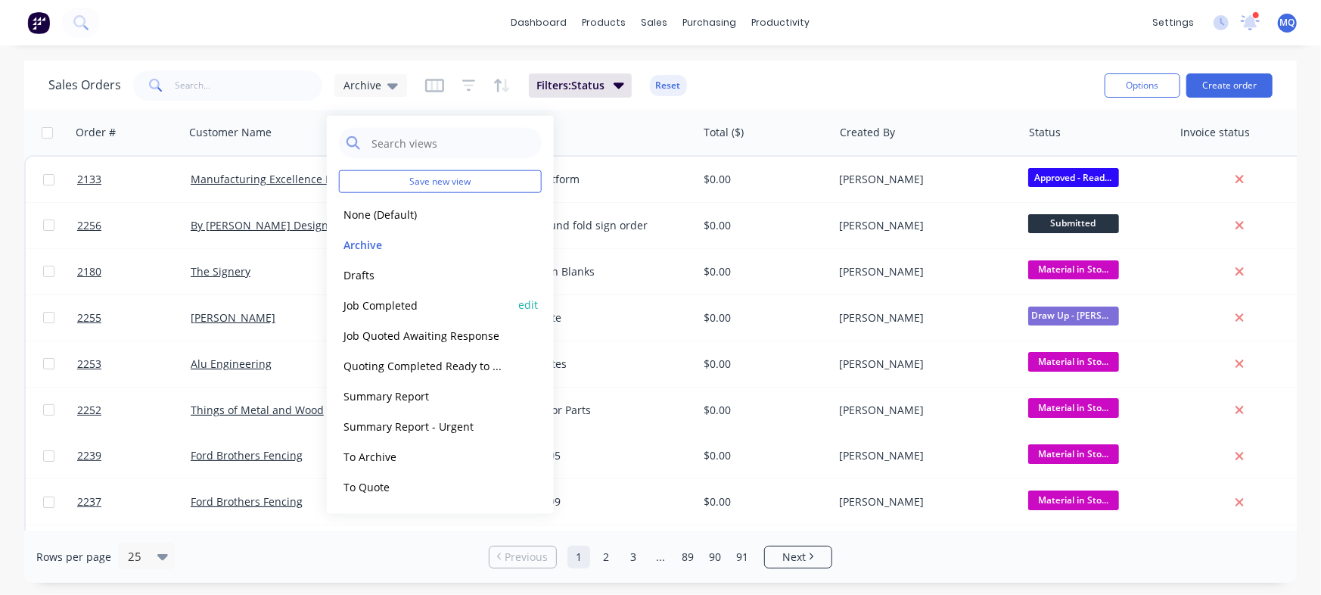
click at [399, 301] on button "Job Completed" at bounding box center [425, 304] width 173 height 17
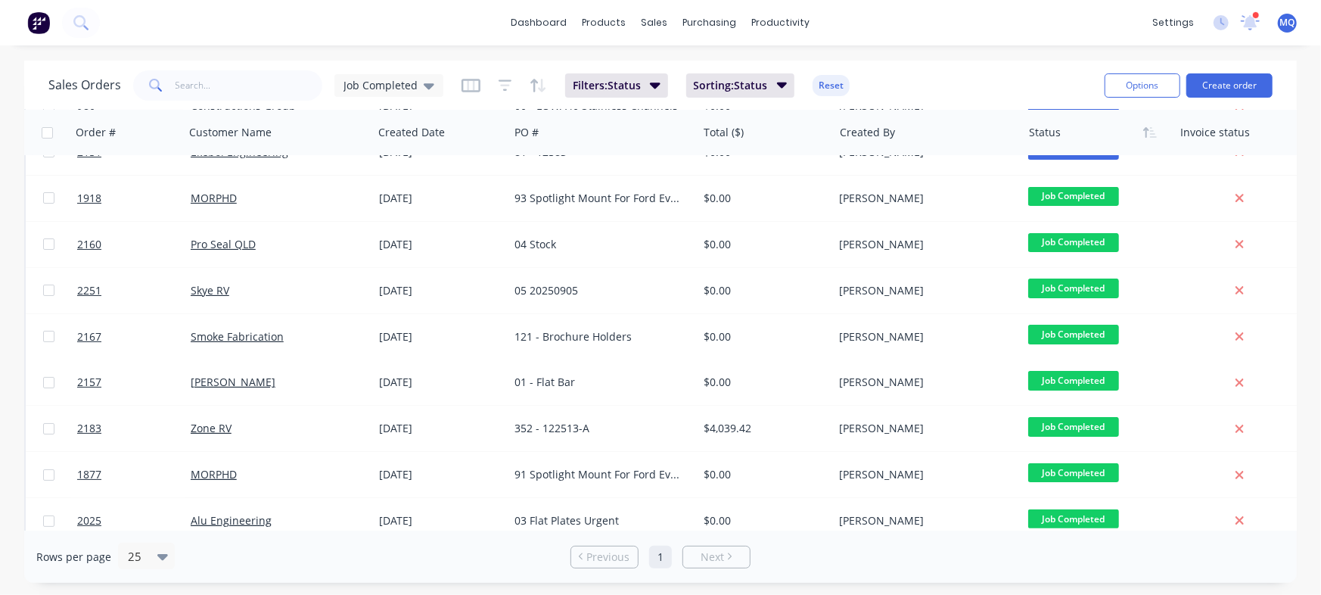
scroll to position [23, 0]
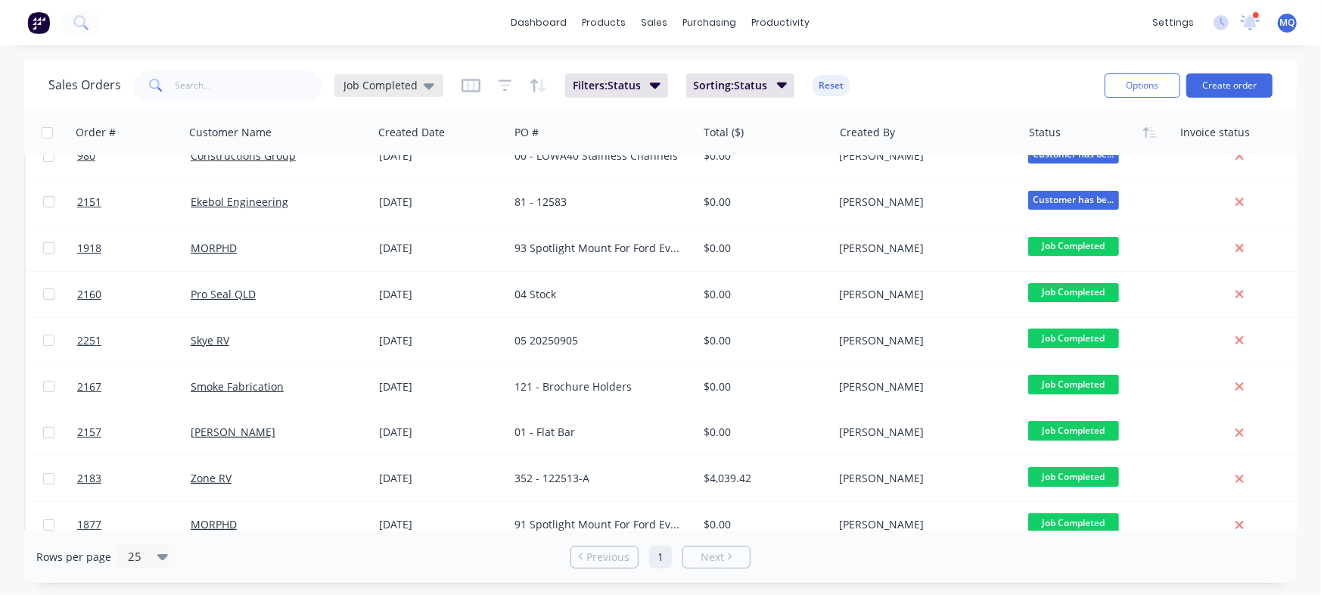
click at [386, 82] on span "Job Completed" at bounding box center [381, 85] width 74 height 16
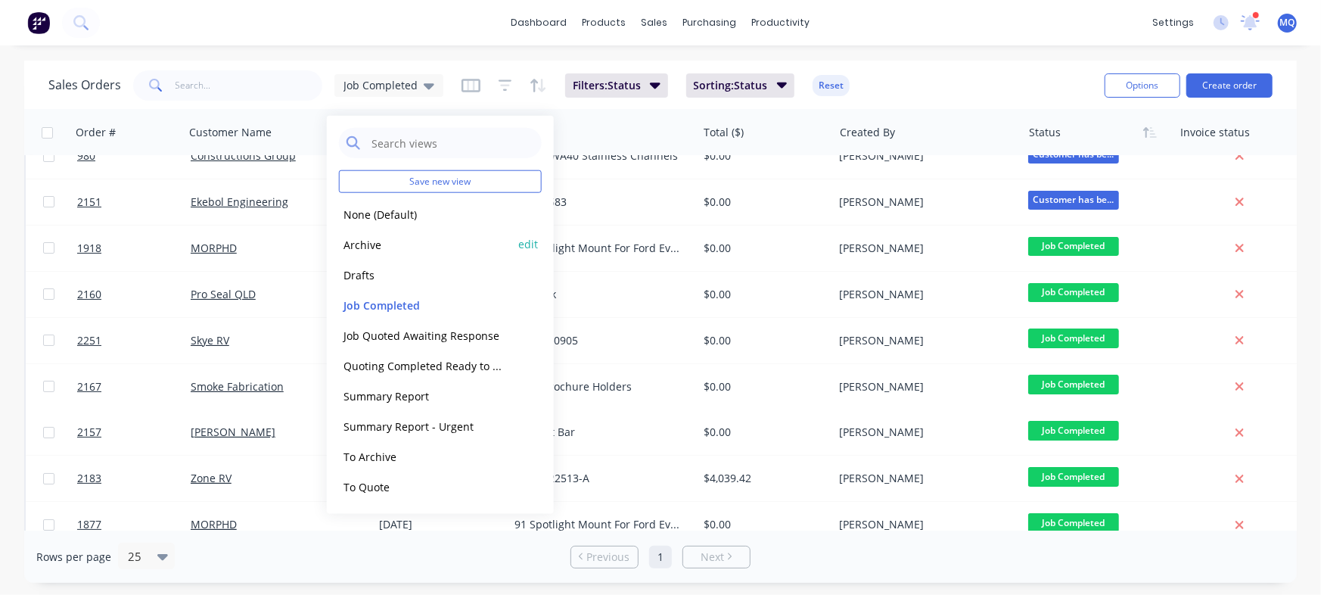
click at [371, 243] on button "Archive" at bounding box center [425, 243] width 173 height 17
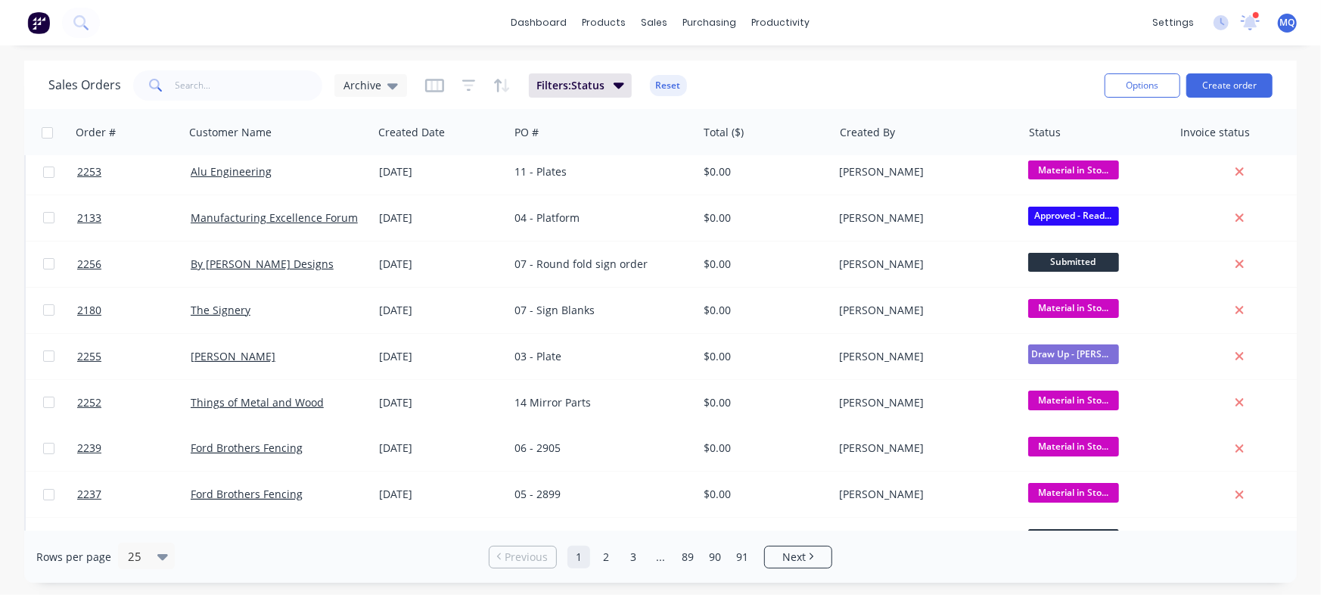
scroll to position [0, 0]
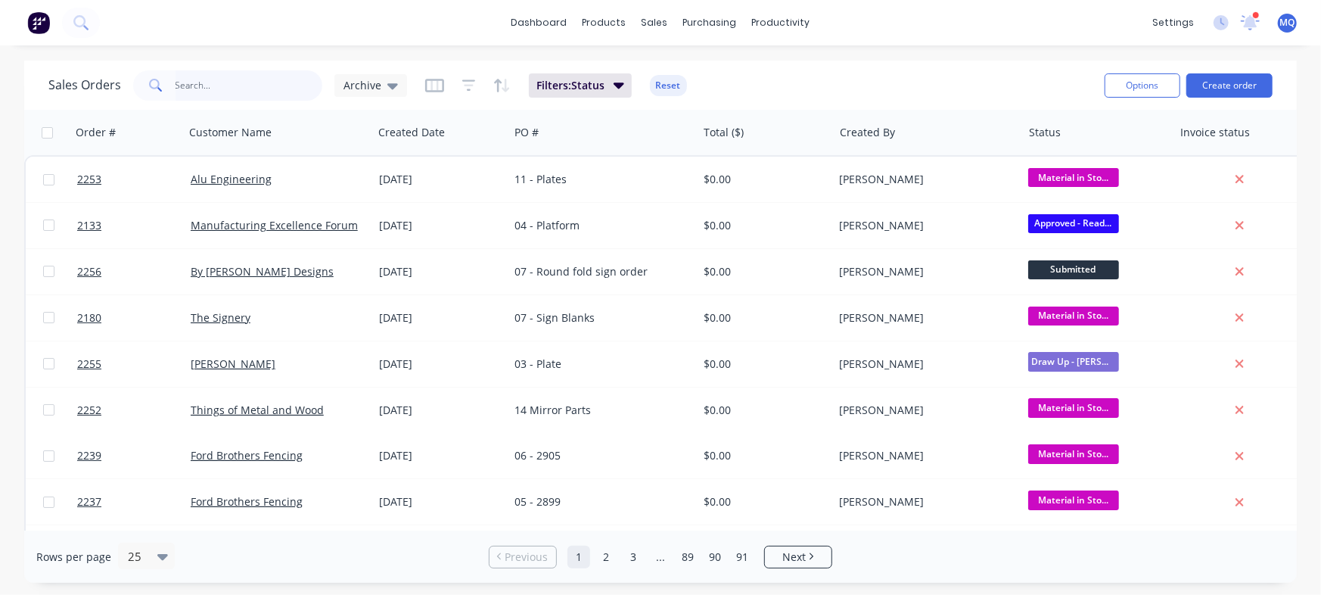
click at [216, 80] on input "text" at bounding box center [250, 85] width 148 height 30
type input "hj"
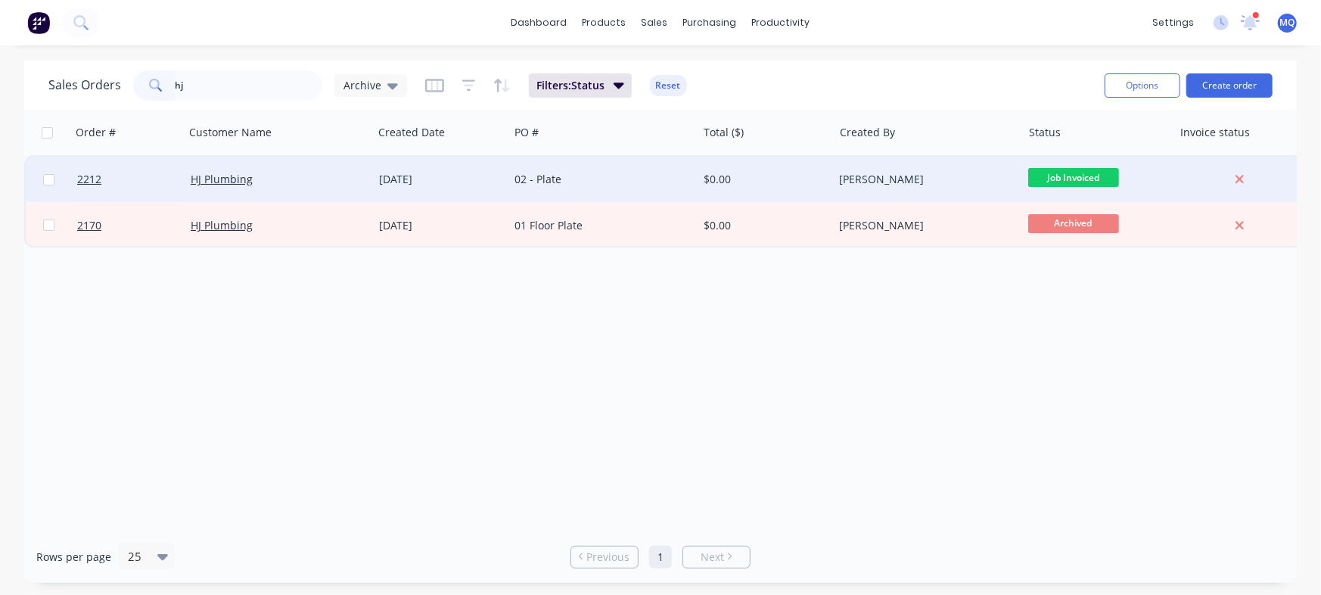
click at [592, 179] on div "02 - Plate" at bounding box center [599, 179] width 168 height 15
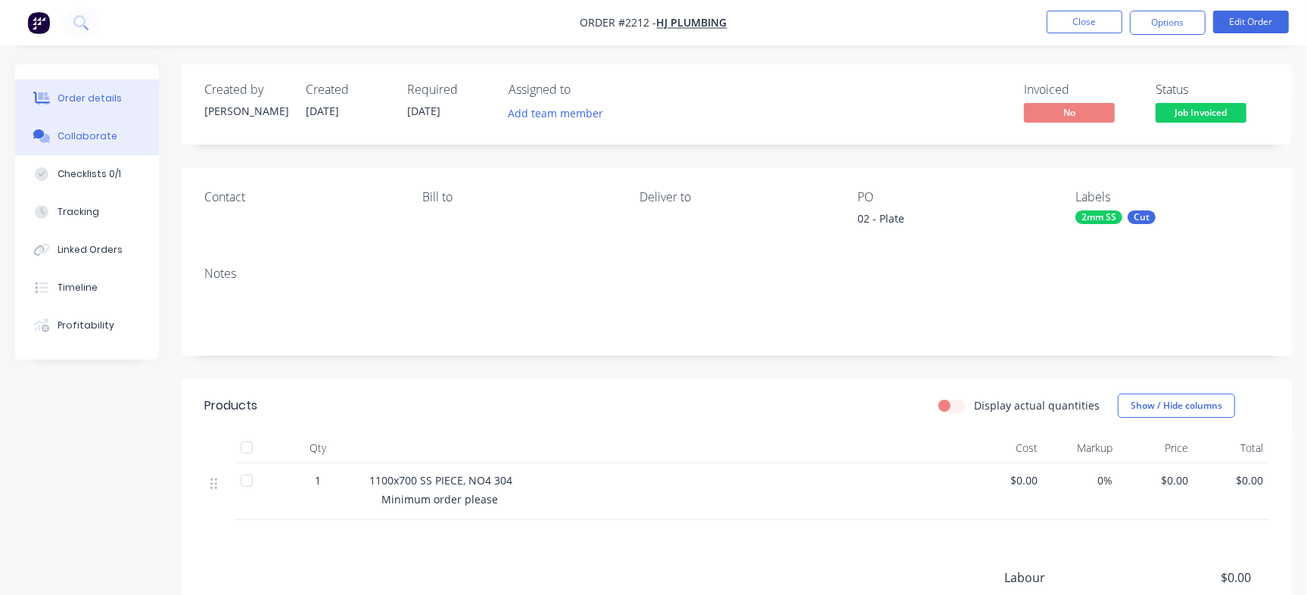
click at [85, 138] on div "Collaborate" at bounding box center [88, 136] width 60 height 14
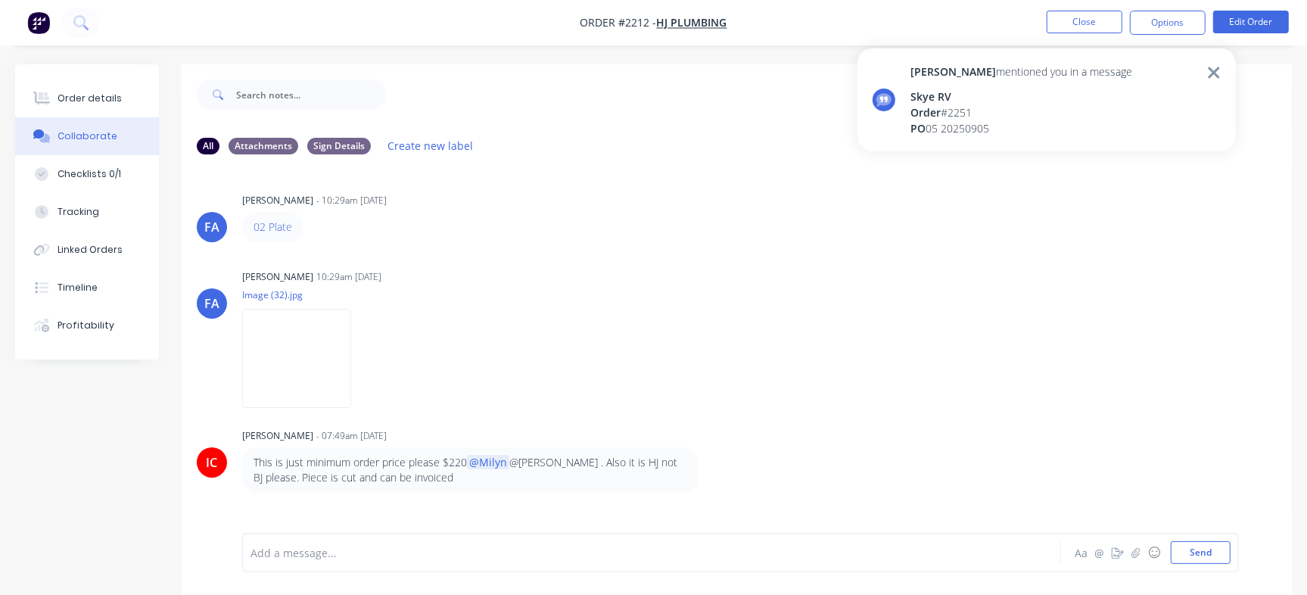
click at [1218, 68] on icon at bounding box center [1213, 72] width 11 height 11
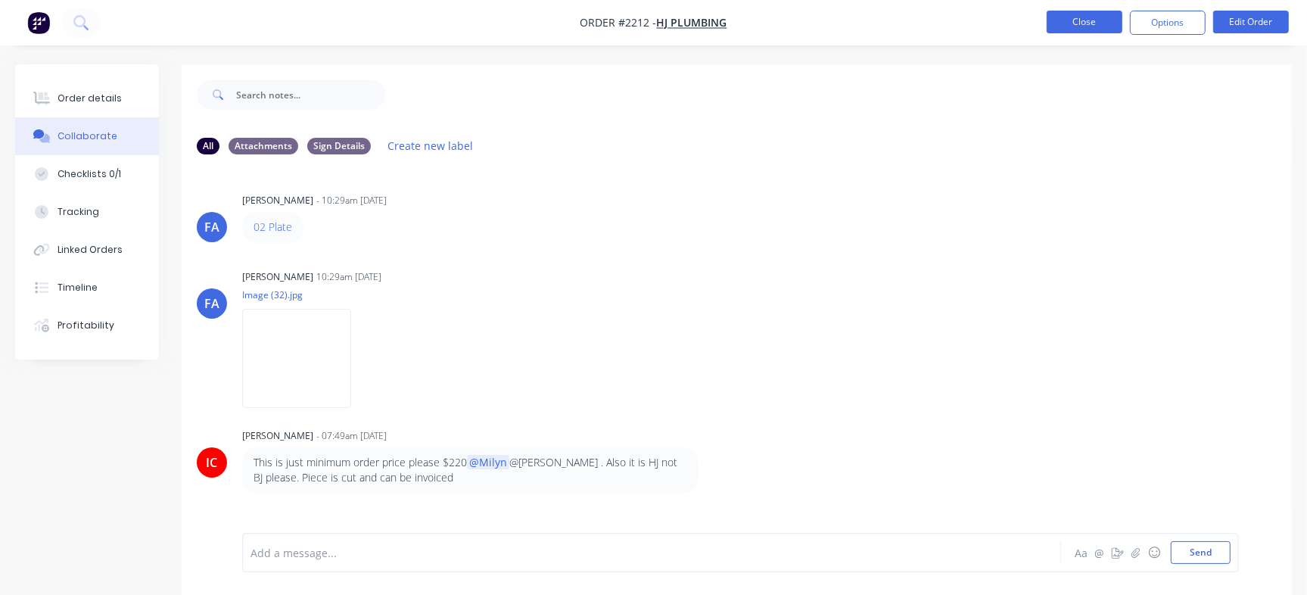
click at [1071, 26] on button "Close" at bounding box center [1085, 22] width 76 height 23
